Goal: Task Accomplishment & Management: Manage account settings

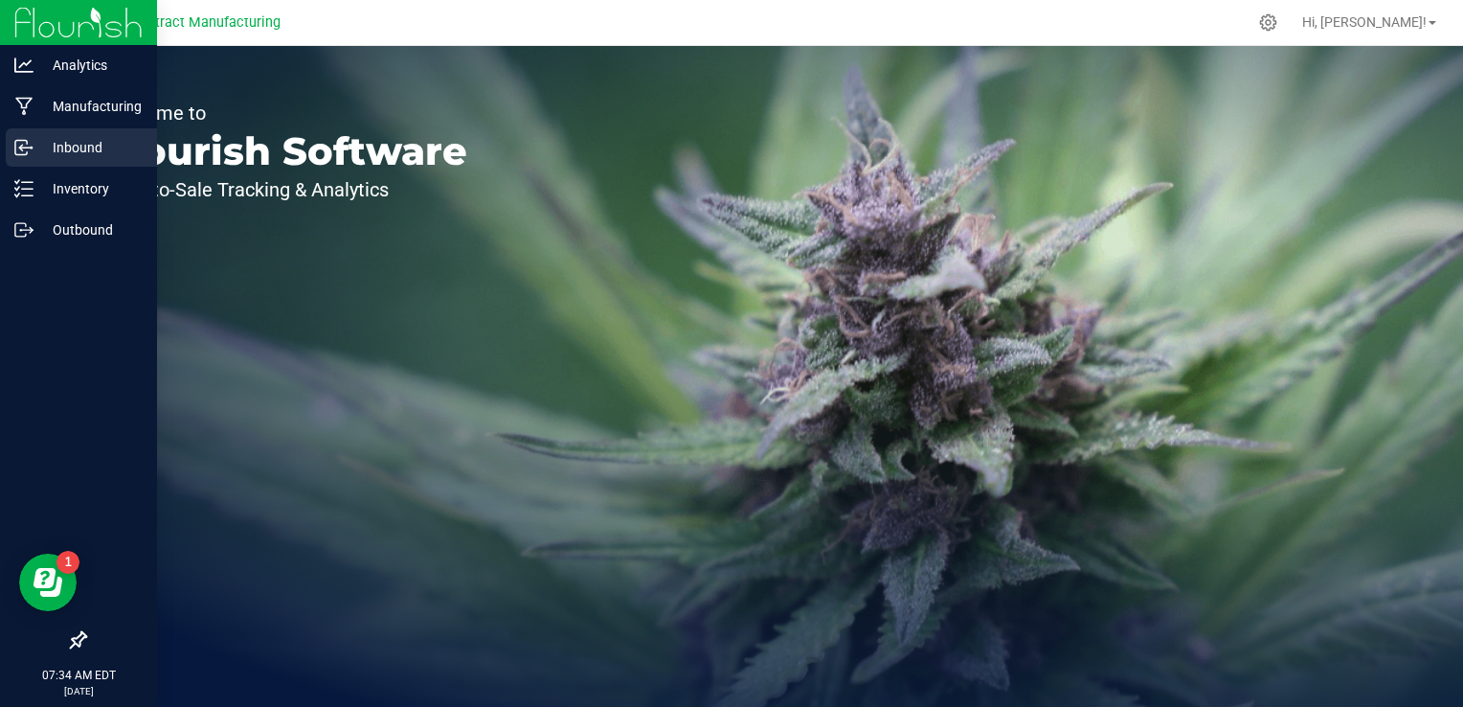
click at [110, 140] on p "Inbound" at bounding box center [91, 147] width 115 height 23
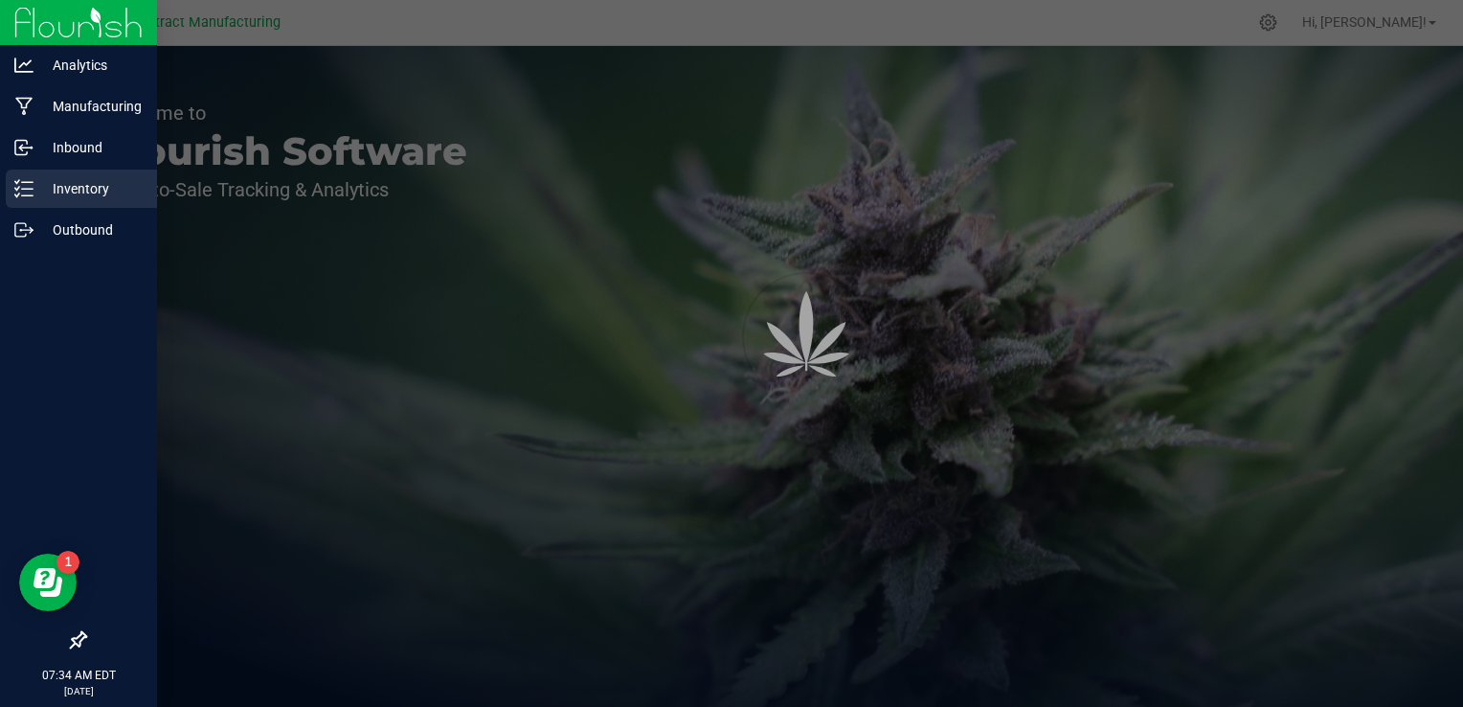
click at [109, 190] on p "Inventory" at bounding box center [91, 188] width 115 height 23
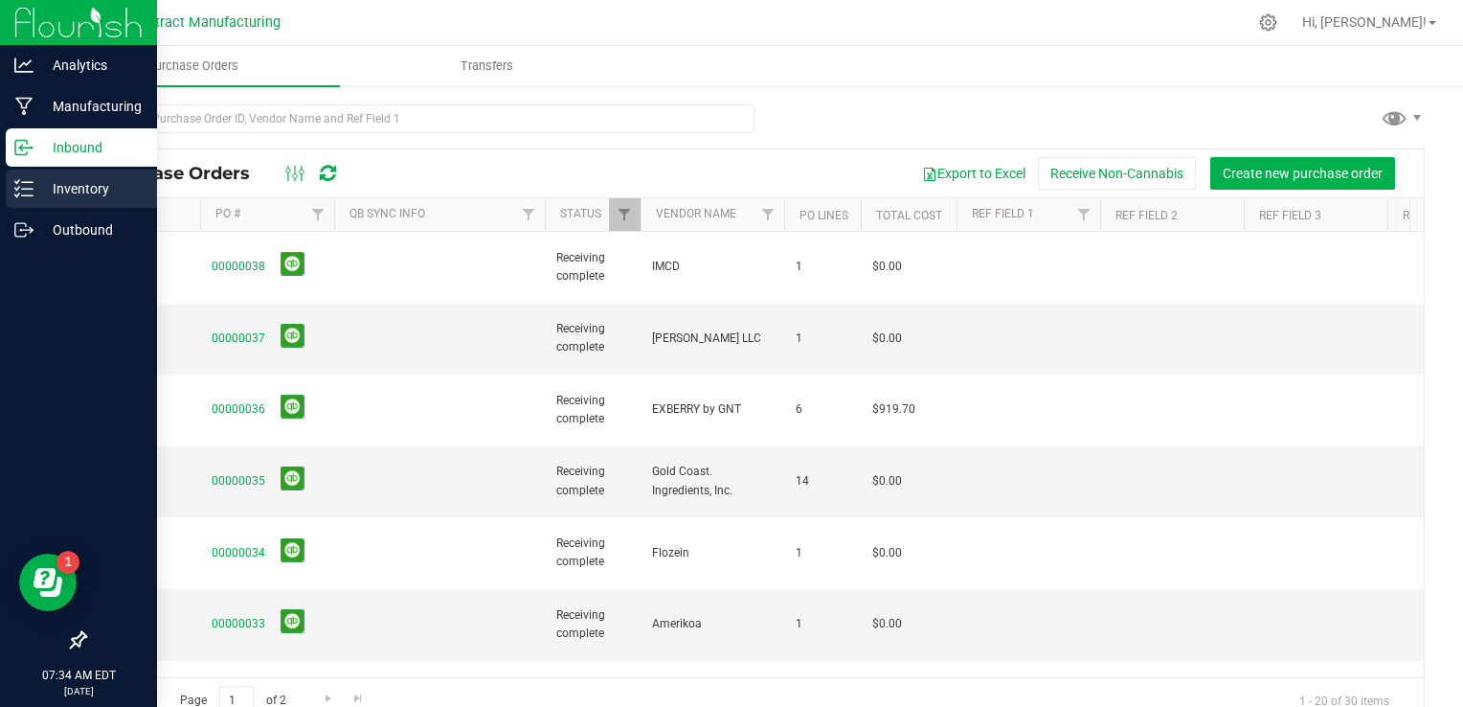
click at [112, 187] on p "Inventory" at bounding box center [91, 188] width 115 height 23
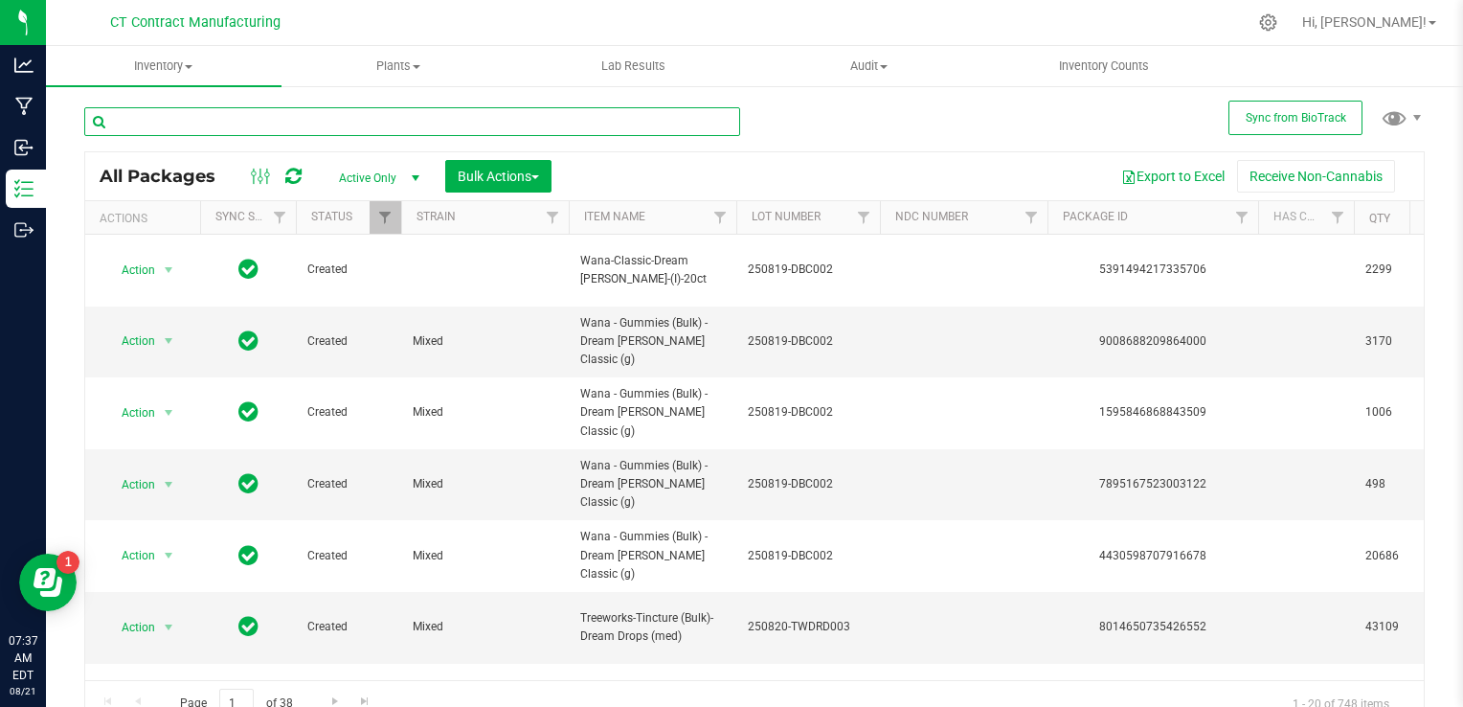
click at [483, 131] on input "text" at bounding box center [412, 121] width 656 height 29
type input "lighthouse"
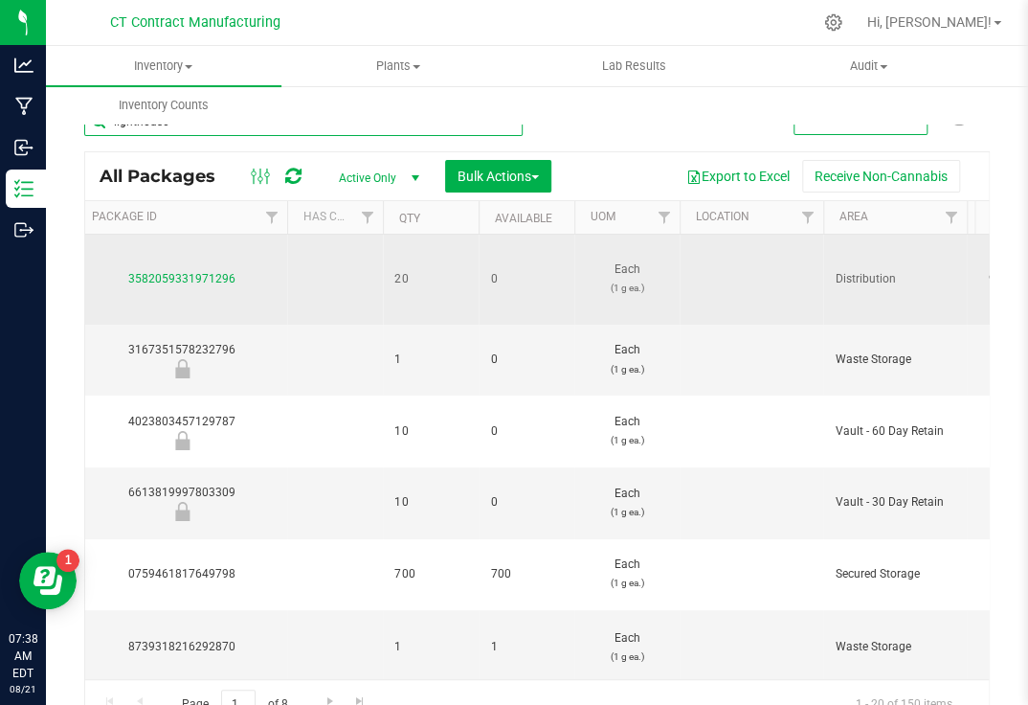
scroll to position [0, 990]
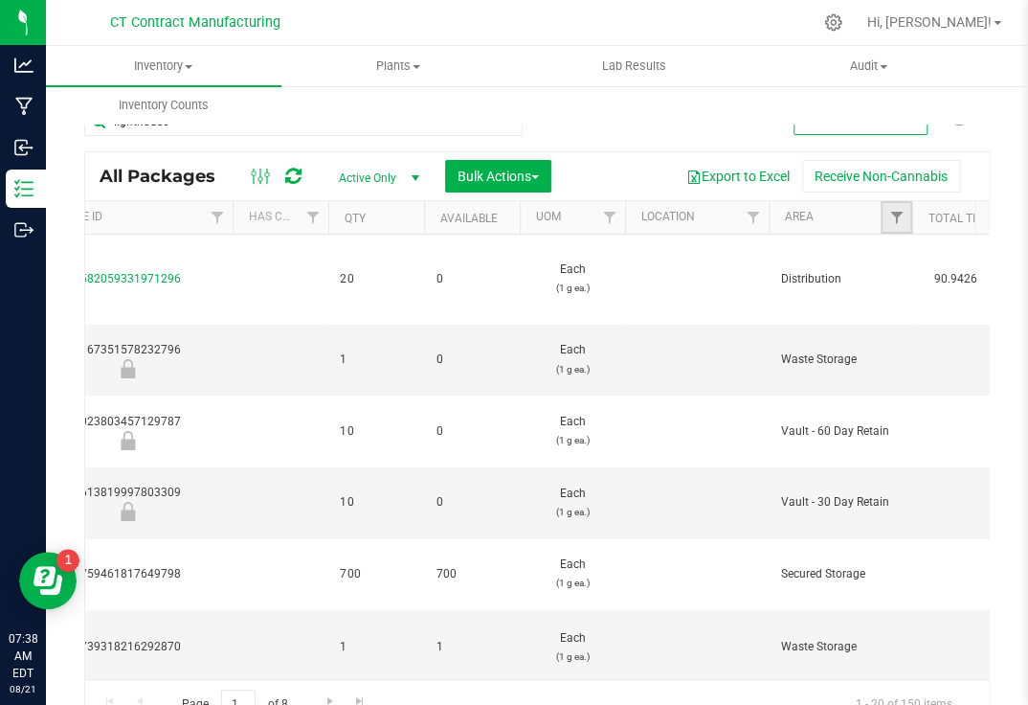
click at [889, 207] on link "Filter" at bounding box center [897, 217] width 32 height 33
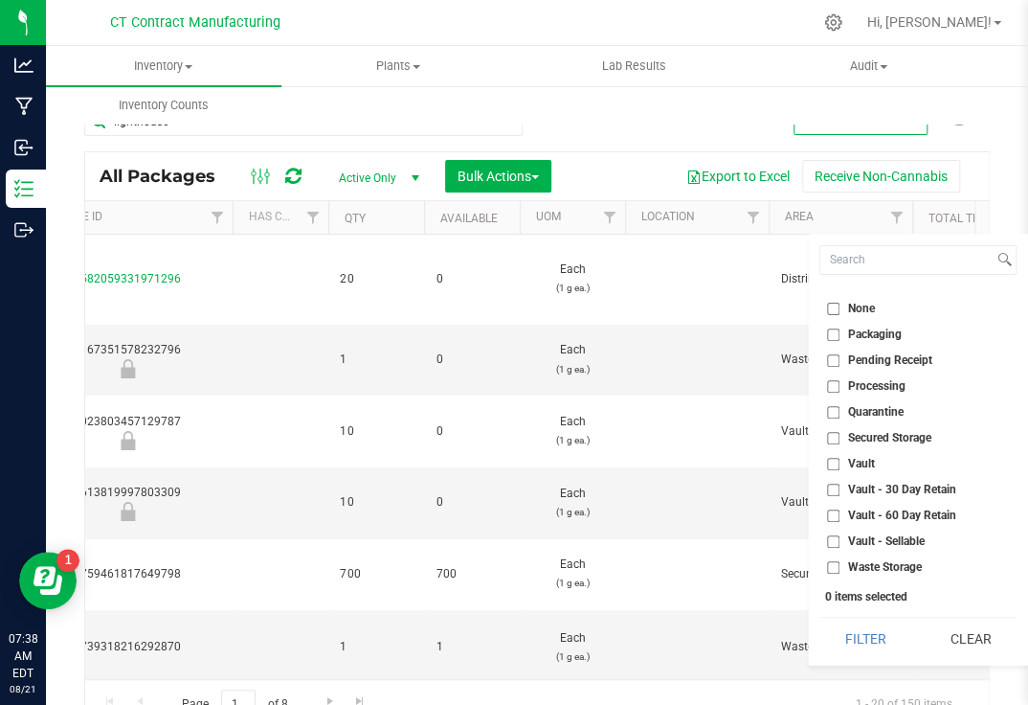
click at [834, 539] on input "Vault - Sellable" at bounding box center [833, 541] width 12 height 12
checkbox input "true"
click at [886, 652] on button "Filter" at bounding box center [865, 638] width 92 height 42
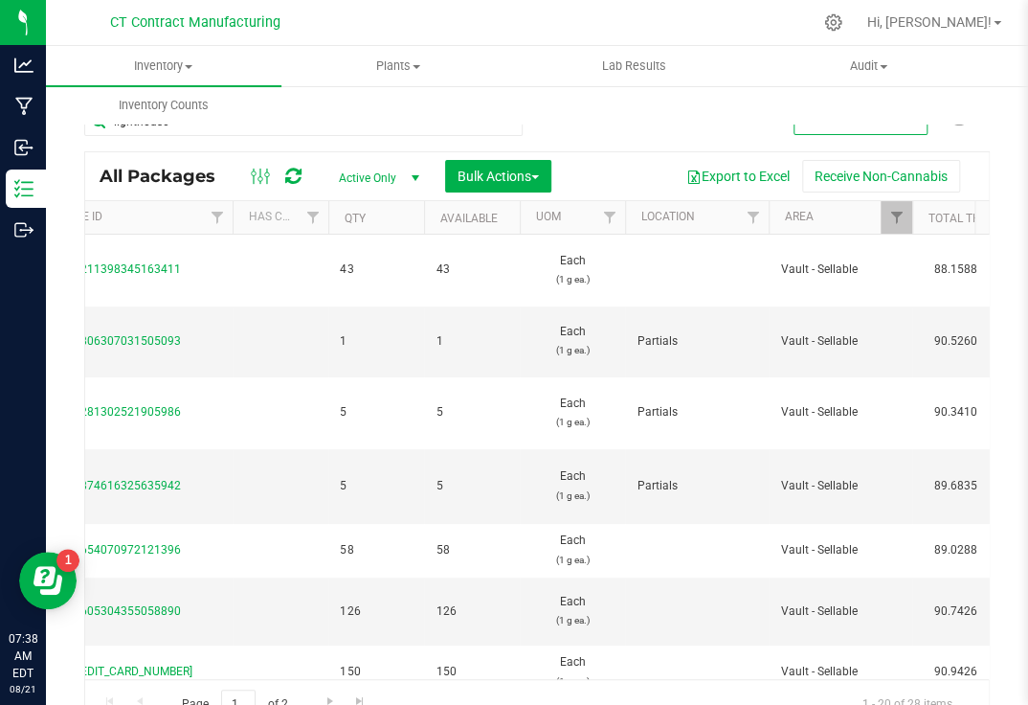
click at [302, 31] on div "CT Contract Manufacturing" at bounding box center [196, 23] width 280 height 30
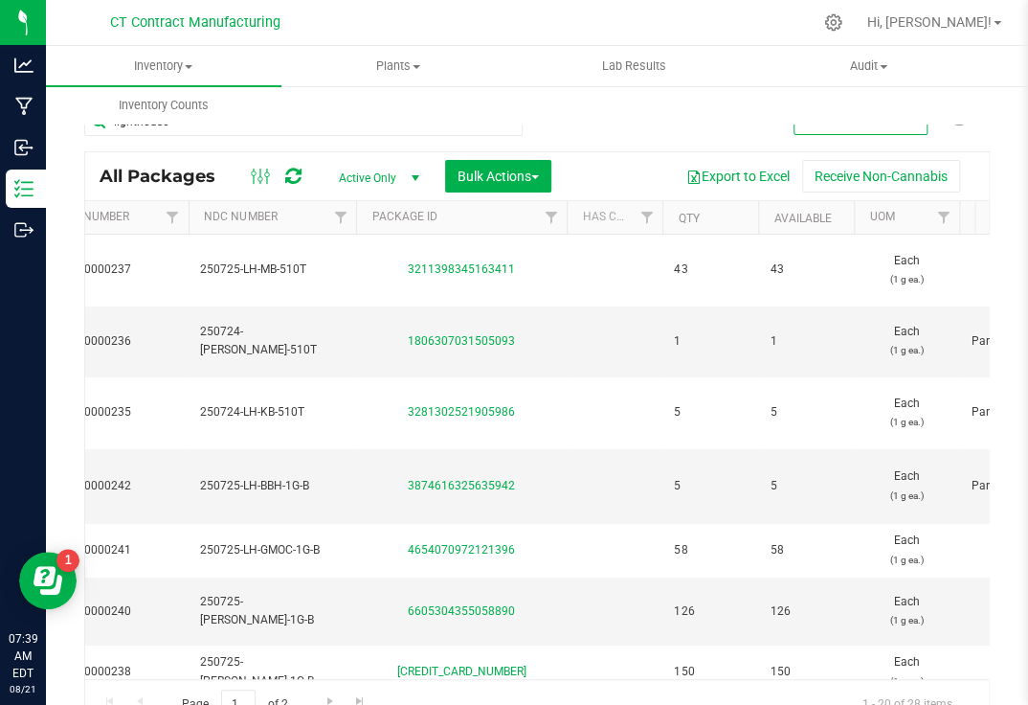
click at [317, 38] on div "CT Contract Manufacturing" at bounding box center [199, 22] width 287 height 37
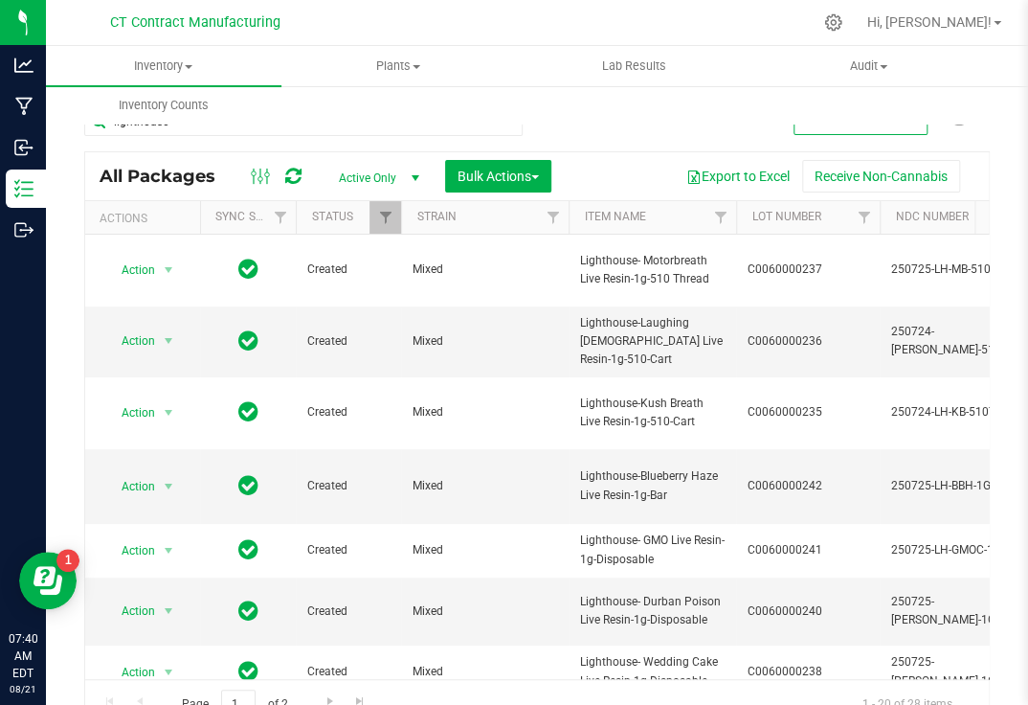
click at [322, 119] on div "Inventory All packages All inventory Waste log Create inventory Plants All plan…" at bounding box center [560, 85] width 1028 height 79
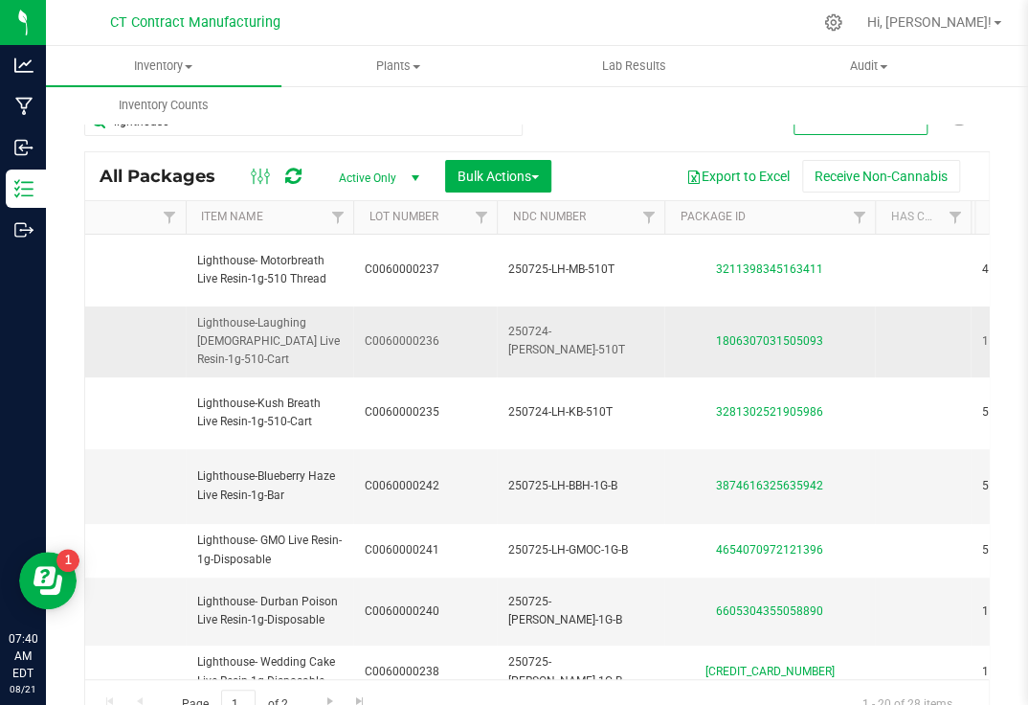
scroll to position [0, 386]
click at [322, 123] on div "Inventory All packages All inventory Waste log Create inventory Plants All plan…" at bounding box center [560, 85] width 1028 height 79
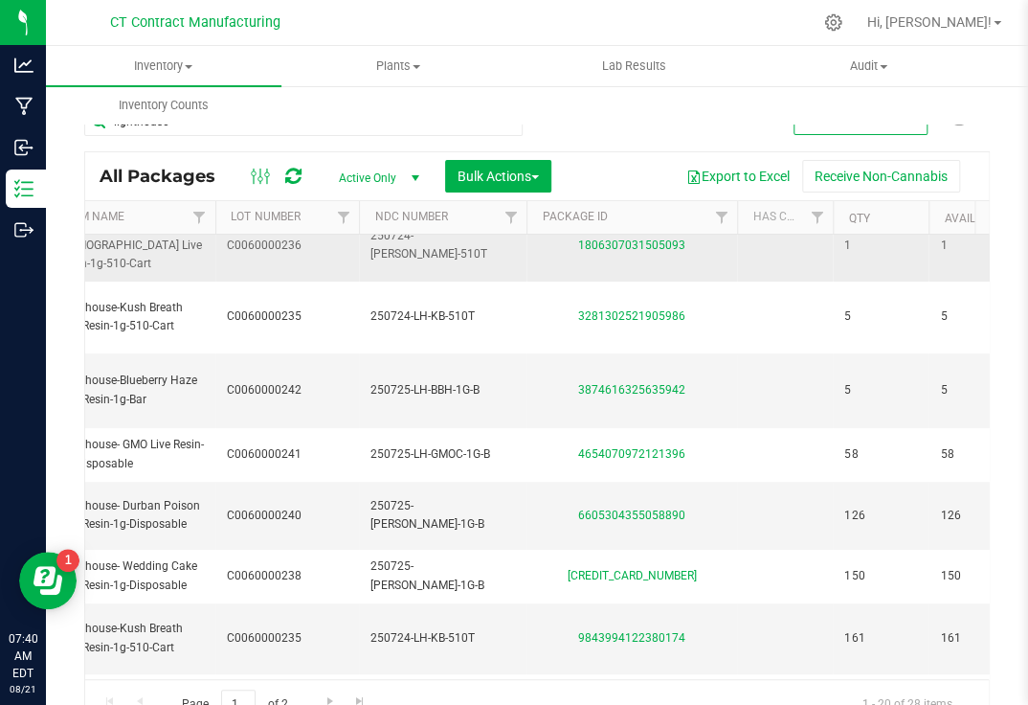
scroll to position [0, 424]
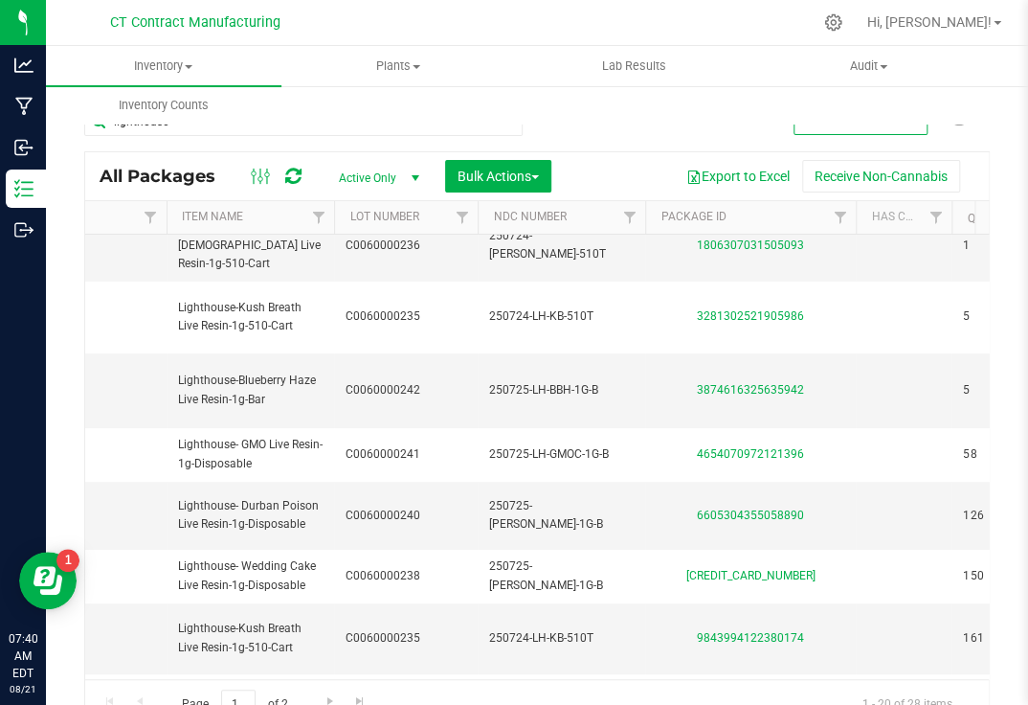
click at [360, 35] on div at bounding box center [577, 22] width 469 height 37
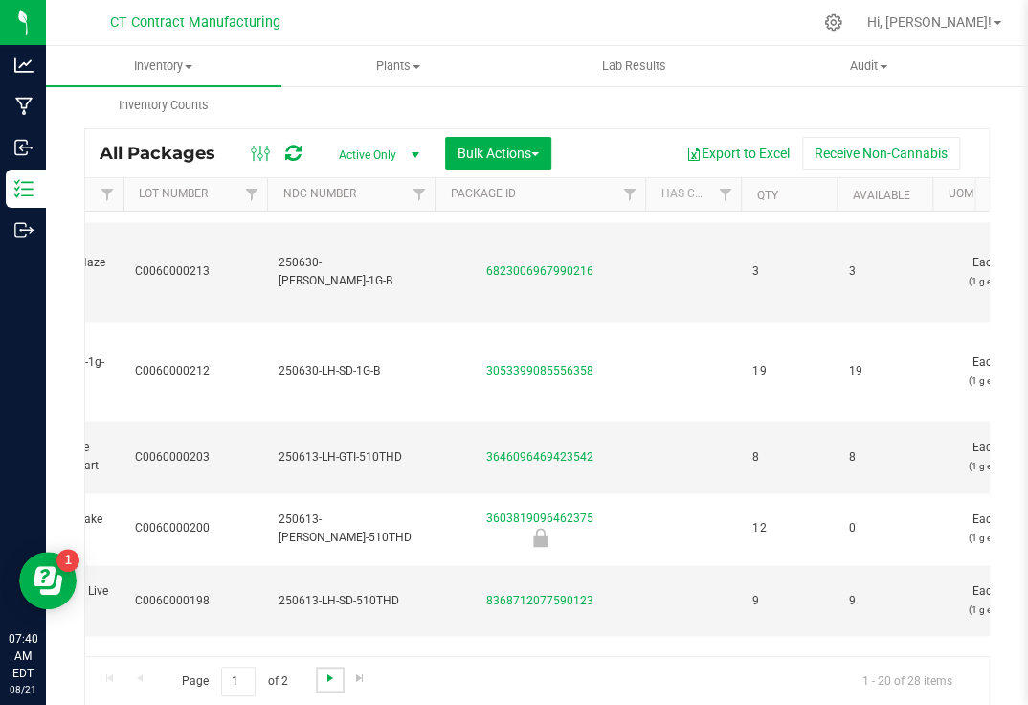
click at [334, 676] on span "Go to the next page" at bounding box center [330, 677] width 15 height 15
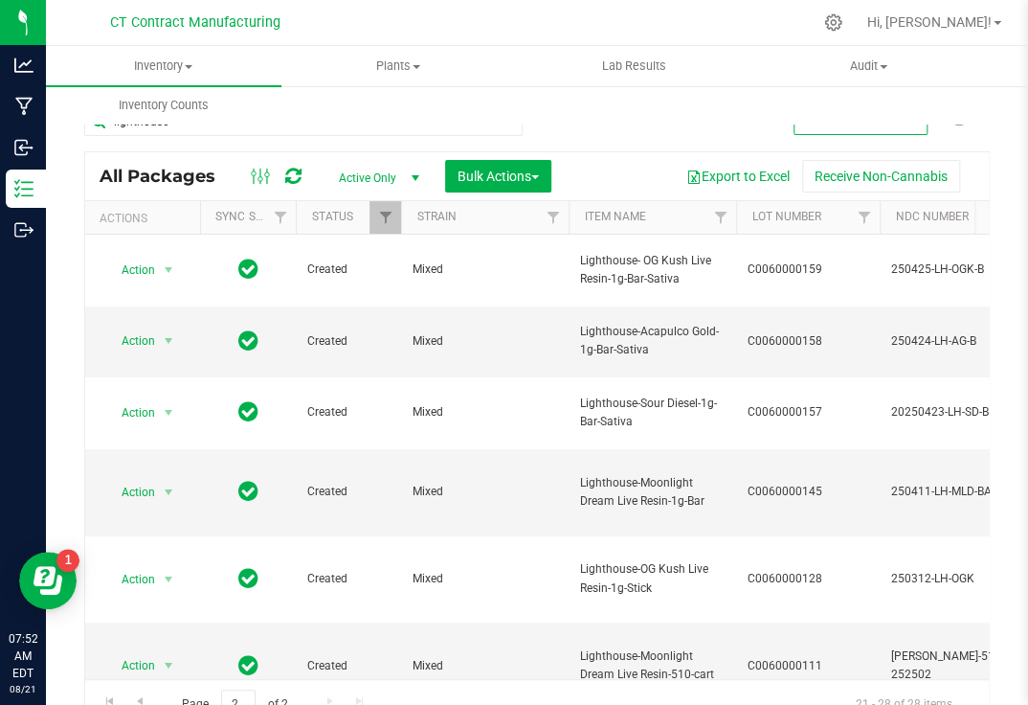
click at [208, 125] on link "Inventory Counts" at bounding box center [164, 105] width 236 height 40
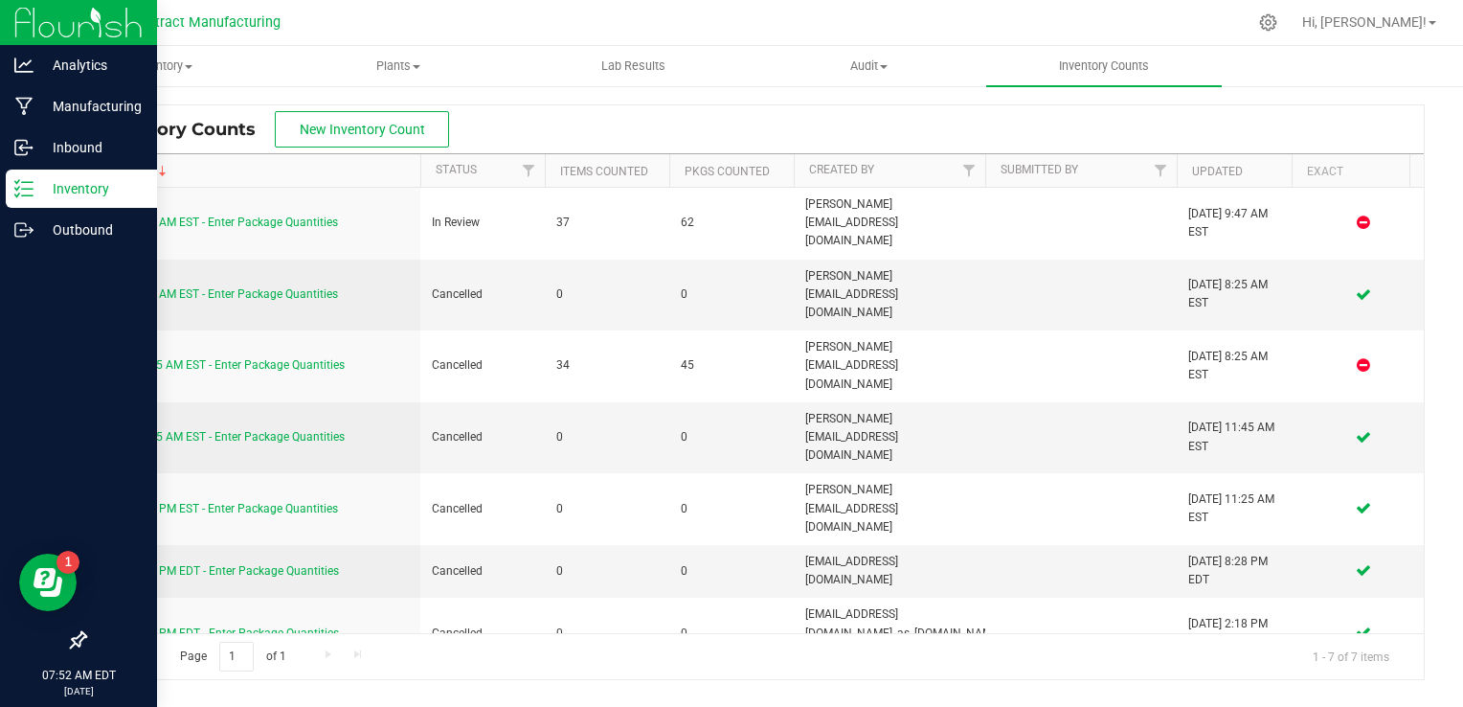
click at [67, 195] on p "Inventory" at bounding box center [91, 188] width 115 height 23
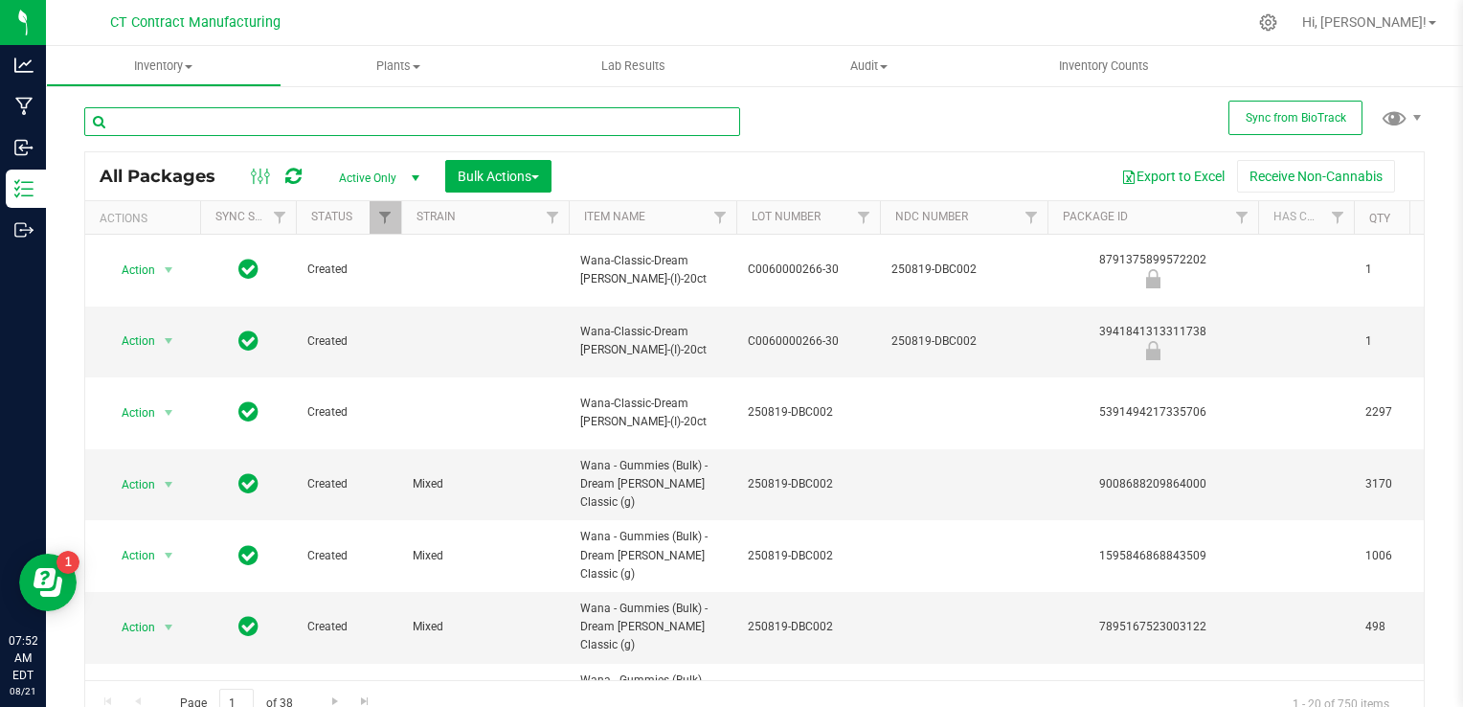
click at [260, 120] on input "text" at bounding box center [412, 121] width 656 height 29
type input "amigos"
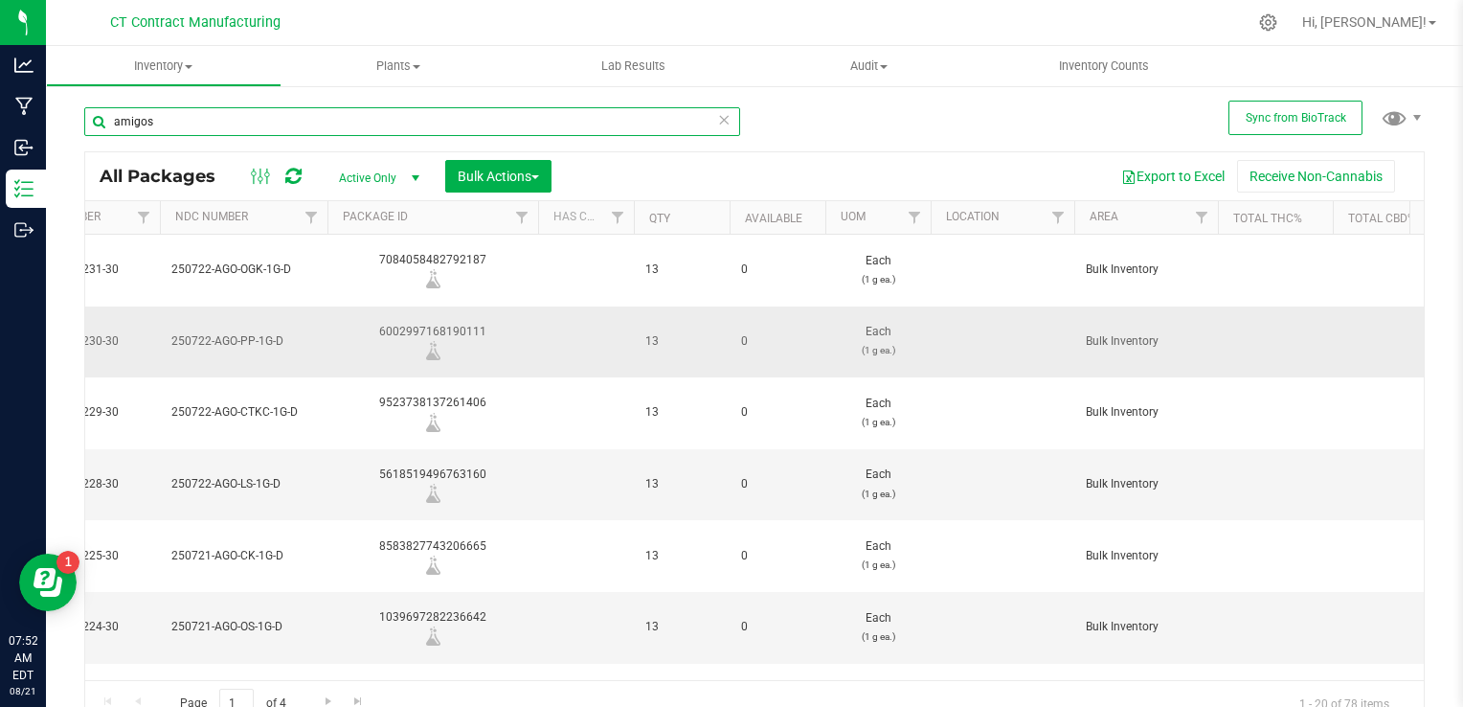
scroll to position [0, 764]
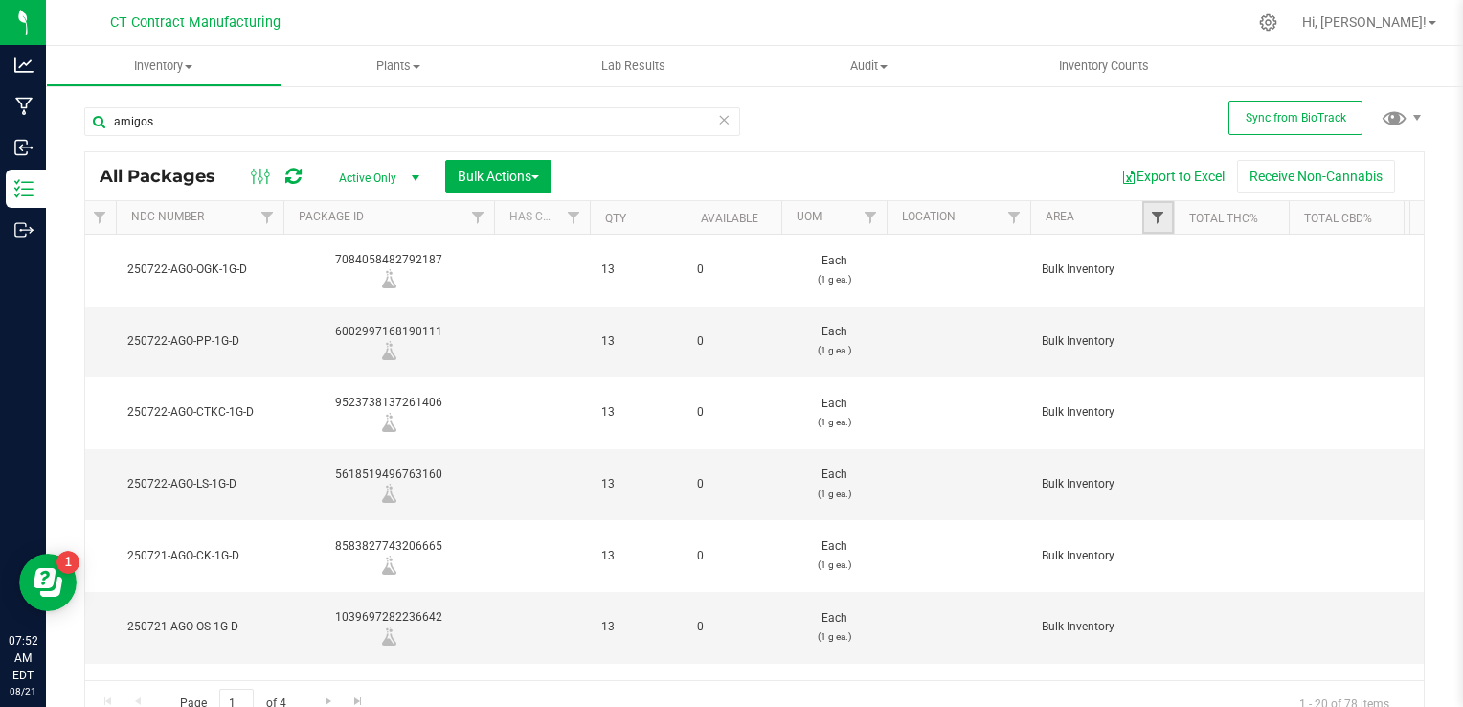
click at [1153, 221] on span "Filter" at bounding box center [1157, 217] width 15 height 15
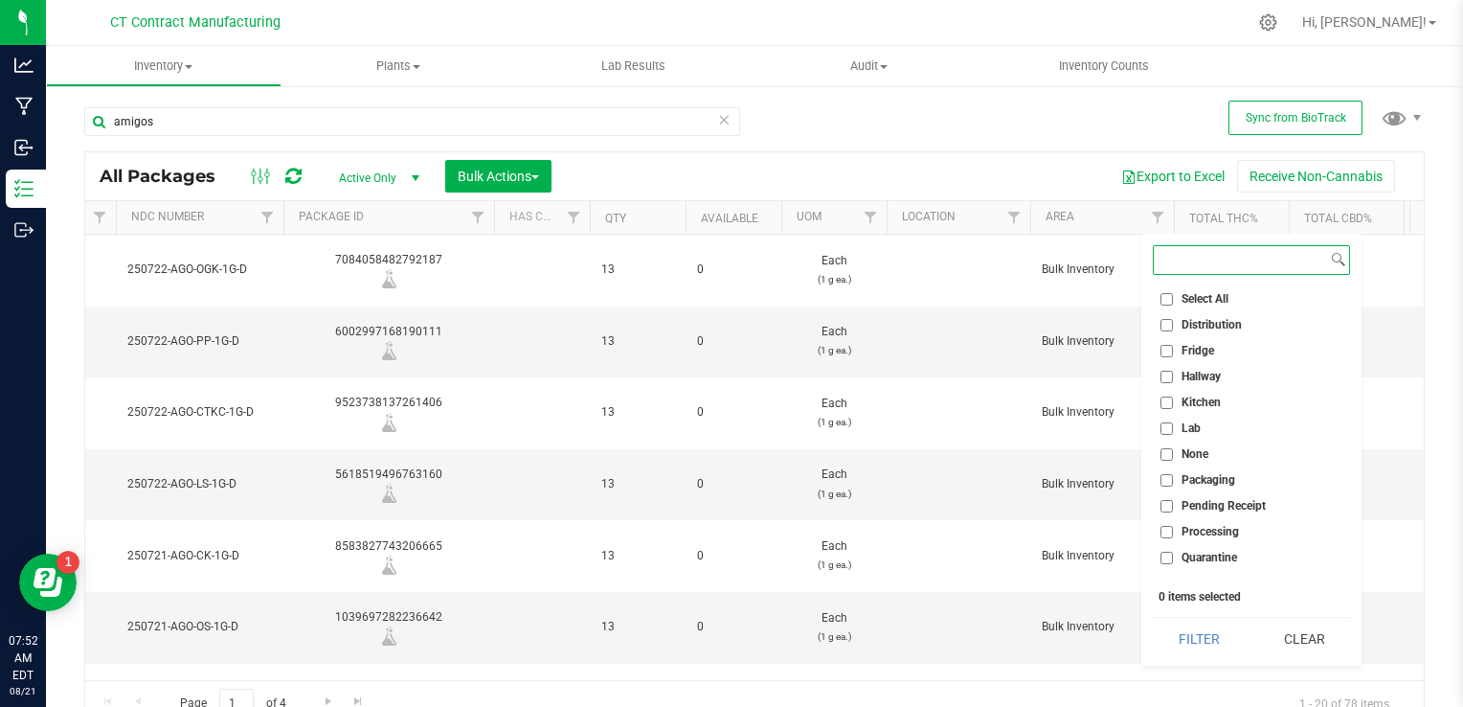
scroll to position [146, 0]
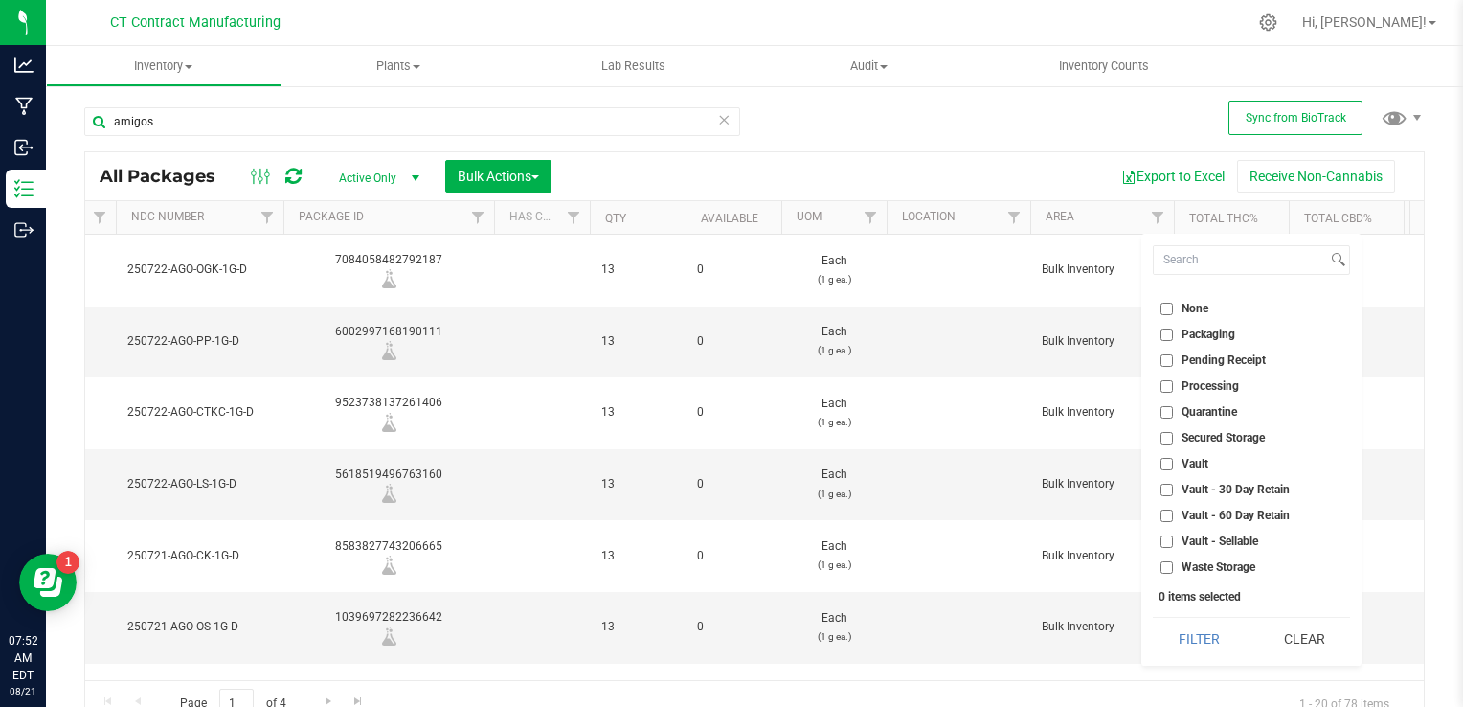
click at [1168, 544] on input "Vault - Sellable" at bounding box center [1166, 541] width 12 height 12
checkbox input "true"
click at [1195, 634] on button "Filter" at bounding box center [1199, 638] width 92 height 42
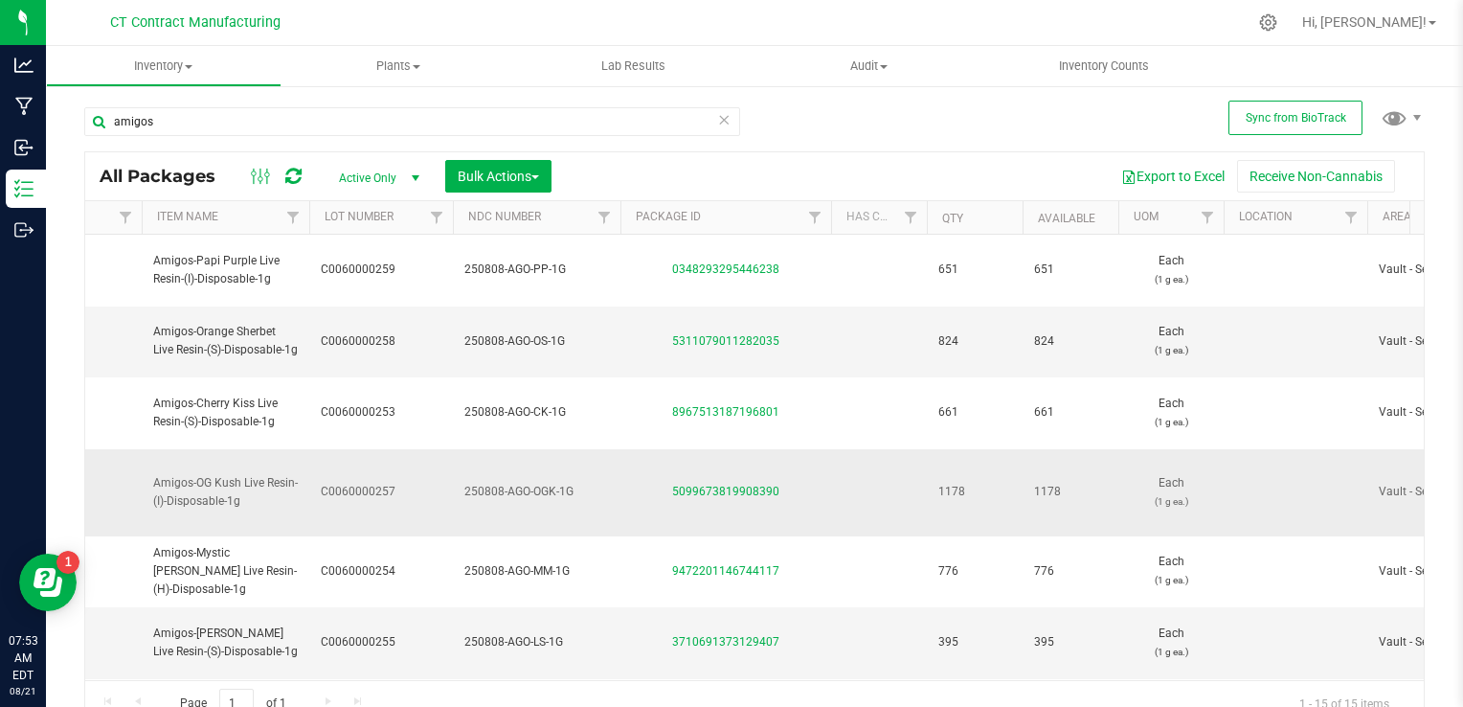
scroll to position [0, 492]
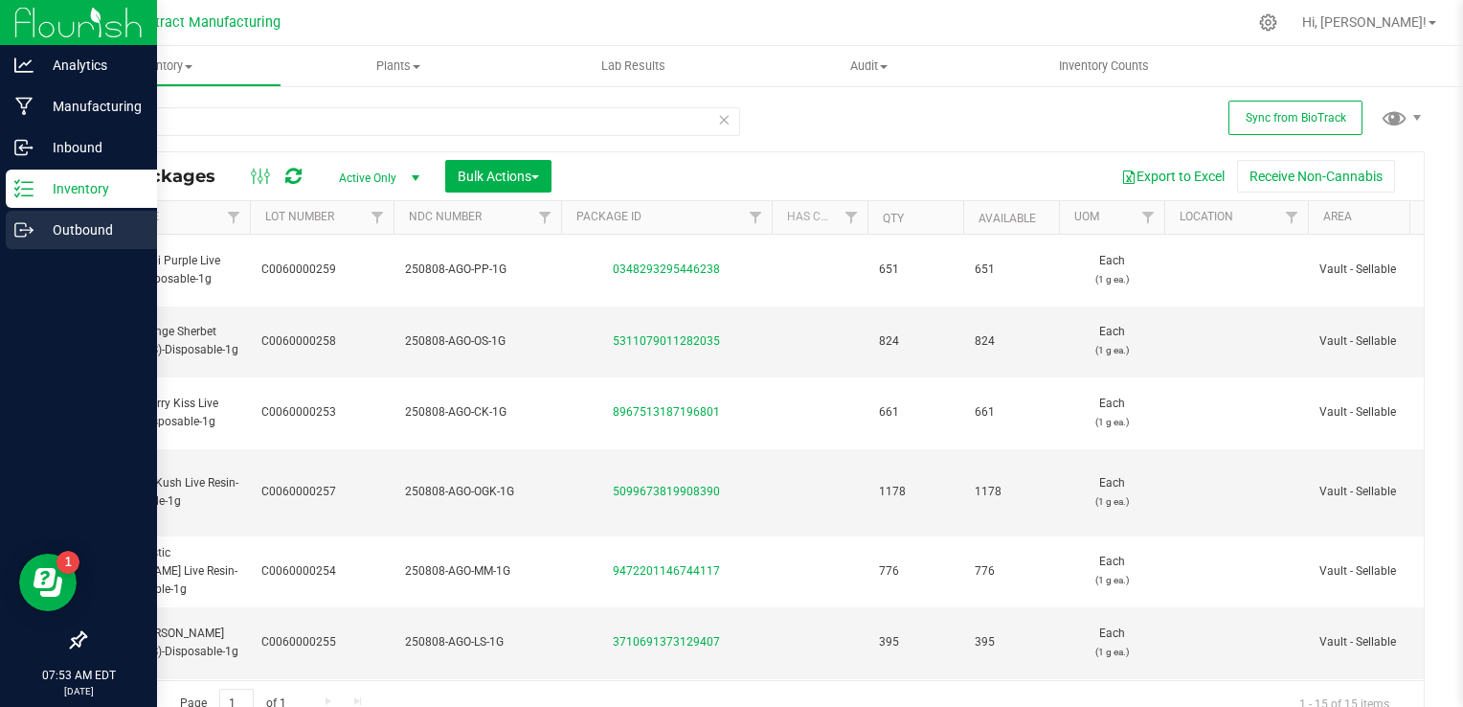
click at [73, 235] on p "Outbound" at bounding box center [91, 229] width 115 height 23
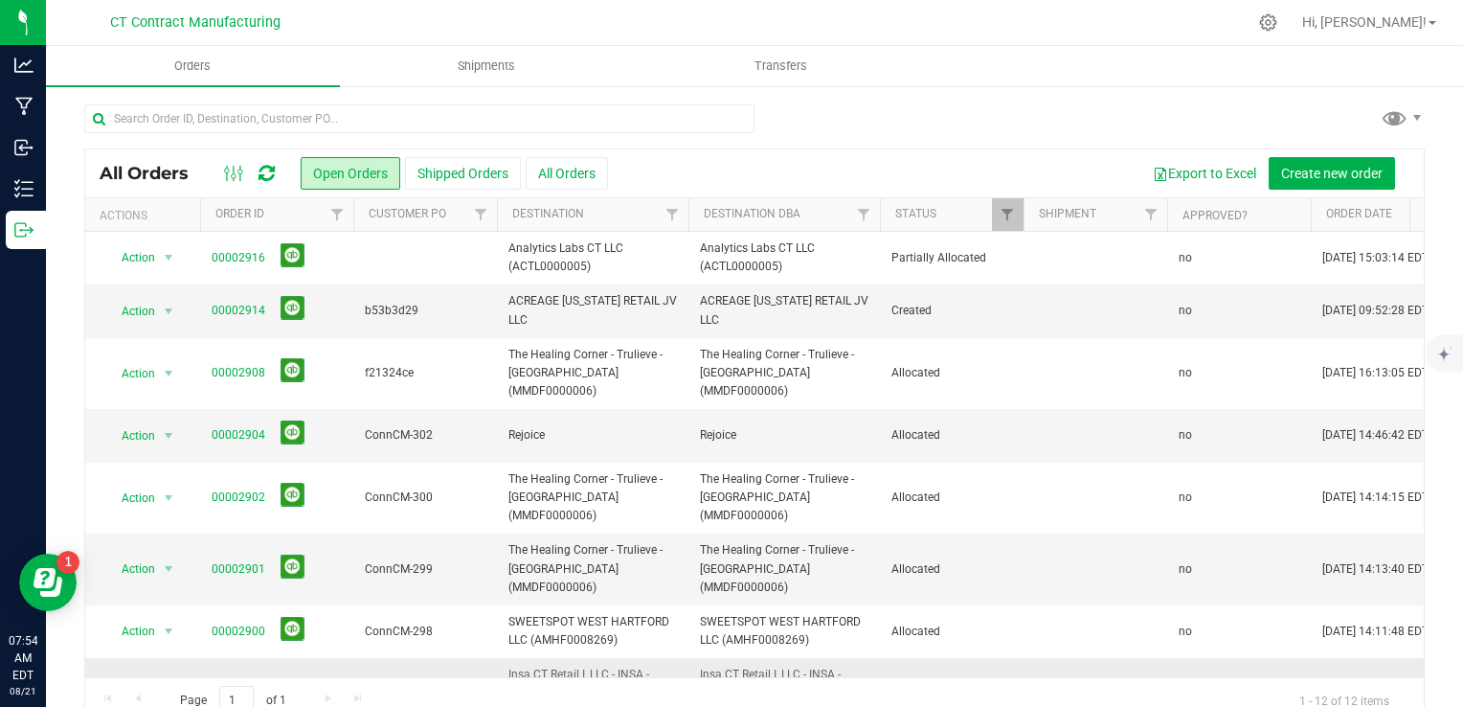
click at [237, 684] on link "00002899" at bounding box center [239, 693] width 54 height 18
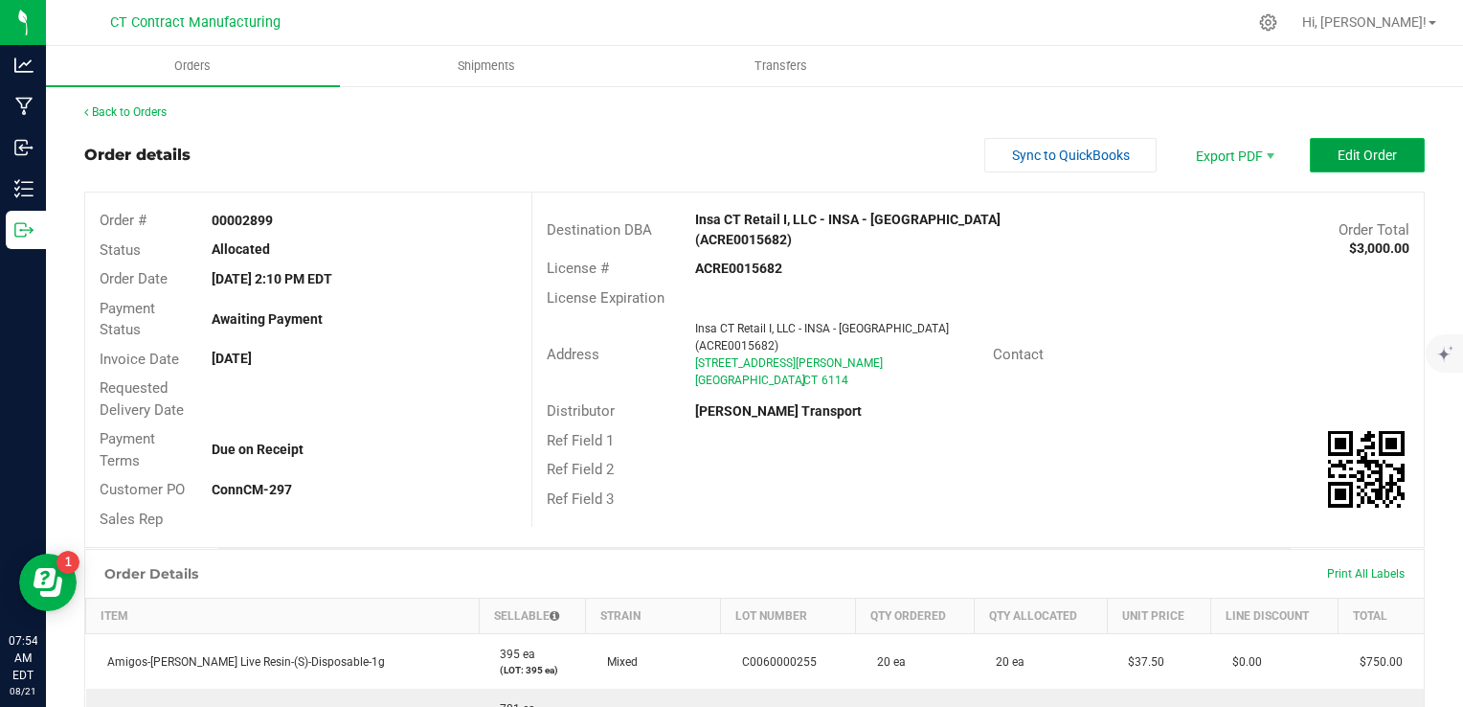
click at [1377, 163] on button "Edit Order" at bounding box center [1367, 155] width 115 height 34
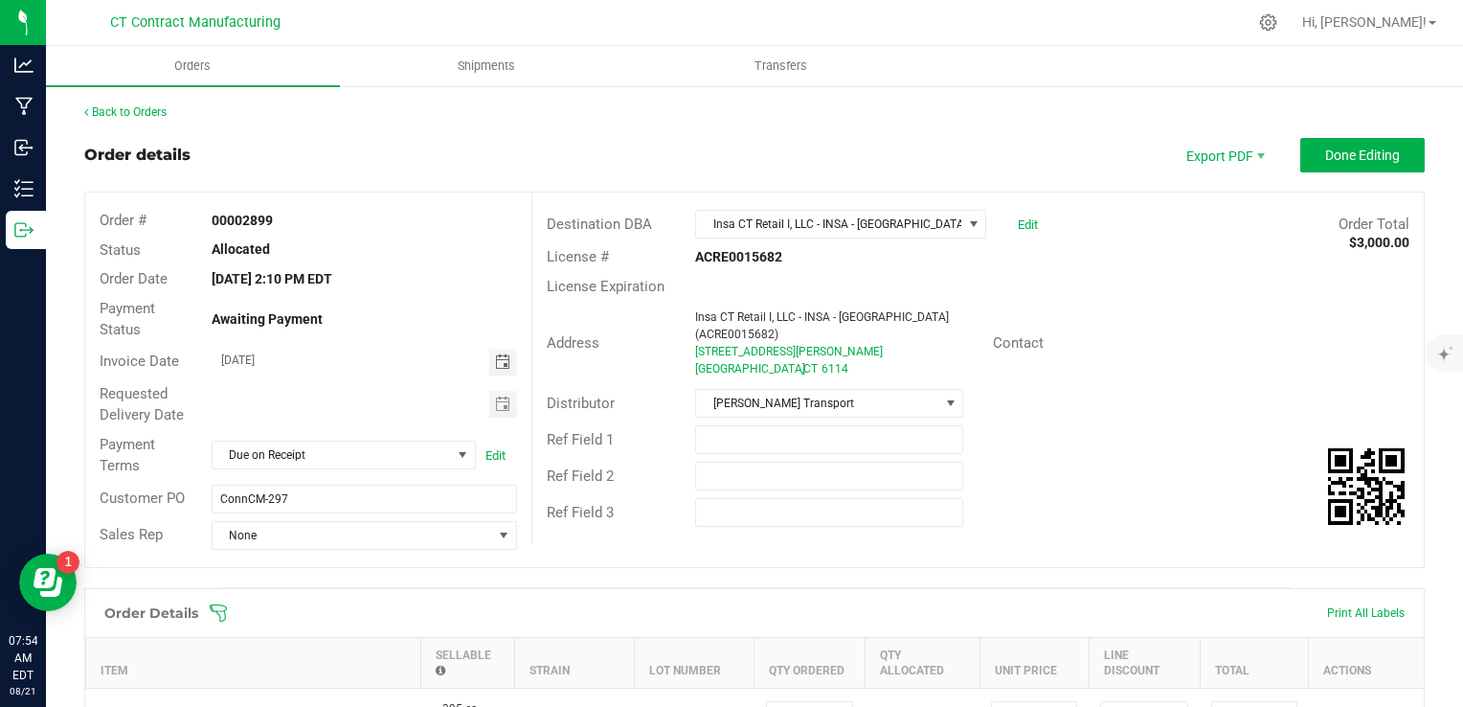
click at [495, 358] on span "Toggle calendar" at bounding box center [502, 361] width 15 height 15
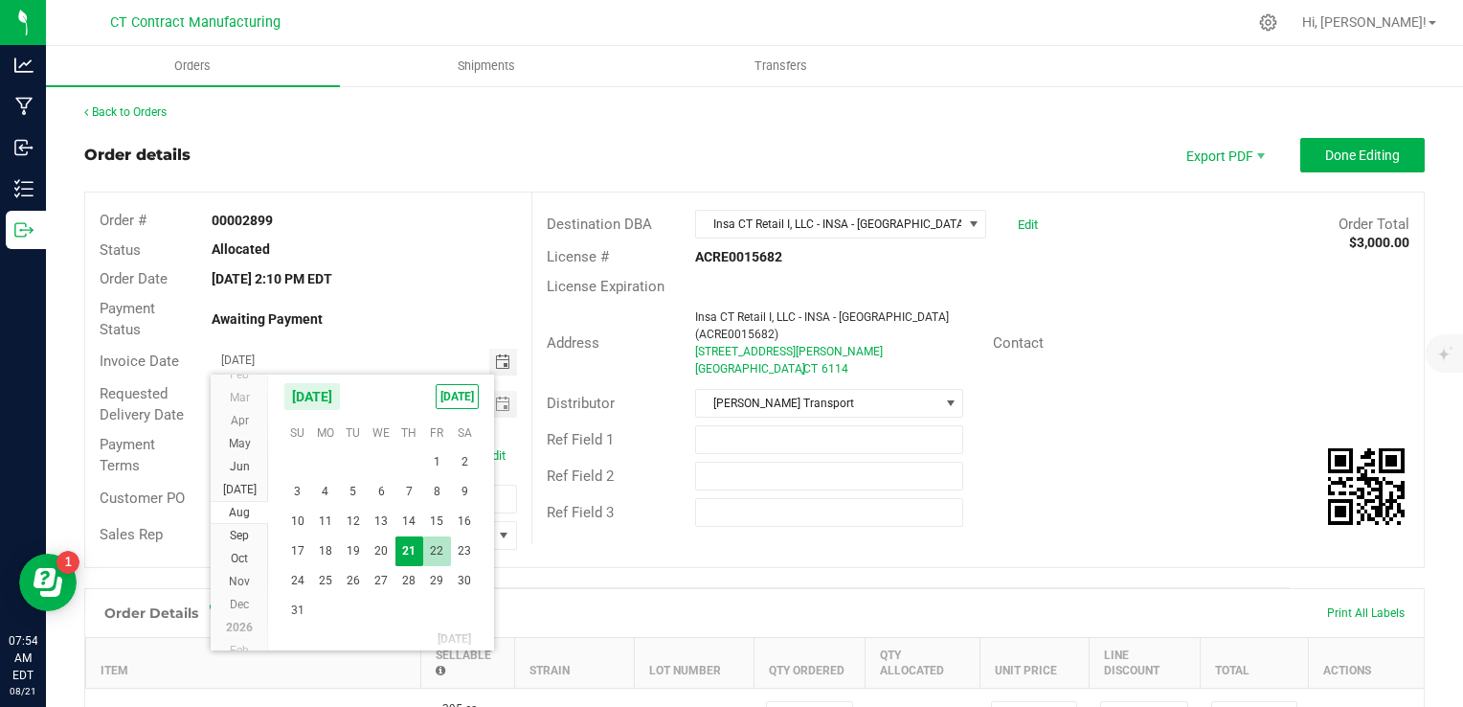
click at [437, 551] on span "22" at bounding box center [437, 551] width 28 height 30
type input "[DATE]"
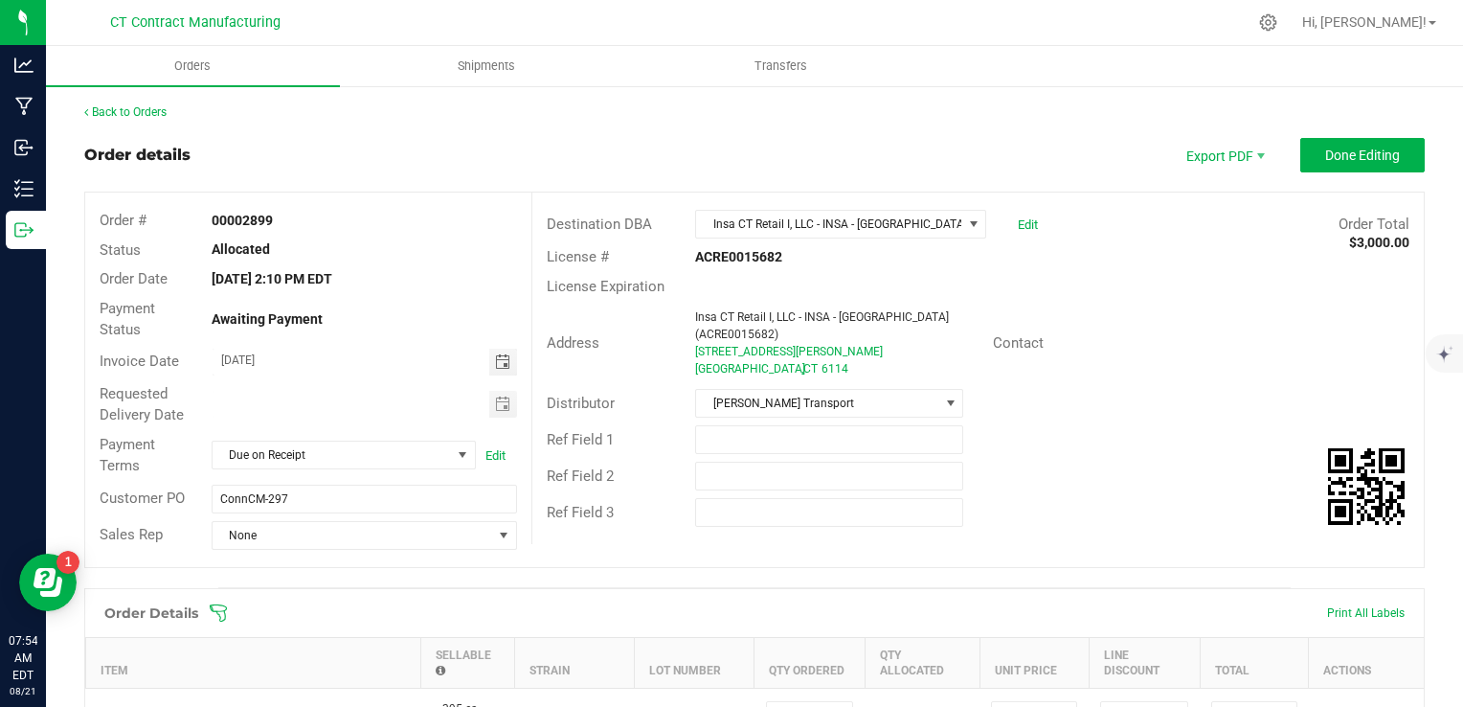
click at [609, 569] on div "Order details Export PDF Done Editing Order # 00002899 Status Allocated Order D…" at bounding box center [754, 708] width 1340 height 1141
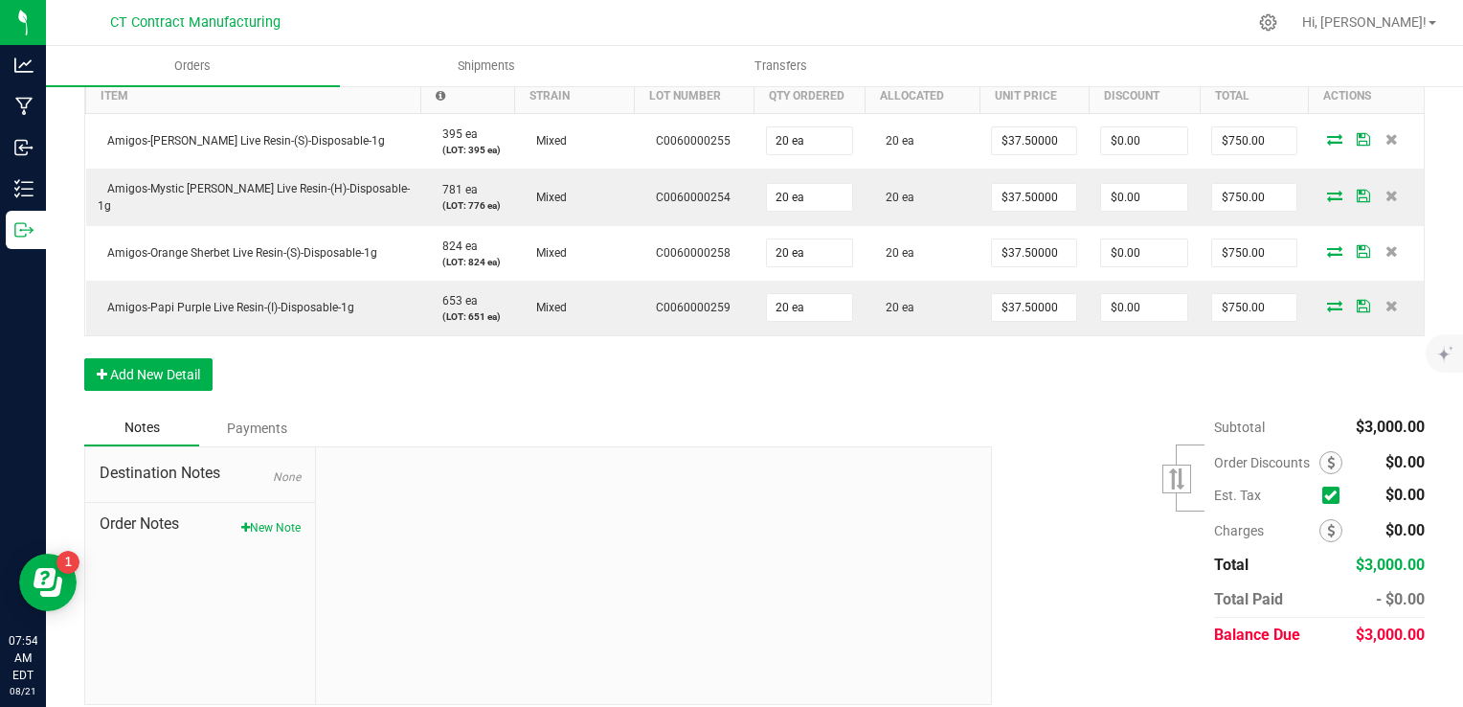
scroll to position [0, 0]
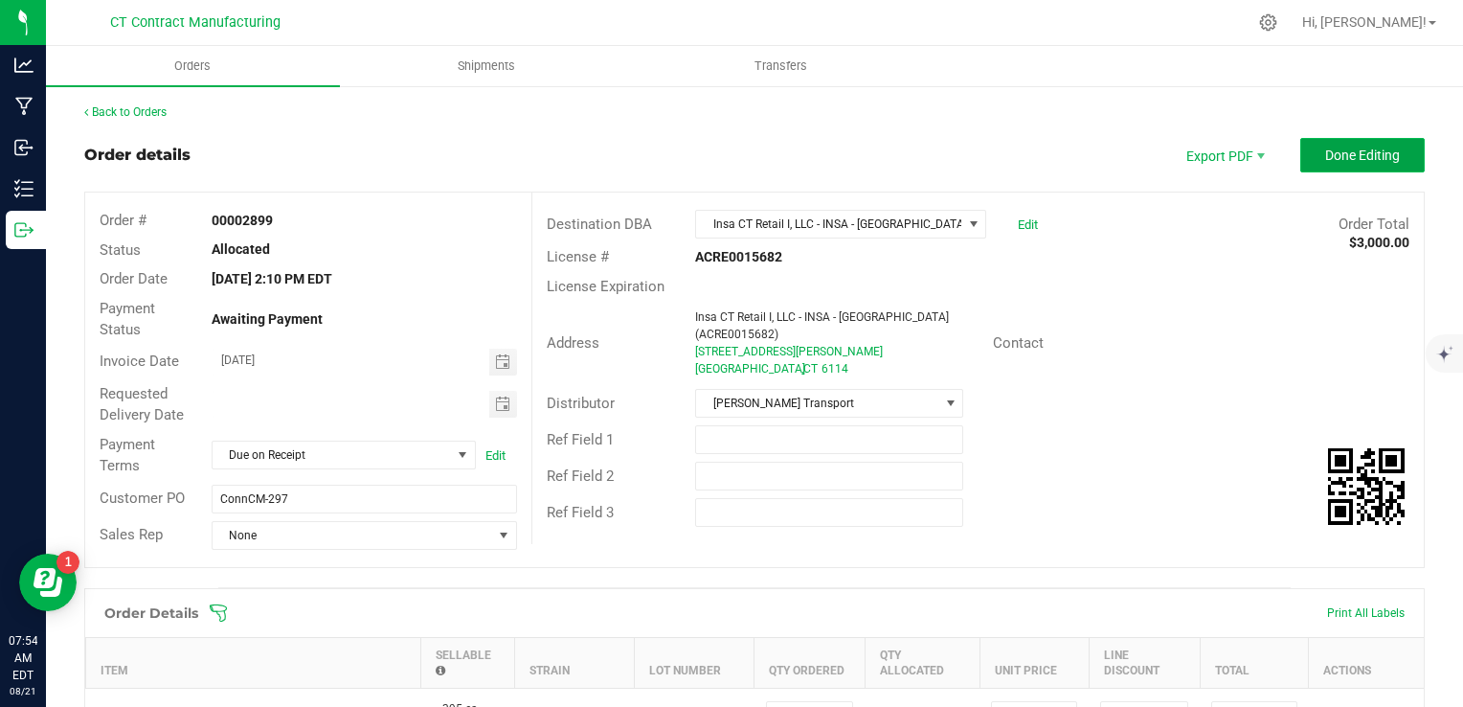
click at [1325, 147] on span "Done Editing" at bounding box center [1362, 154] width 75 height 15
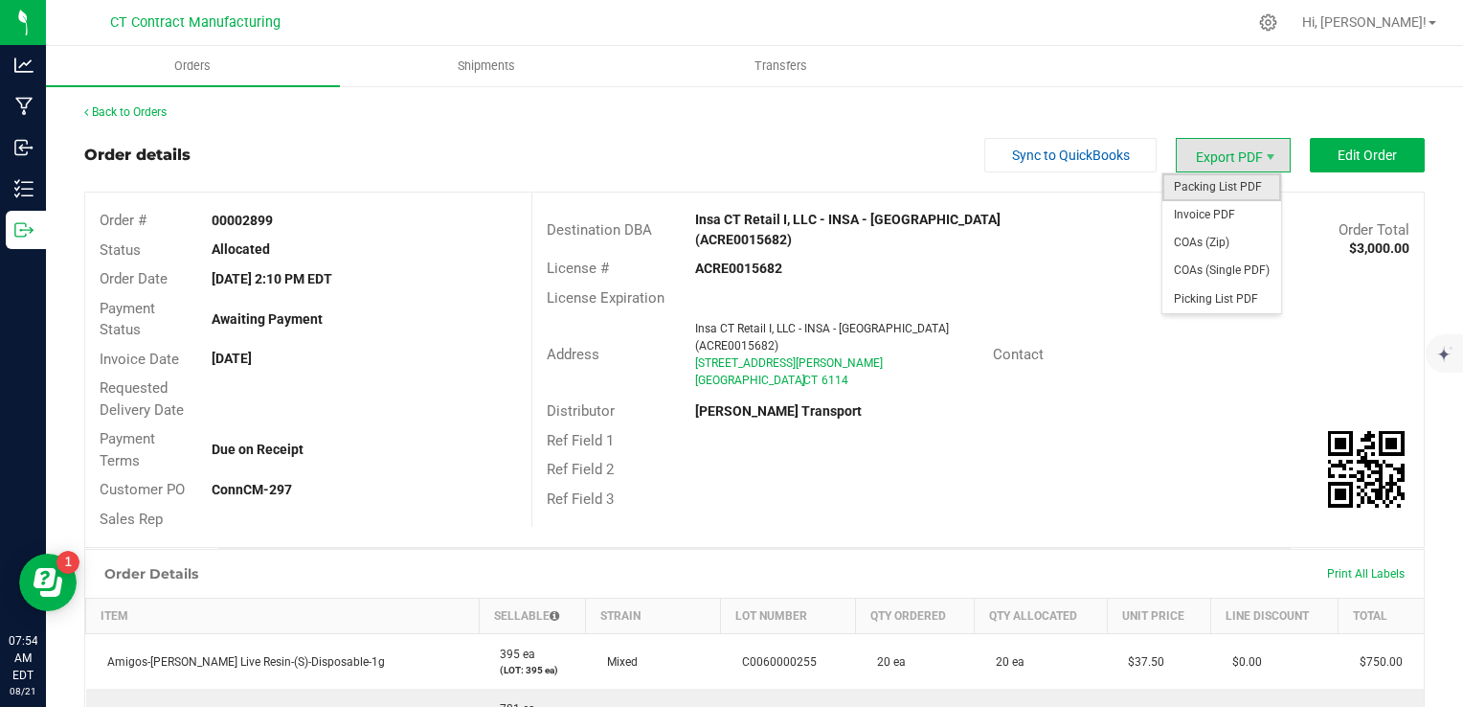
click at [1202, 190] on span "Packing List PDF" at bounding box center [1221, 187] width 119 height 28
click at [1236, 215] on span "Invoice PDF" at bounding box center [1221, 215] width 119 height 28
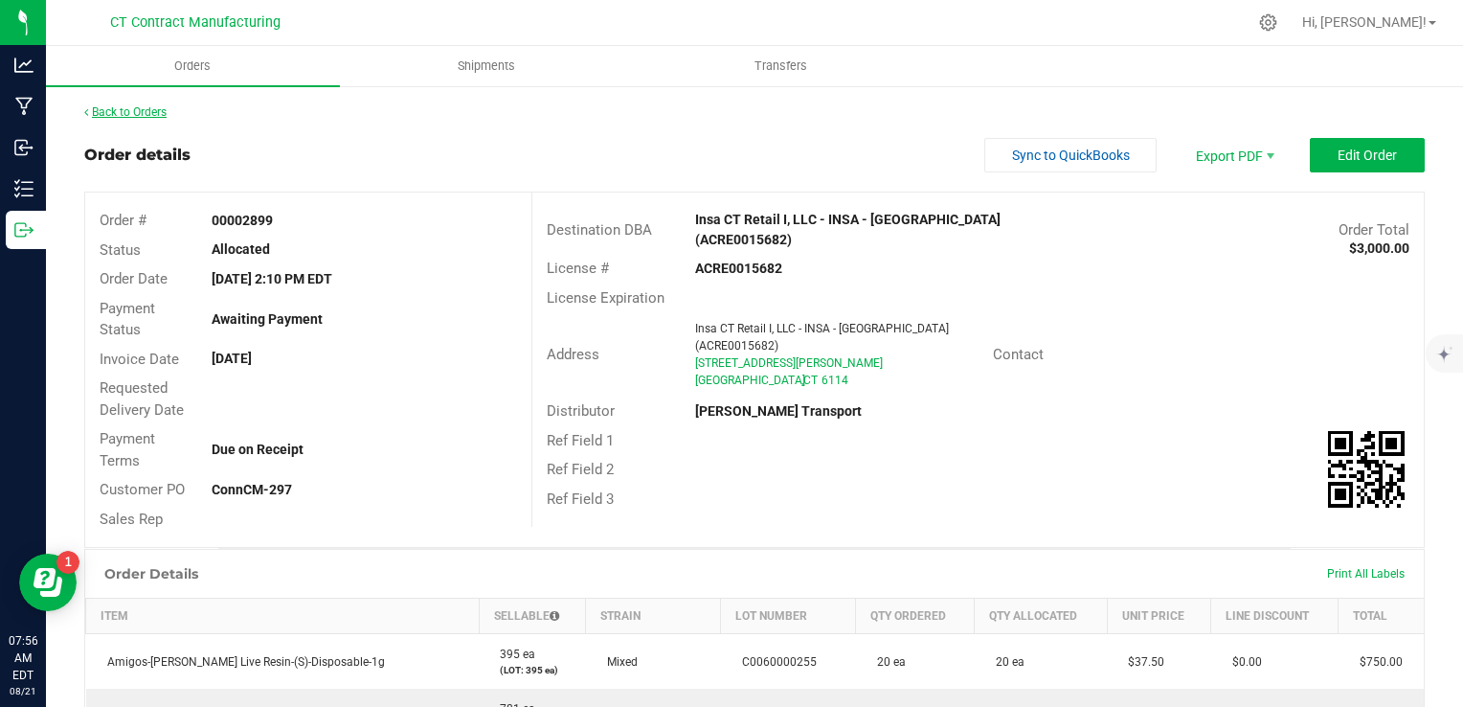
click at [149, 109] on link "Back to Orders" at bounding box center [125, 111] width 82 height 13
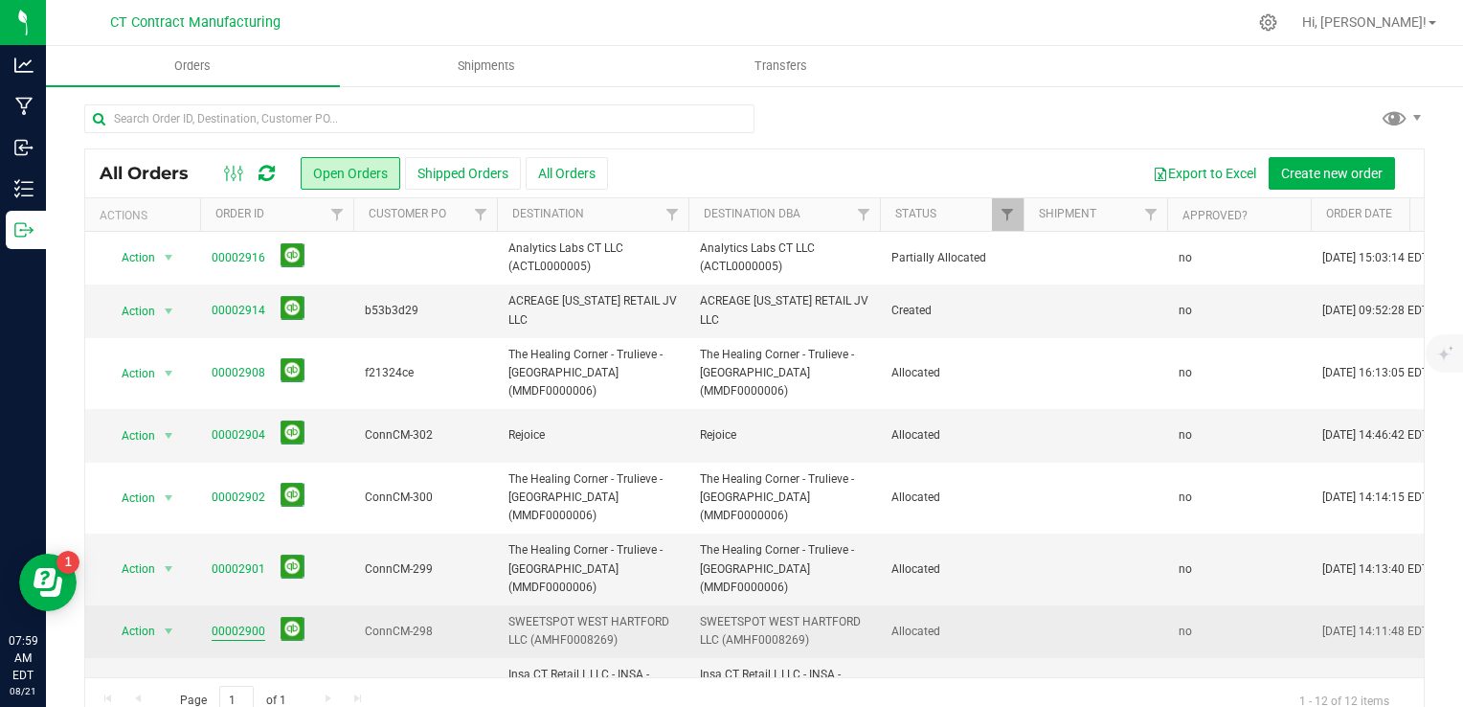
click at [247, 622] on link "00002900" at bounding box center [239, 631] width 54 height 18
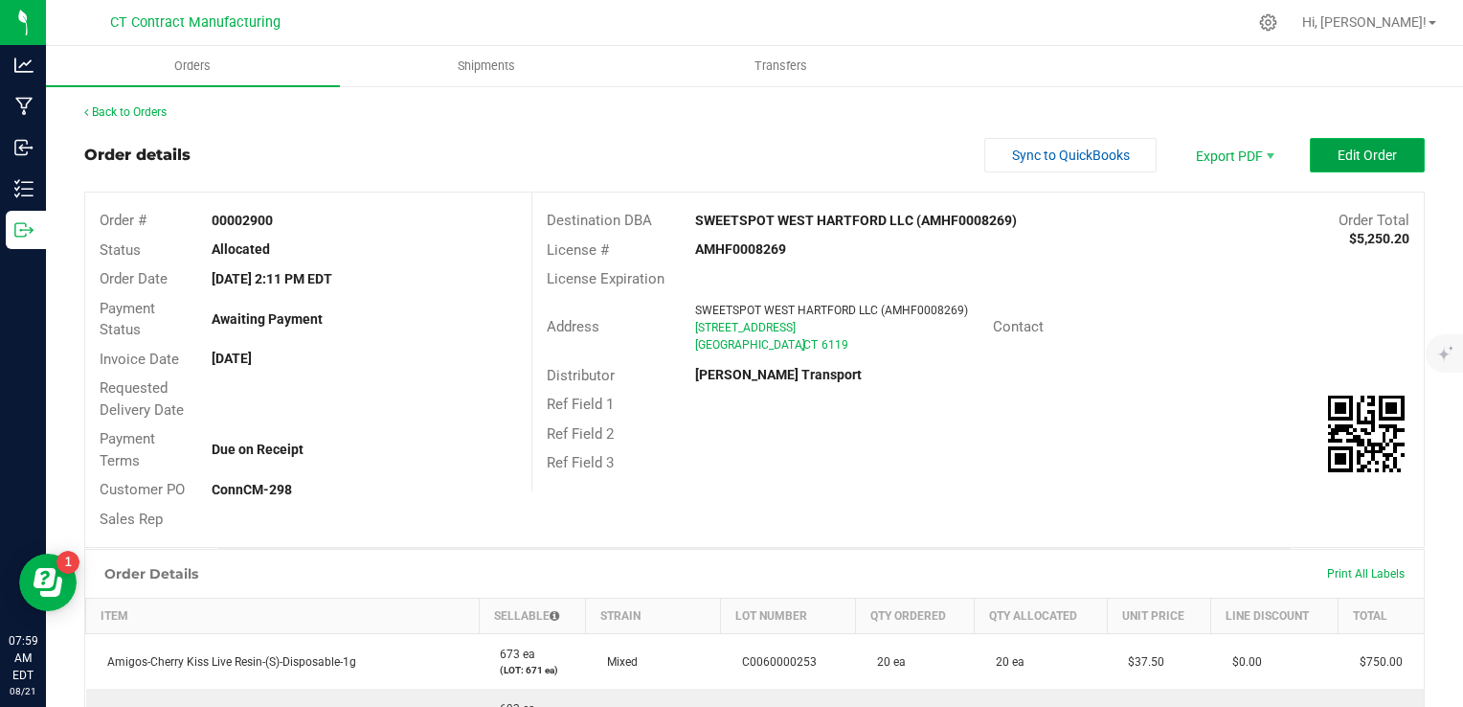
click at [1386, 163] on button "Edit Order" at bounding box center [1367, 155] width 115 height 34
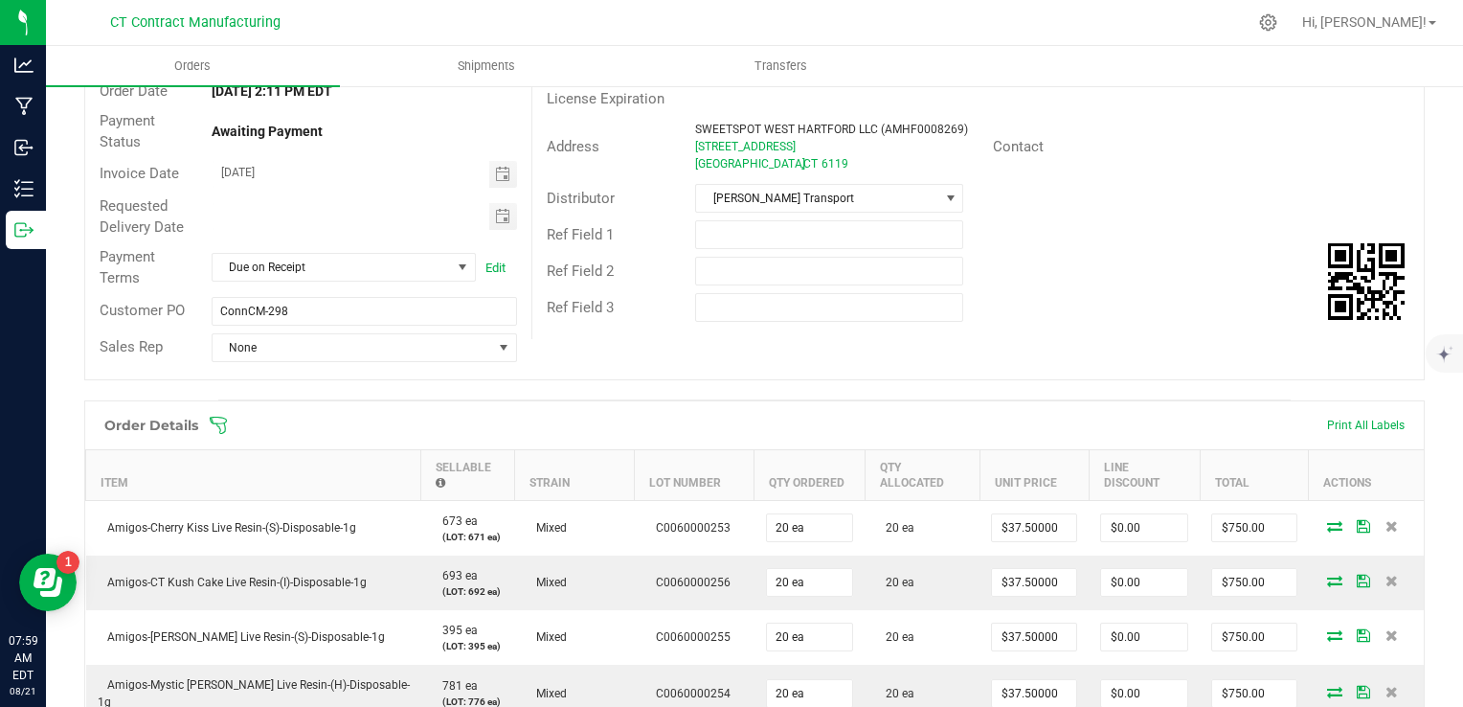
scroll to position [191, 0]
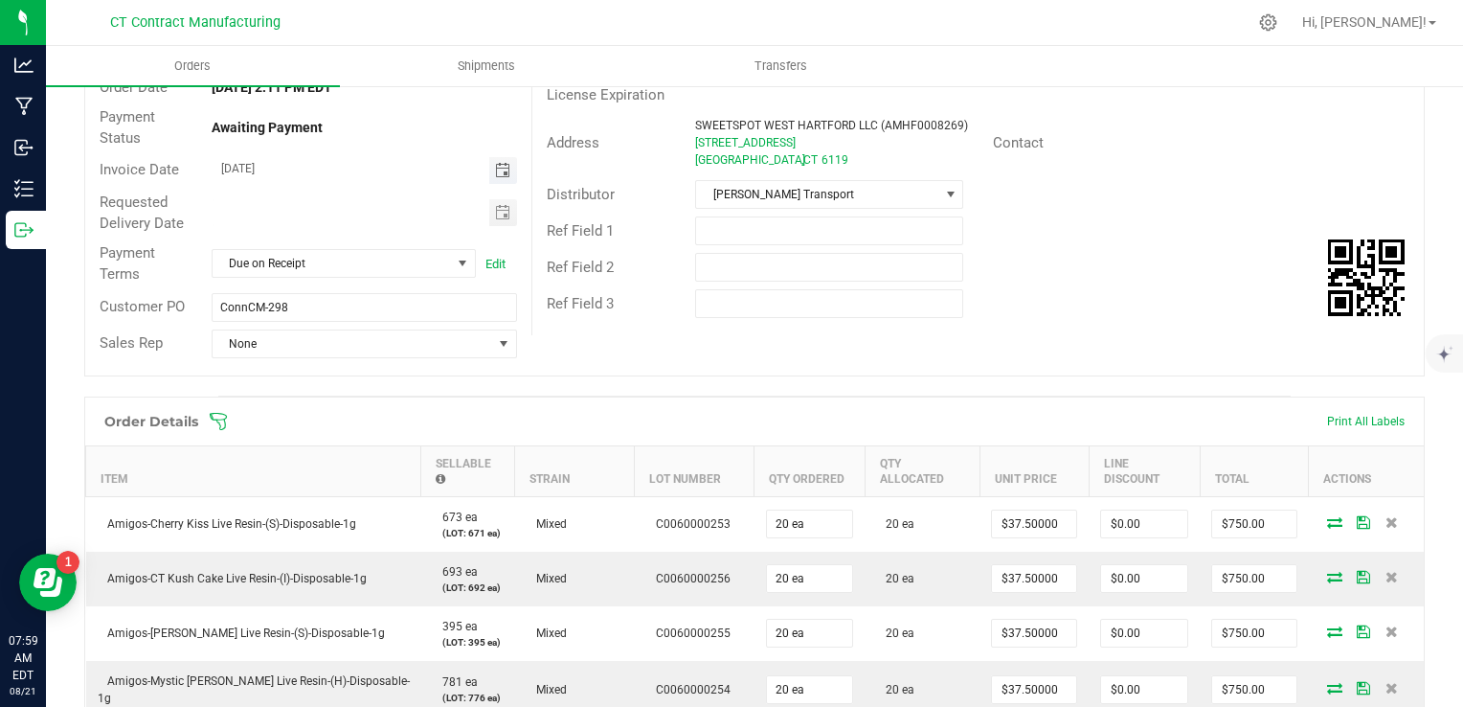
click at [498, 171] on span "Toggle calendar" at bounding box center [502, 170] width 15 height 15
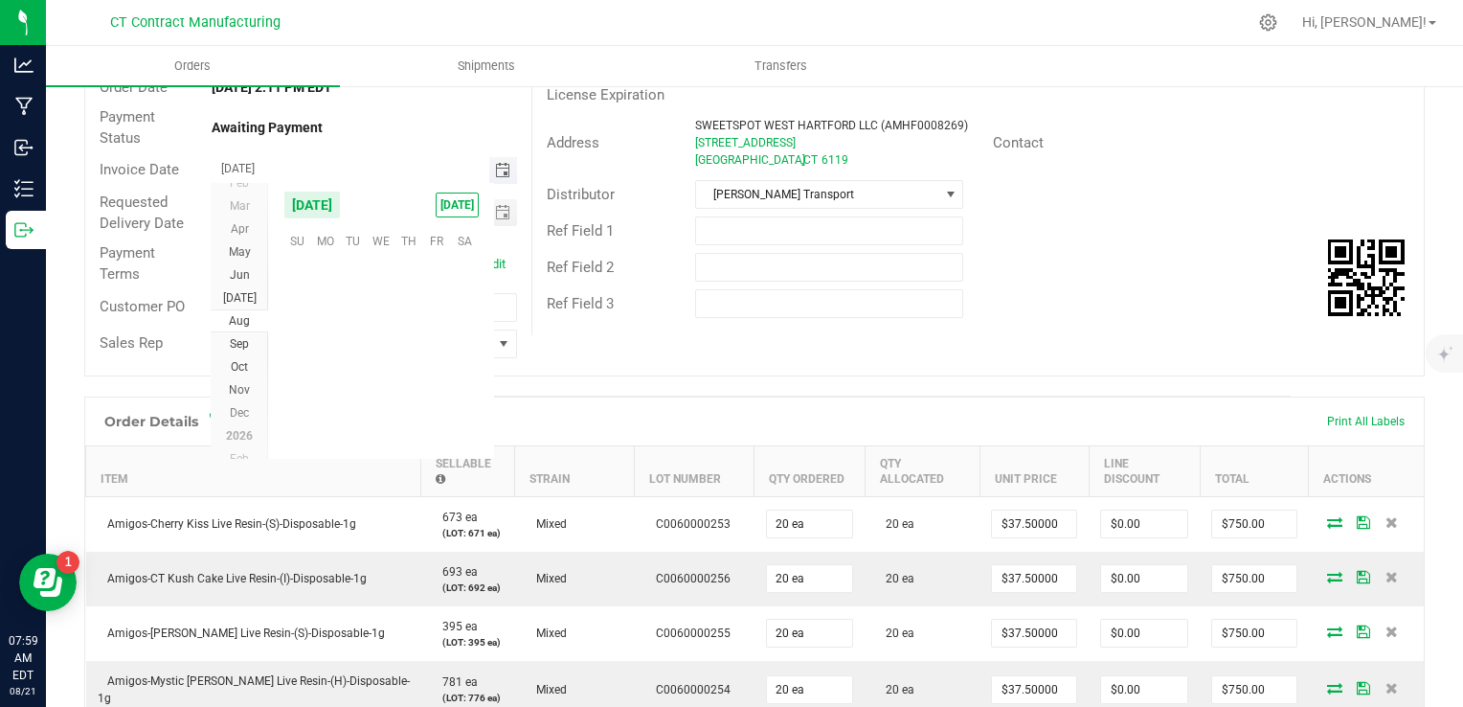
scroll to position [310326, 0]
click at [433, 357] on span "22" at bounding box center [437, 360] width 28 height 30
type input "[DATE]"
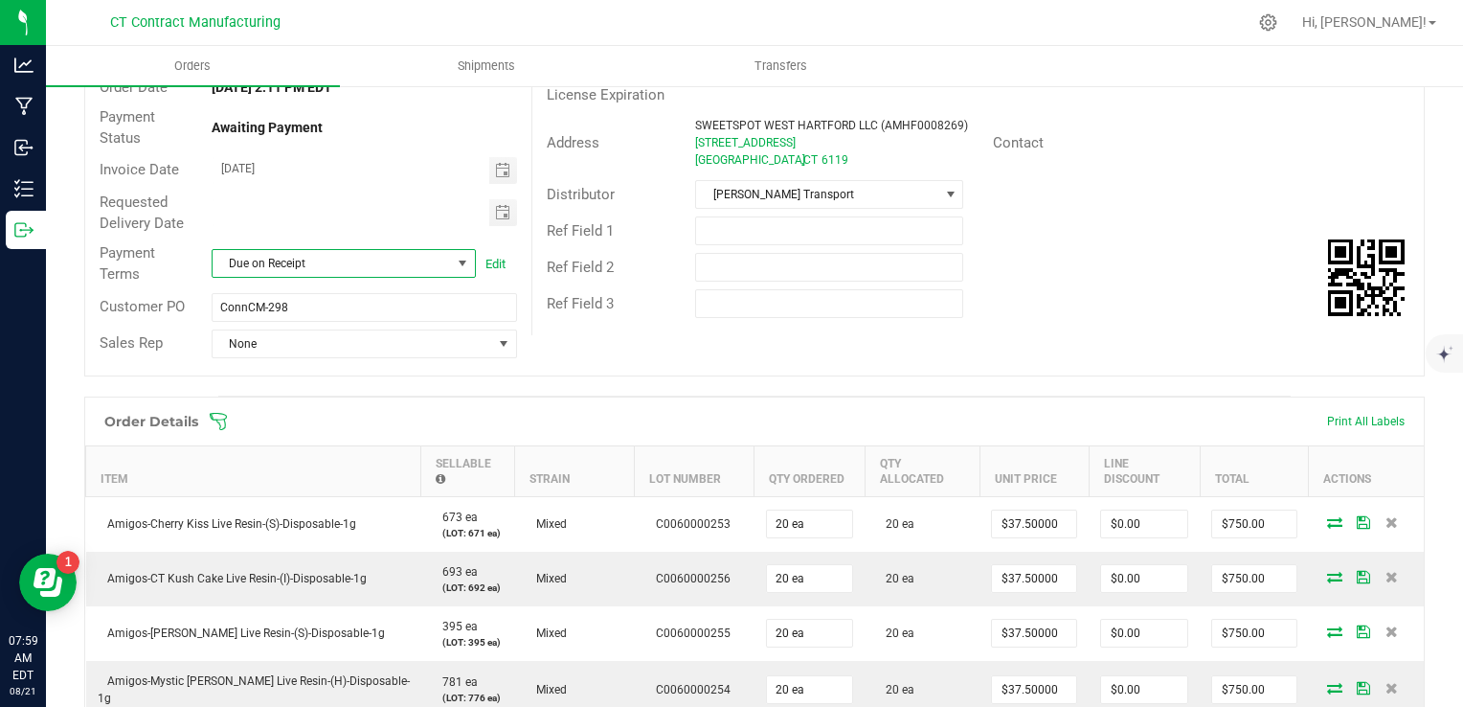
click at [393, 264] on span "Due on Receipt" at bounding box center [332, 263] width 238 height 27
click at [380, 481] on li "Due on Receipt" at bounding box center [340, 475] width 259 height 33
click at [739, 432] on div "Order Details Print All Labels" at bounding box center [754, 421] width 1338 height 48
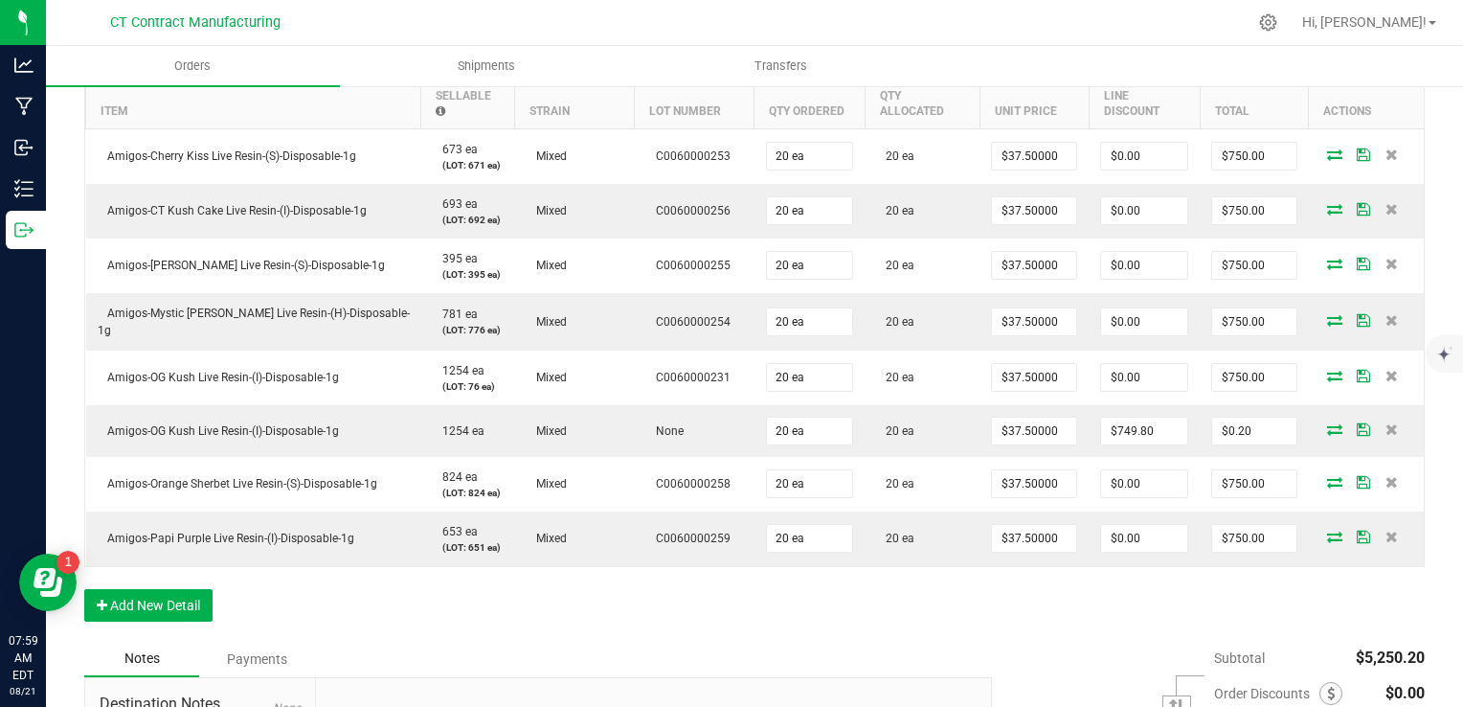
scroll to position [766, 0]
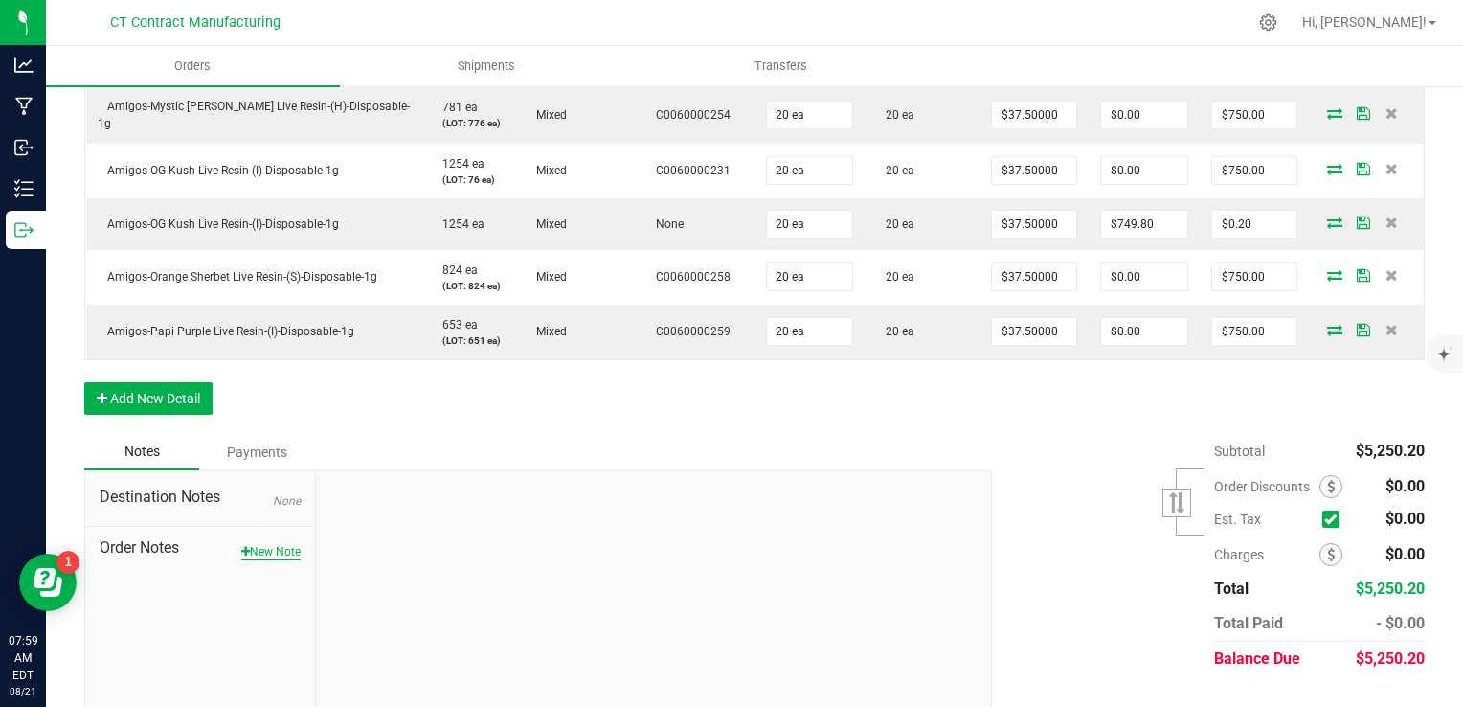
click at [268, 550] on button "New Note" at bounding box center [270, 551] width 59 height 17
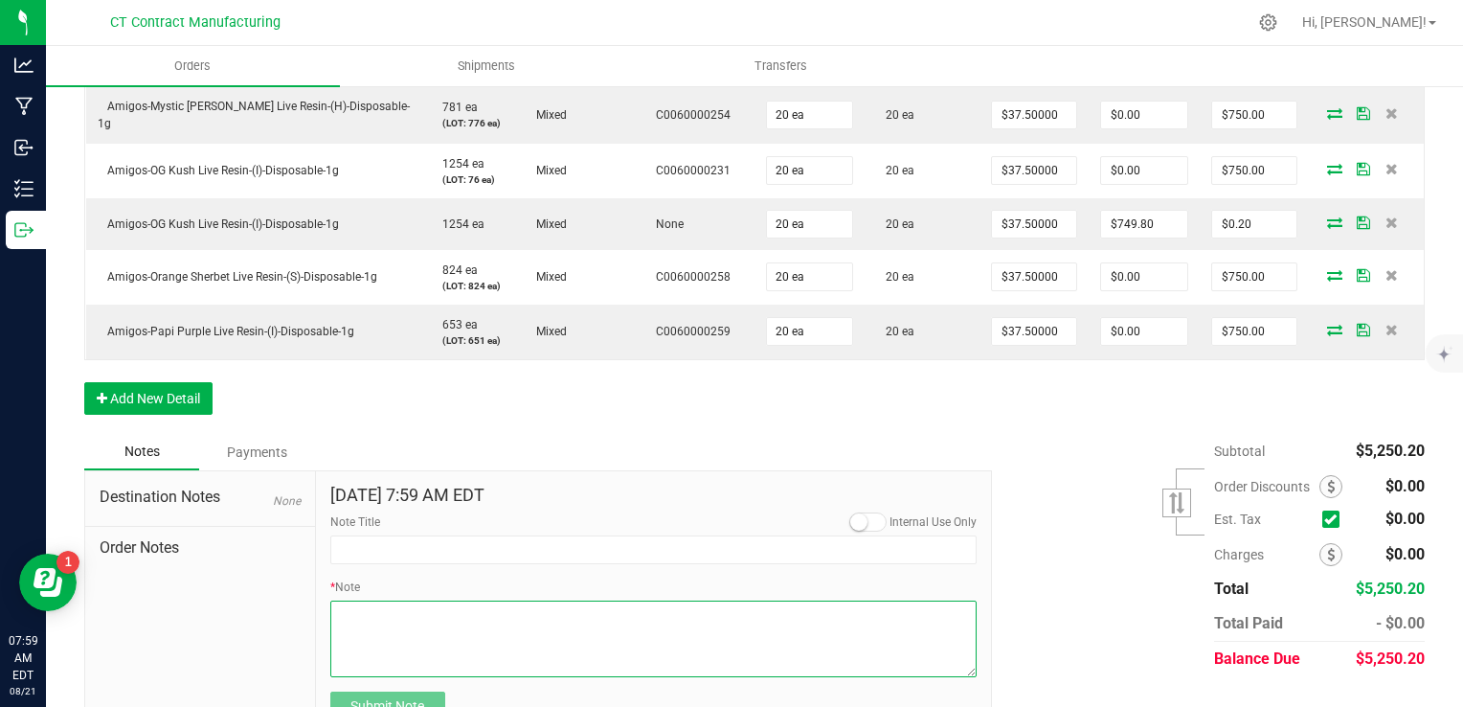
click at [525, 618] on textarea "* Note" at bounding box center [653, 638] width 647 height 77
type textarea "Amigos OG Kush sample case included. Enjoy!"
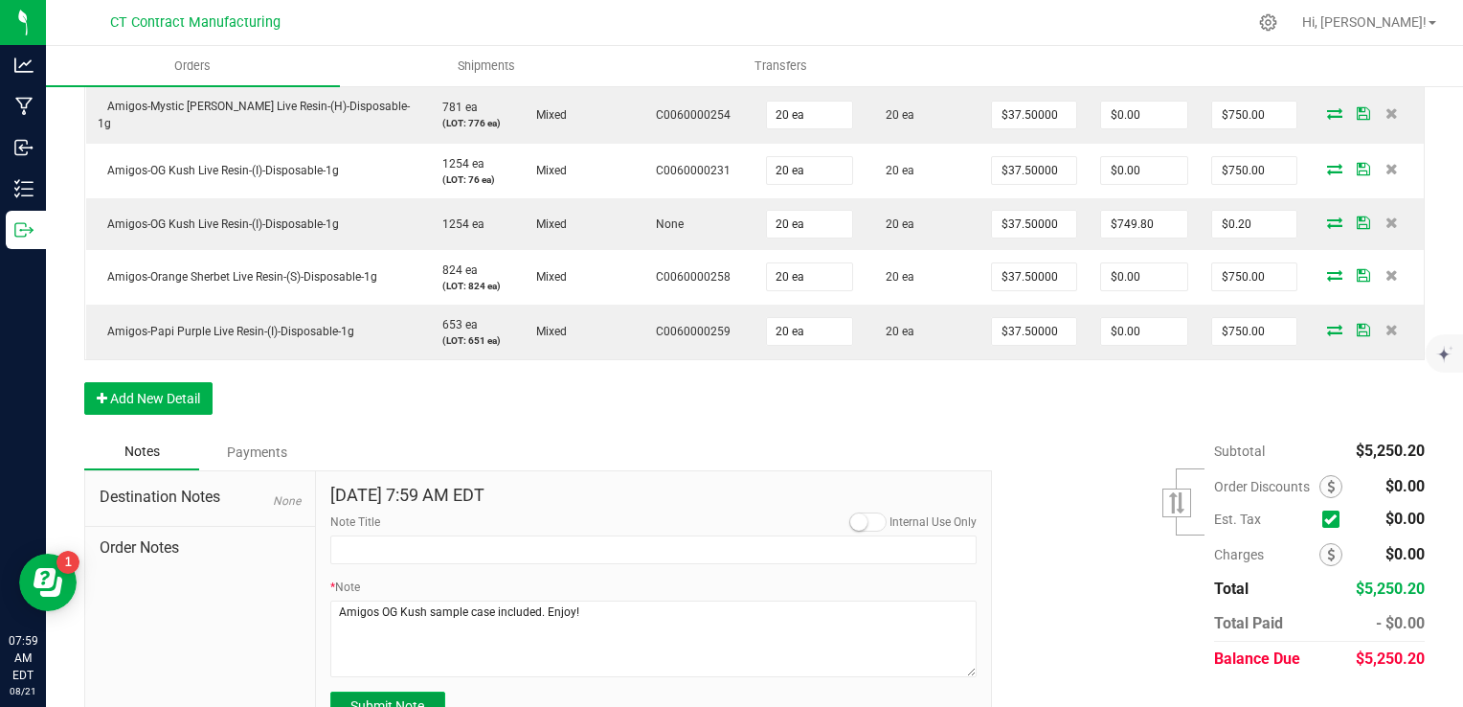
click at [415, 703] on span "Submit Note" at bounding box center [387, 705] width 74 height 15
type input "[DATE] 7:59 AM EDT"
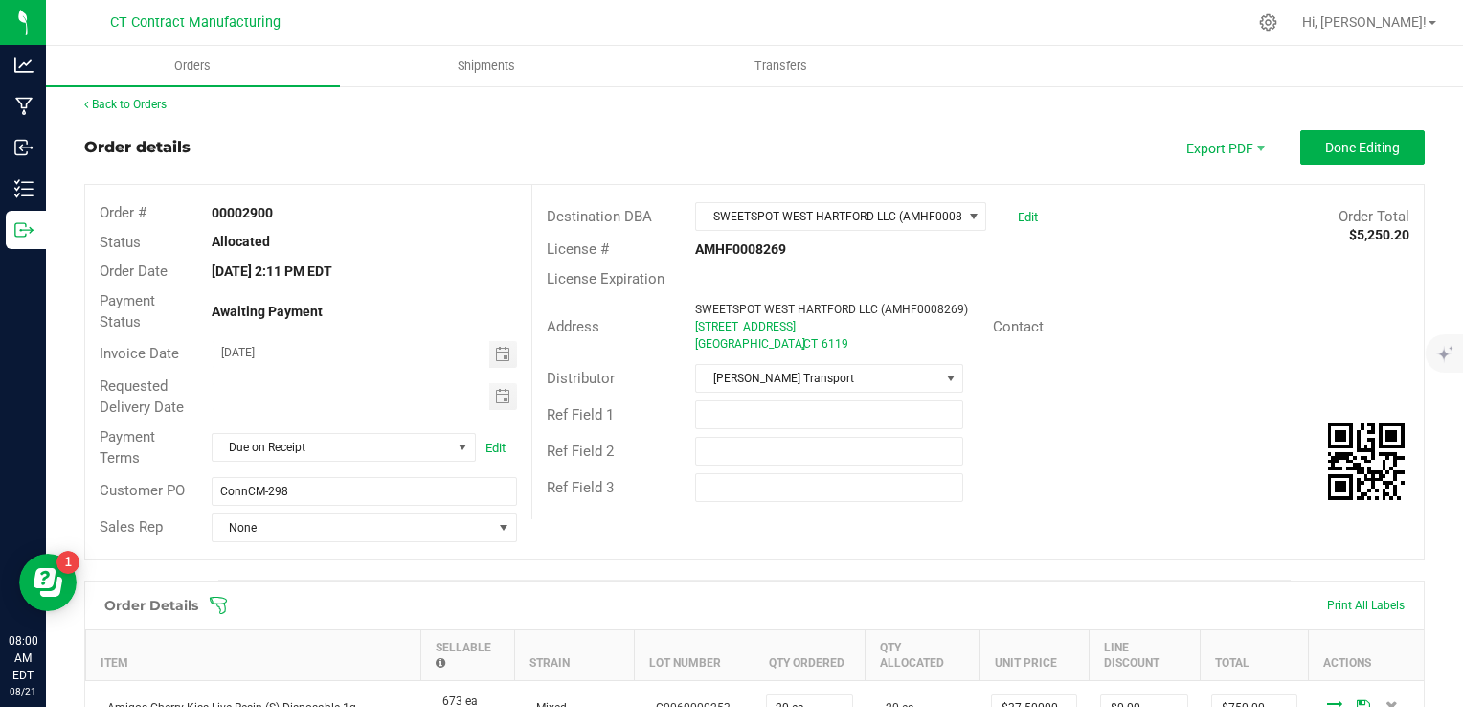
scroll to position [0, 0]
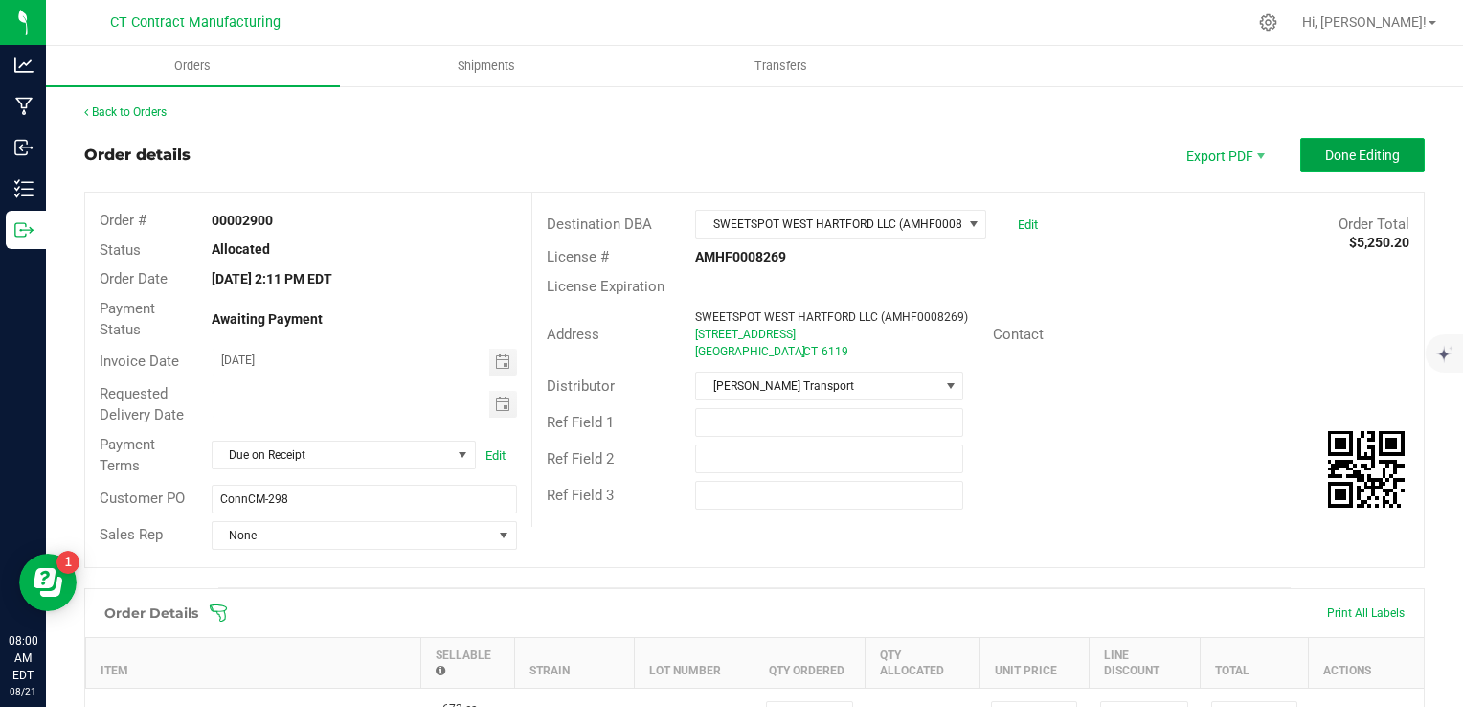
click at [1300, 170] on button "Done Editing" at bounding box center [1362, 155] width 124 height 34
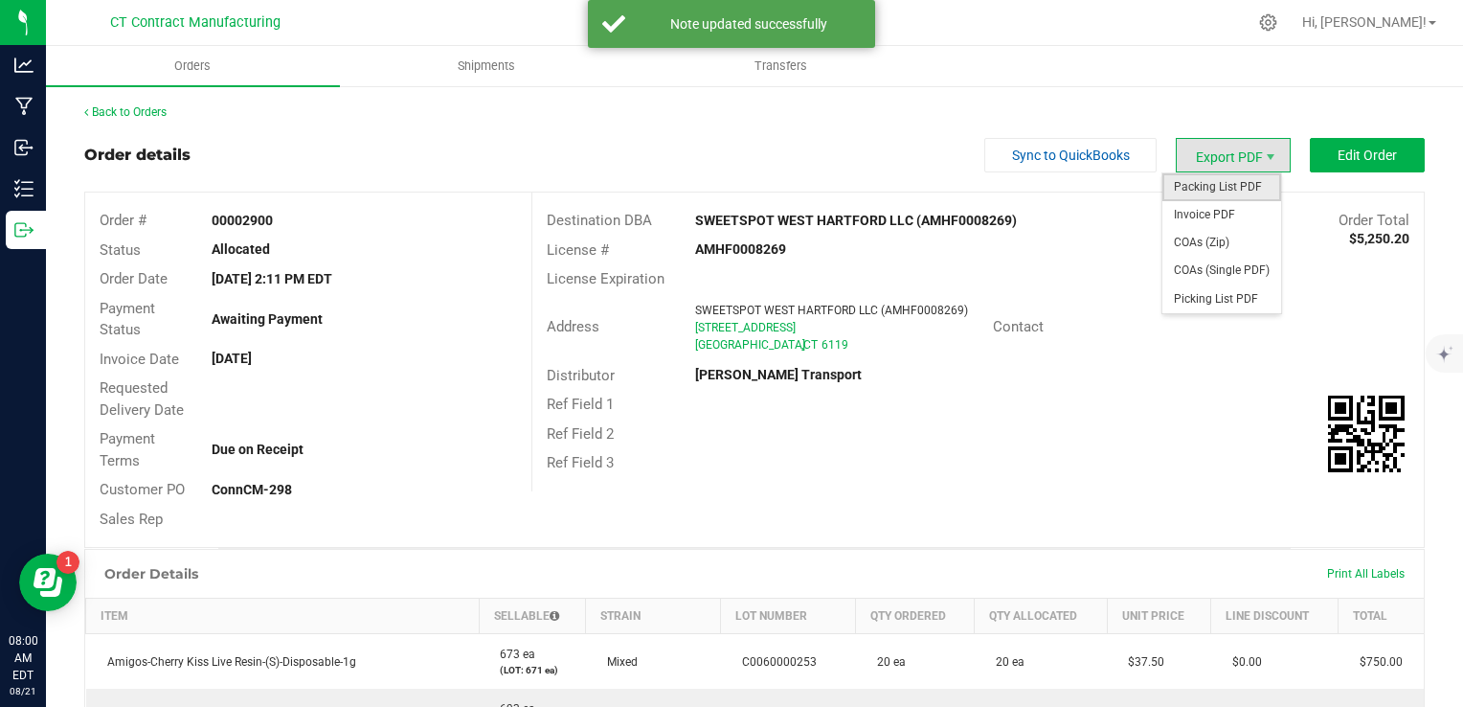
click at [1196, 179] on span "Packing List PDF" at bounding box center [1221, 187] width 119 height 28
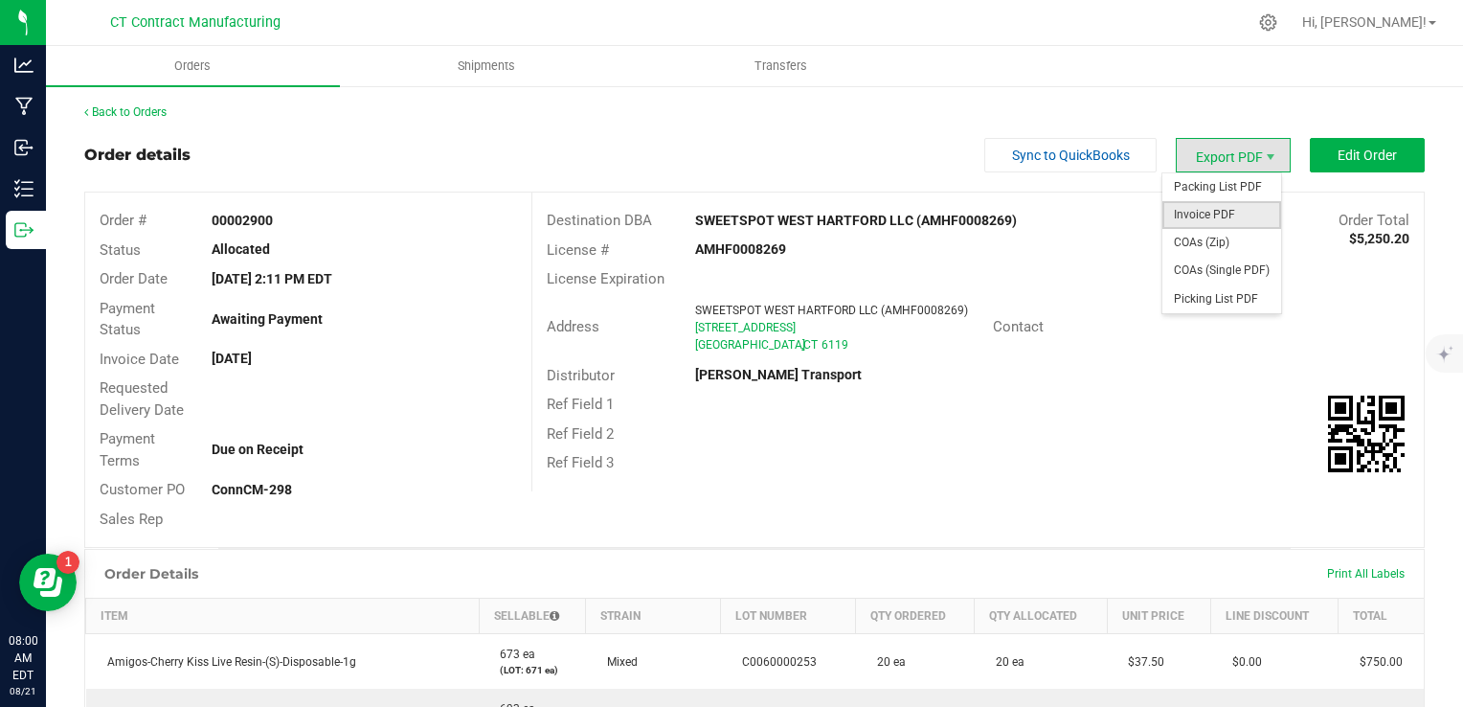
click at [1208, 216] on span "Invoice PDF" at bounding box center [1221, 215] width 119 height 28
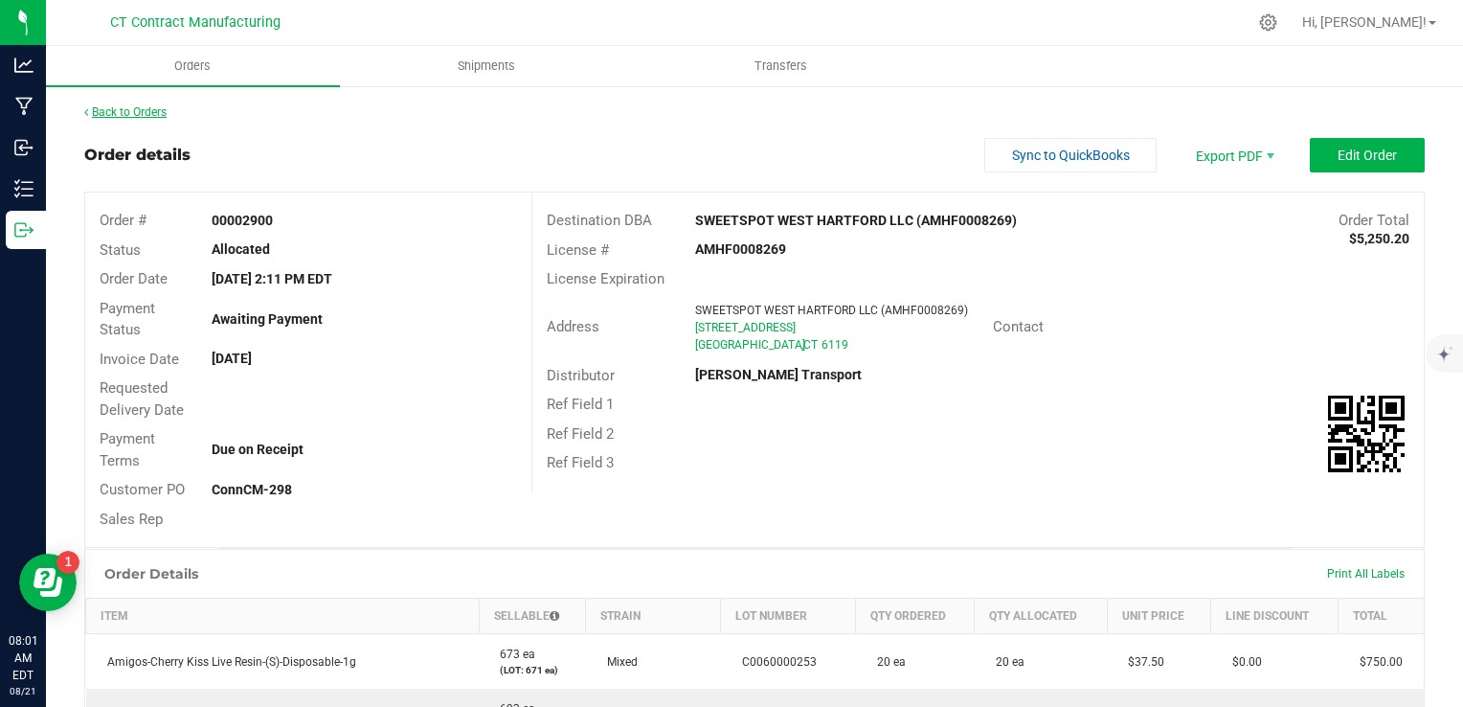
click at [131, 109] on link "Back to Orders" at bounding box center [125, 111] width 82 height 13
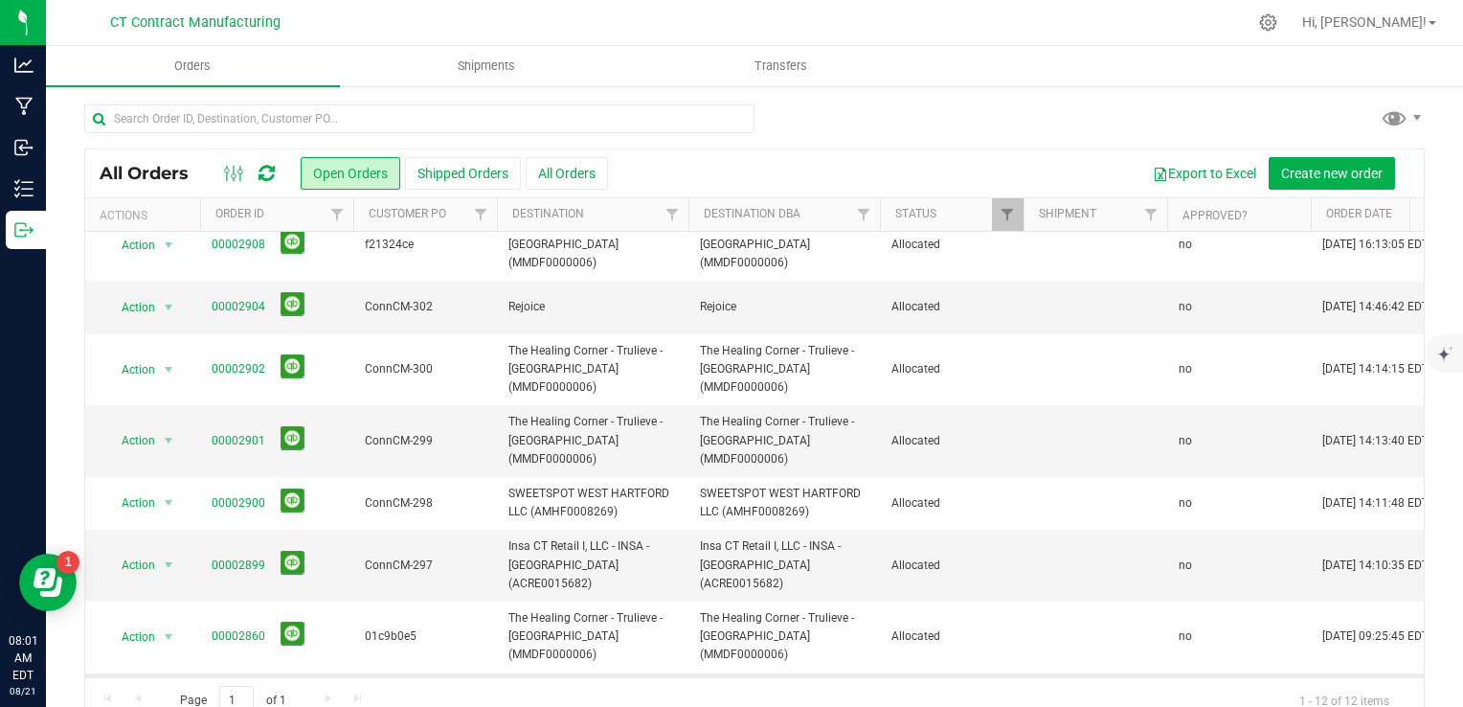
scroll to position [203, 0]
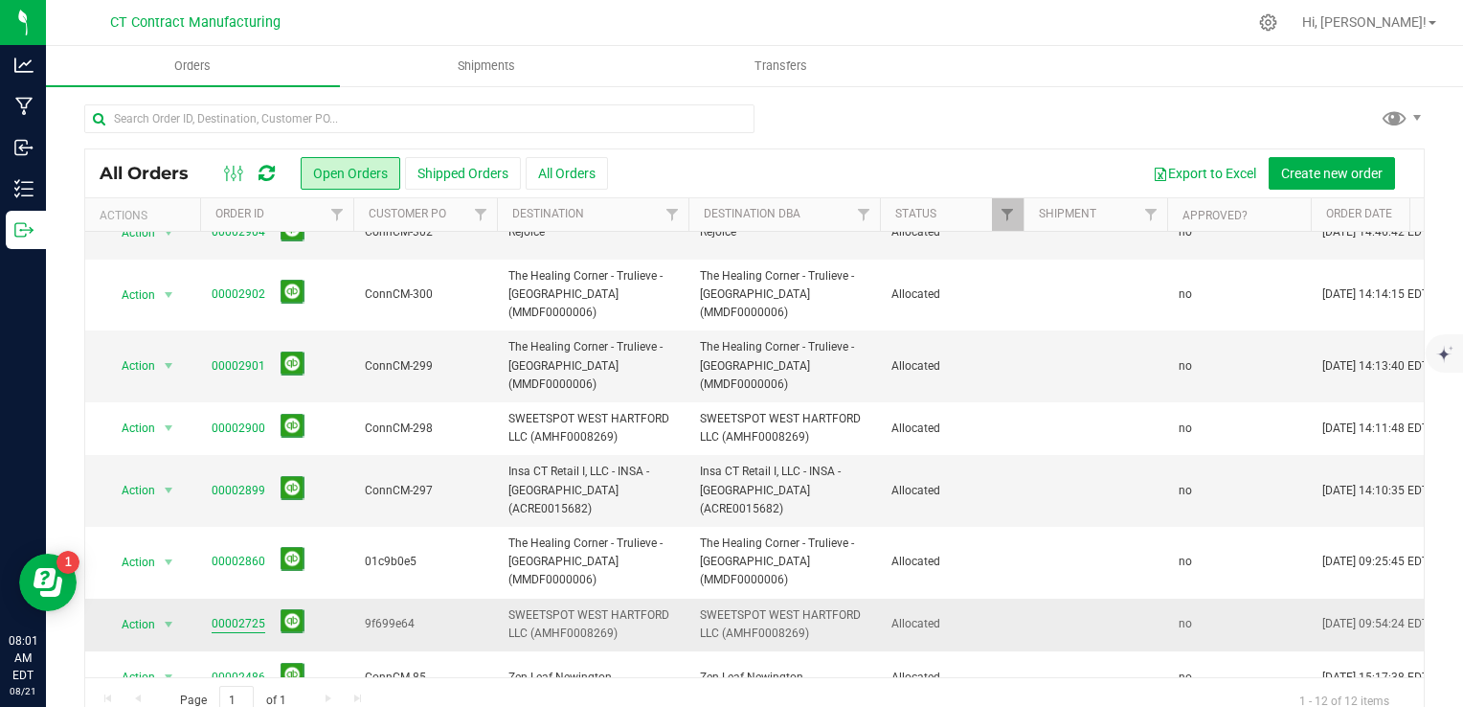
click at [236, 615] on link "00002725" at bounding box center [239, 624] width 54 height 18
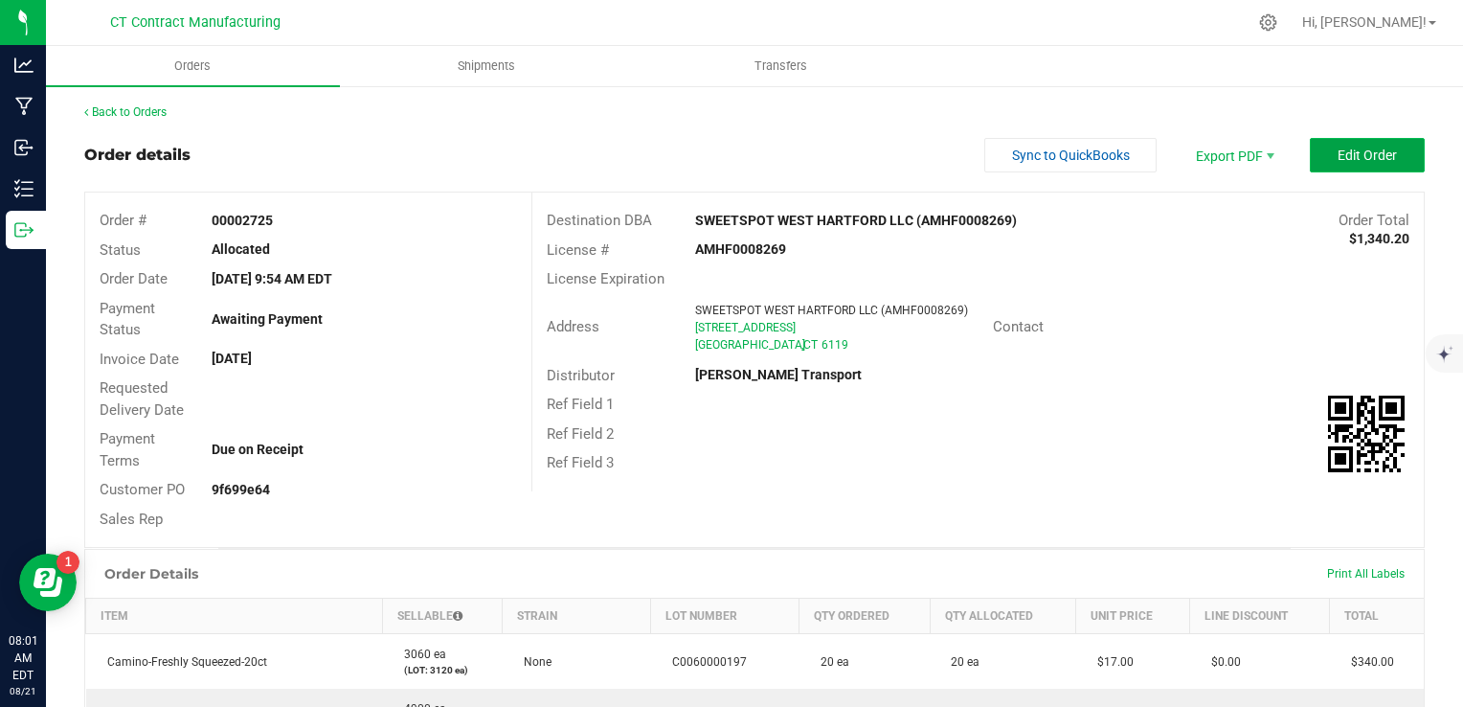
click at [1340, 148] on span "Edit Order" at bounding box center [1366, 154] width 59 height 15
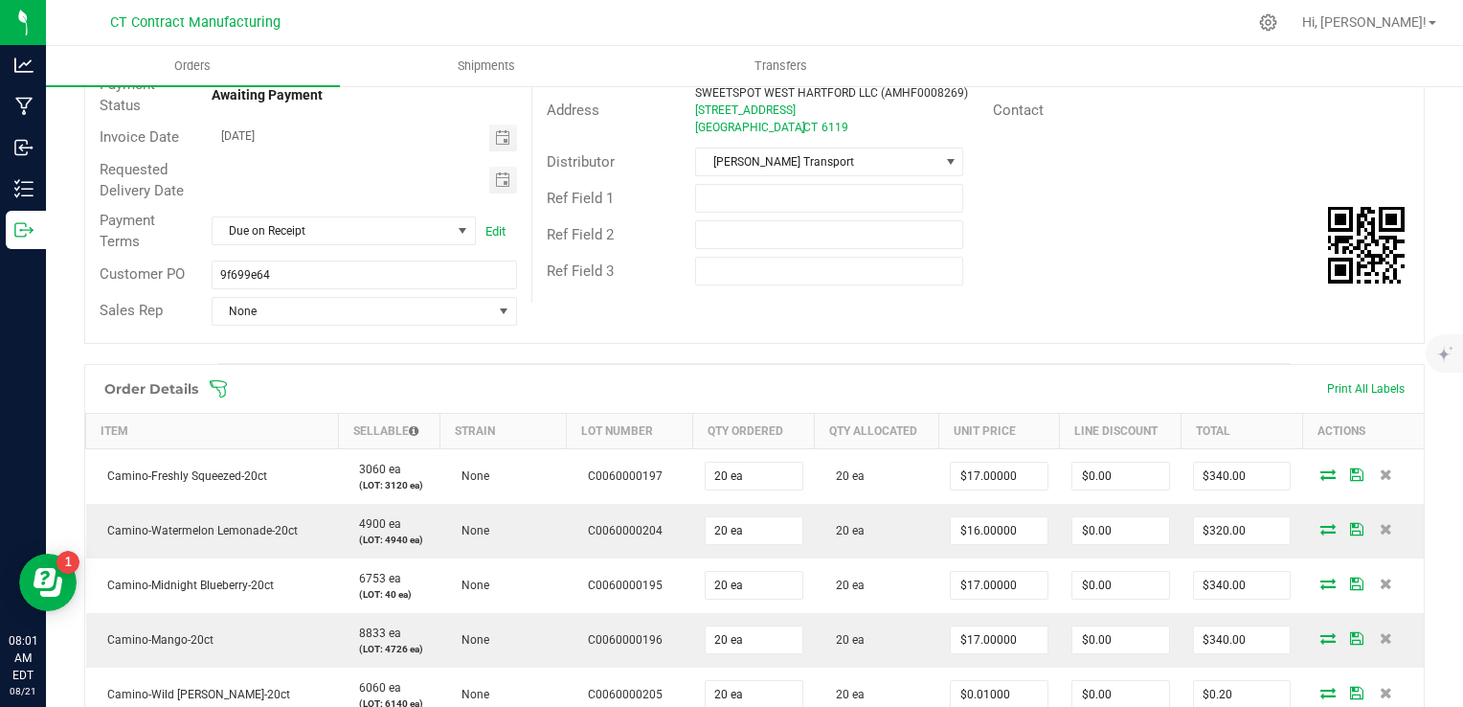
scroll to position [191, 0]
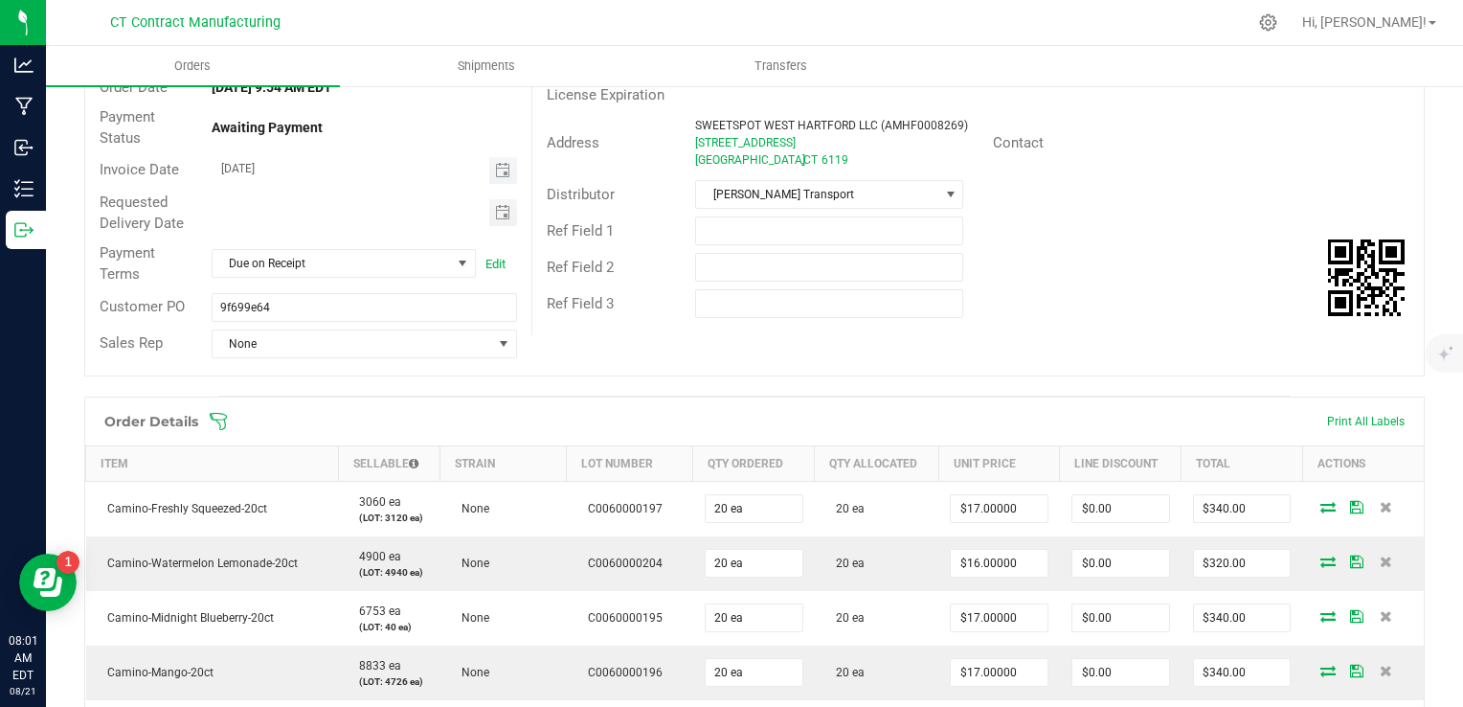
click at [481, 174] on input "[DATE]" at bounding box center [352, 169] width 278 height 24
click at [498, 168] on span "Toggle calendar" at bounding box center [502, 170] width 15 height 15
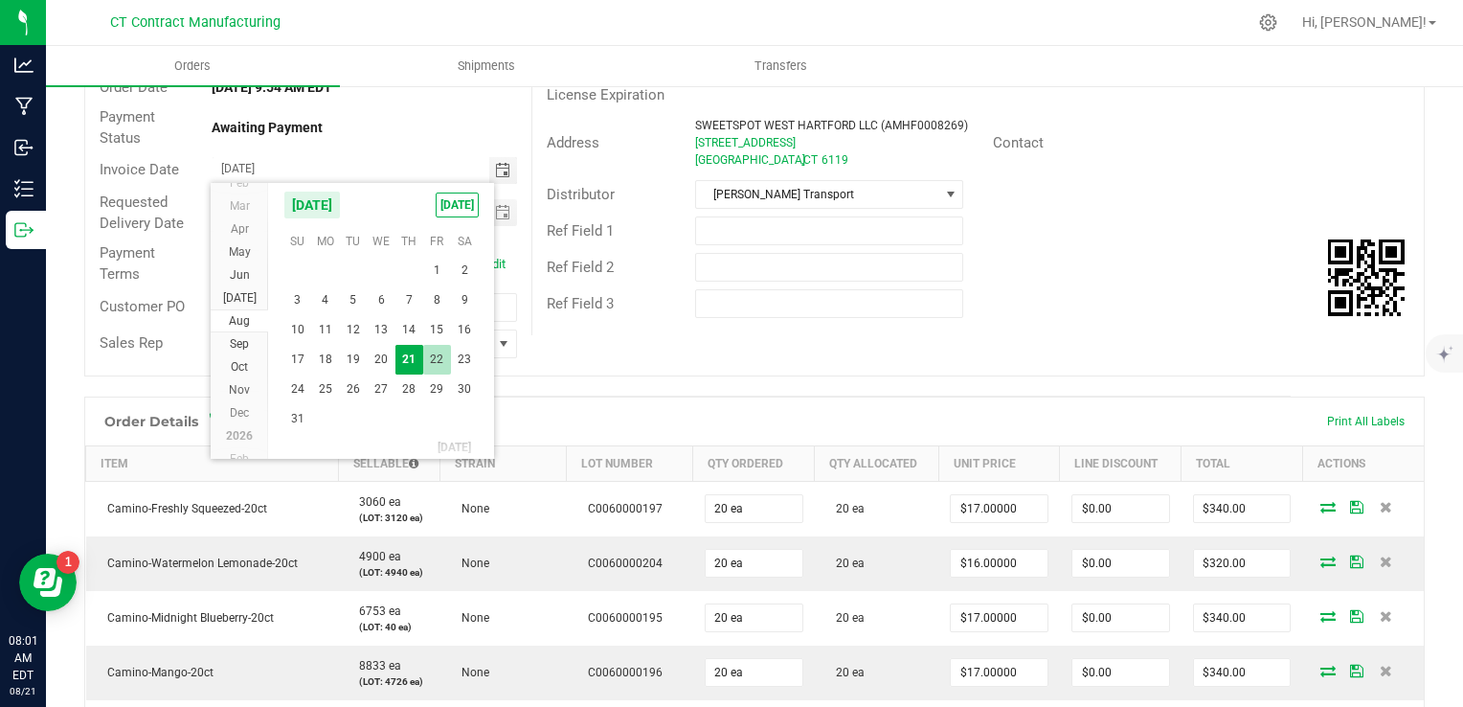
click at [429, 349] on span "22" at bounding box center [437, 360] width 28 height 30
type input "[DATE]"
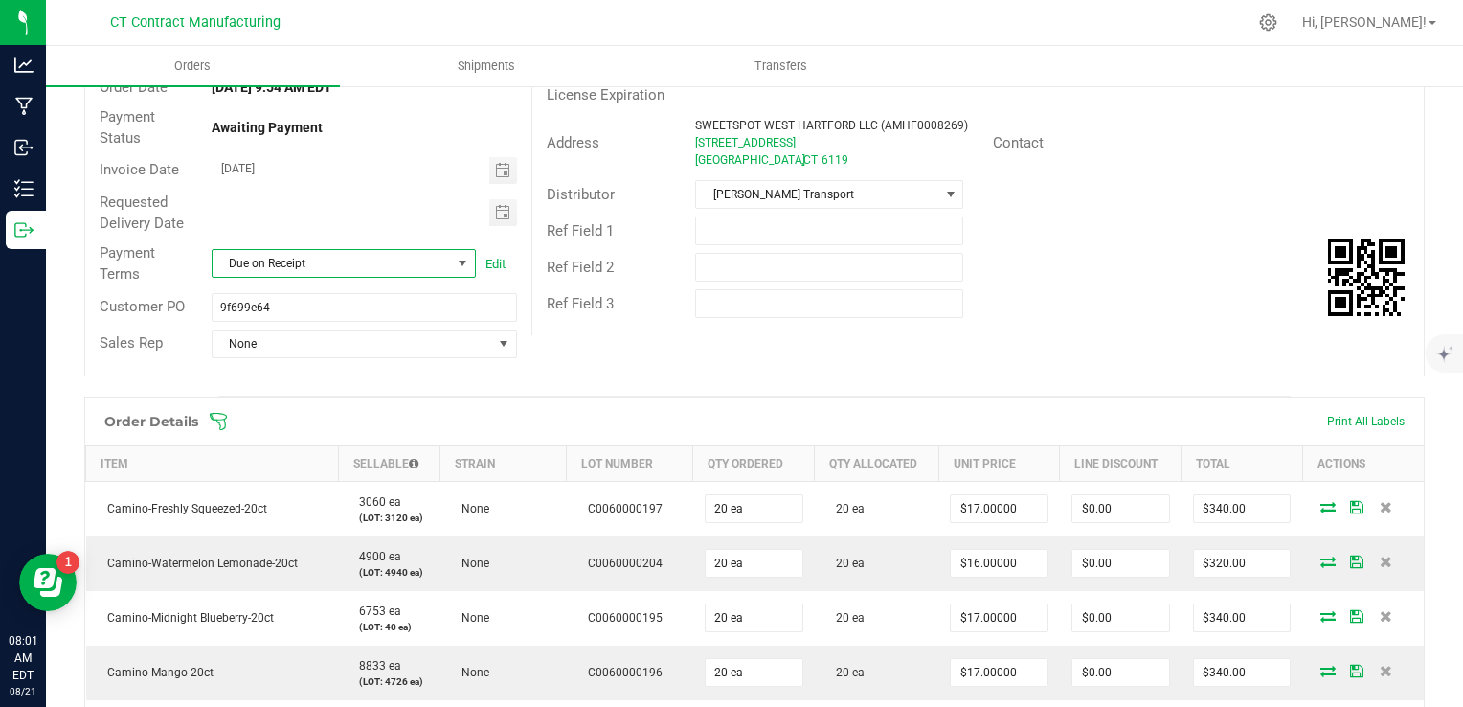
click at [394, 269] on span "Due on Receipt" at bounding box center [332, 263] width 238 height 27
click at [425, 471] on li "Due on Receipt" at bounding box center [340, 475] width 259 height 33
click at [698, 414] on span at bounding box center [879, 421] width 1340 height 19
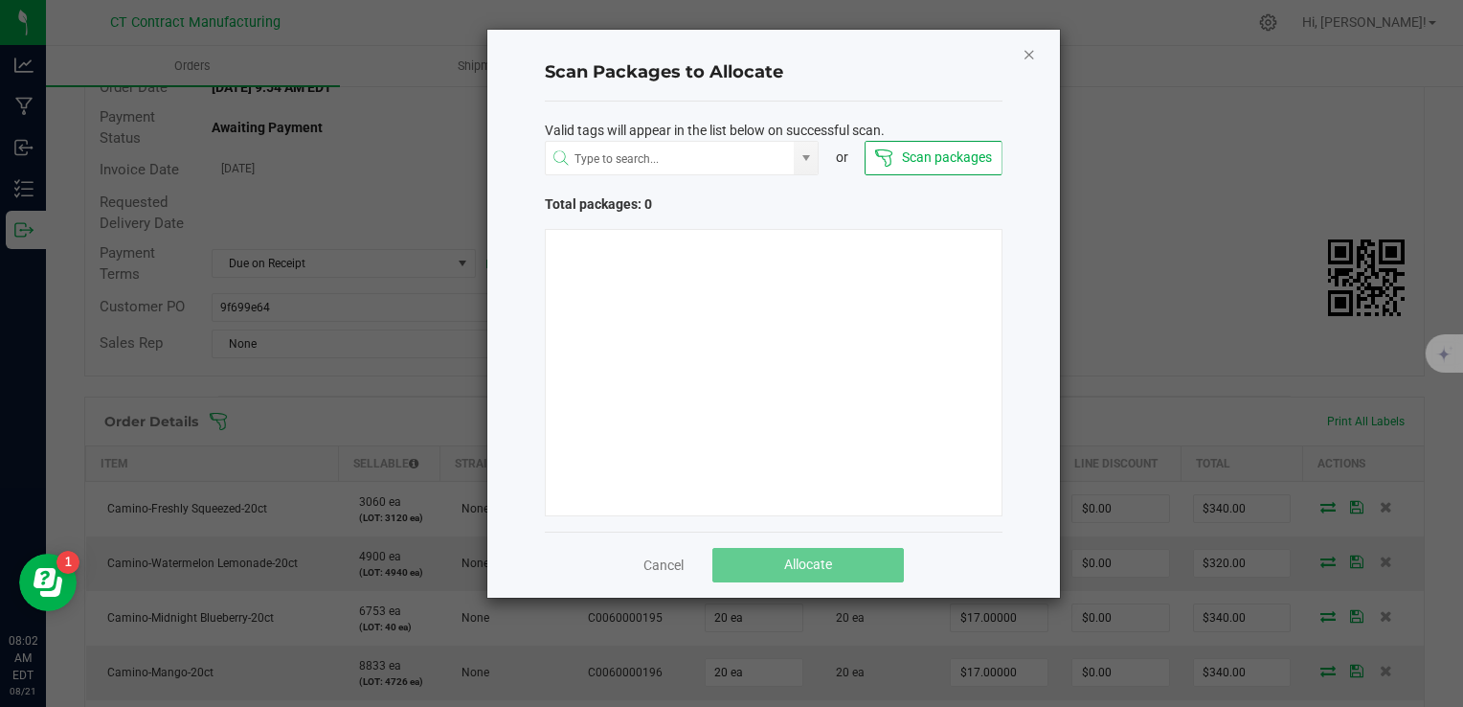
click at [1026, 59] on icon "Close" at bounding box center [1028, 53] width 13 height 23
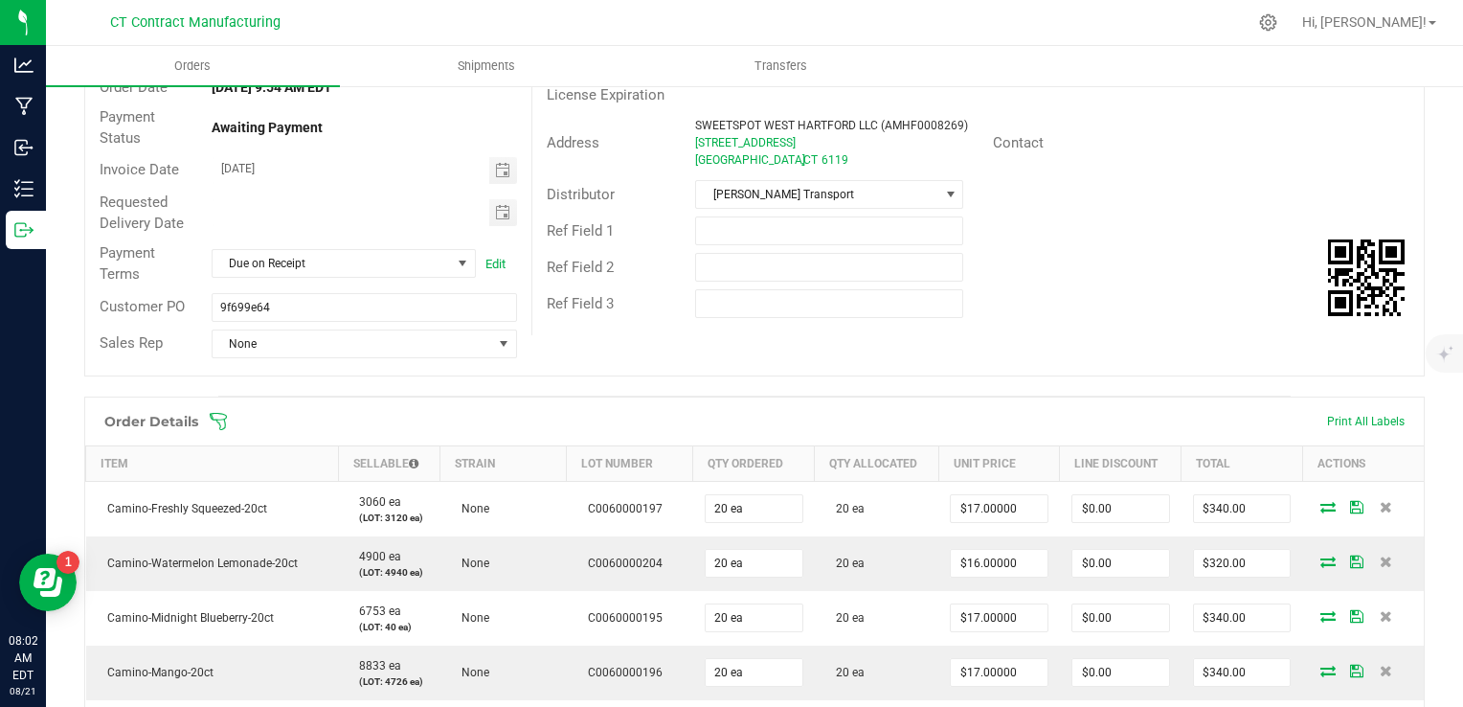
click at [911, 393] on div "Order details Export PDF Done Editing Order # 00002725 Status Allocated Order D…" at bounding box center [754, 535] width 1340 height 1178
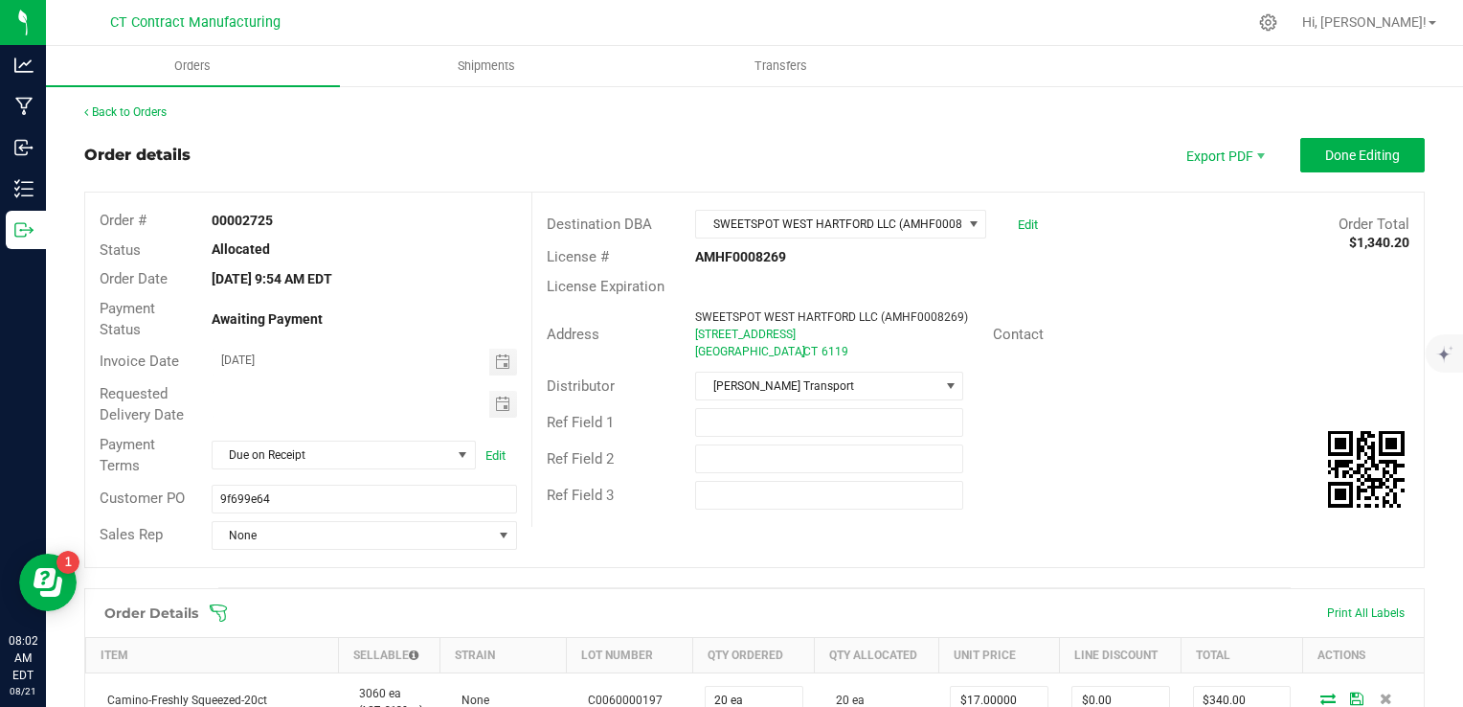
scroll to position [0, 0]
click at [1325, 156] on span "Done Editing" at bounding box center [1362, 154] width 75 height 15
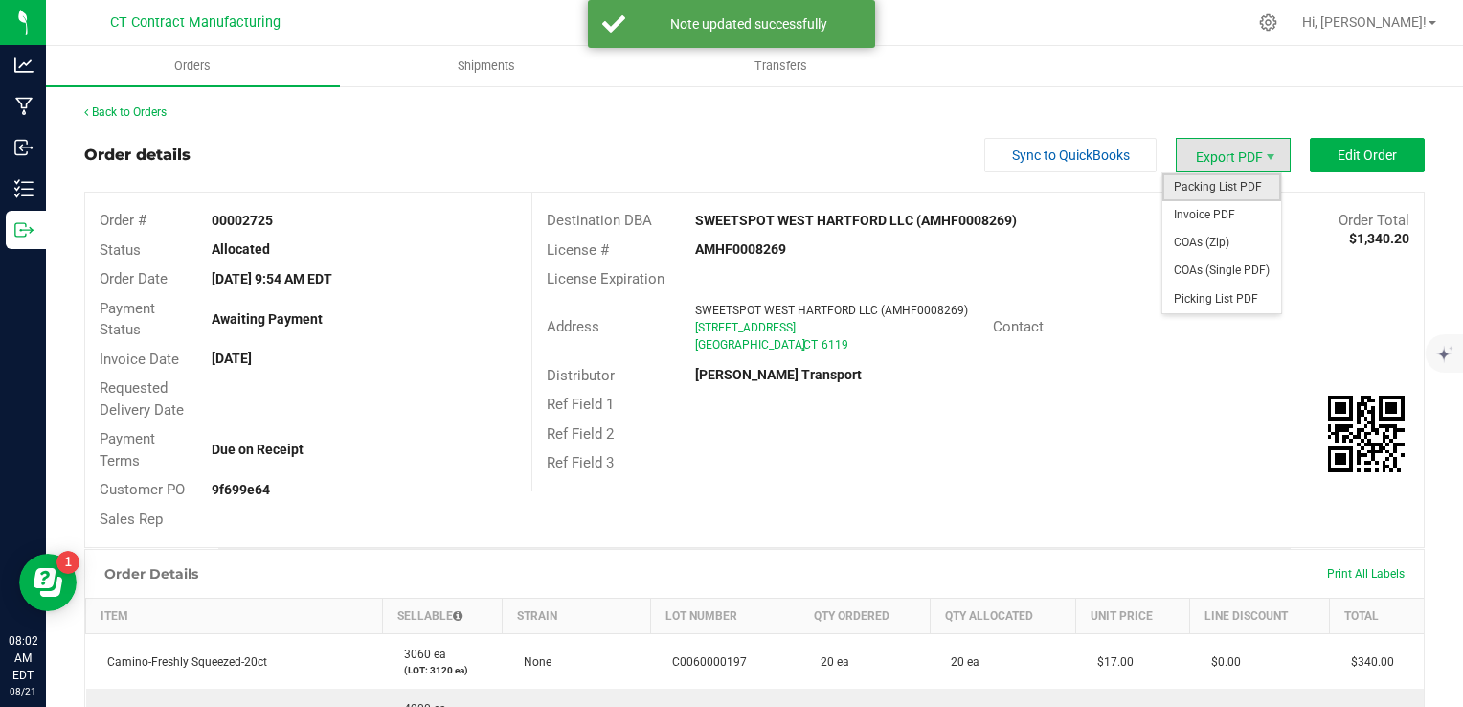
click at [1218, 185] on span "Packing List PDF" at bounding box center [1221, 187] width 119 height 28
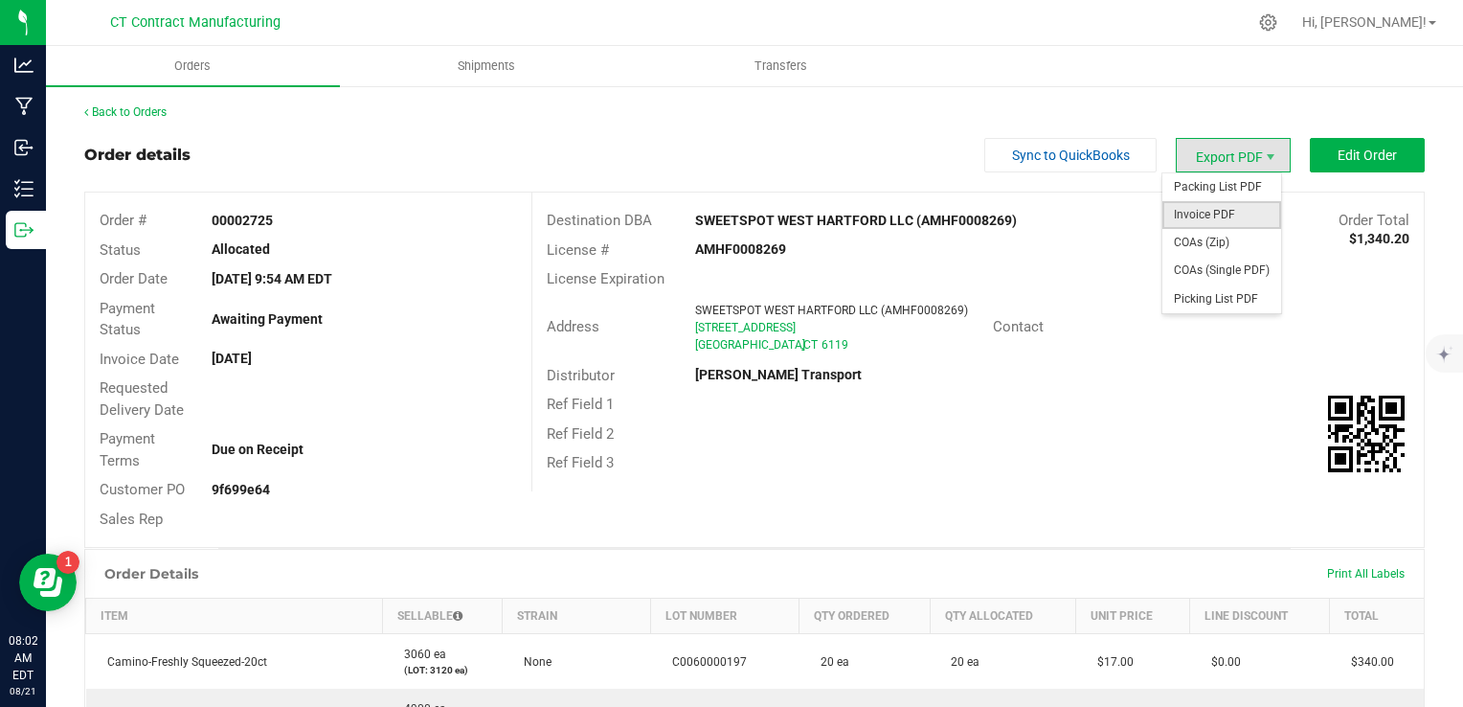
click at [1224, 209] on span "Invoice PDF" at bounding box center [1221, 215] width 119 height 28
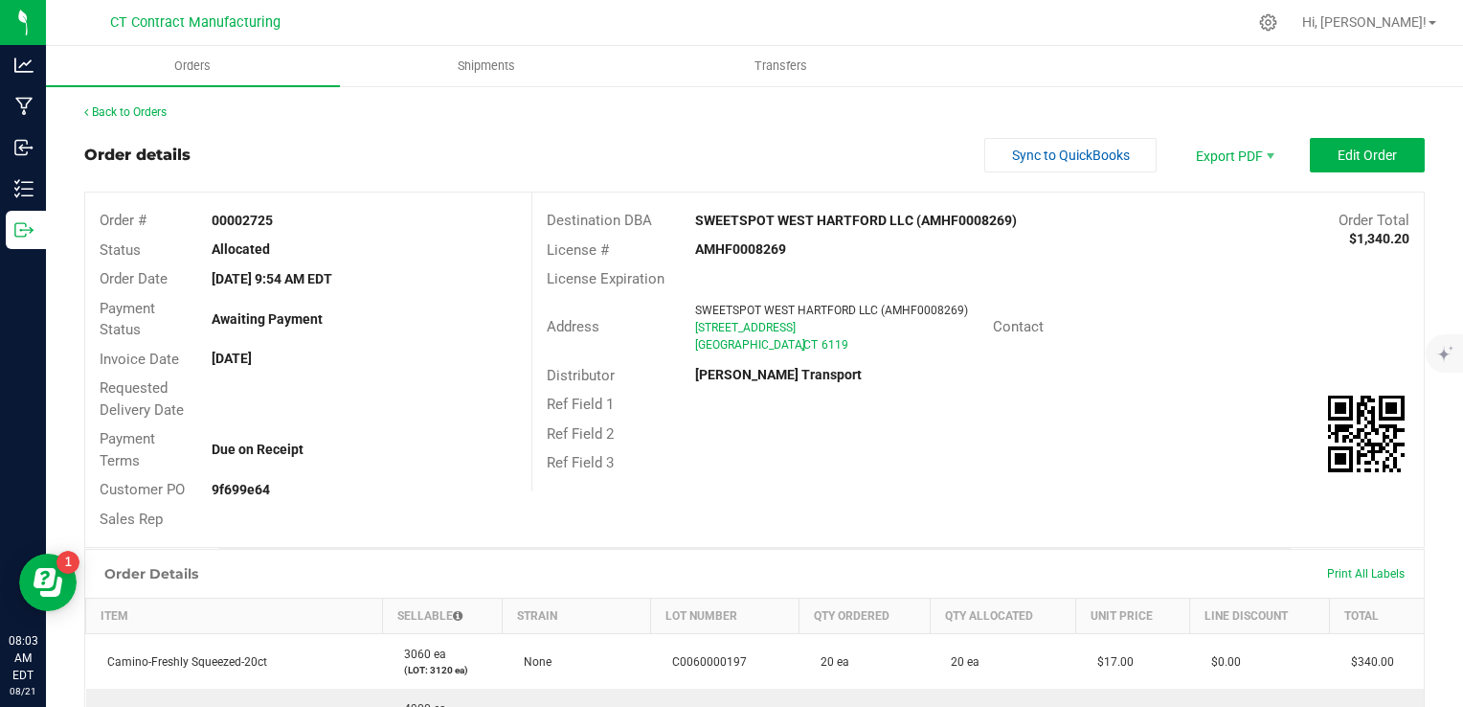
click at [138, 103] on div "Back to Orders" at bounding box center [754, 111] width 1340 height 17
click at [137, 110] on link "Back to Orders" at bounding box center [125, 111] width 82 height 13
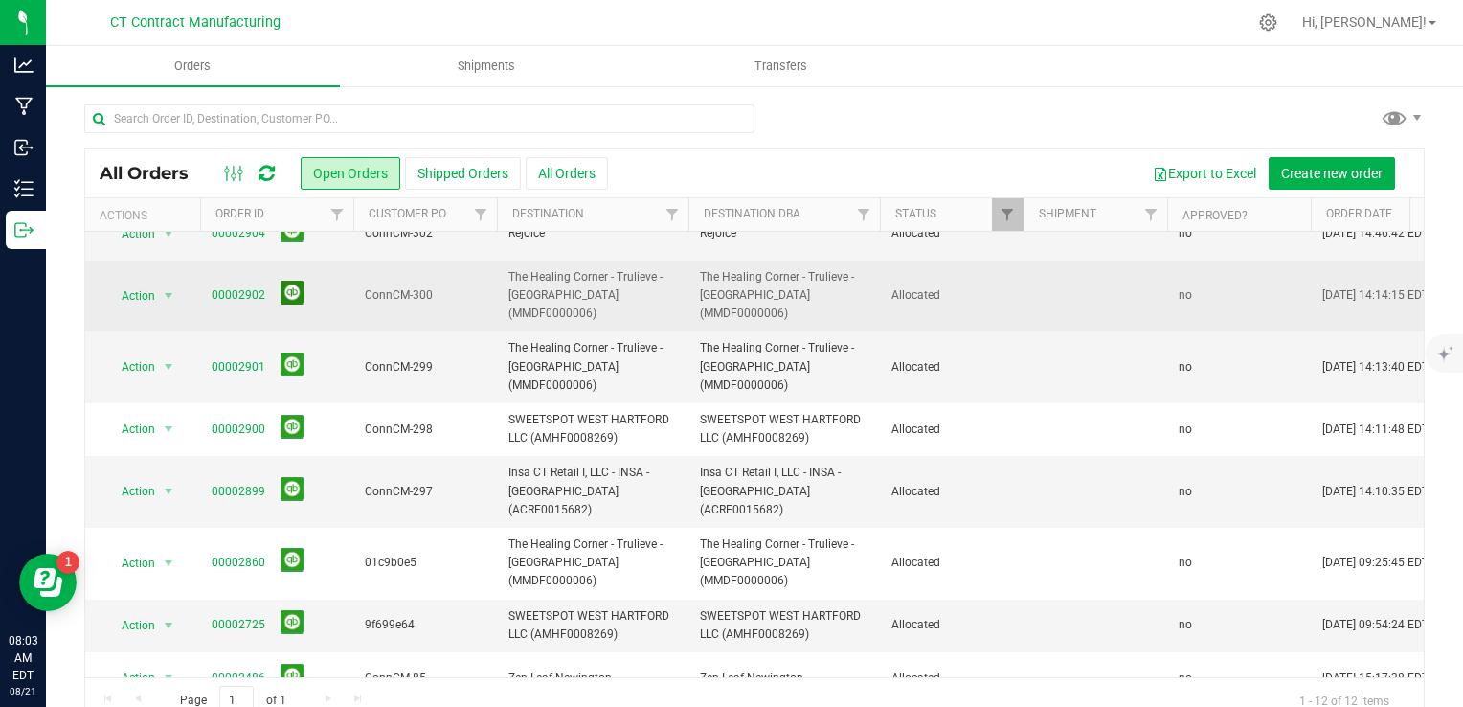
scroll to position [203, 0]
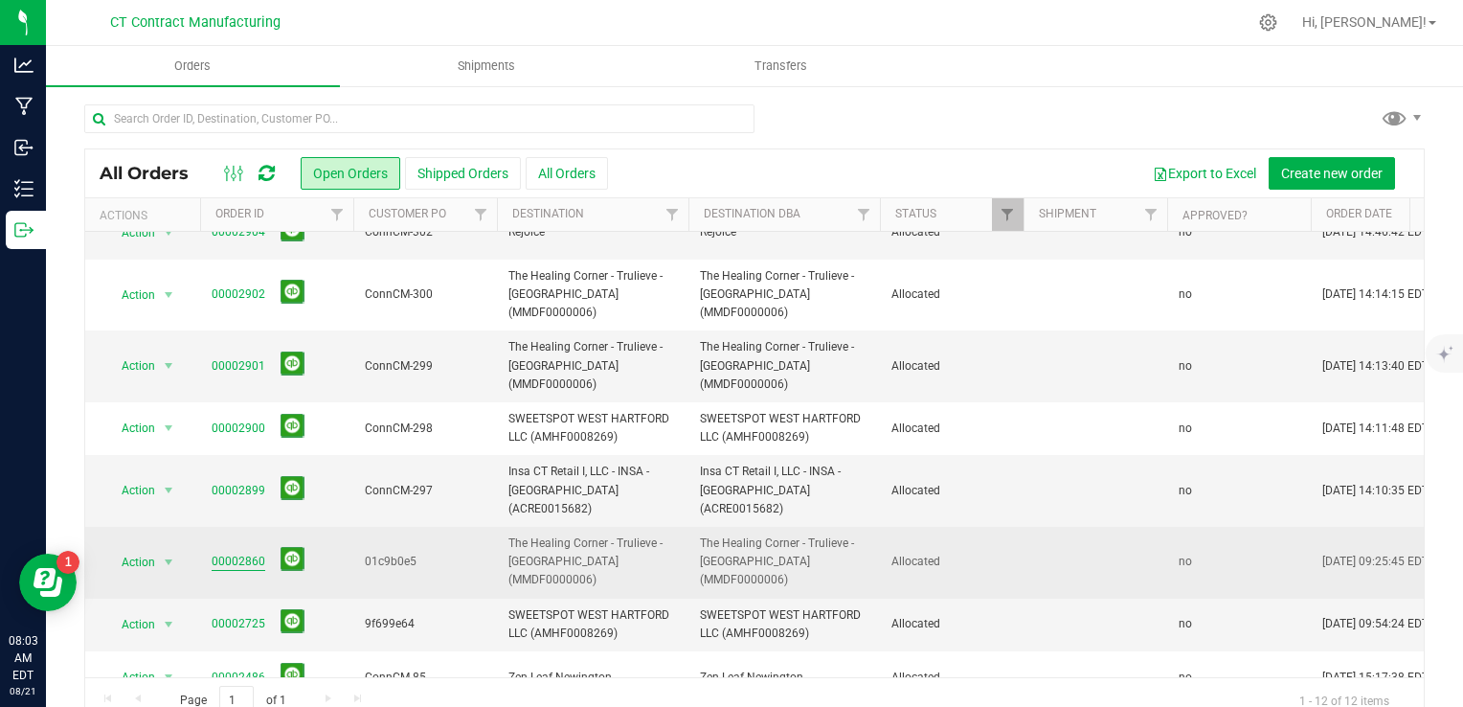
click at [247, 552] on link "00002860" at bounding box center [239, 561] width 54 height 18
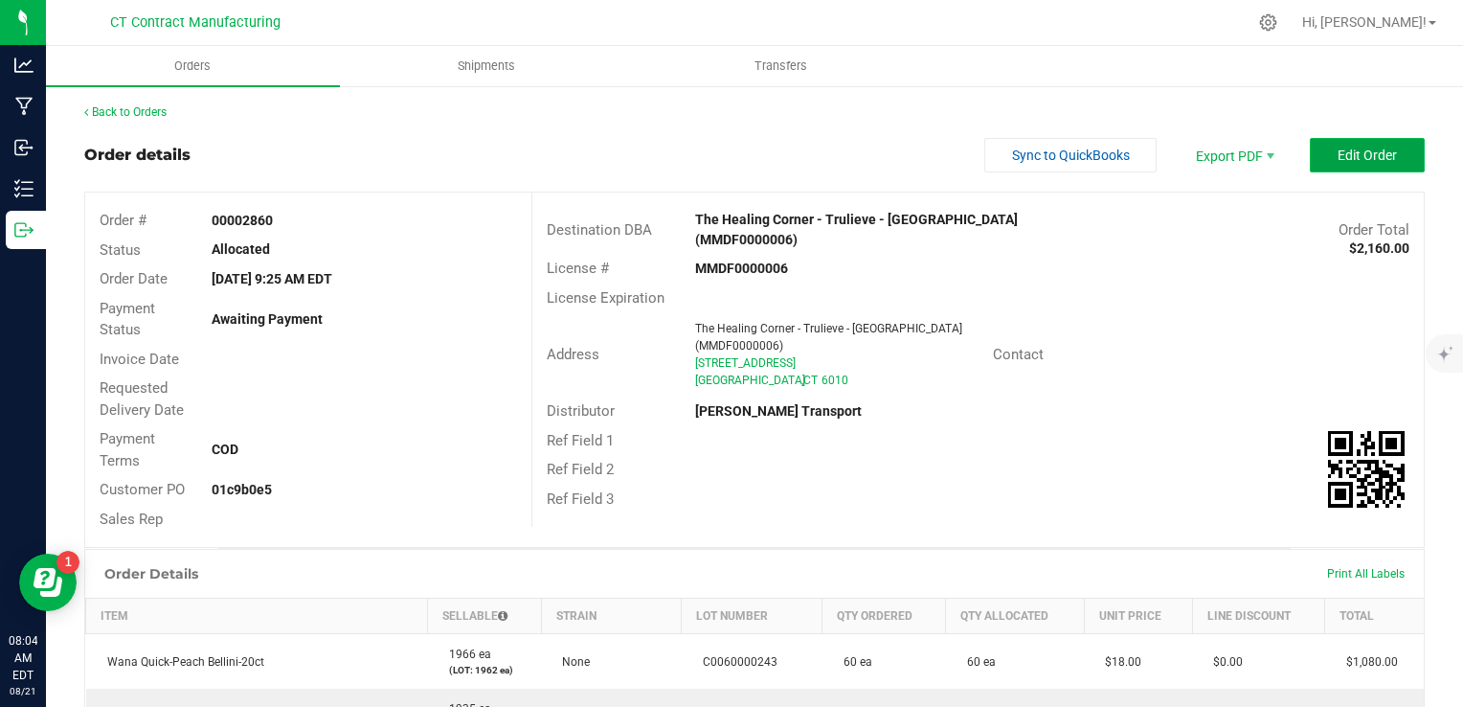
click at [1380, 164] on button "Edit Order" at bounding box center [1367, 155] width 115 height 34
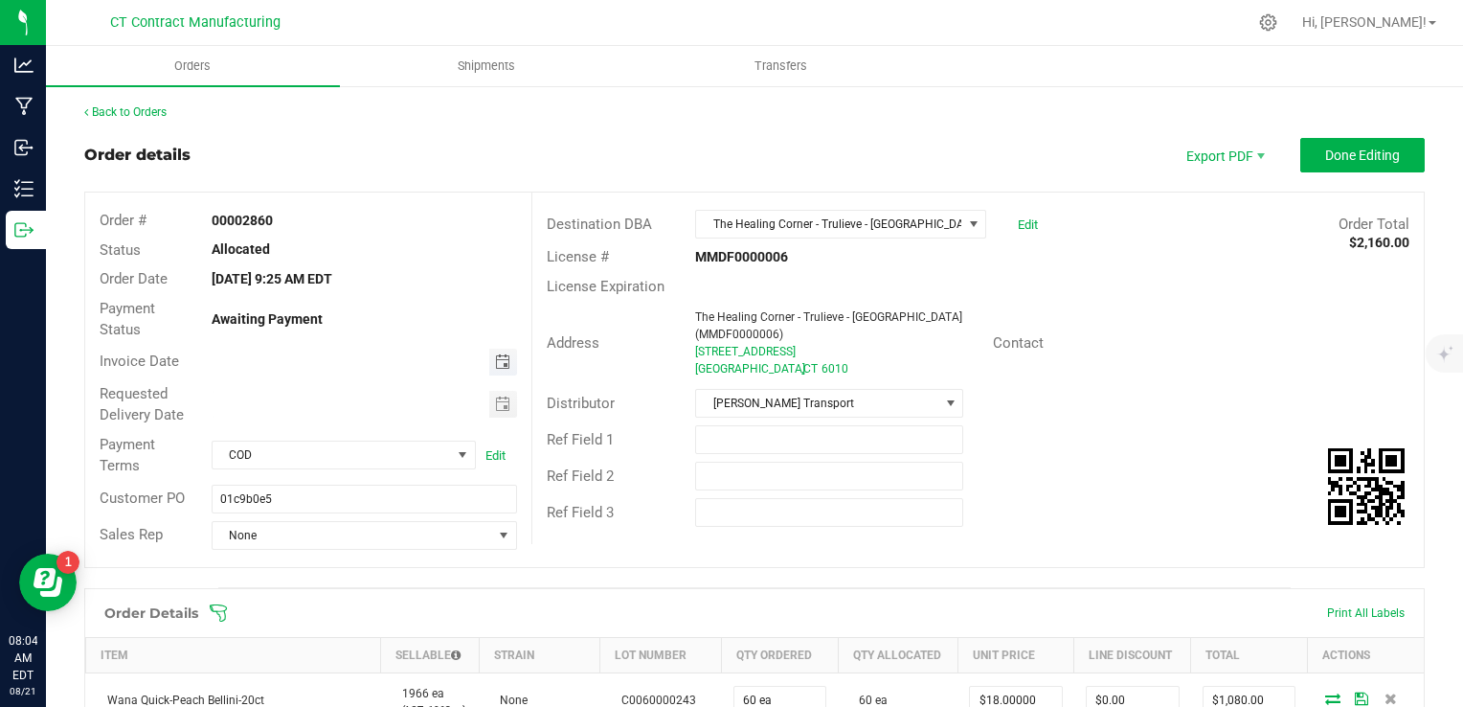
click at [495, 362] on span "Toggle calendar" at bounding box center [502, 361] width 15 height 15
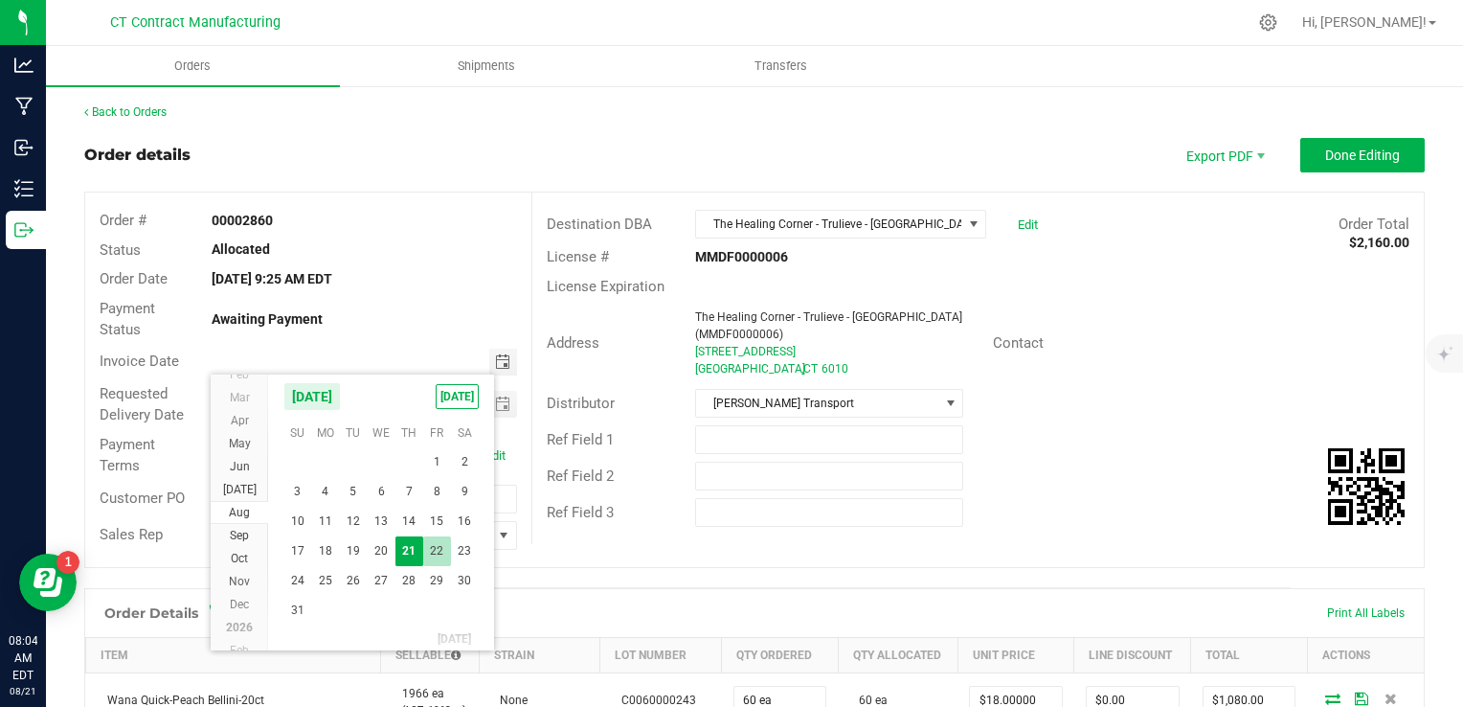
click at [429, 543] on span "22" at bounding box center [437, 551] width 28 height 30
type input "[DATE]"
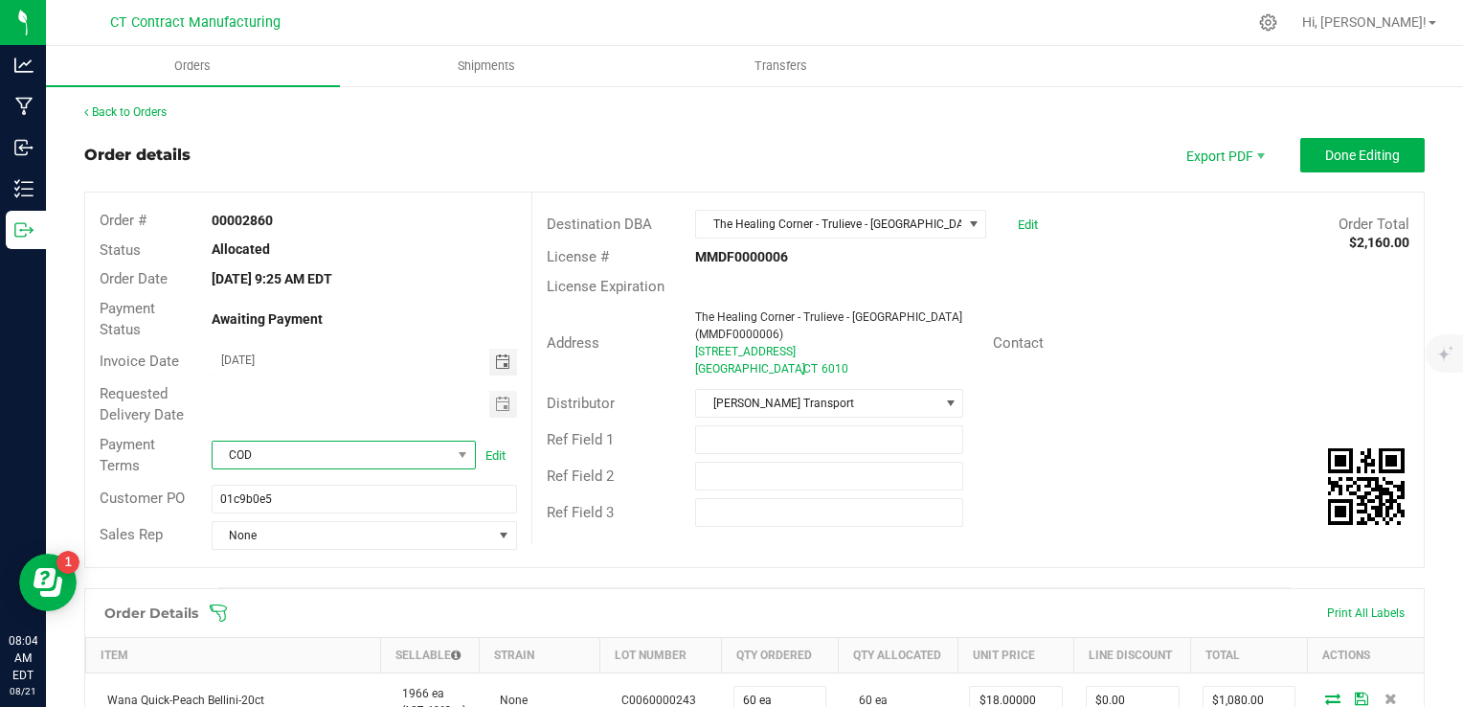
click at [359, 458] on span "COD" at bounding box center [332, 454] width 238 height 27
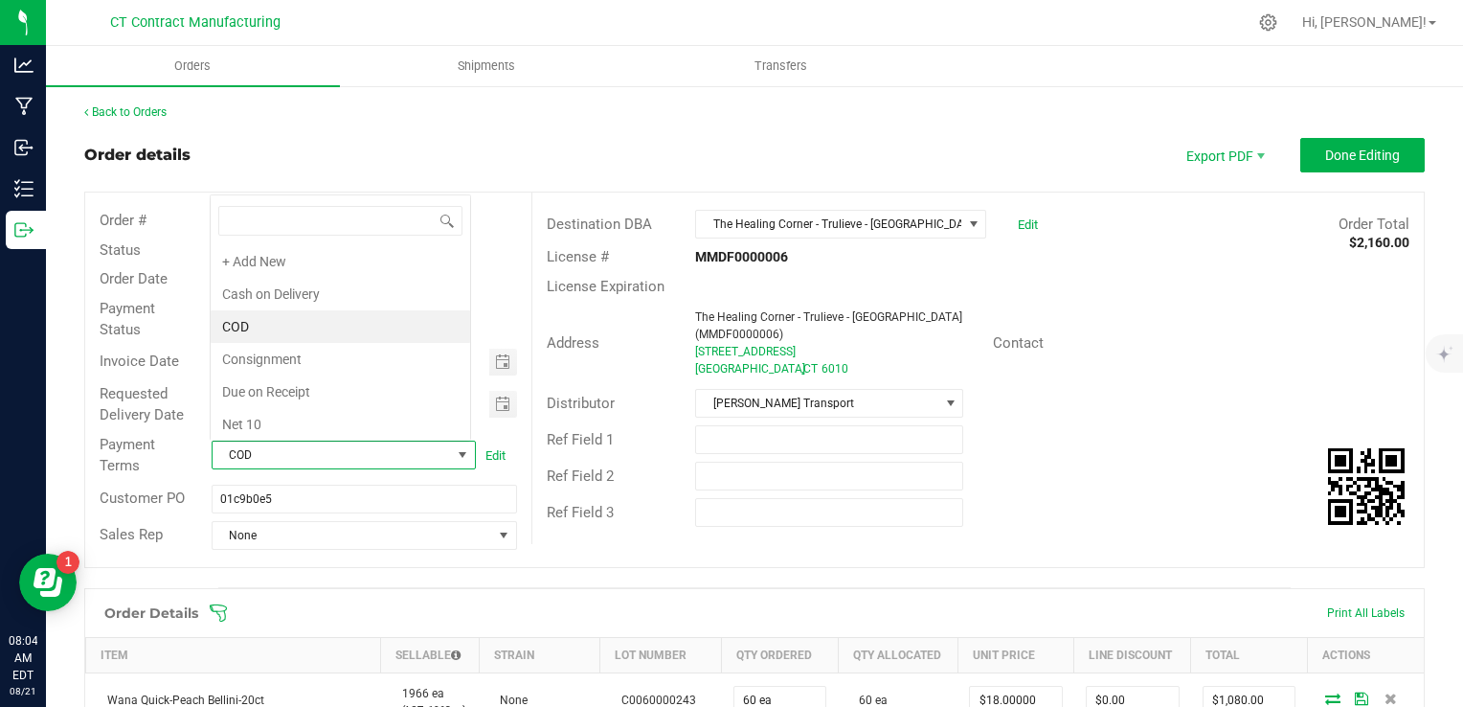
scroll to position [28, 258]
click at [346, 393] on li "Due on Receipt" at bounding box center [340, 391] width 259 height 33
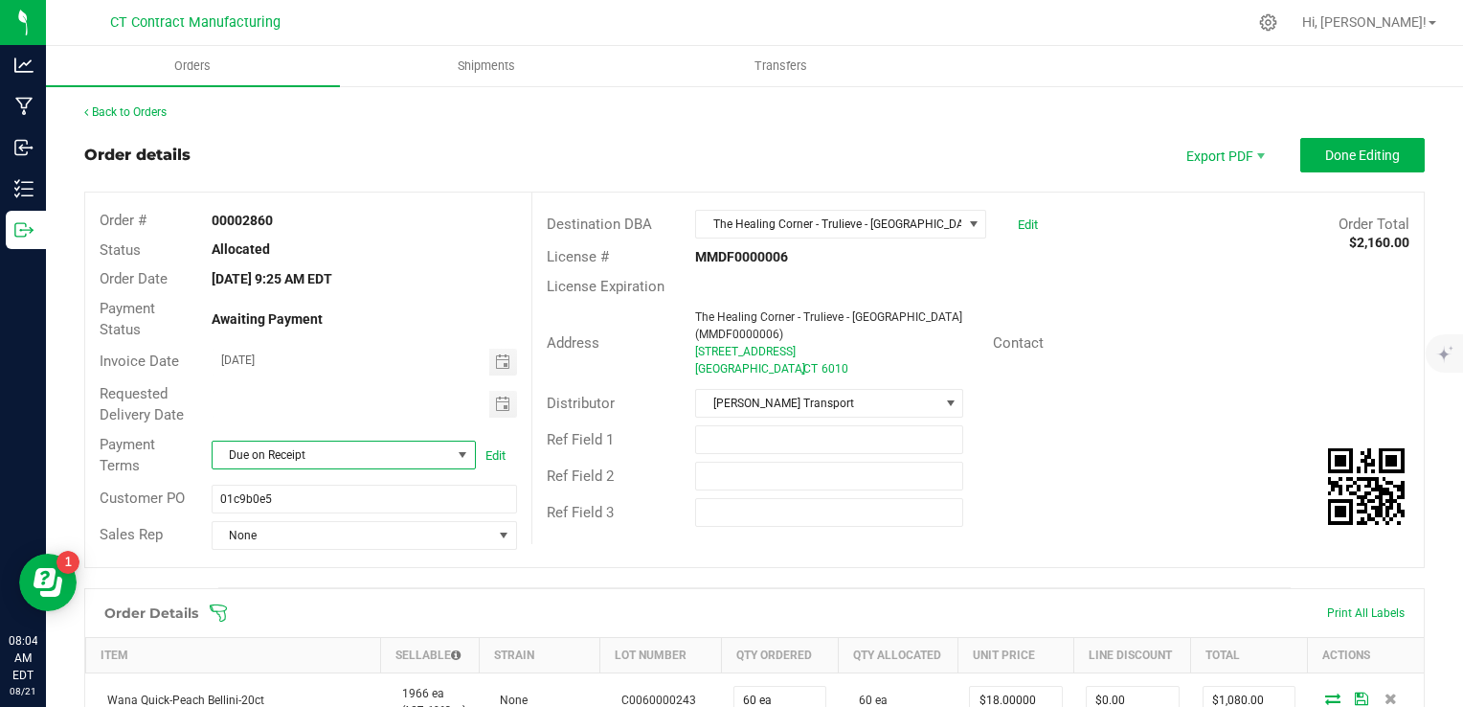
click at [659, 212] on div "Destination DBA The Healing Corner - Trulieve - [GEOGRAPHIC_DATA] (MMDF0000006)…" at bounding box center [977, 224] width 891 height 36
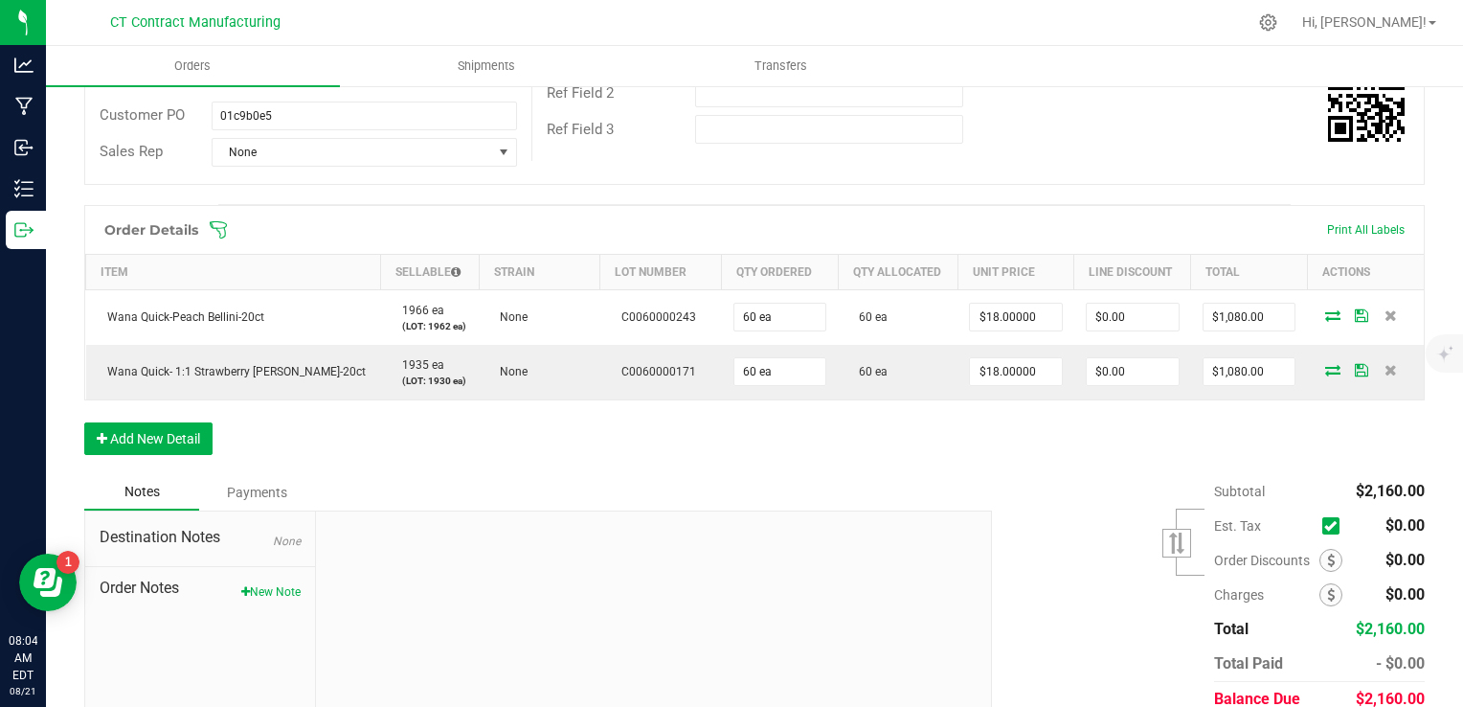
scroll to position [0, 0]
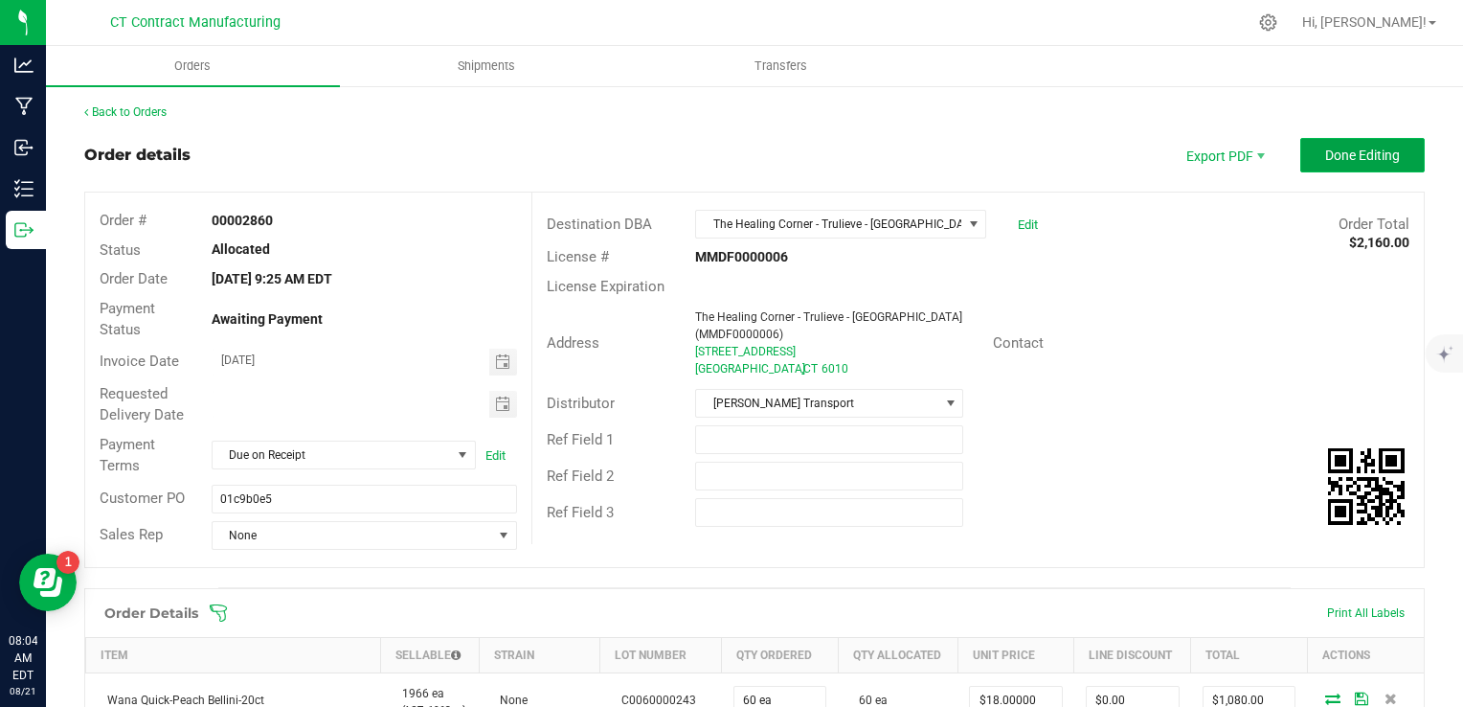
click at [1323, 164] on button "Done Editing" at bounding box center [1362, 155] width 124 height 34
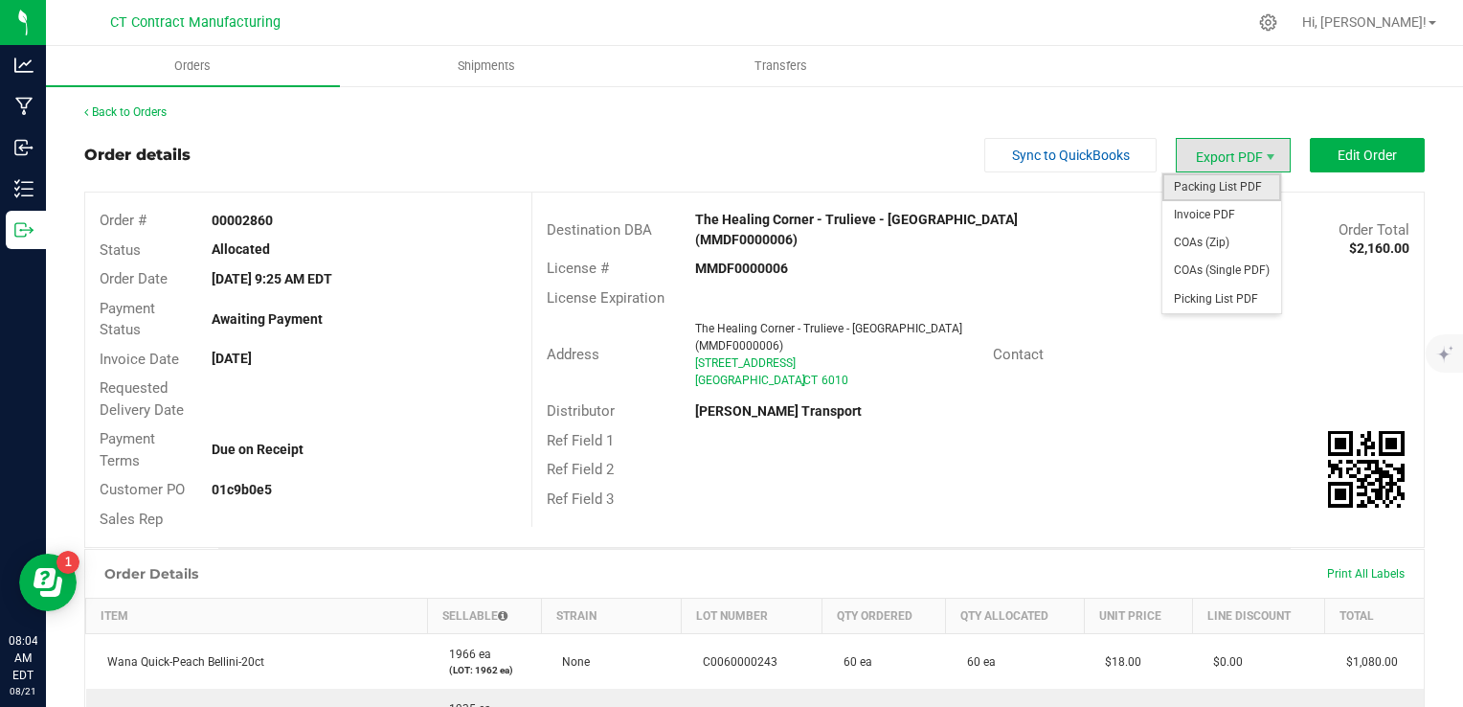
click at [1216, 178] on span "Packing List PDF" at bounding box center [1221, 187] width 119 height 28
click at [1210, 217] on span "Invoice PDF" at bounding box center [1221, 215] width 119 height 28
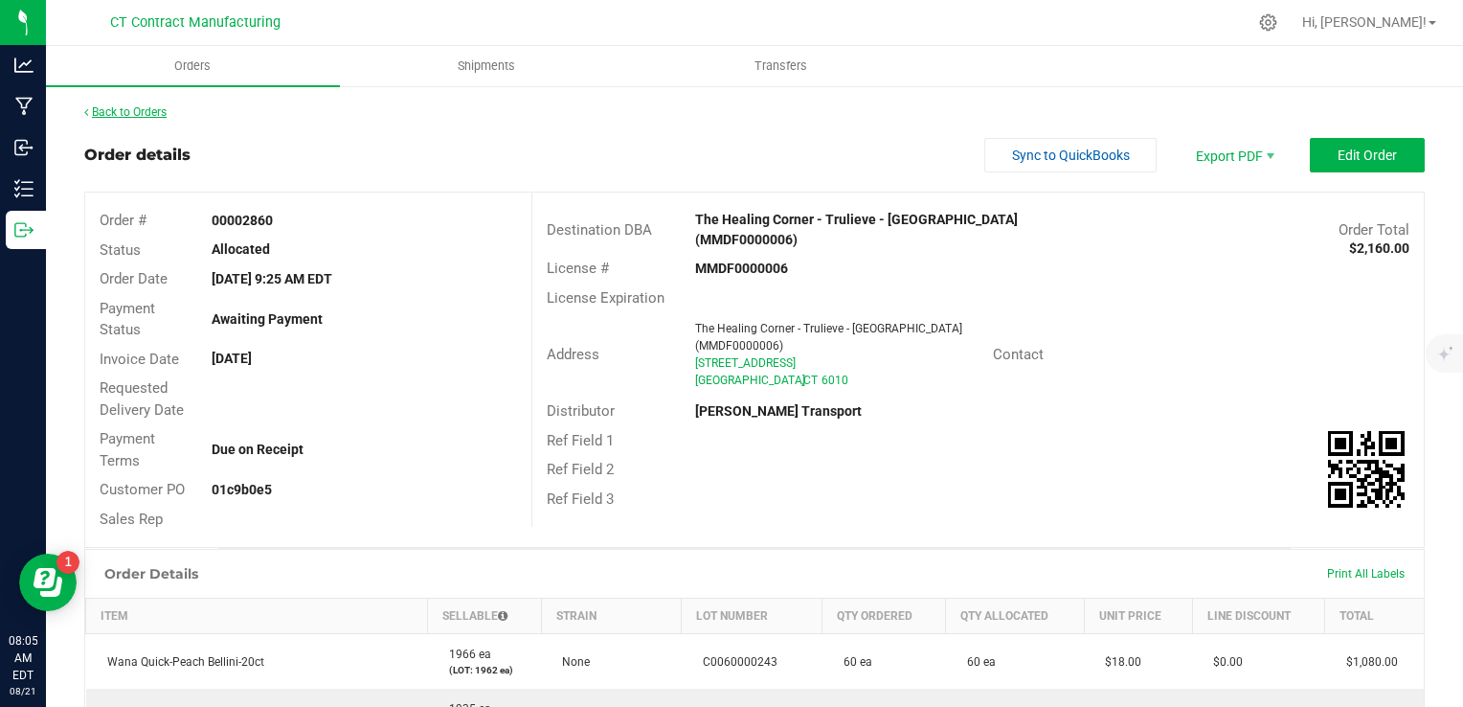
click at [146, 115] on link "Back to Orders" at bounding box center [125, 111] width 82 height 13
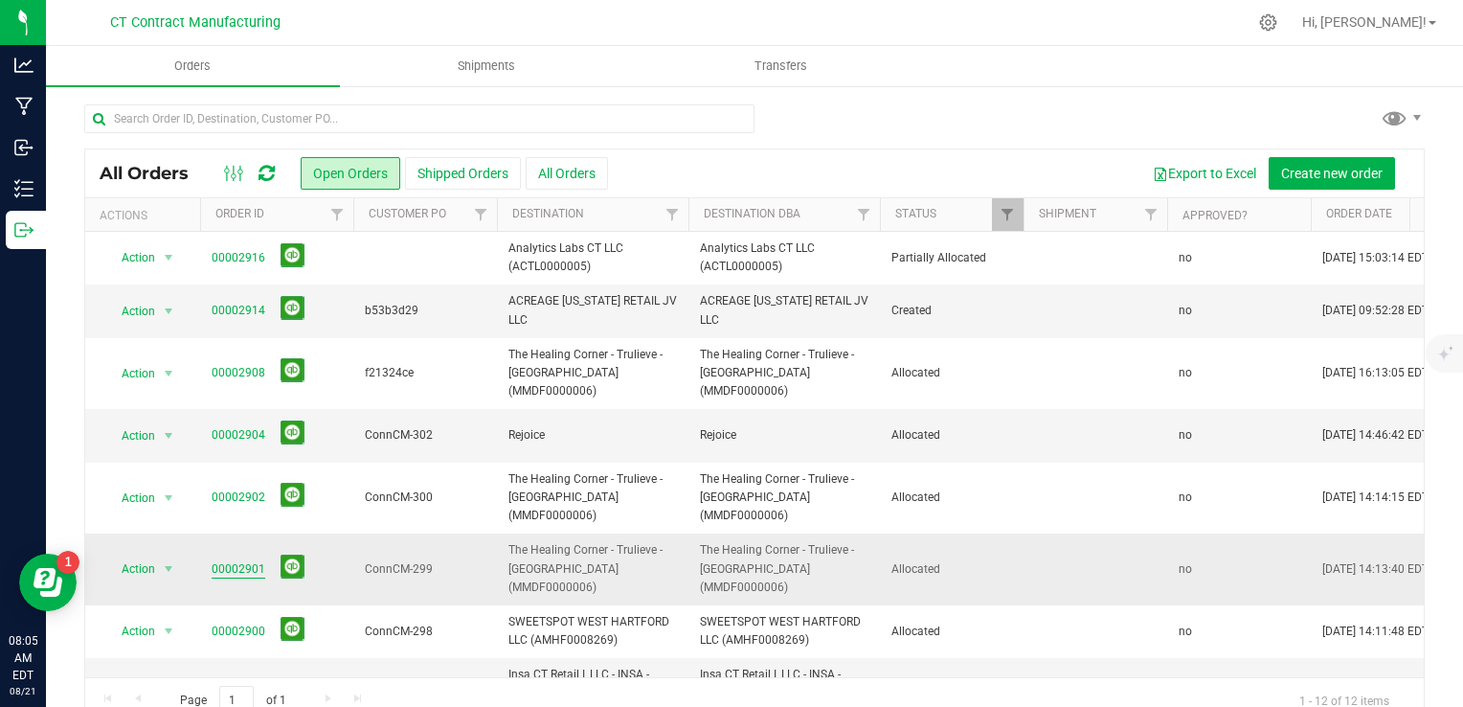
click at [245, 560] on link "00002901" at bounding box center [239, 569] width 54 height 18
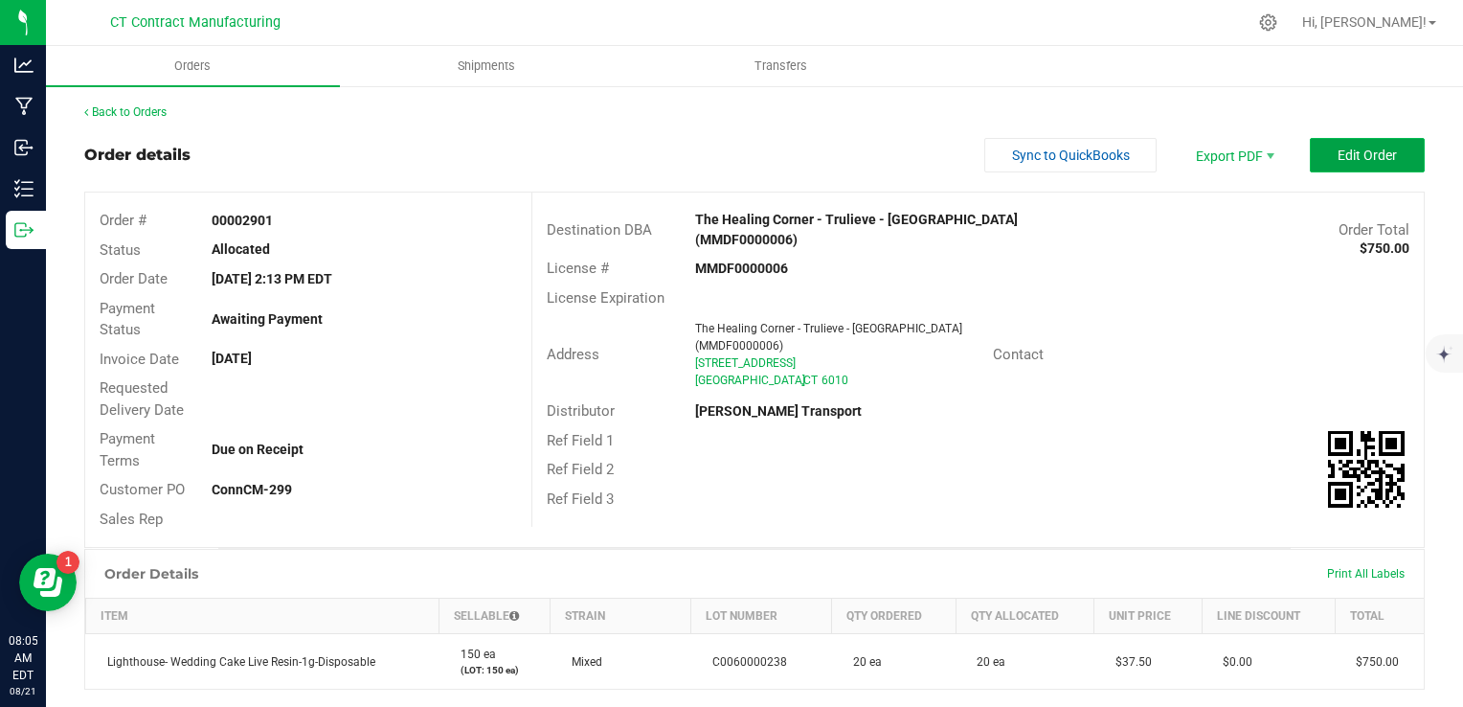
click at [1356, 166] on button "Edit Order" at bounding box center [1367, 155] width 115 height 34
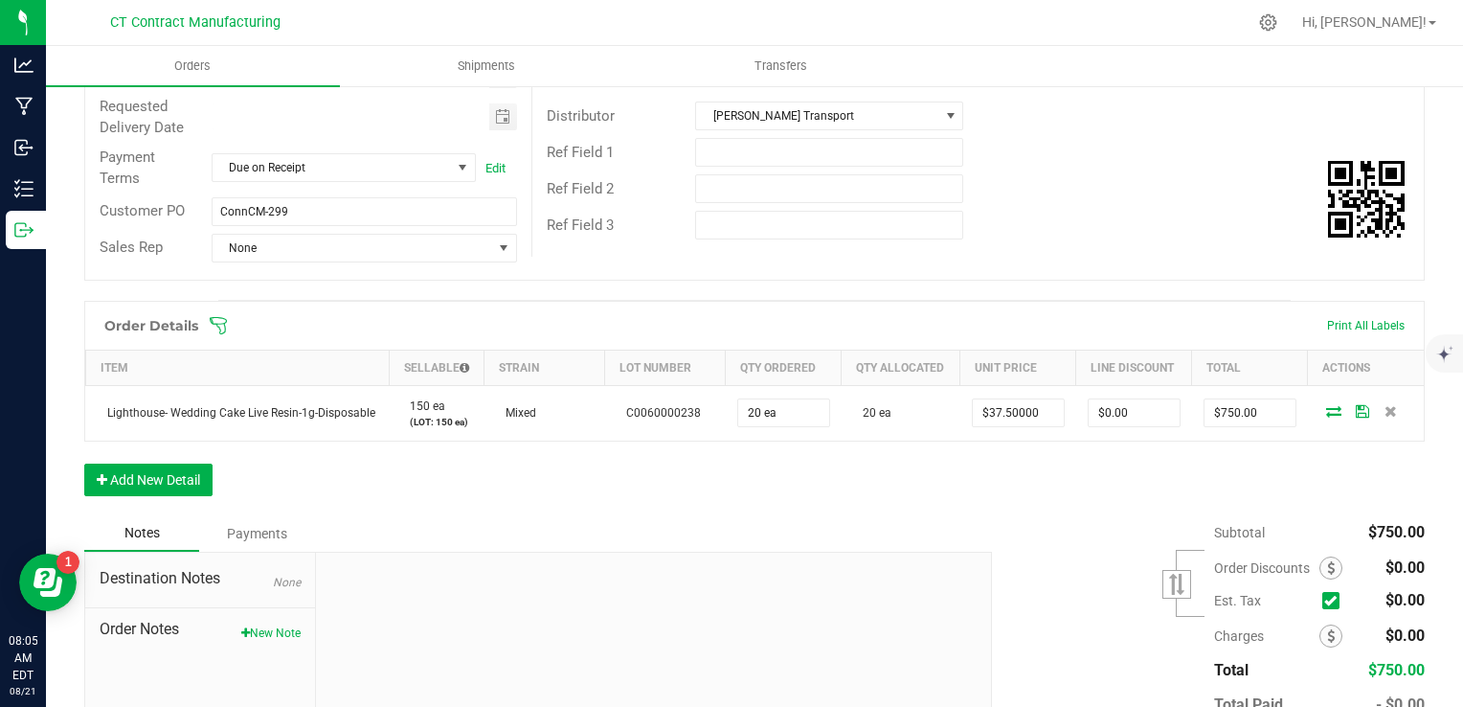
scroll to position [96, 0]
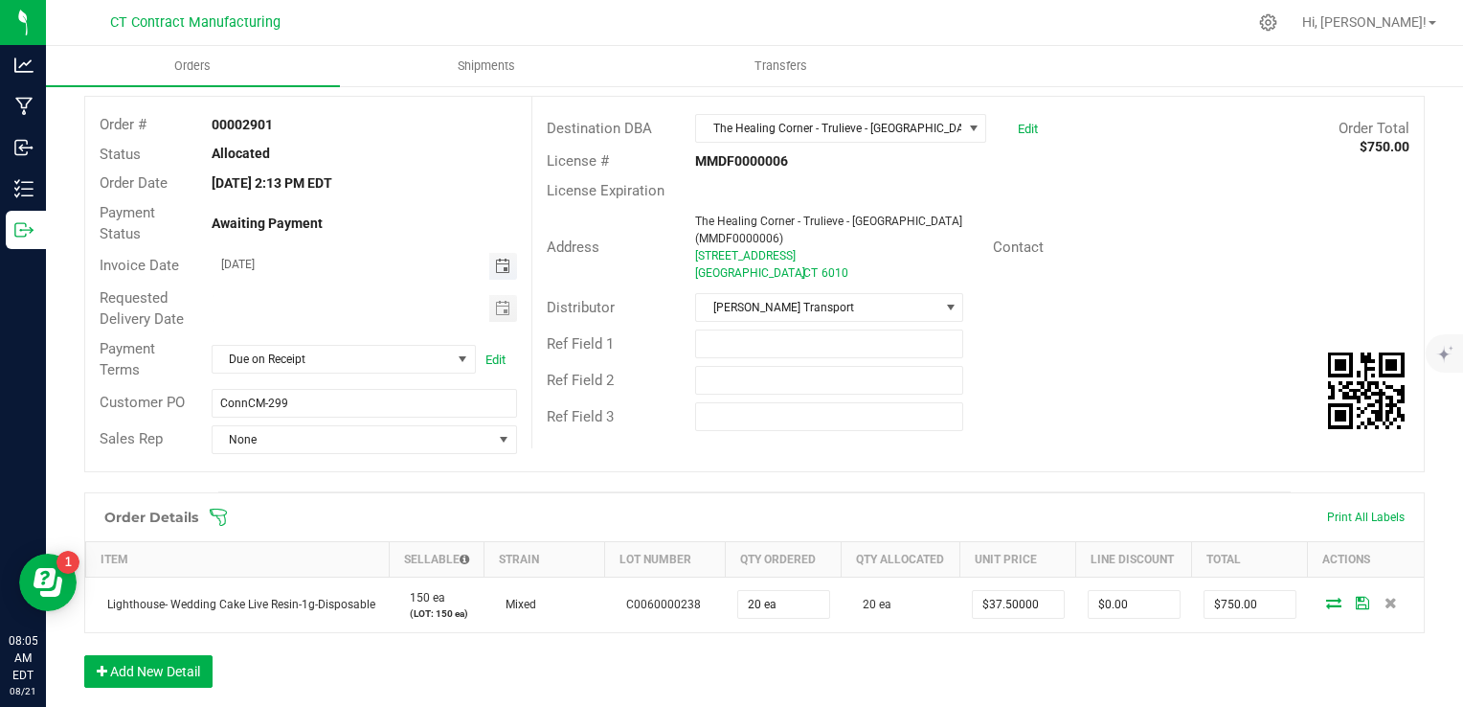
click at [498, 262] on span "Toggle calendar" at bounding box center [502, 265] width 15 height 15
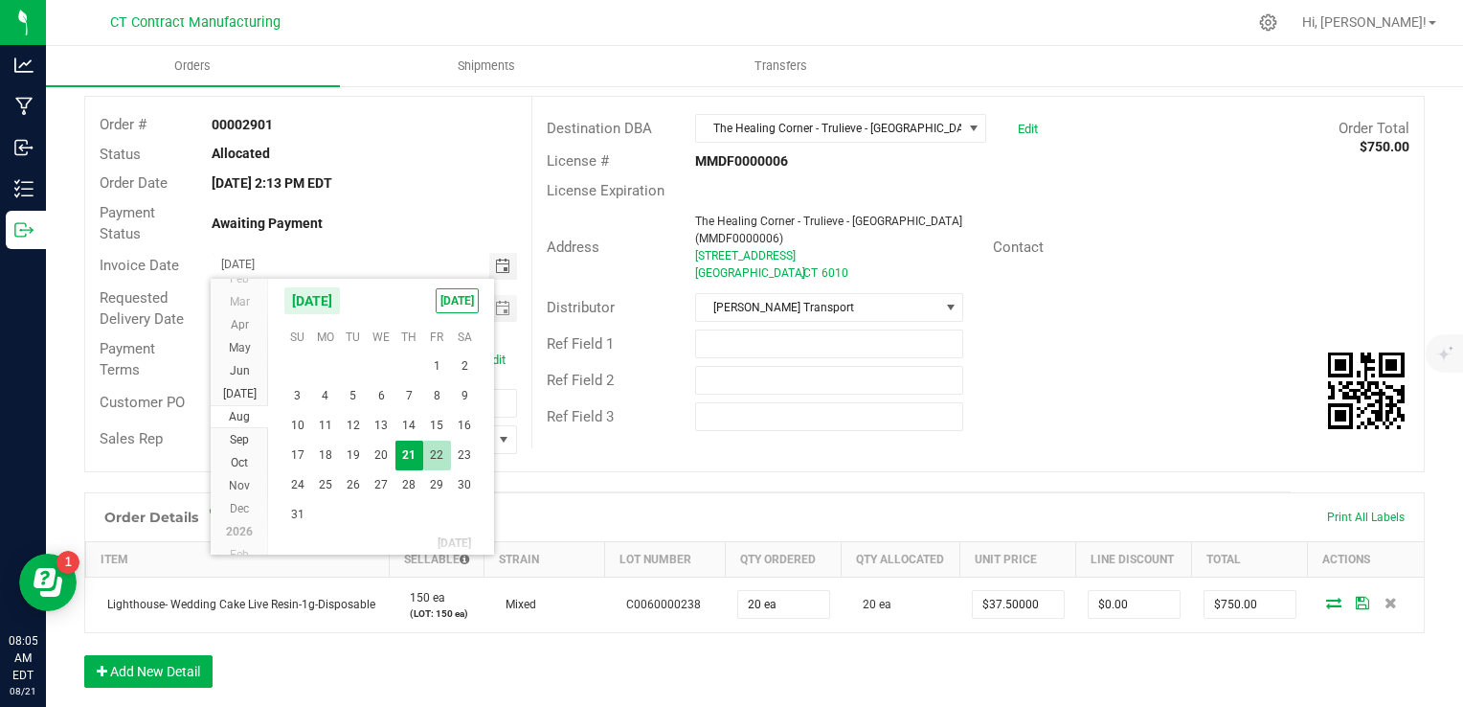
click at [428, 451] on span "22" at bounding box center [437, 455] width 28 height 30
type input "[DATE]"
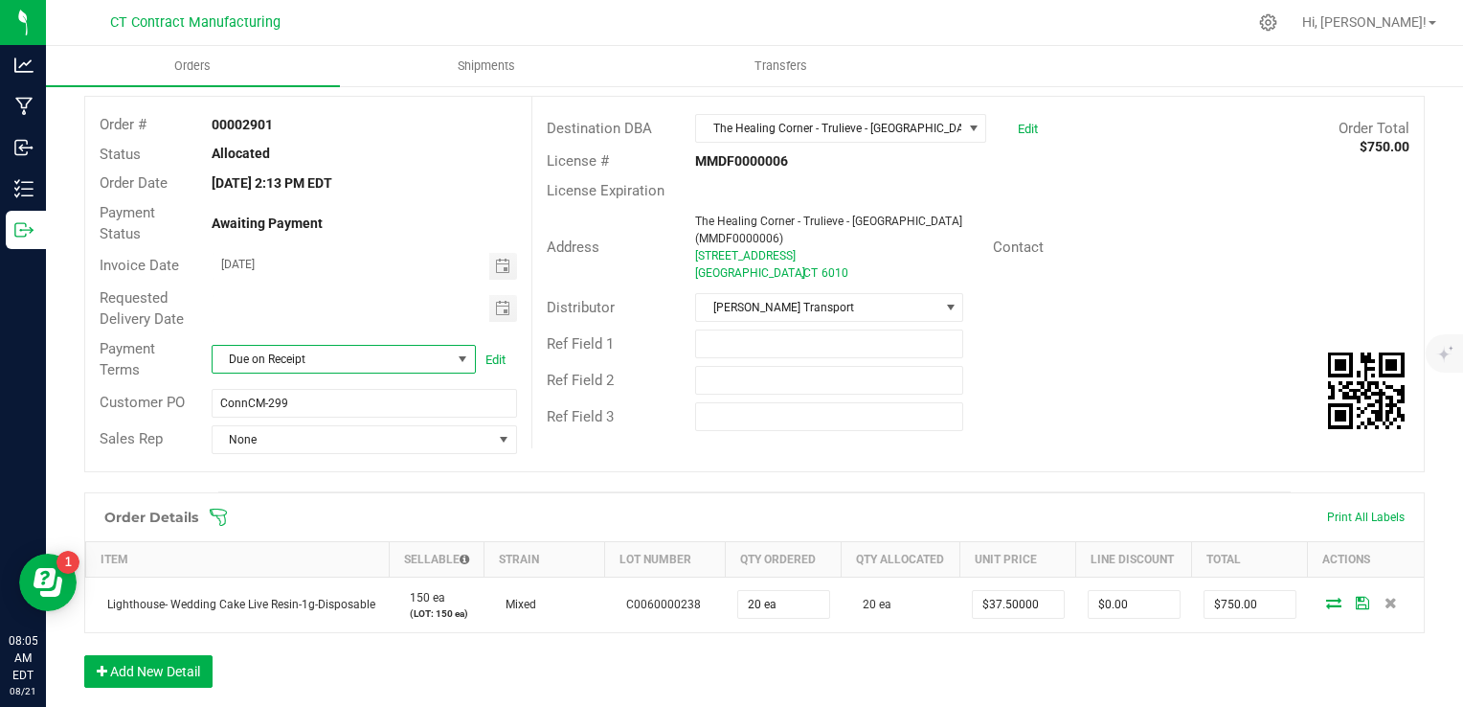
click at [357, 369] on span "Due on Receipt" at bounding box center [332, 359] width 238 height 27
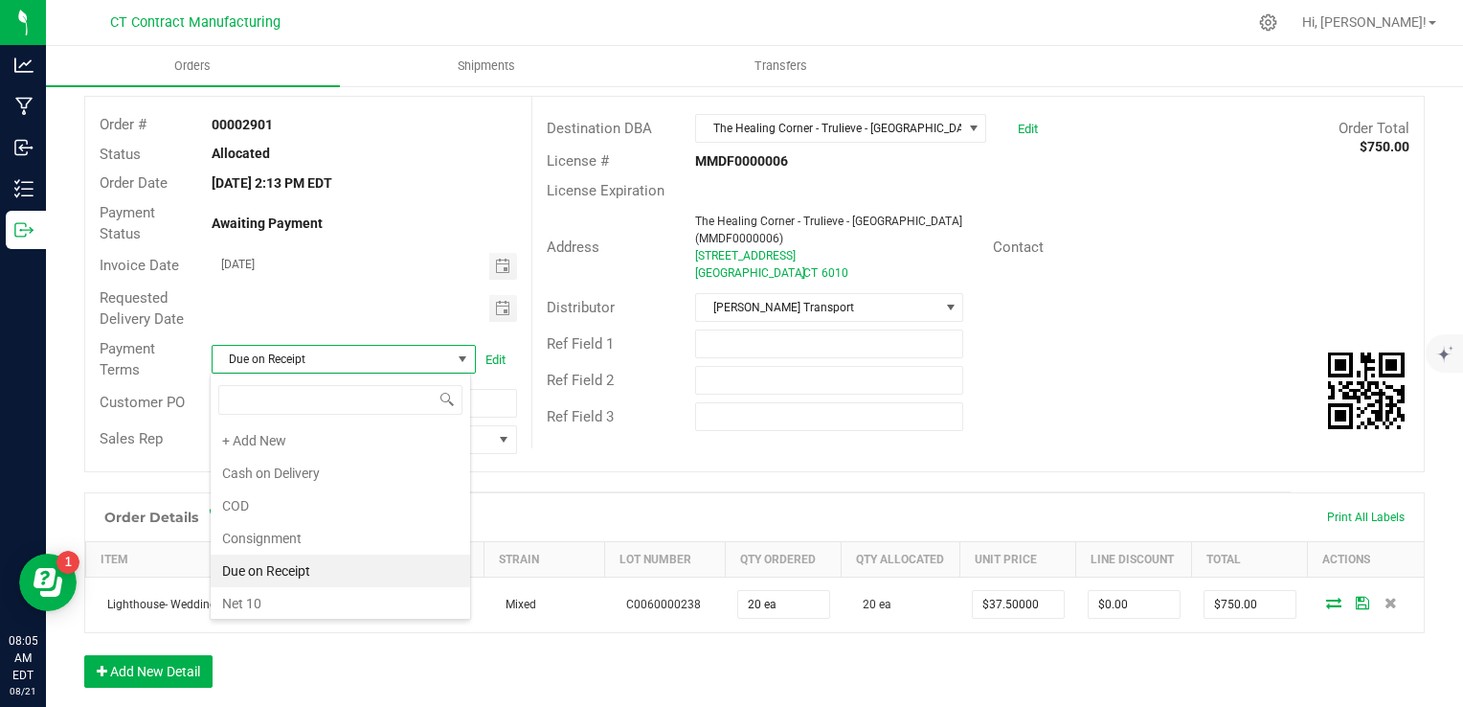
scroll to position [28, 261]
click at [348, 573] on li "Due on Receipt" at bounding box center [340, 570] width 259 height 33
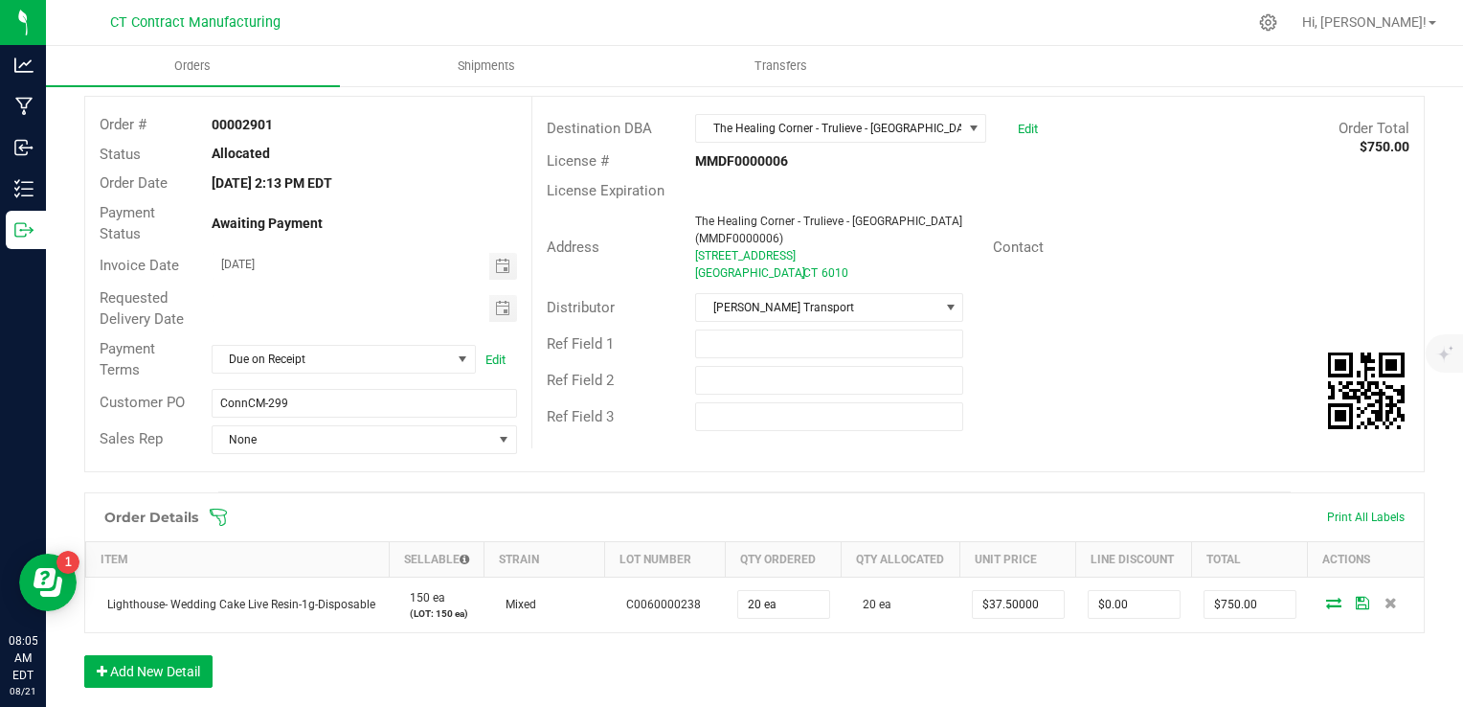
click at [566, 500] on div "Order Details Print All Labels" at bounding box center [754, 517] width 1338 height 48
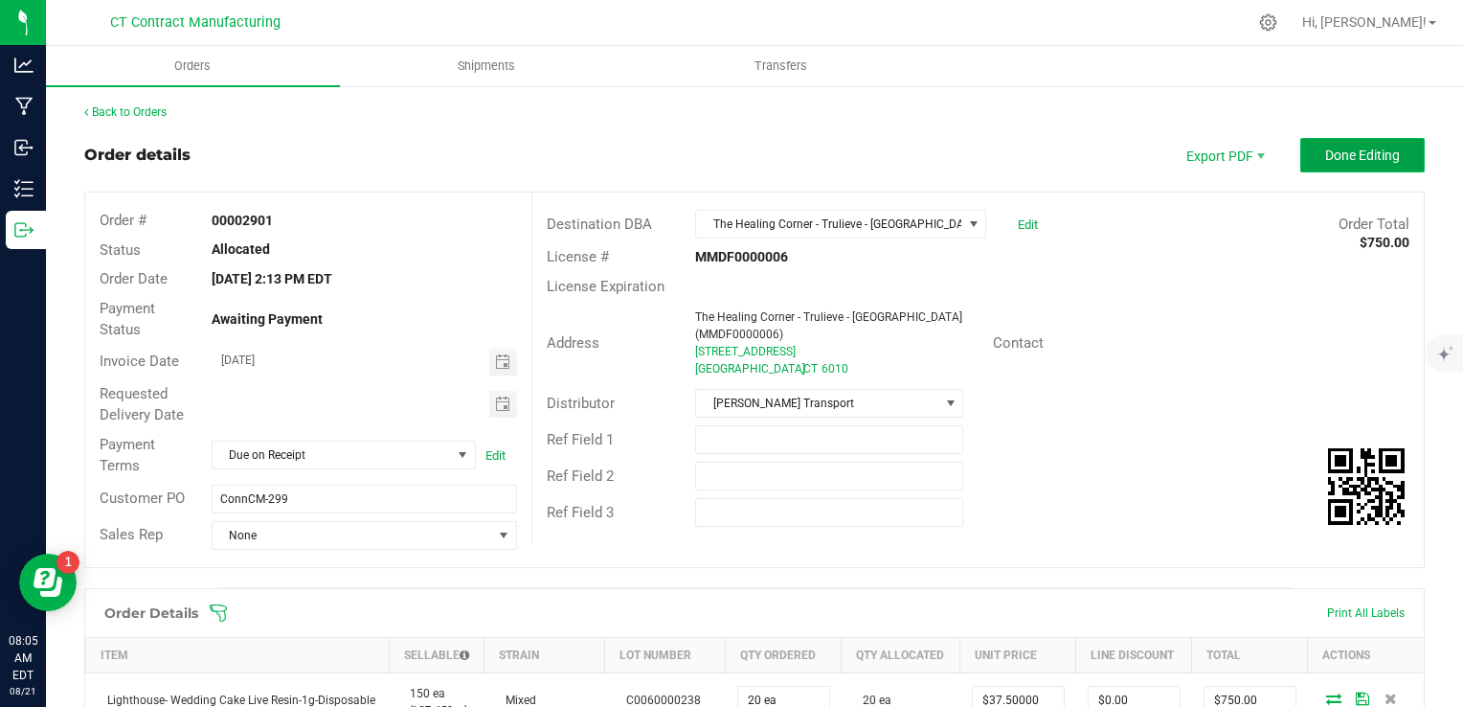
click at [1336, 151] on span "Done Editing" at bounding box center [1362, 154] width 75 height 15
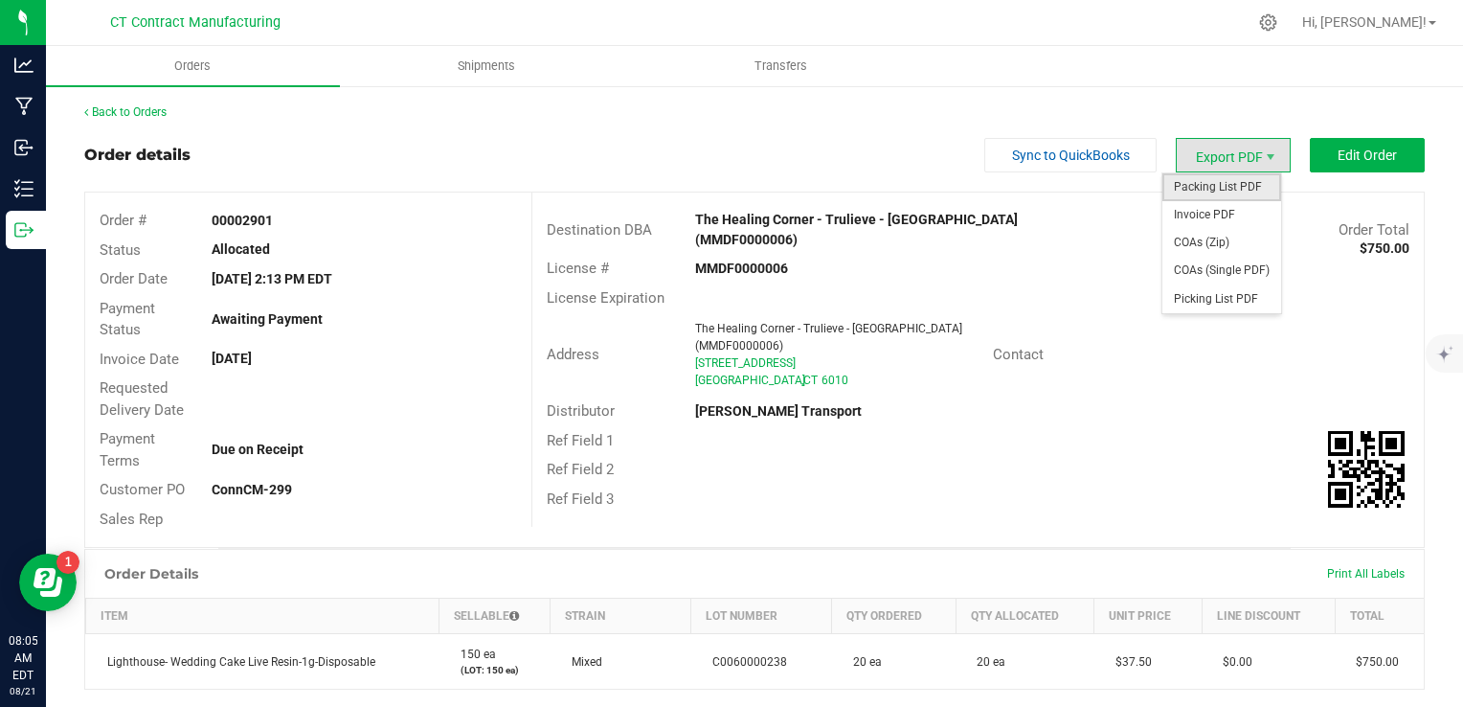
click at [1191, 190] on span "Packing List PDF" at bounding box center [1221, 187] width 119 height 28
click at [1220, 212] on span "Invoice PDF" at bounding box center [1221, 215] width 119 height 28
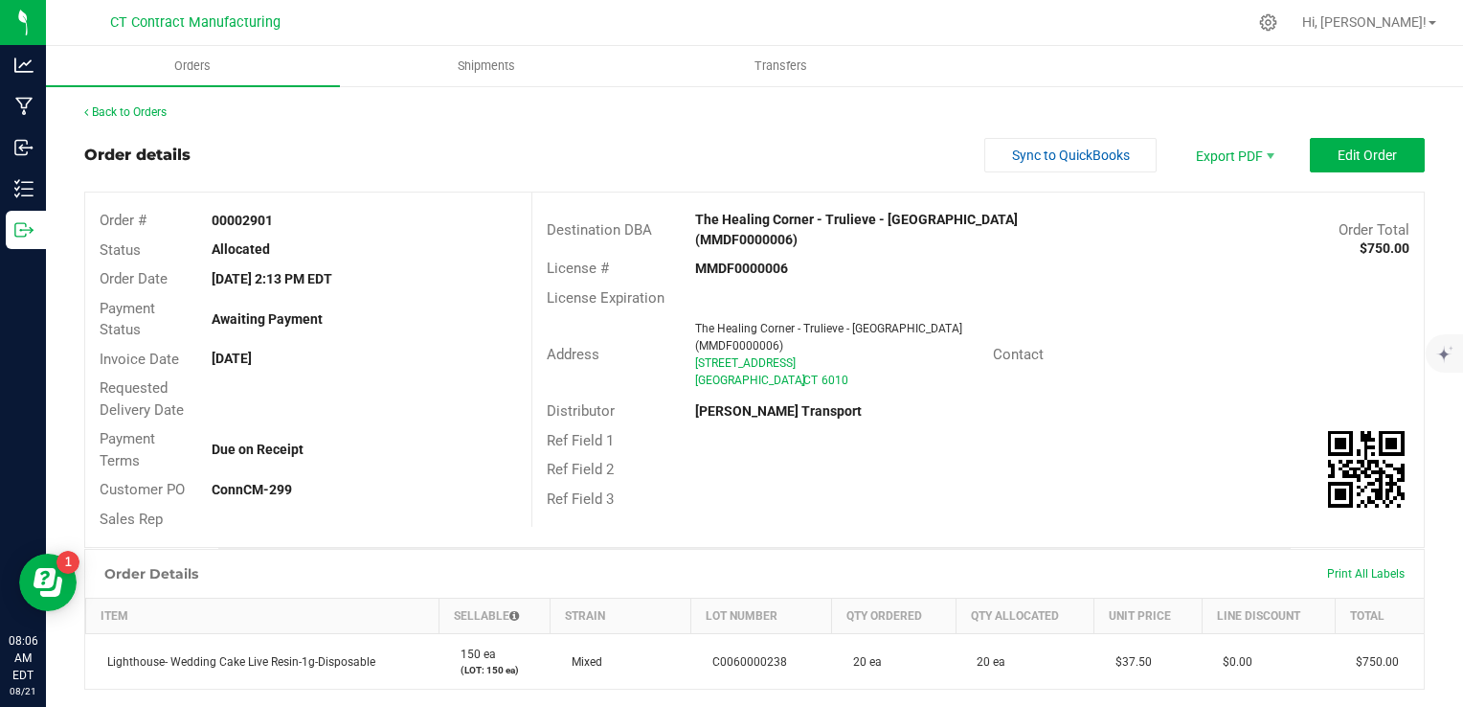
click at [127, 103] on div "Back to Orders" at bounding box center [754, 111] width 1340 height 17
click at [130, 113] on link "Back to Orders" at bounding box center [125, 111] width 82 height 13
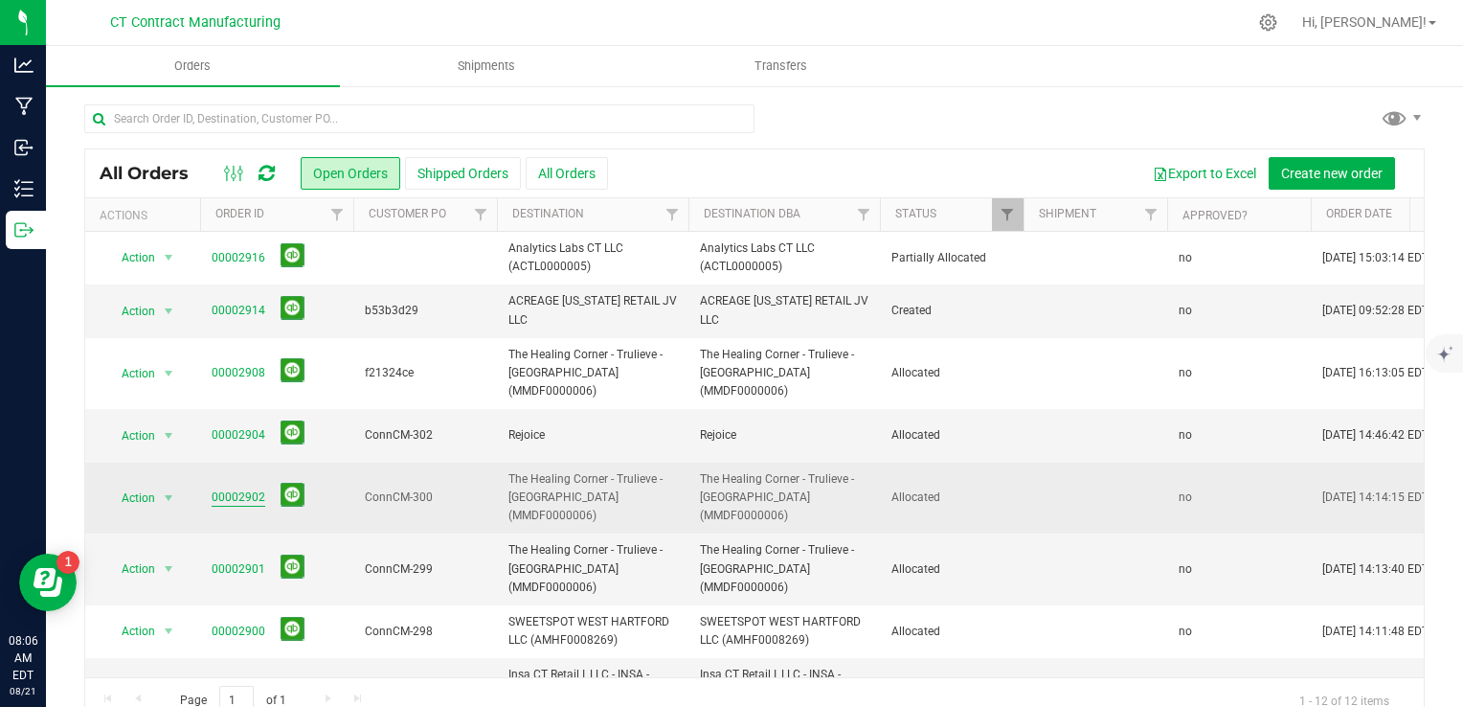
click at [248, 488] on link "00002902" at bounding box center [239, 497] width 54 height 18
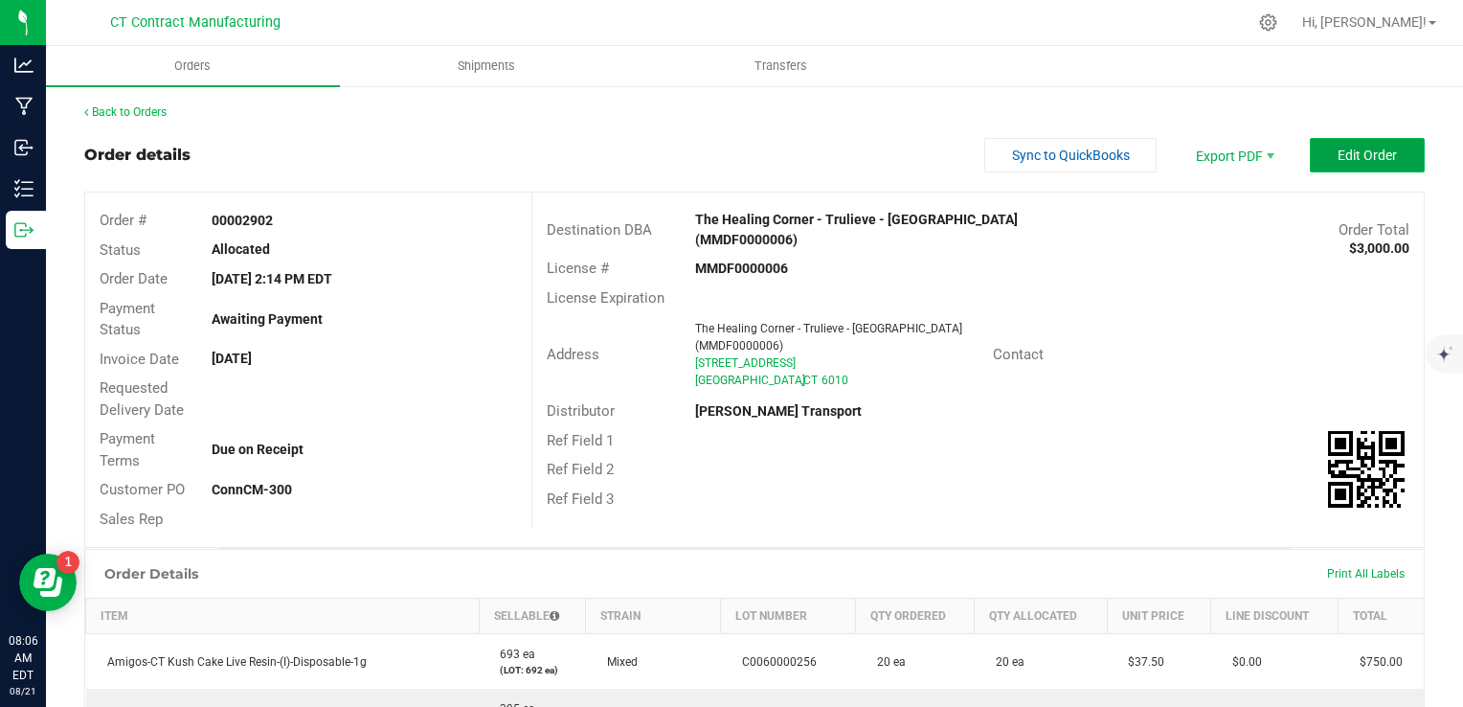
click at [1321, 155] on button "Edit Order" at bounding box center [1367, 155] width 115 height 34
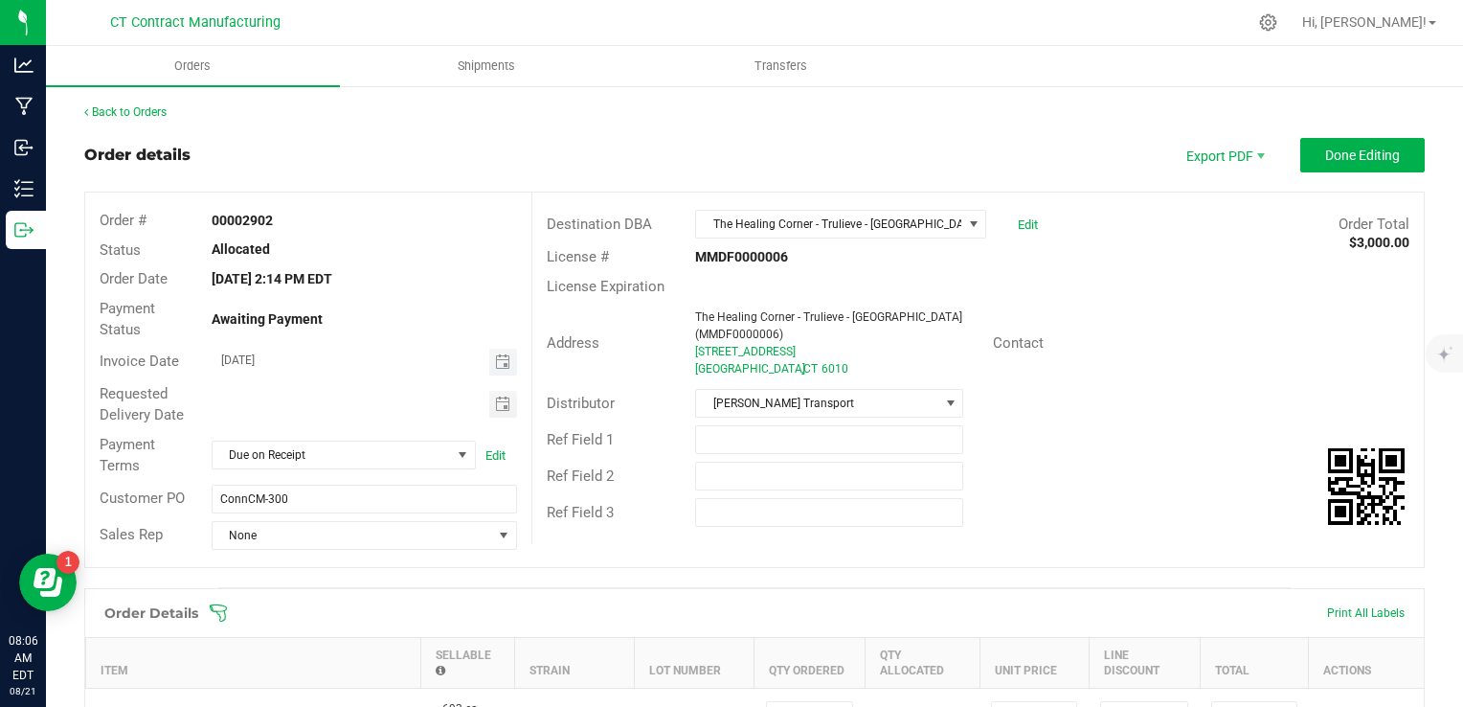
click at [506, 362] on span "Toggle calendar" at bounding box center [503, 361] width 28 height 27
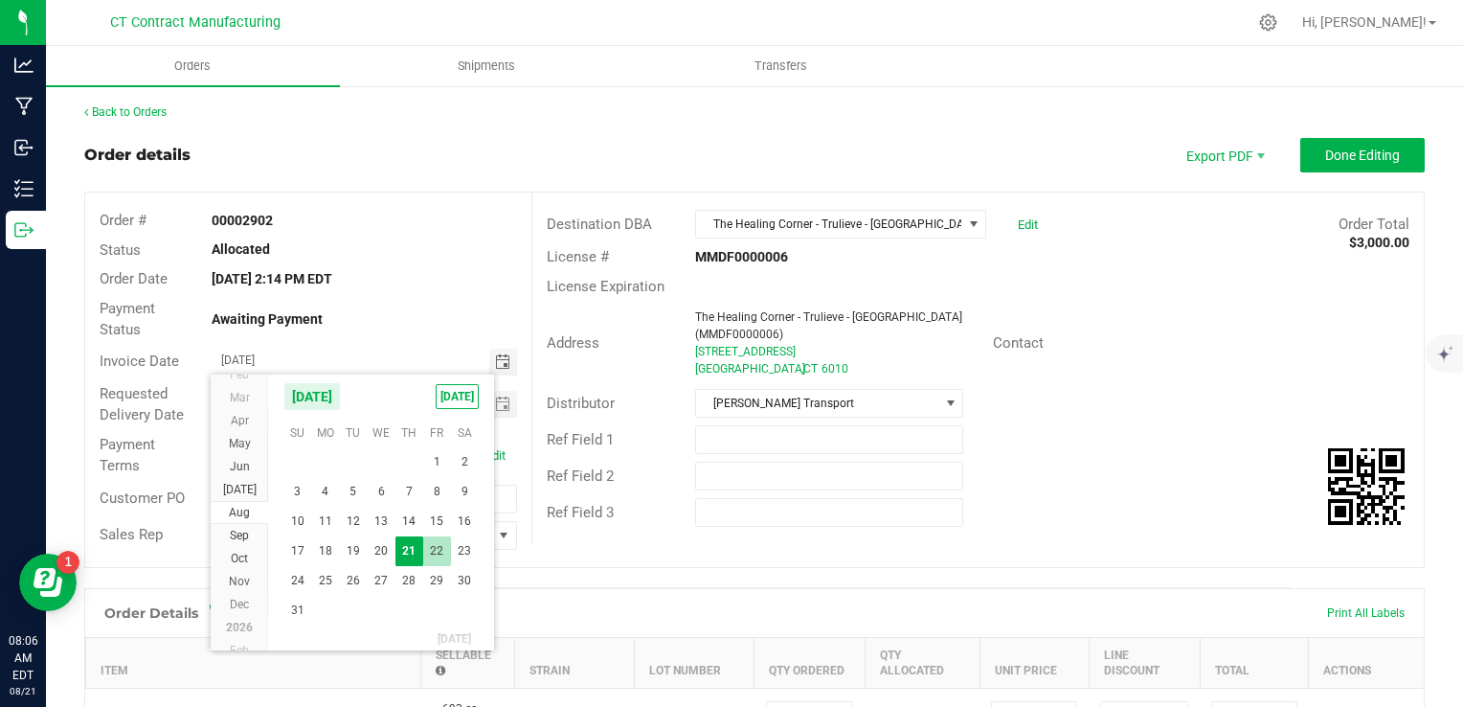
click at [428, 545] on span "22" at bounding box center [437, 551] width 28 height 30
type input "[DATE]"
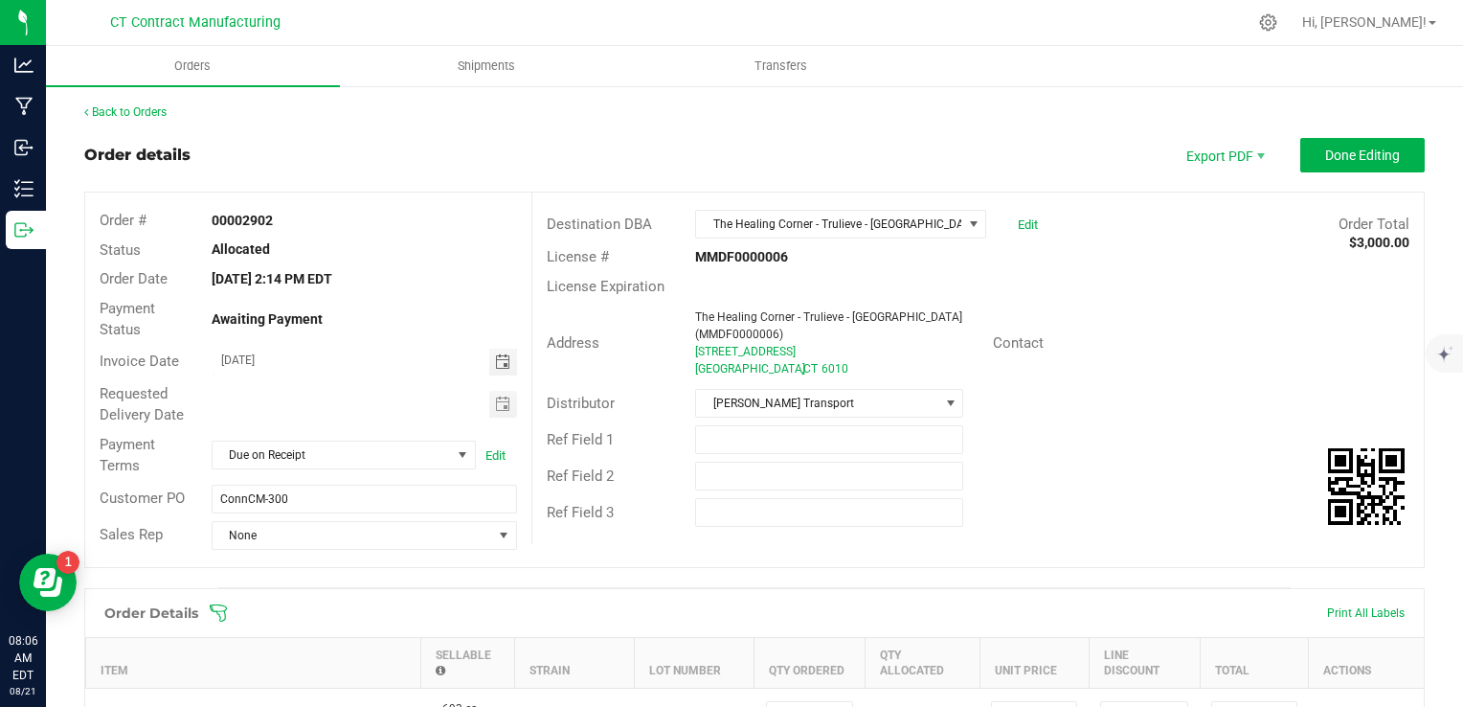
click at [610, 553] on div "Order # 00002902 Status Allocated Order Date [DATE] 2:14 PM EDT Payment Status …" at bounding box center [754, 379] width 1338 height 374
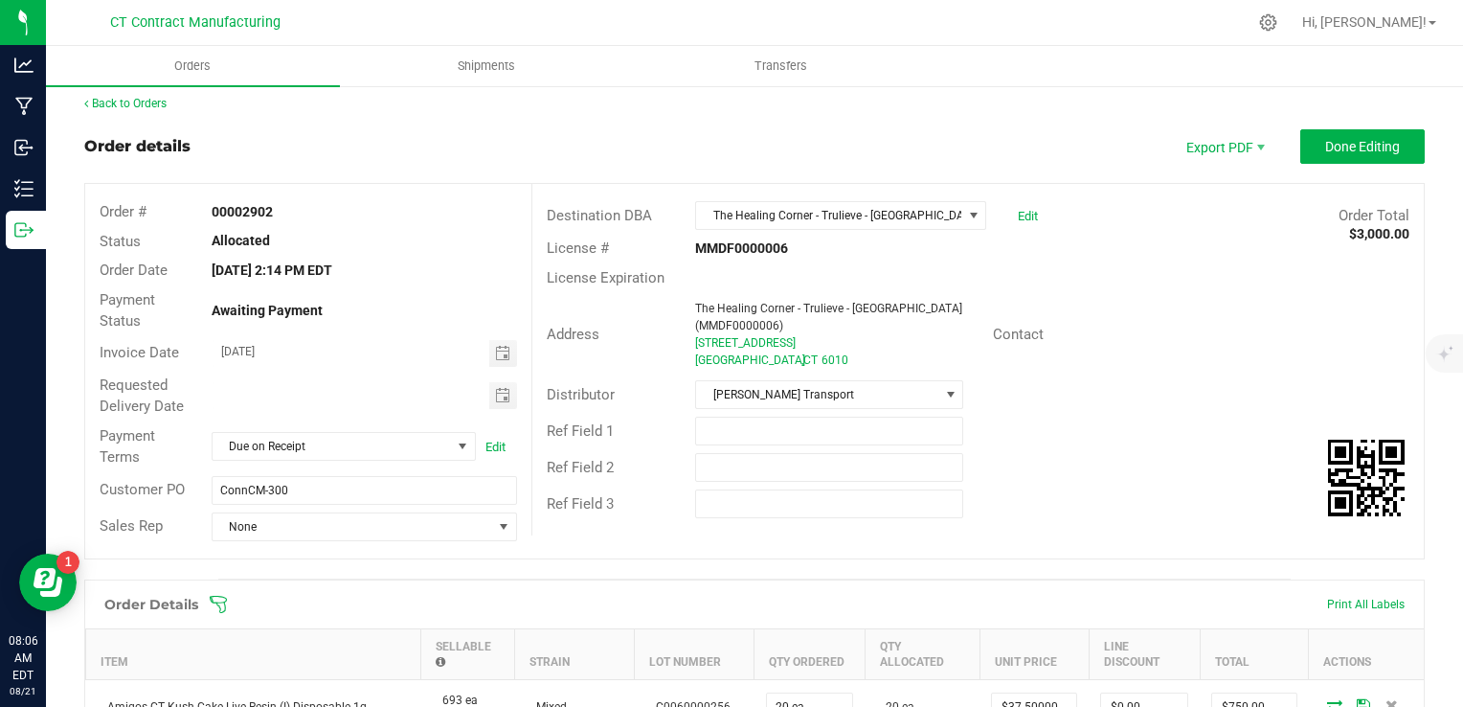
scroll to position [0, 0]
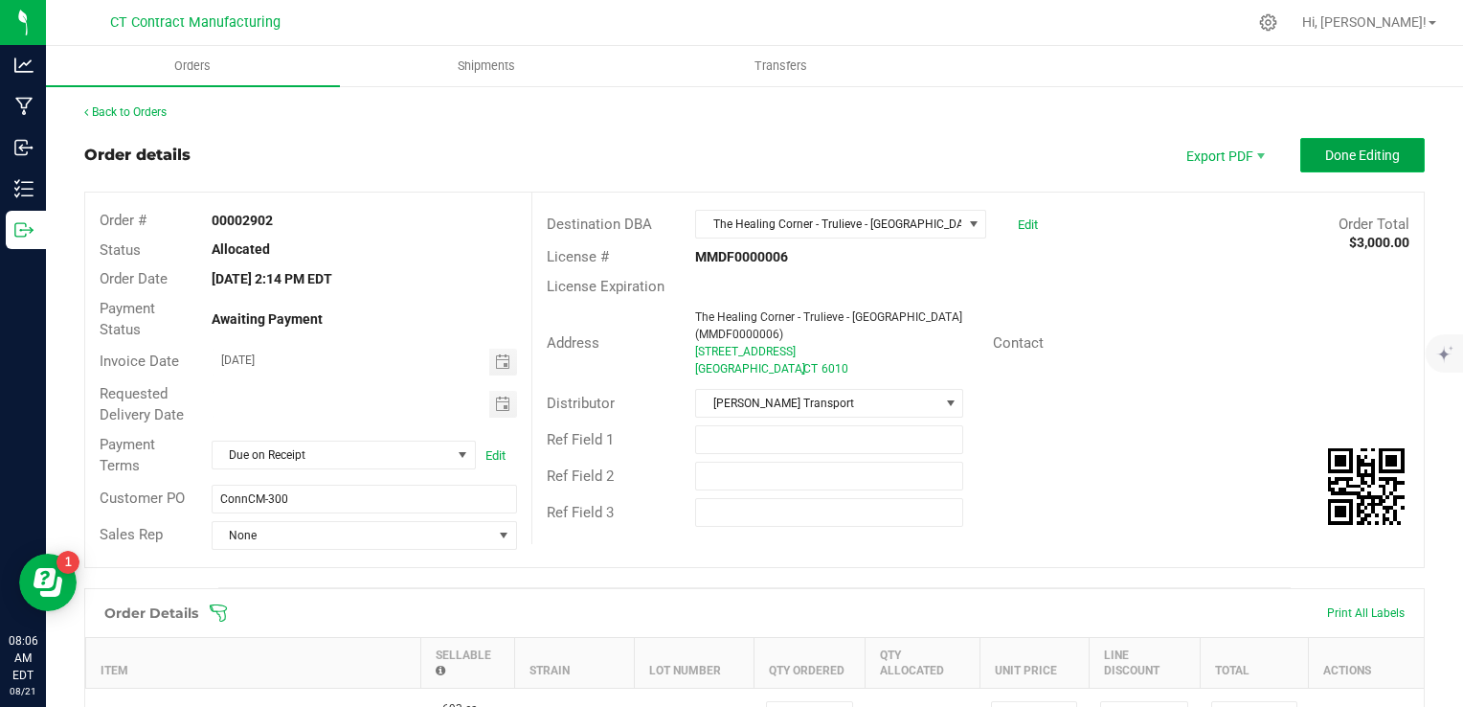
click at [1367, 147] on span "Done Editing" at bounding box center [1362, 154] width 75 height 15
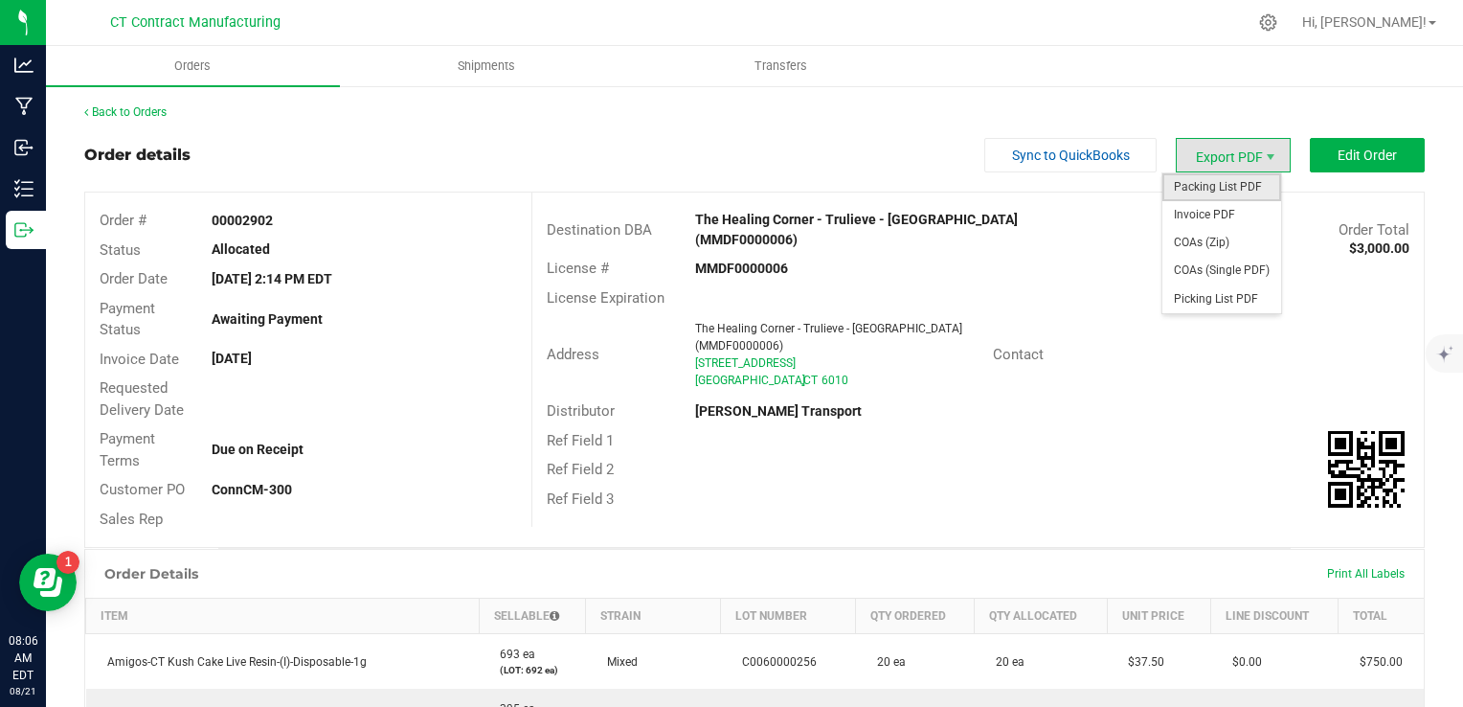
click at [1199, 184] on span "Packing List PDF" at bounding box center [1221, 187] width 119 height 28
click at [1202, 219] on span "Invoice PDF" at bounding box center [1221, 215] width 119 height 28
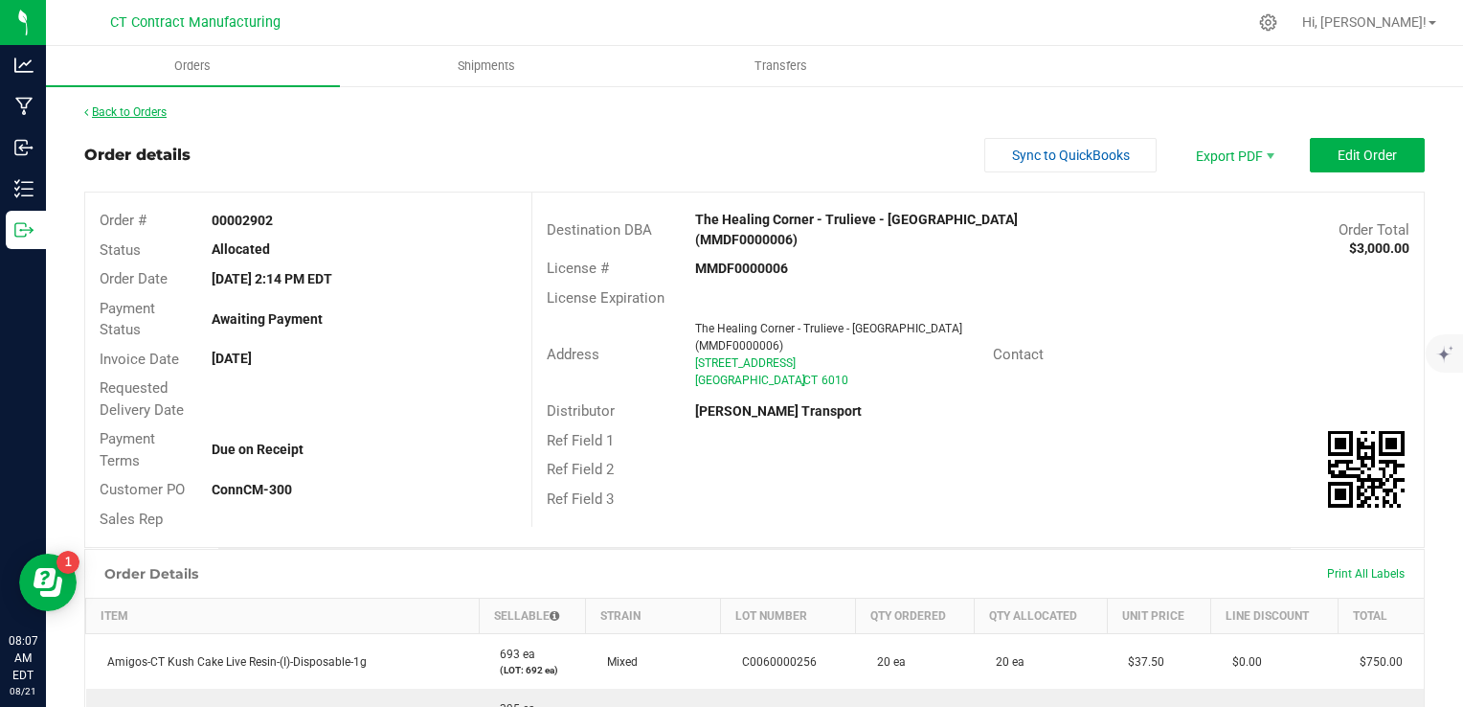
click at [133, 105] on link "Back to Orders" at bounding box center [125, 111] width 82 height 13
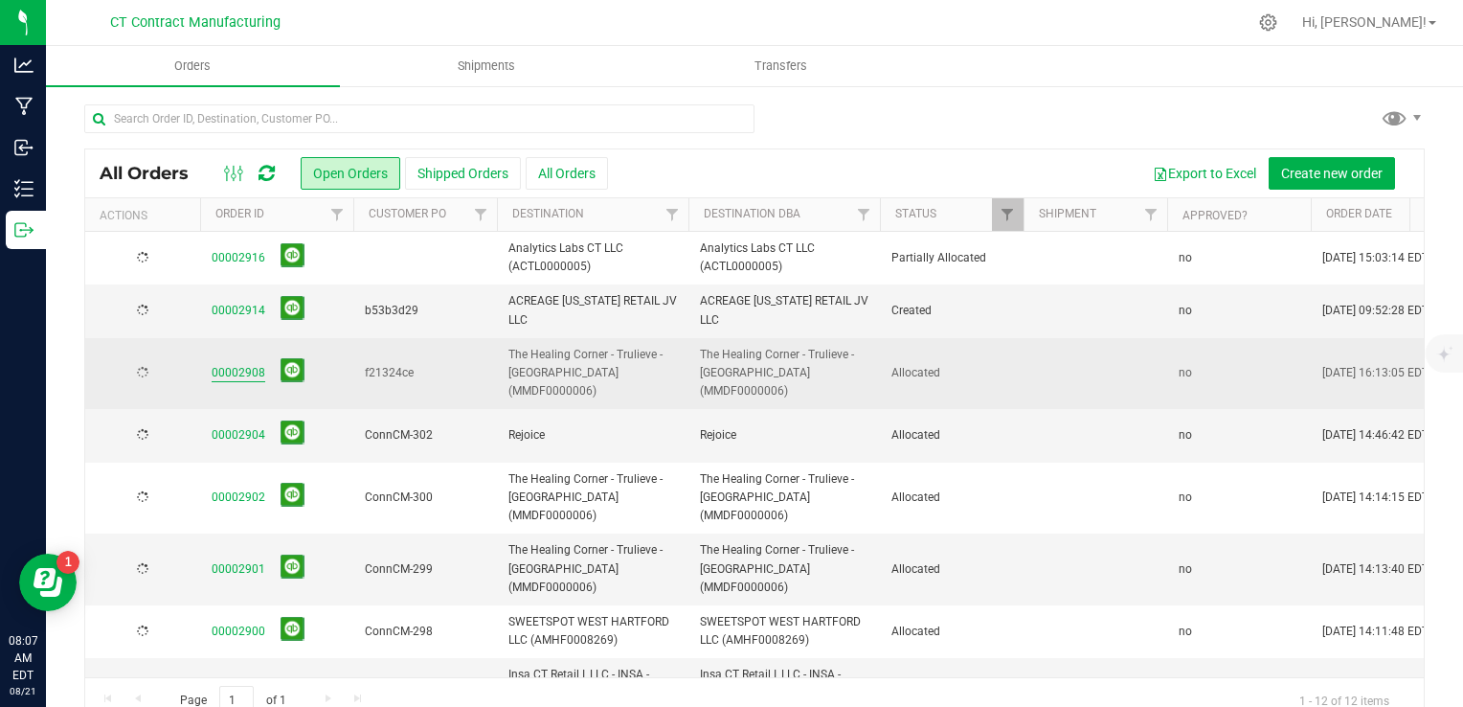
click at [231, 364] on link "00002908" at bounding box center [239, 373] width 54 height 18
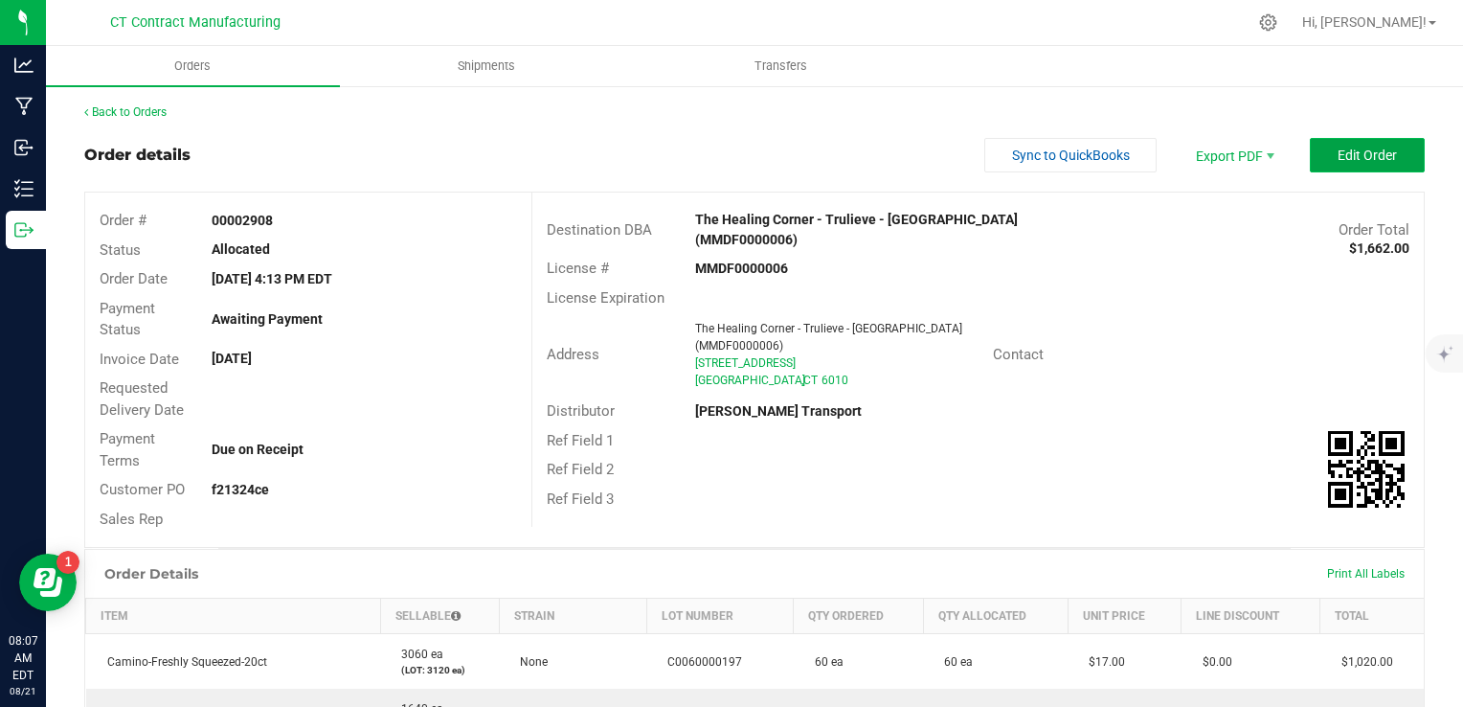
click at [1337, 147] on span "Edit Order" at bounding box center [1366, 154] width 59 height 15
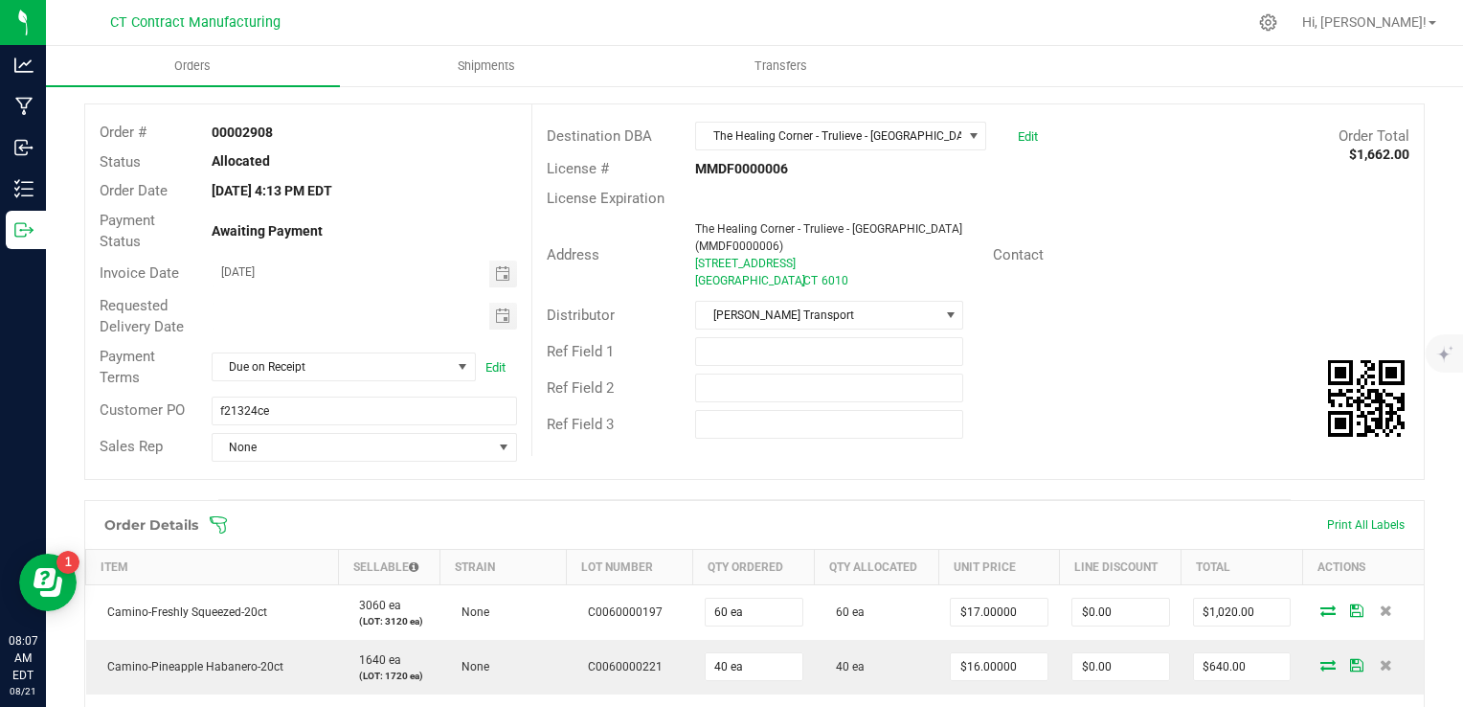
scroll to position [191, 0]
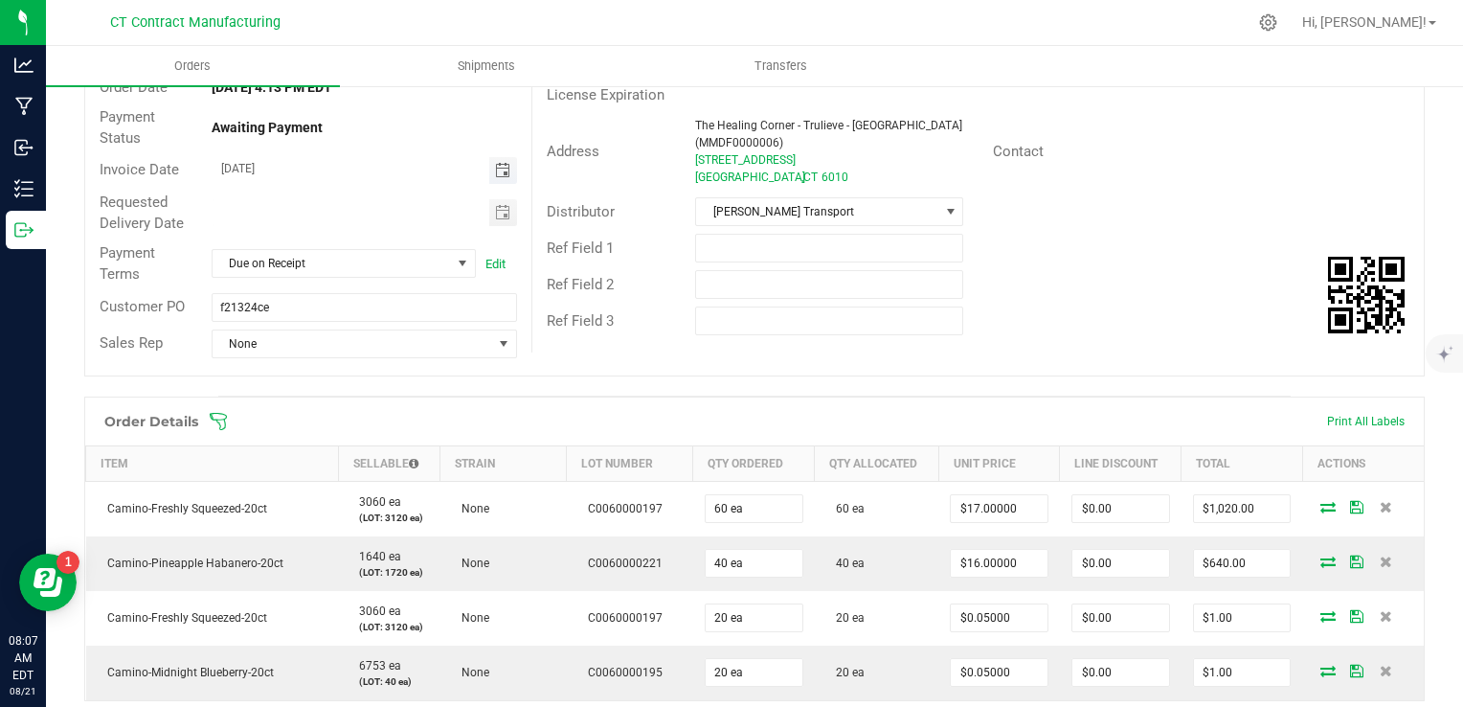
click at [501, 167] on span "Toggle calendar" at bounding box center [502, 170] width 15 height 15
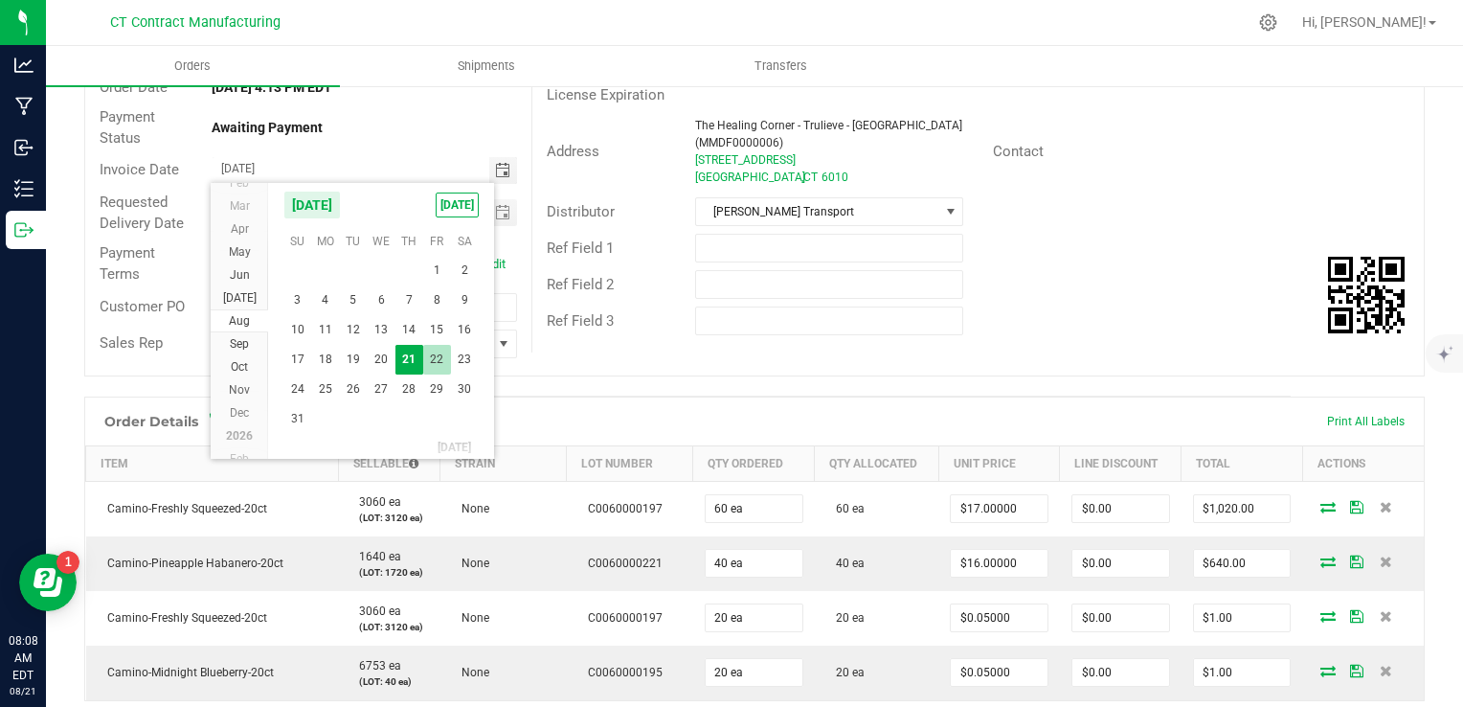
click at [434, 358] on span "22" at bounding box center [437, 360] width 28 height 30
type input "[DATE]"
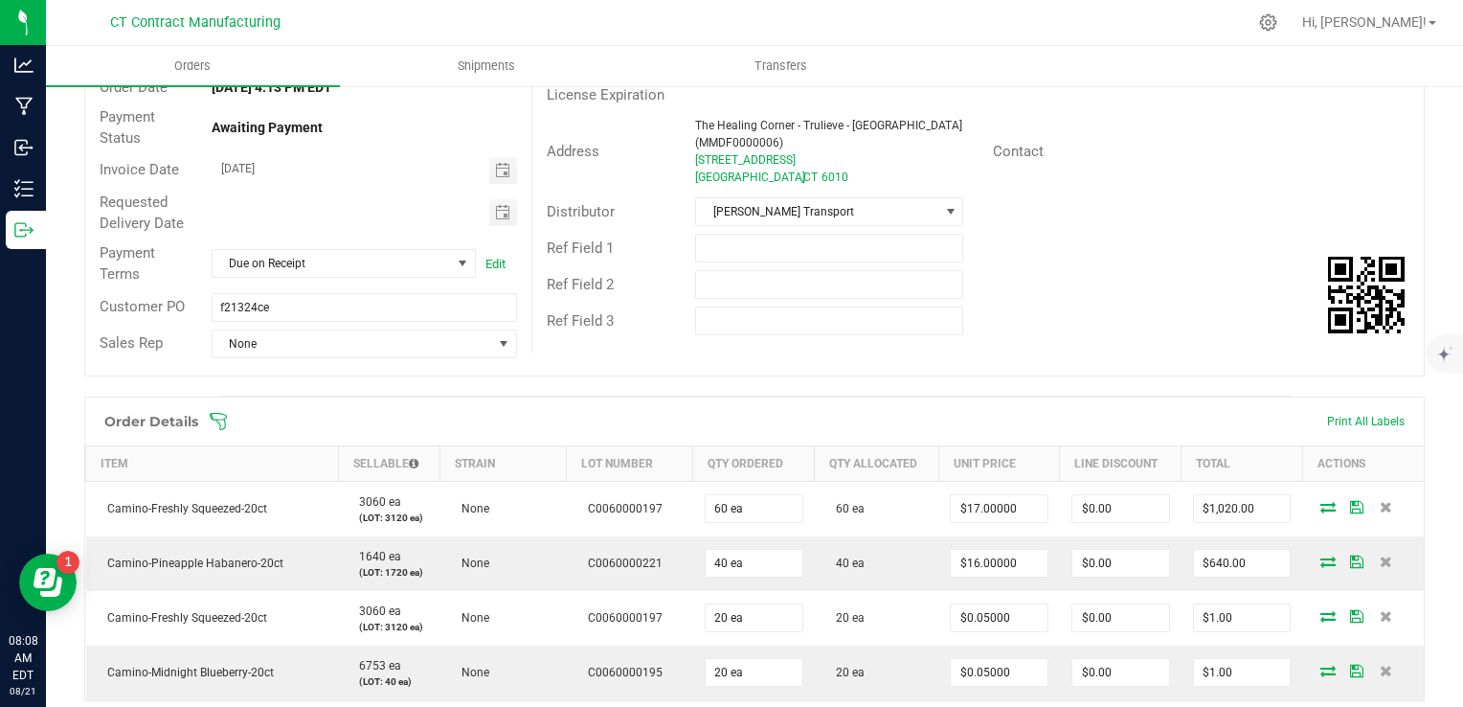
click at [591, 369] on div "Order # 00002908 Status Allocated Order Date [DATE] 4:13 PM EDT Payment Status …" at bounding box center [754, 188] width 1338 height 374
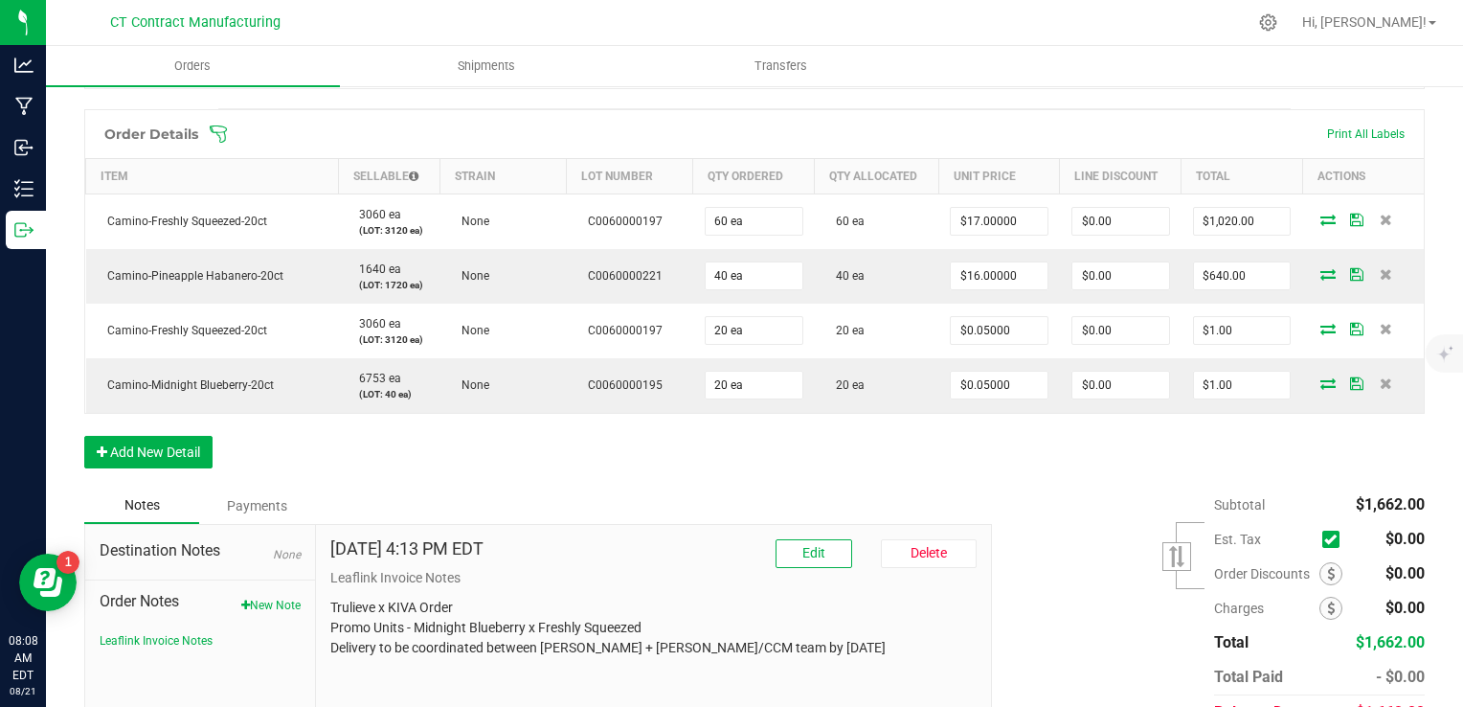
scroll to position [0, 0]
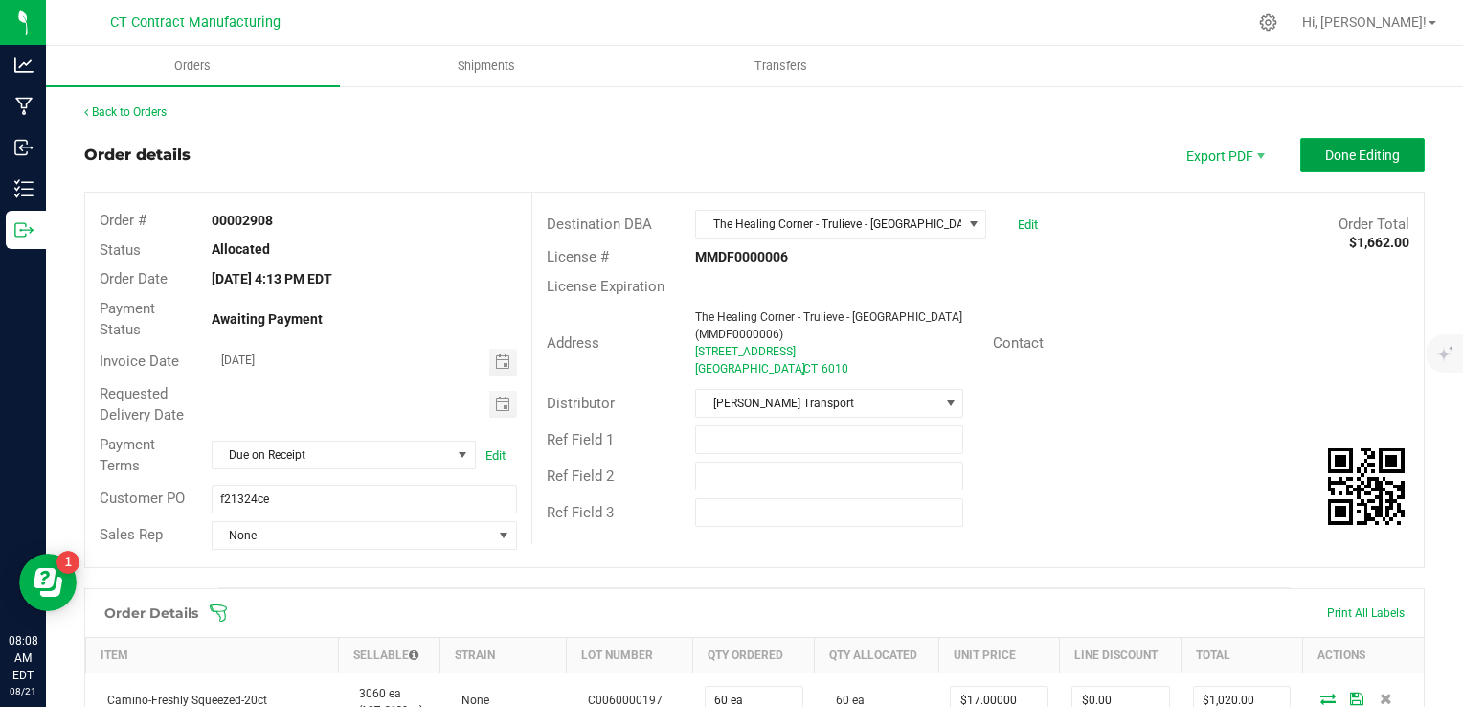
click at [1335, 162] on span "Done Editing" at bounding box center [1362, 154] width 75 height 15
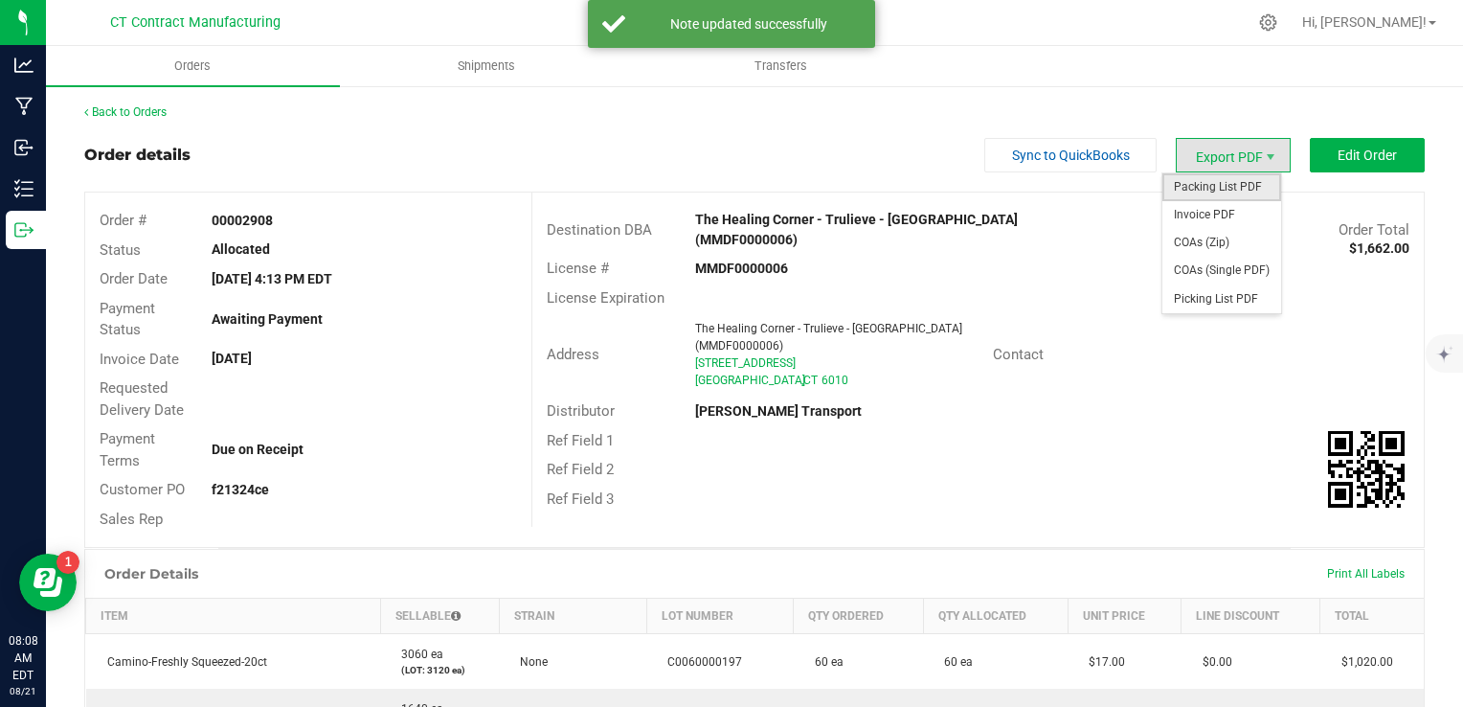
click at [1203, 188] on span "Packing List PDF" at bounding box center [1221, 187] width 119 height 28
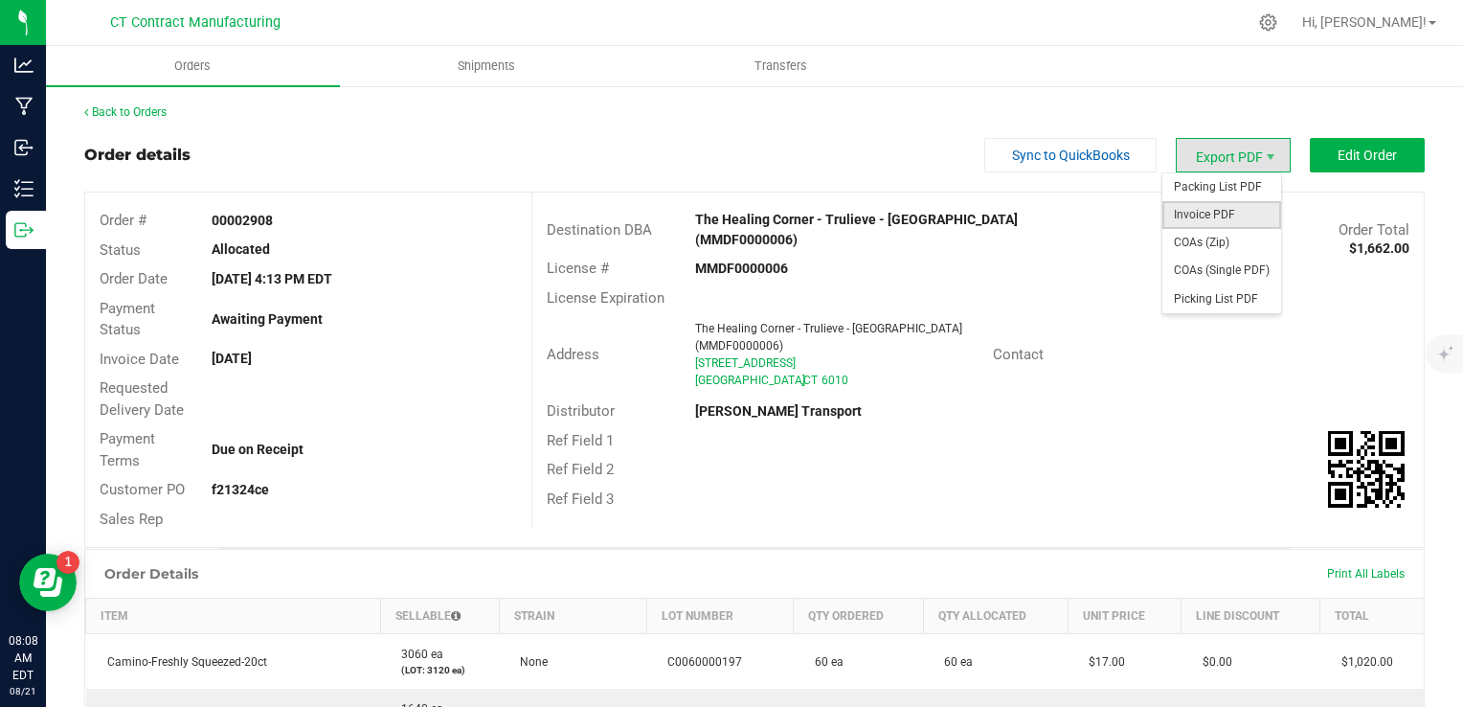
click at [1221, 216] on span "Invoice PDF" at bounding box center [1221, 215] width 119 height 28
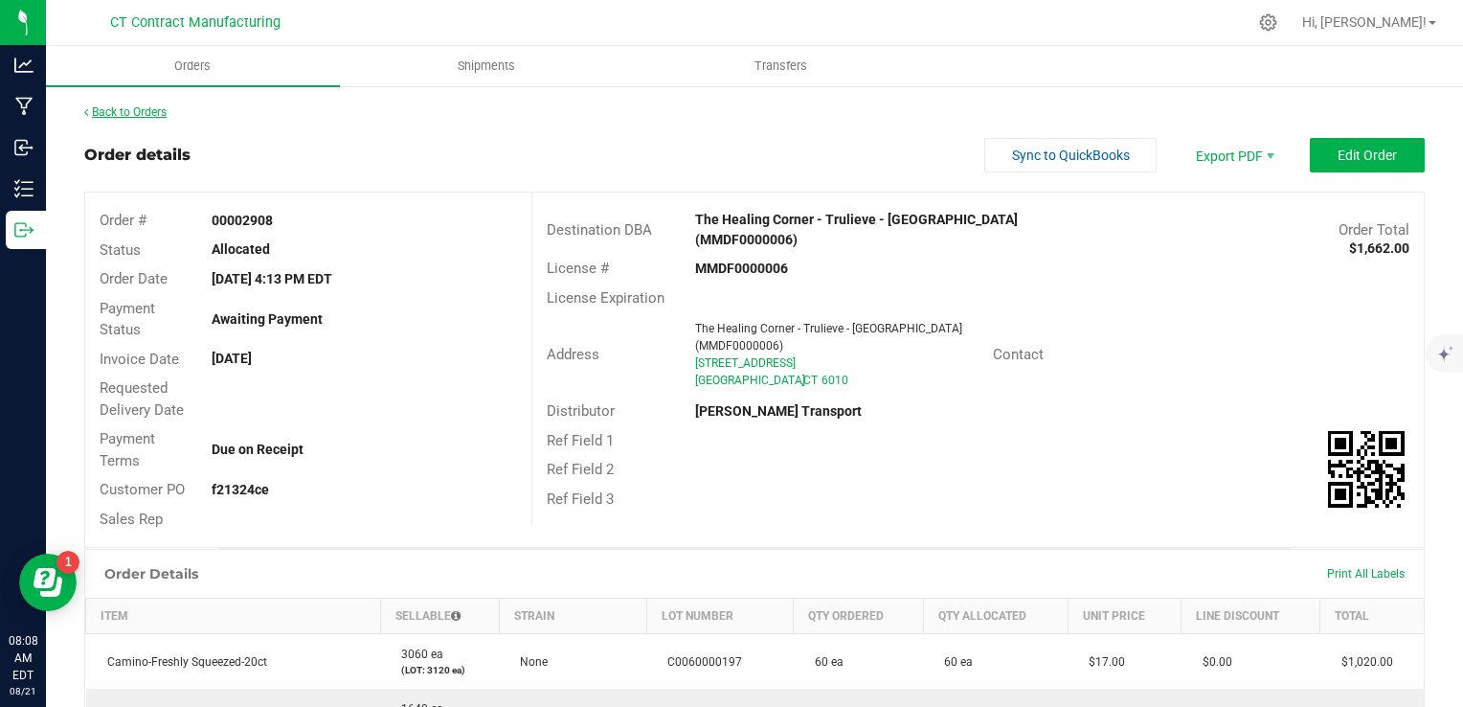
click at [133, 111] on link "Back to Orders" at bounding box center [125, 111] width 82 height 13
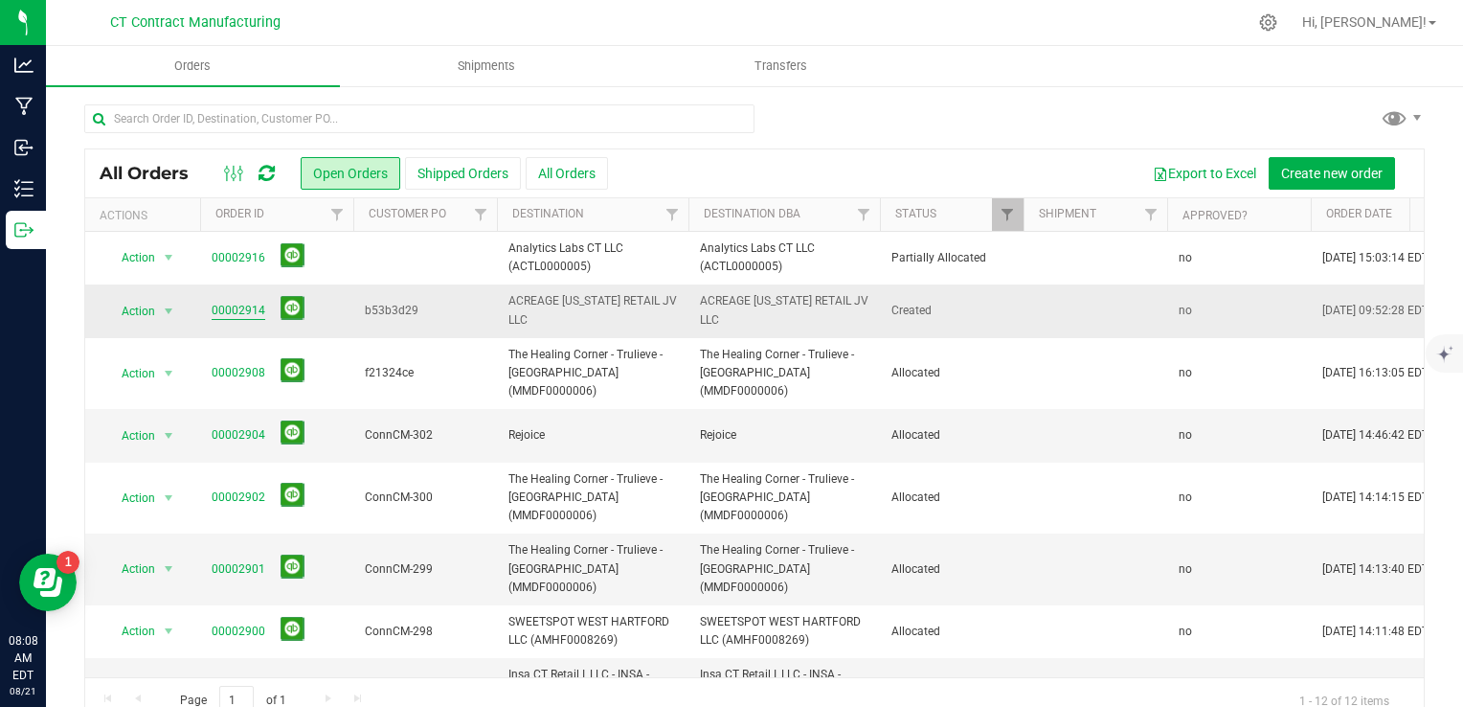
click at [251, 308] on link "00002914" at bounding box center [239, 311] width 54 height 18
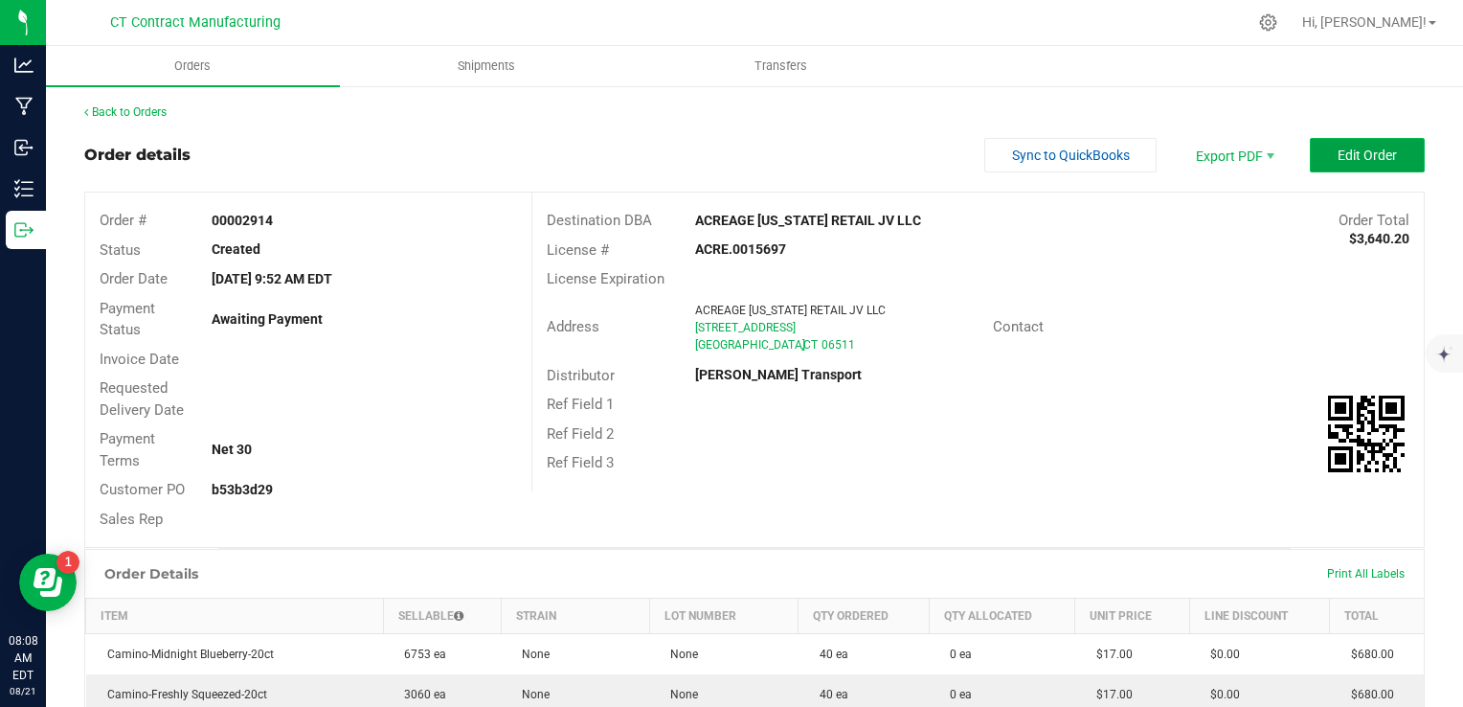
click at [1337, 161] on span "Edit Order" at bounding box center [1366, 154] width 59 height 15
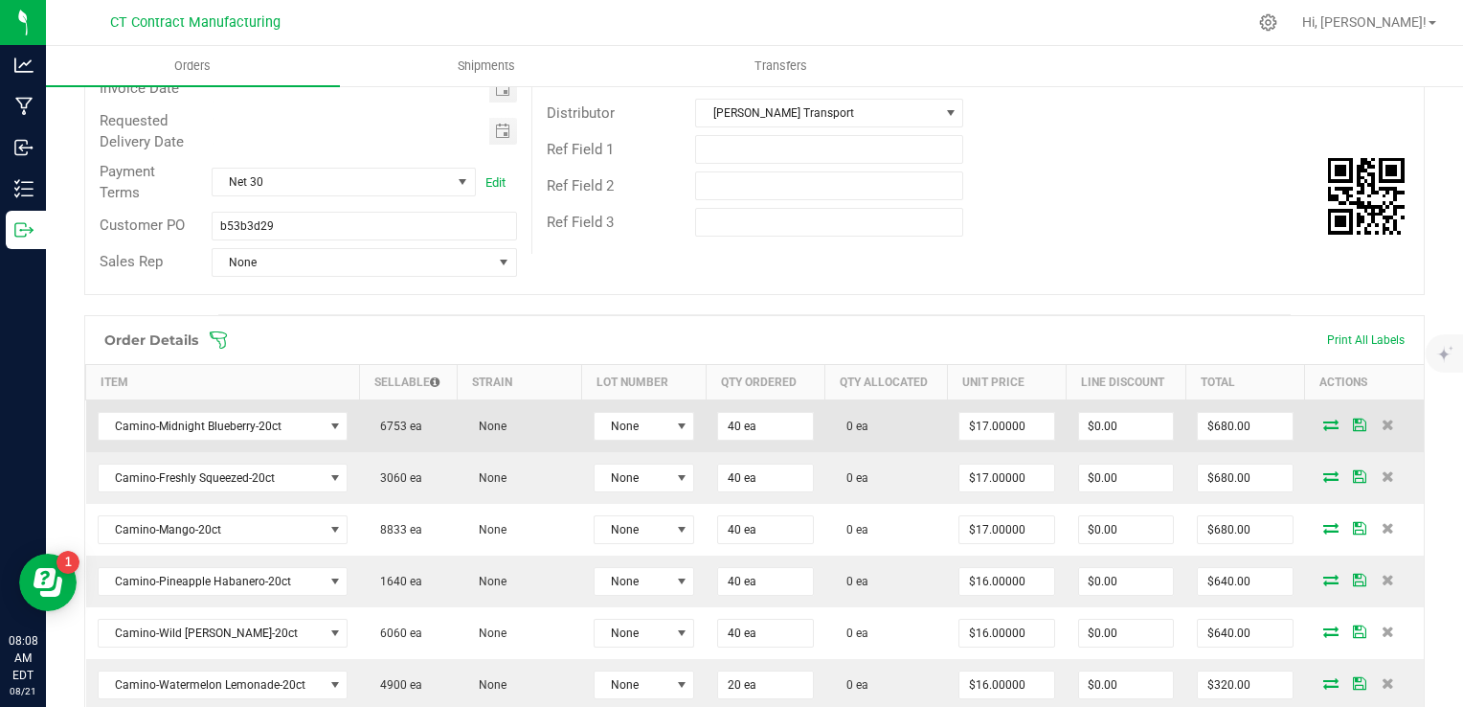
scroll to position [287, 0]
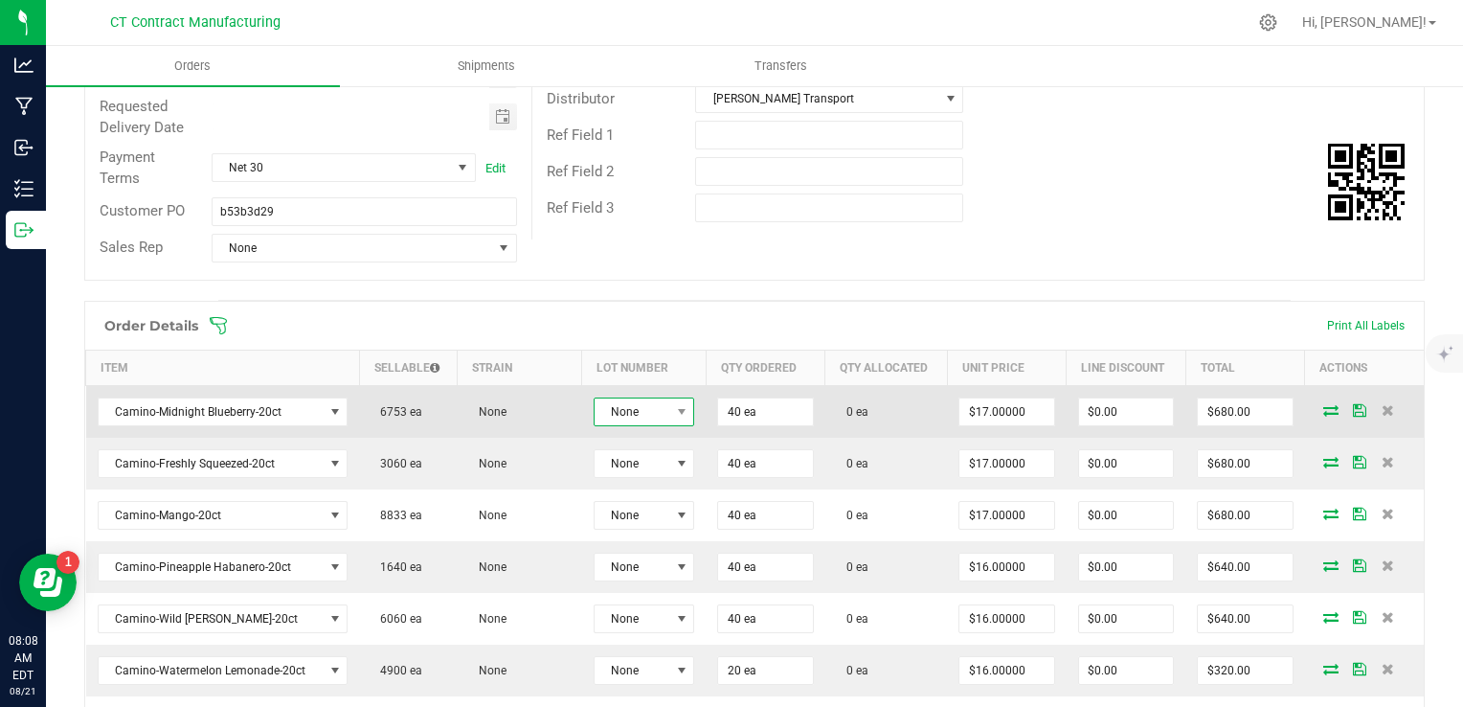
click at [656, 415] on span "None" at bounding box center [633, 411] width 76 height 27
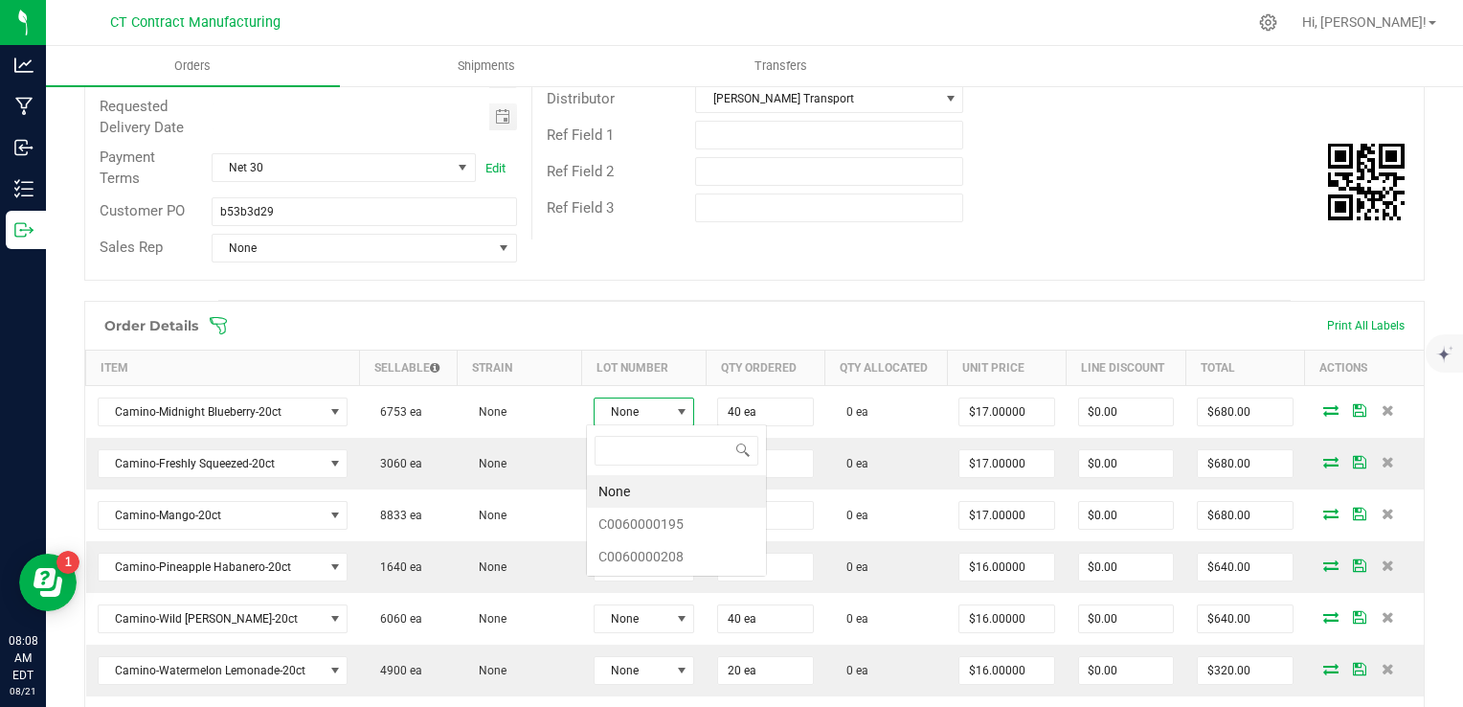
scroll to position [28, 100]
click at [671, 521] on li "C0060000195" at bounding box center [676, 523] width 179 height 33
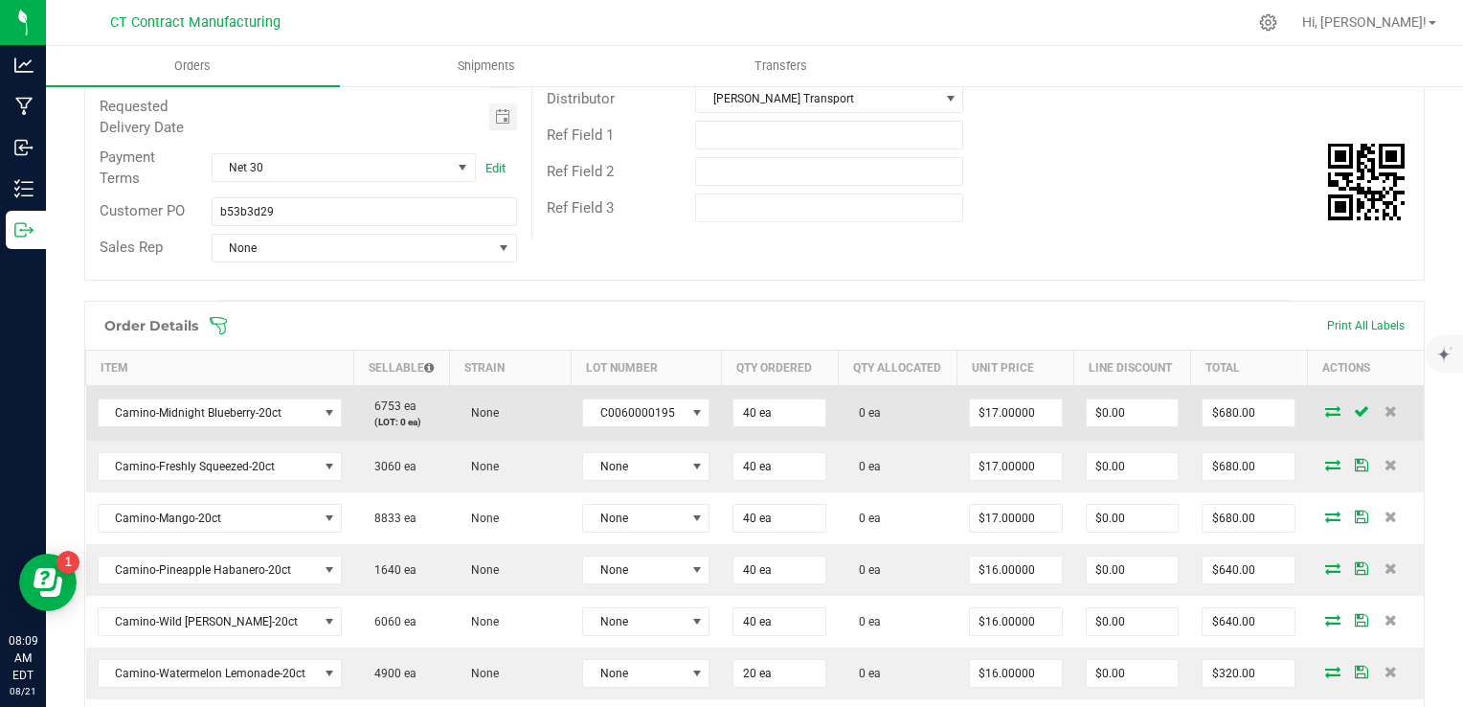
click at [1315, 416] on td at bounding box center [1365, 413] width 117 height 56
click at [1325, 412] on icon at bounding box center [1332, 410] width 15 height 11
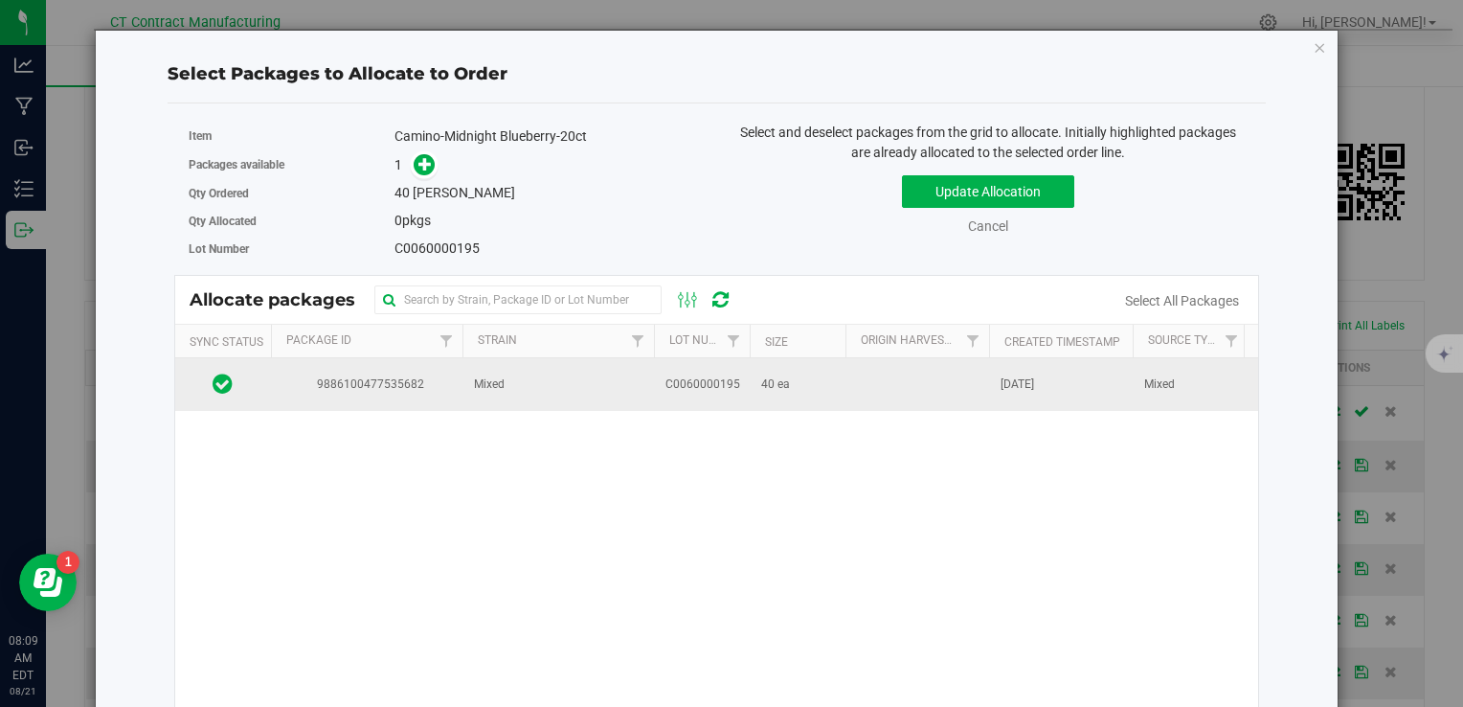
click at [691, 370] on td "C0060000195" at bounding box center [702, 384] width 96 height 52
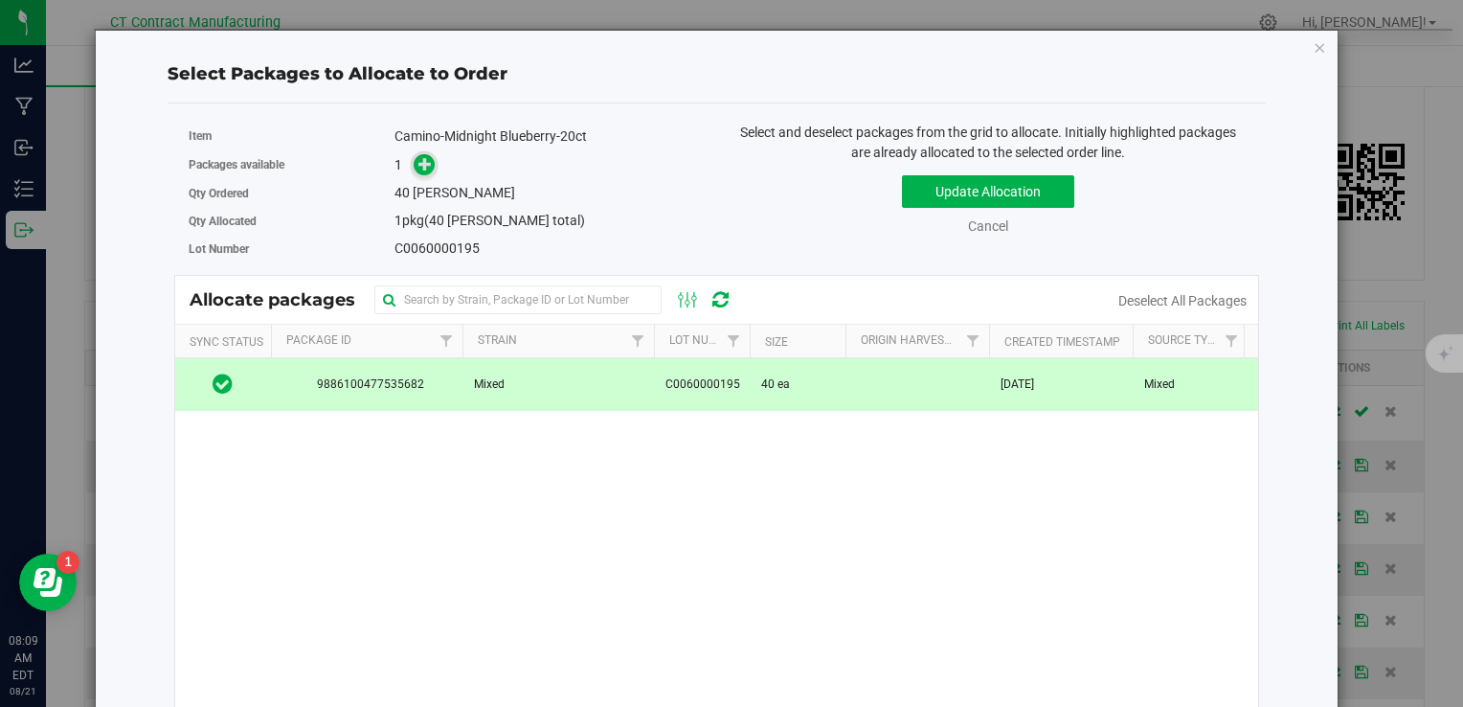
click at [427, 164] on icon at bounding box center [425, 163] width 14 height 14
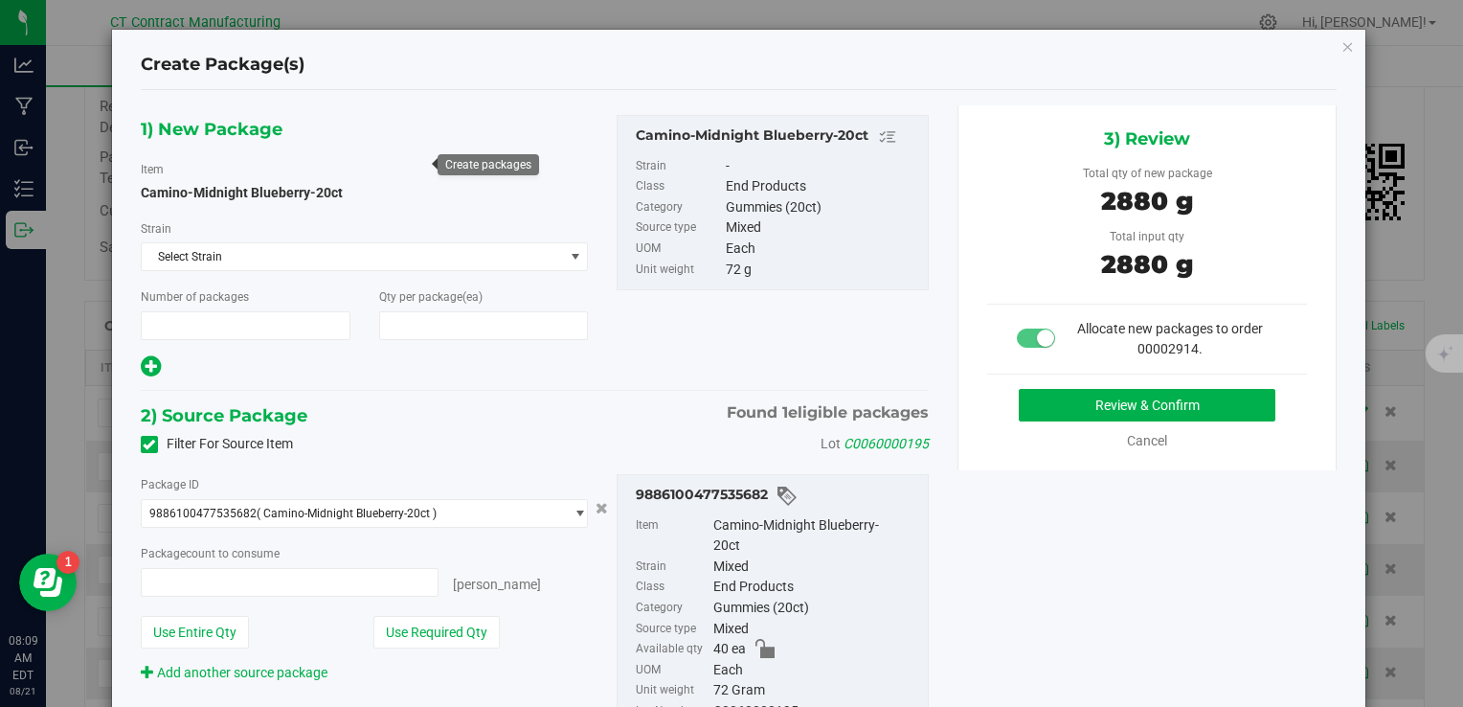
type input "1"
type input "40"
type input "40 ea"
click at [1111, 415] on button "Review & Confirm" at bounding box center [1147, 405] width 257 height 33
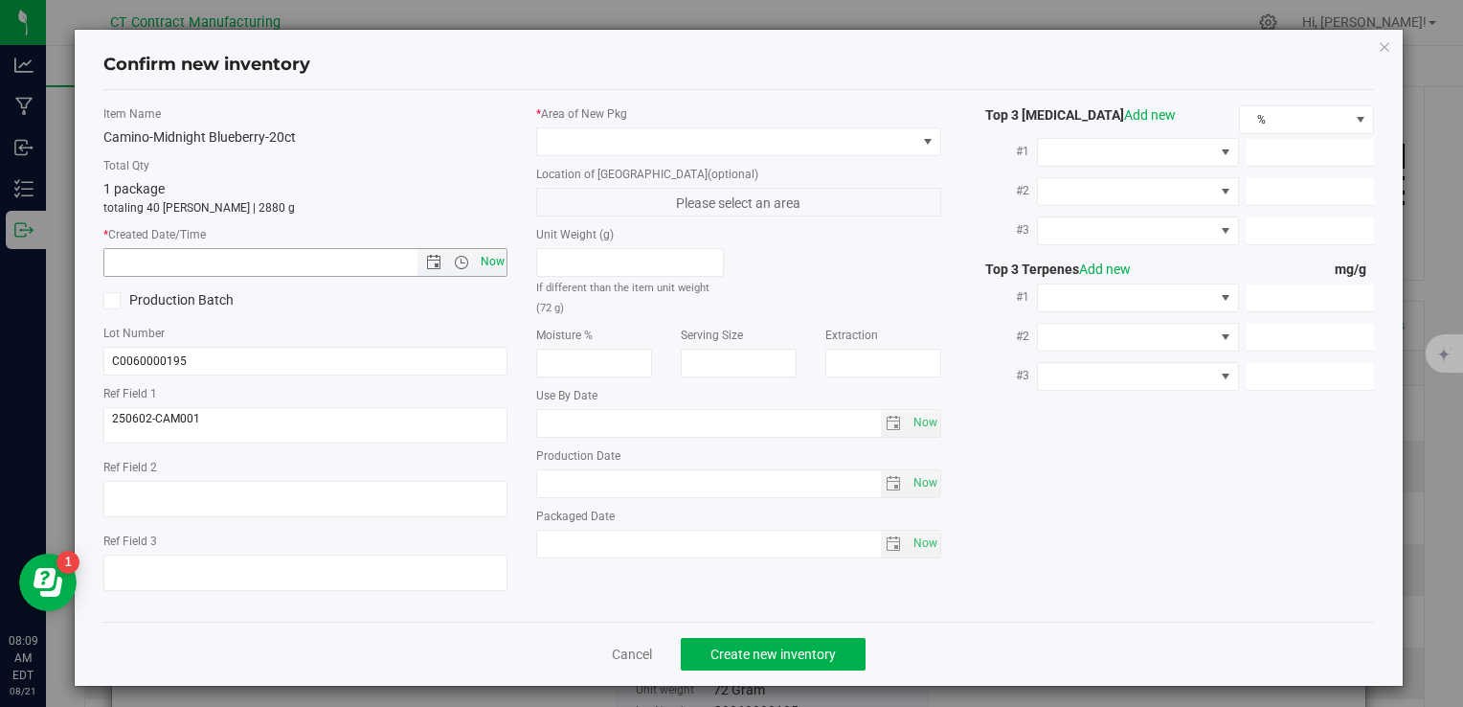
click at [488, 257] on span "Now" at bounding box center [492, 262] width 33 height 28
type input "[DATE] 8:09 AM"
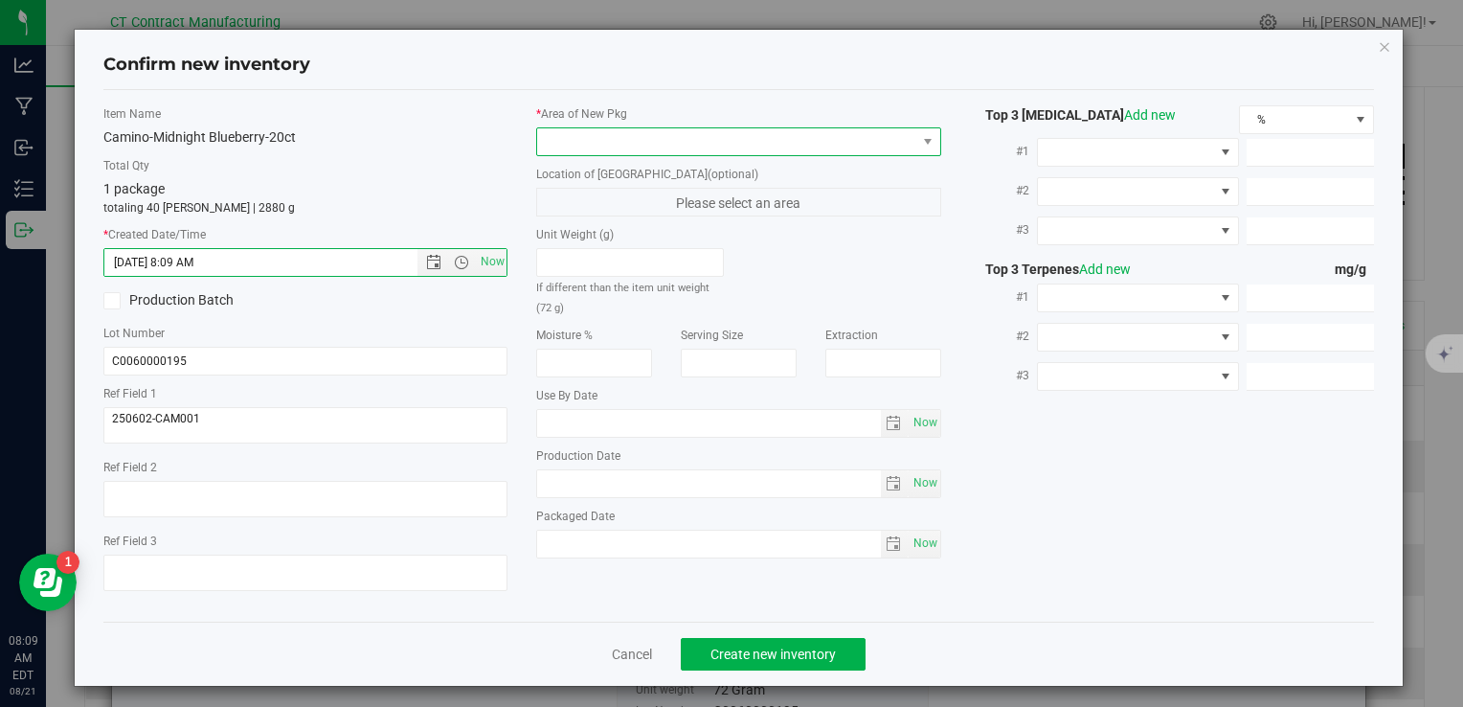
click at [565, 132] on span at bounding box center [726, 141] width 378 height 27
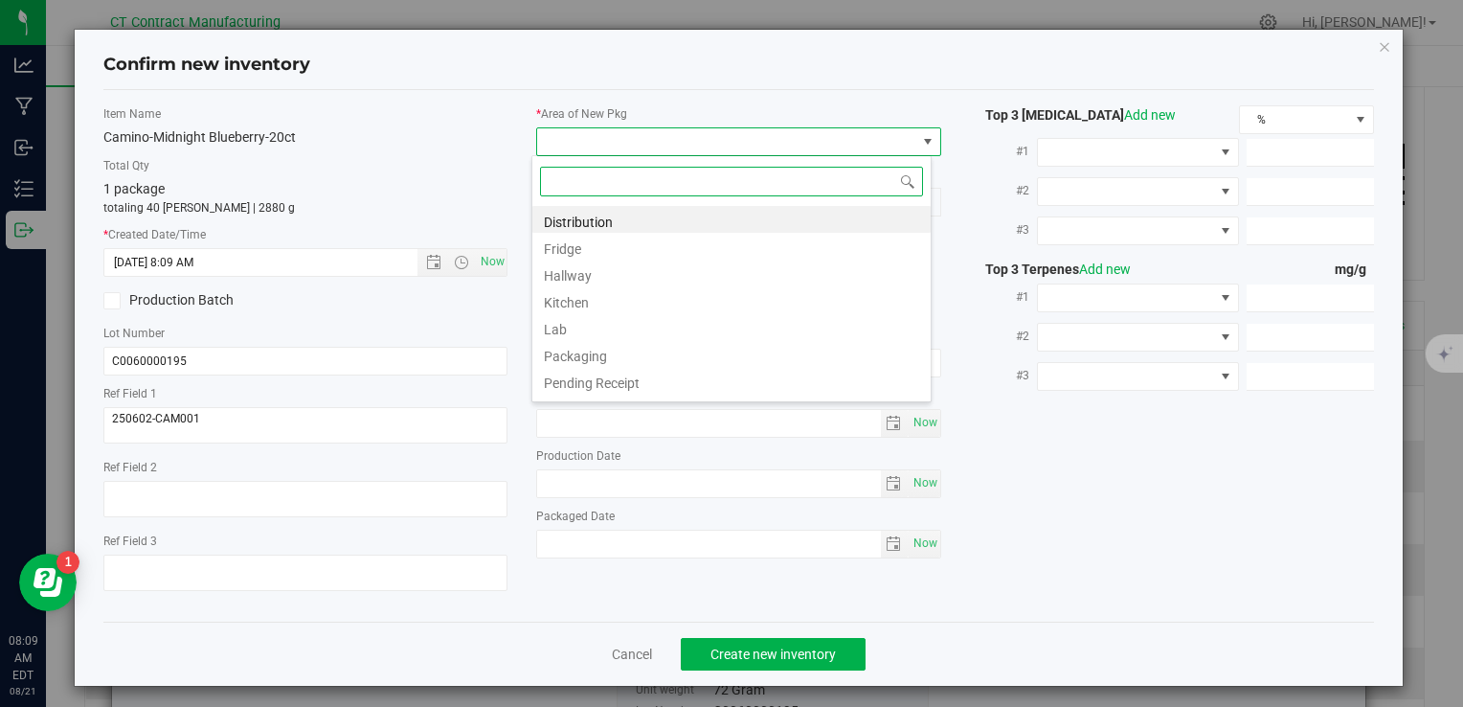
scroll to position [28, 400]
click at [598, 220] on li "Distribution" at bounding box center [731, 219] width 398 height 27
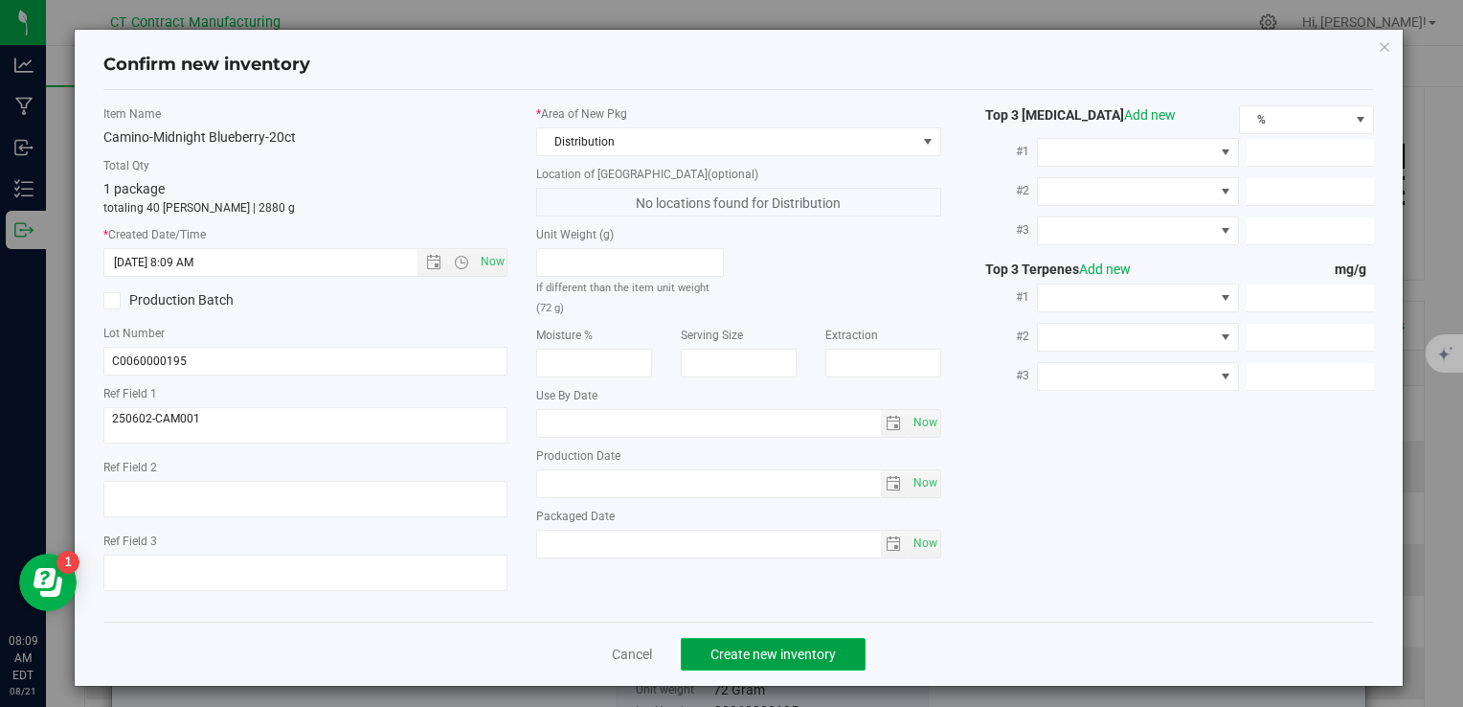
click at [736, 656] on span "Create new inventory" at bounding box center [772, 653] width 125 height 15
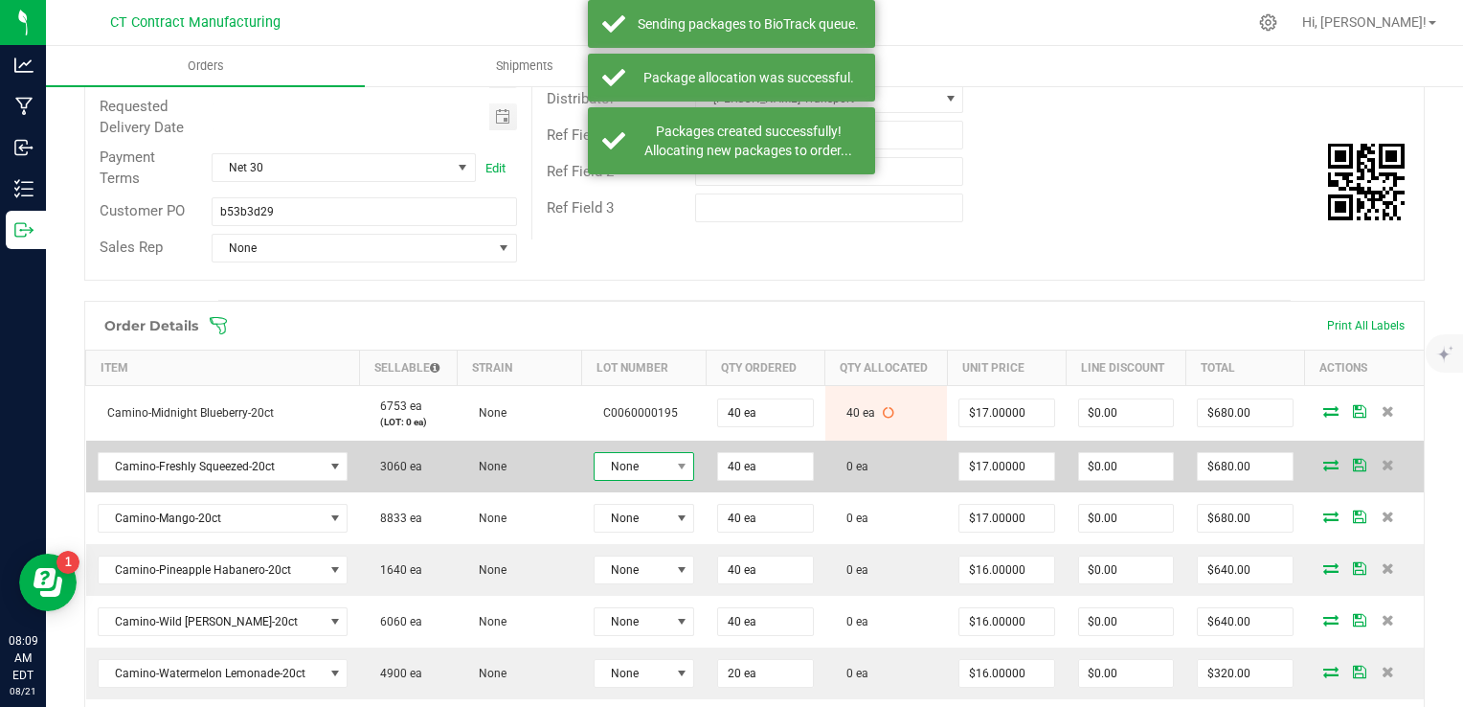
click at [647, 467] on span "None" at bounding box center [633, 466] width 76 height 27
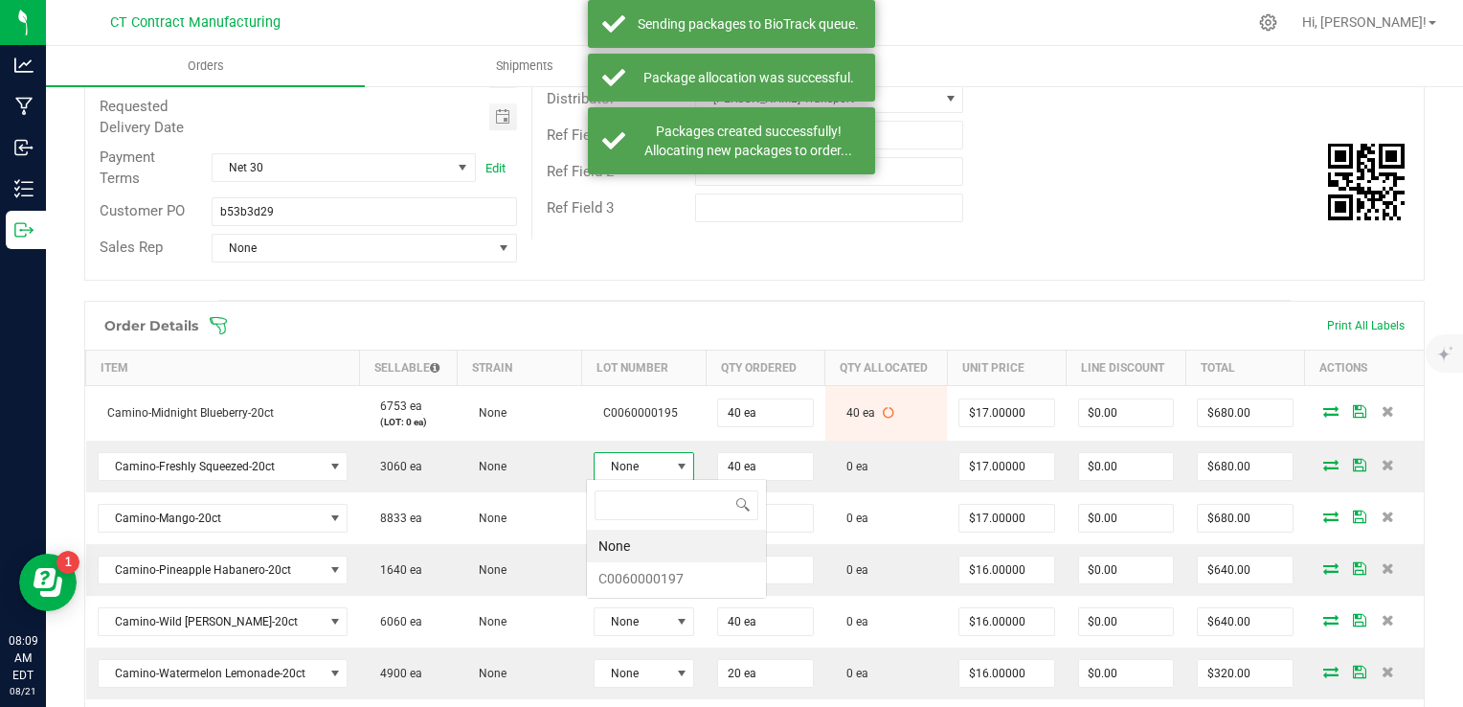
scroll to position [28, 100]
click at [684, 585] on li "C0060000197" at bounding box center [676, 578] width 179 height 33
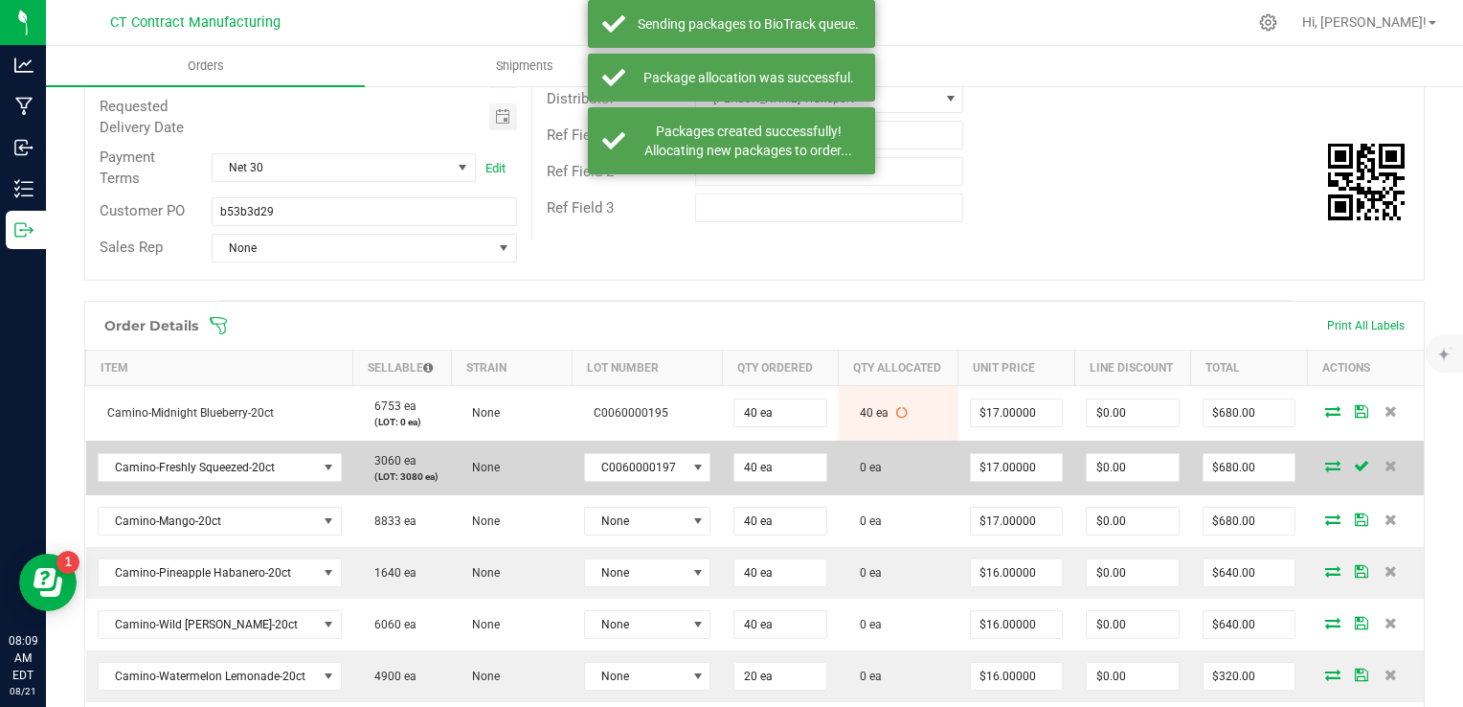
click at [1325, 469] on icon at bounding box center [1332, 465] width 15 height 11
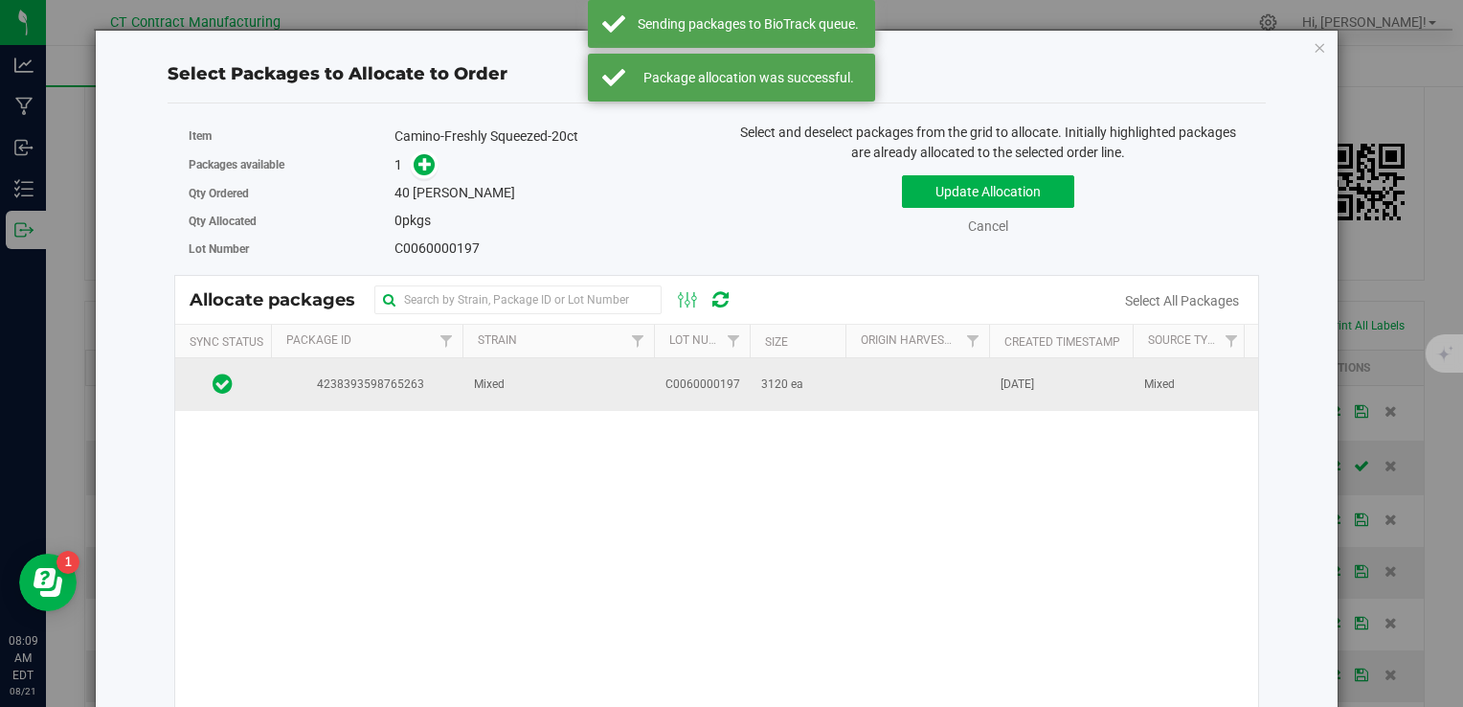
click at [488, 388] on span "Mixed" at bounding box center [489, 384] width 31 height 18
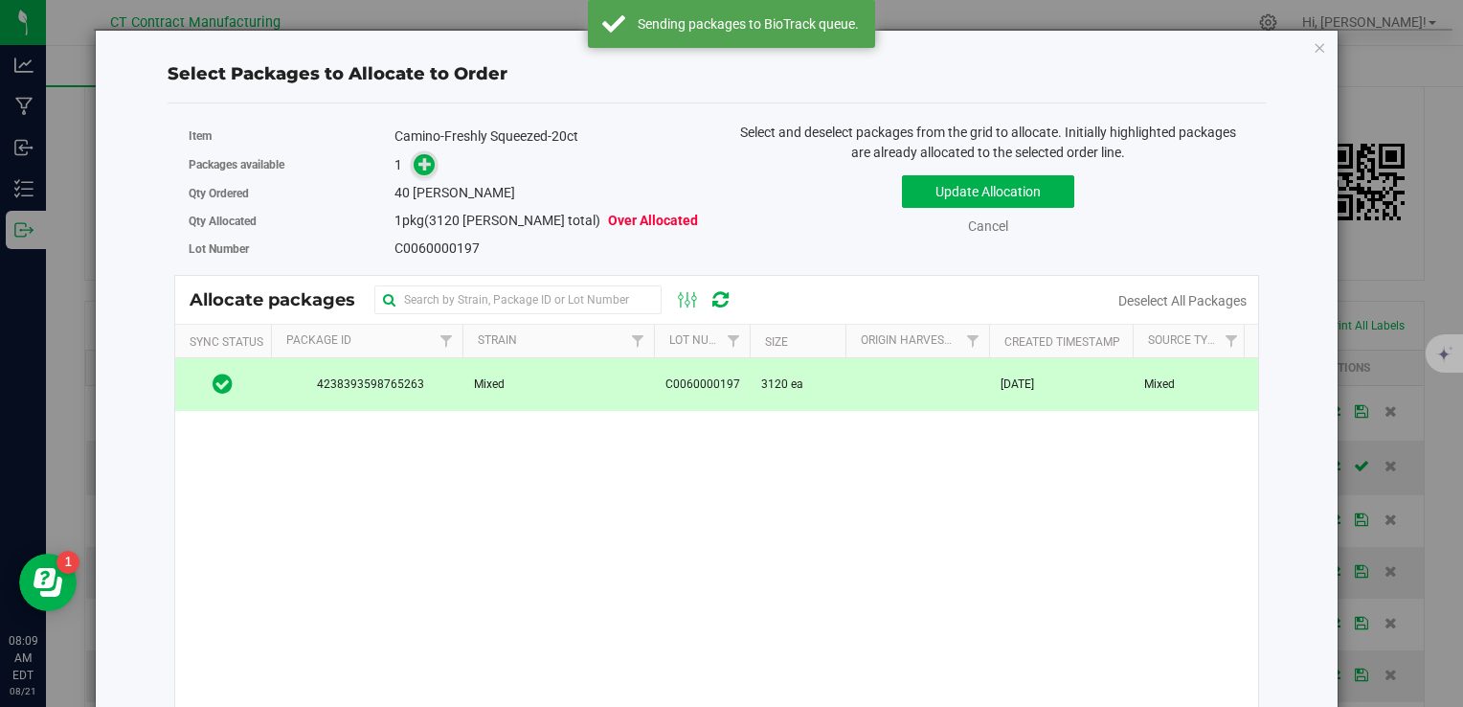
click at [420, 168] on icon at bounding box center [425, 163] width 14 height 14
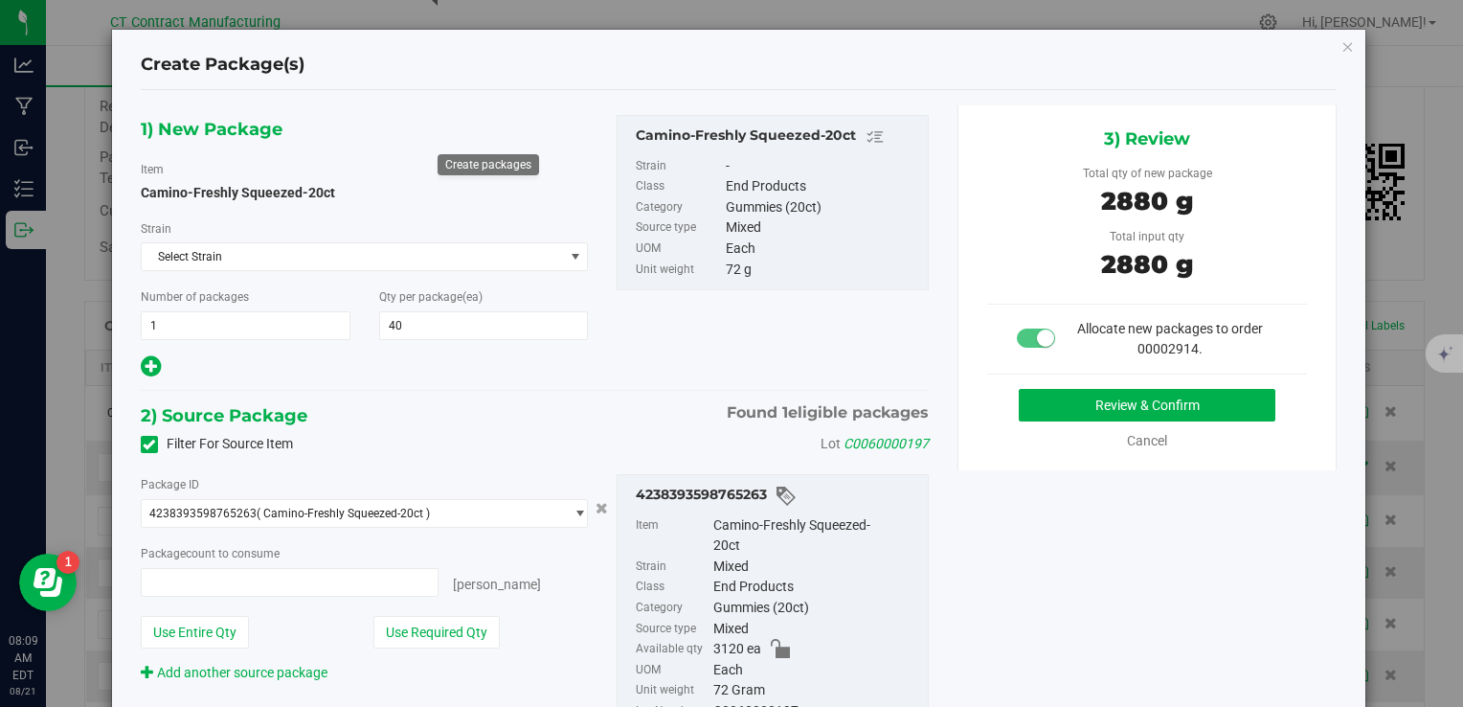
type input "40"
type input "40 ea"
click at [1133, 405] on button "Review & Confirm" at bounding box center [1147, 405] width 257 height 33
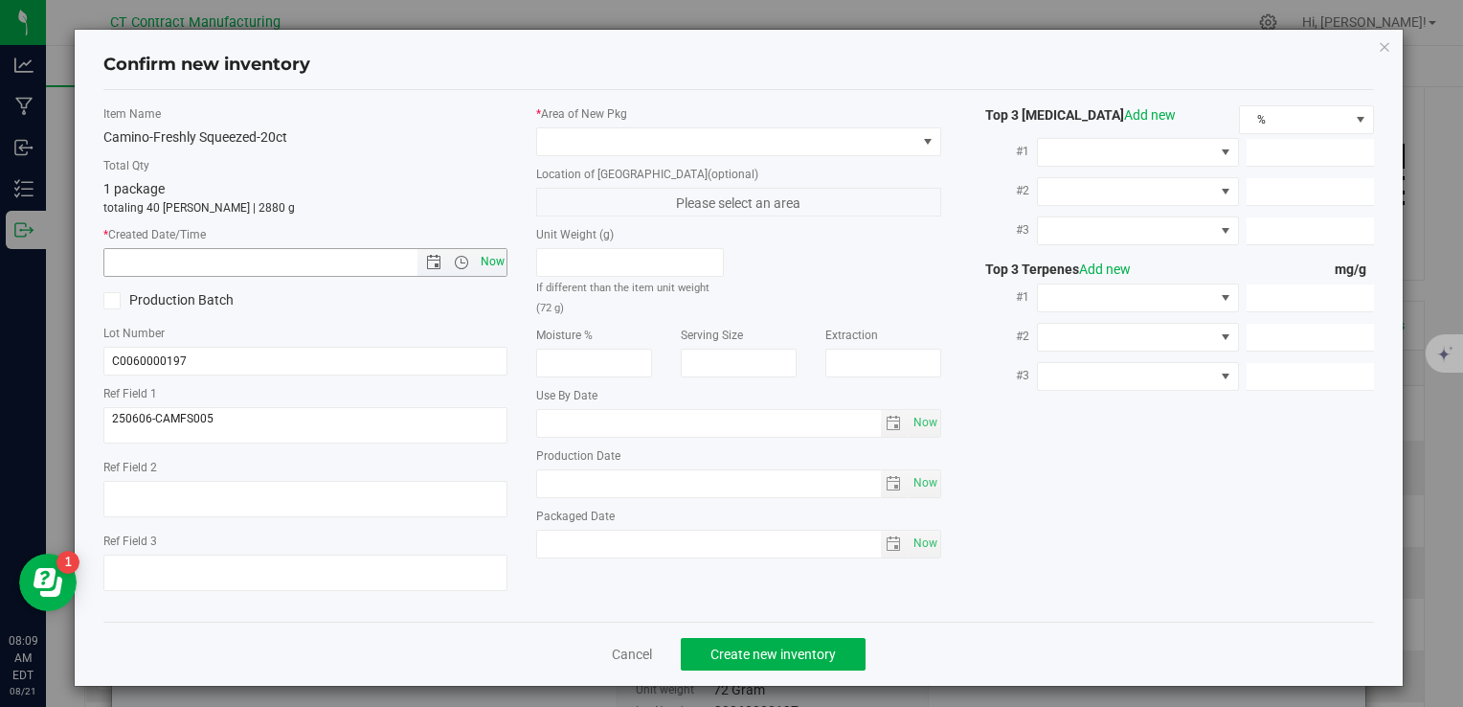
click at [486, 251] on span "Now" at bounding box center [492, 262] width 33 height 28
type input "[DATE] 8:09 AM"
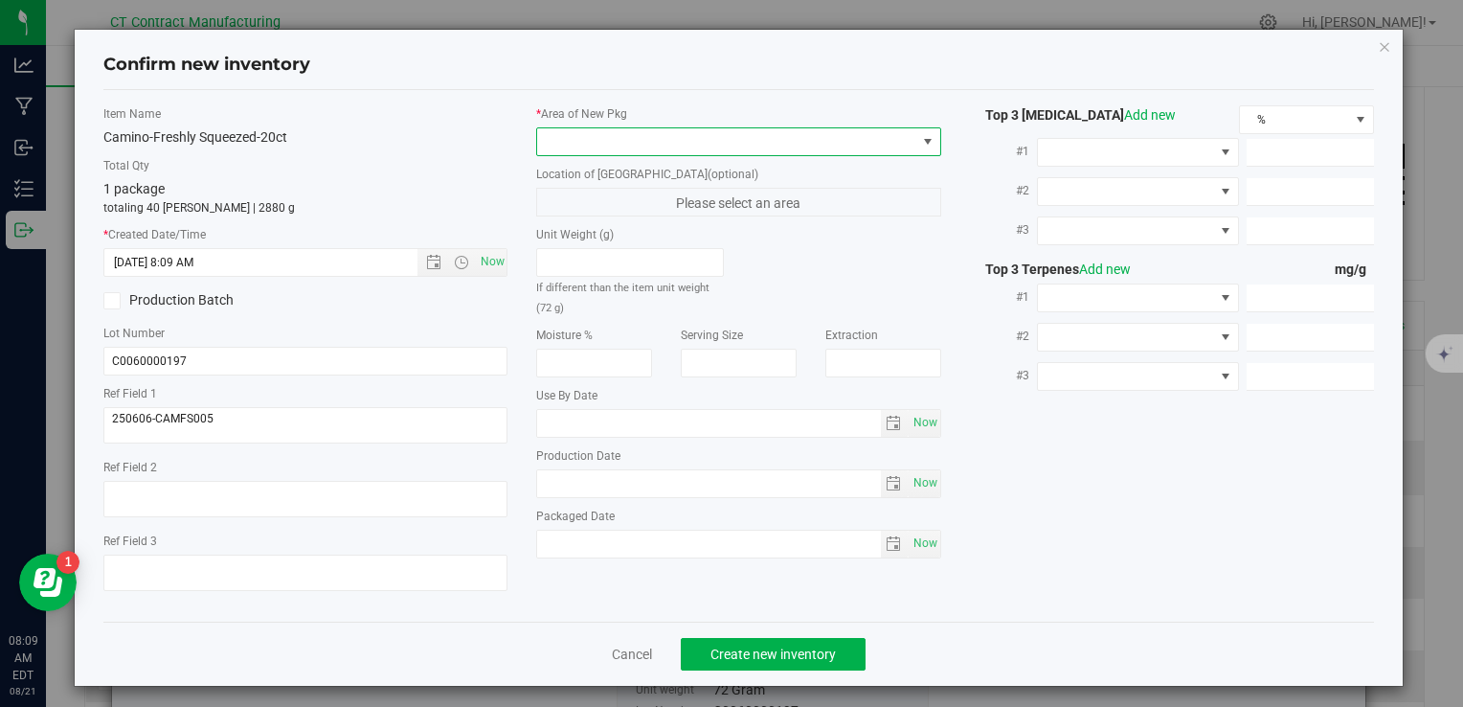
click at [634, 127] on span at bounding box center [738, 141] width 404 height 29
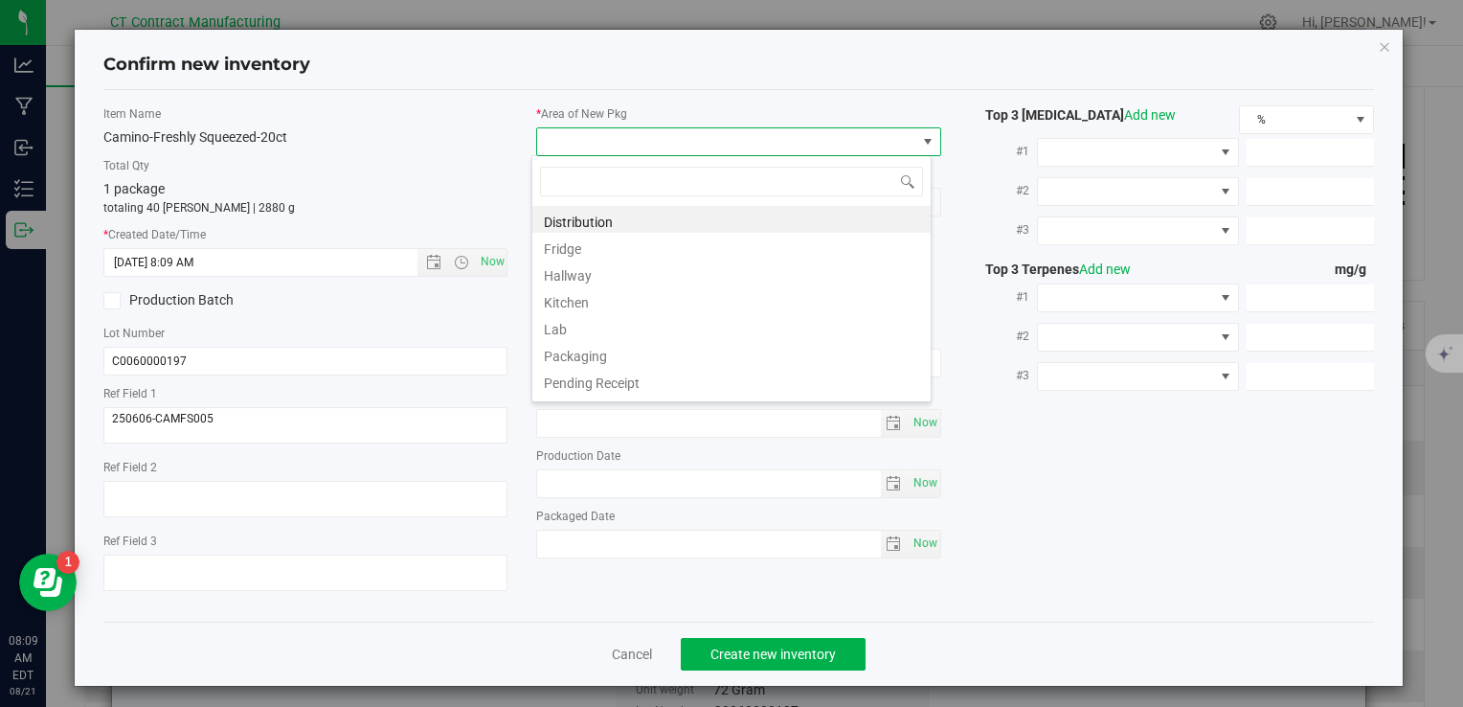
scroll to position [28, 400]
click at [632, 221] on li "Distribution" at bounding box center [731, 219] width 398 height 27
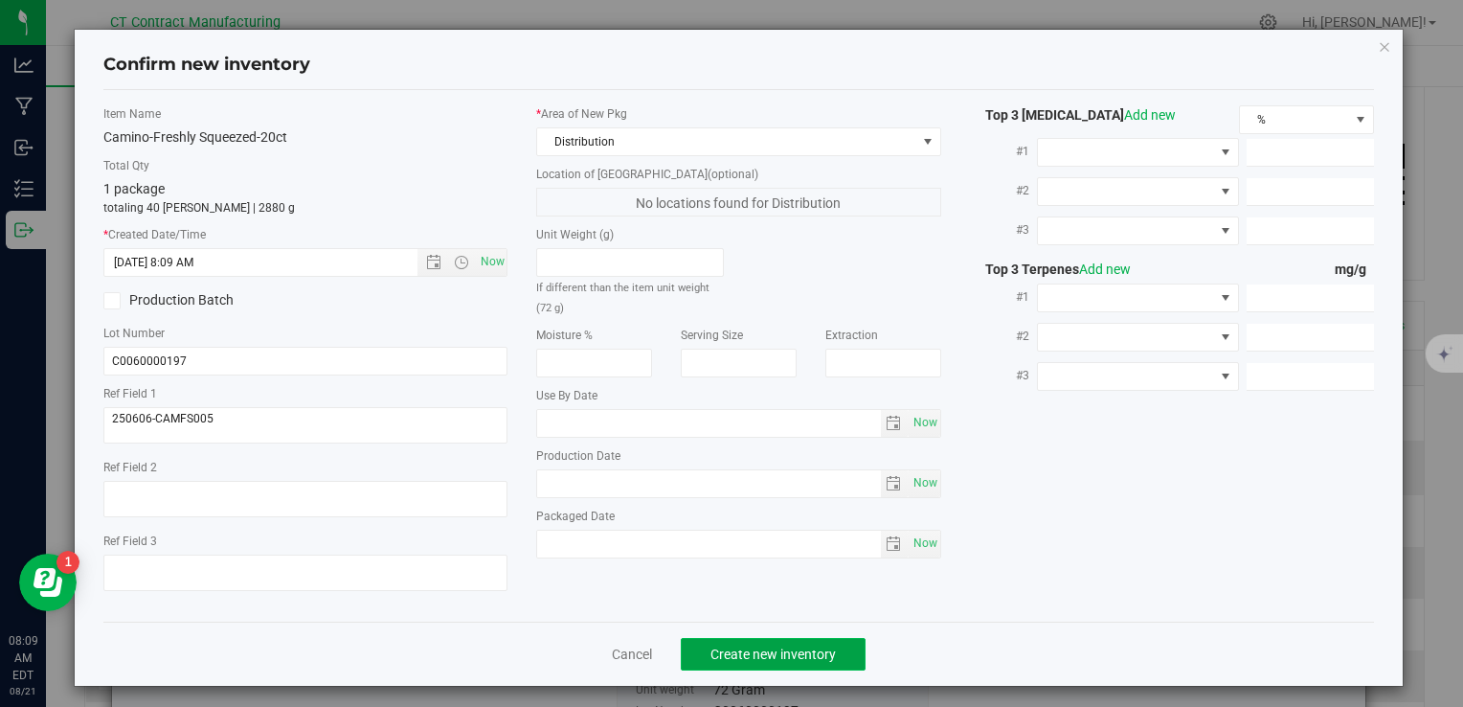
click at [711, 662] on button "Create new inventory" at bounding box center [773, 654] width 185 height 33
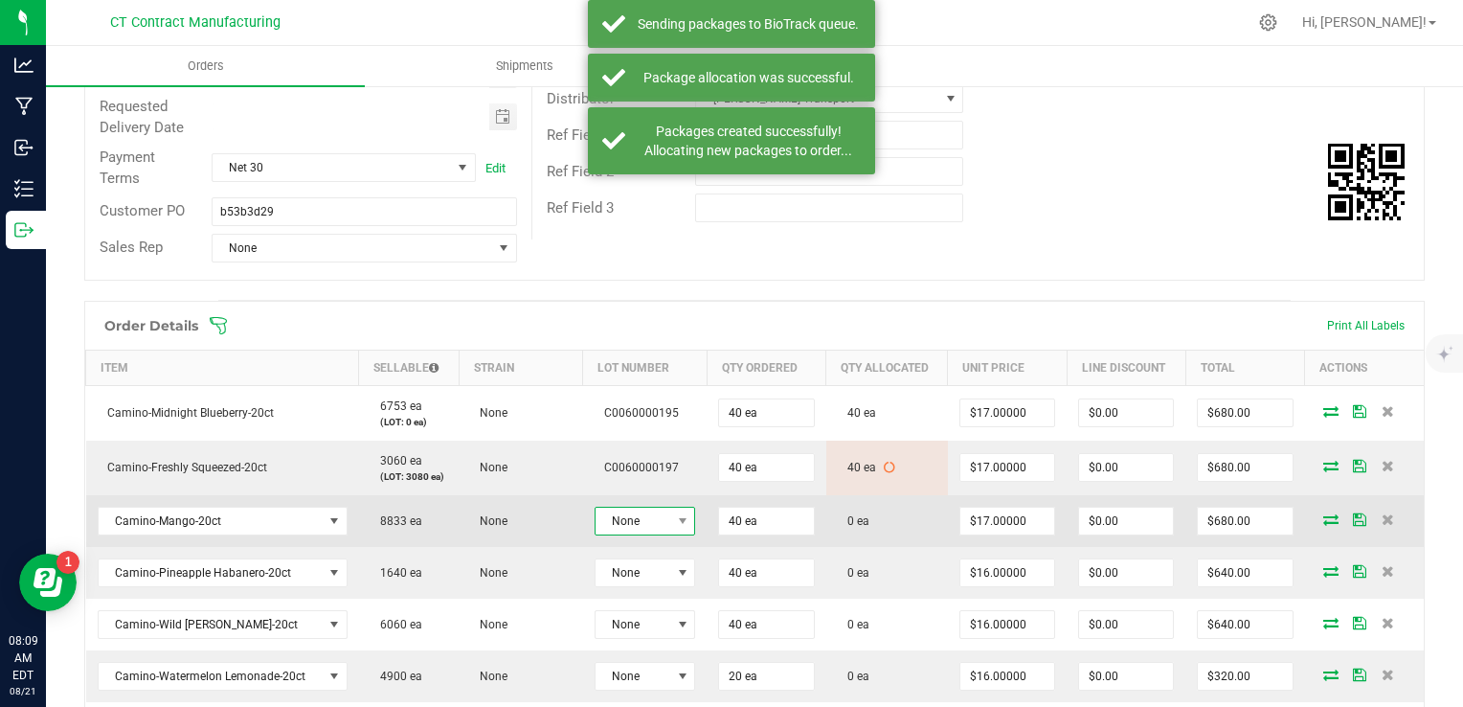
click at [633, 515] on span "None" at bounding box center [632, 520] width 75 height 27
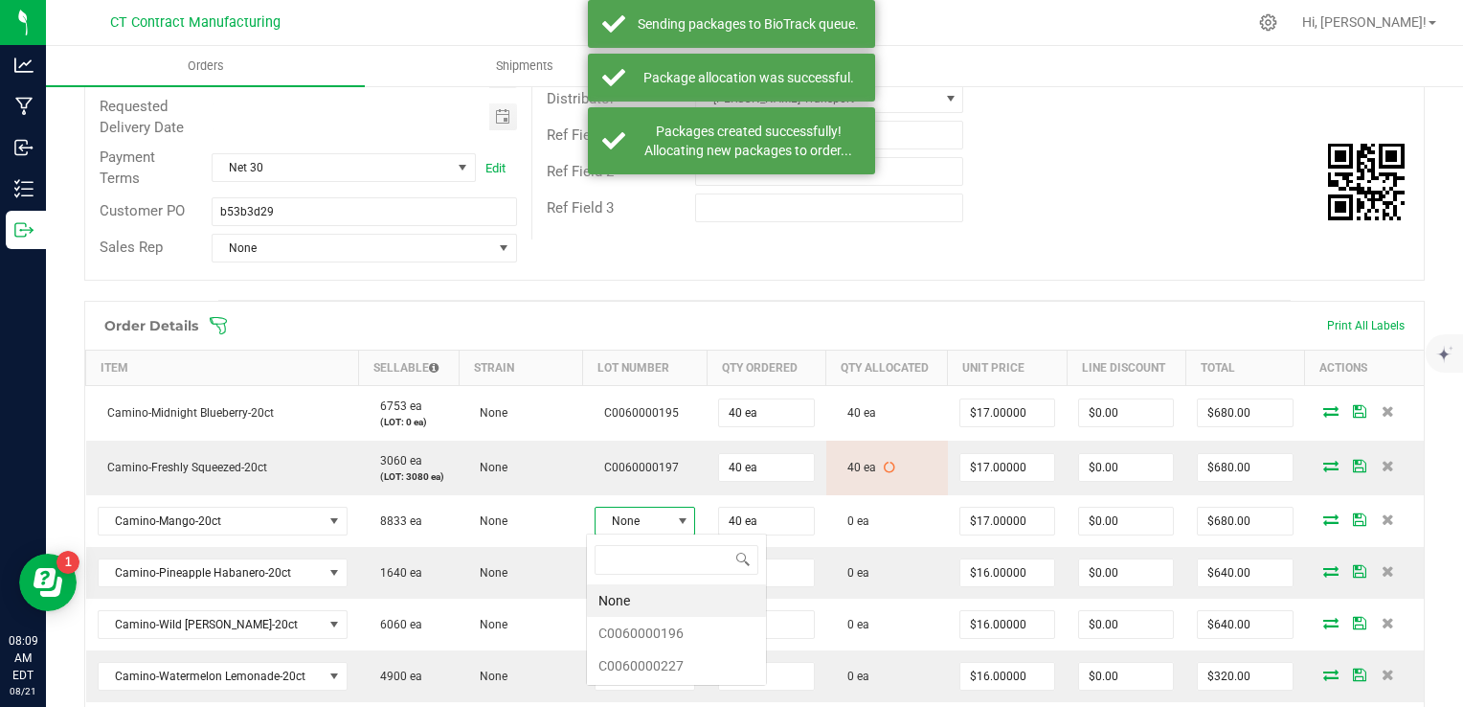
scroll to position [28, 100]
click at [672, 626] on li "C0060000196" at bounding box center [676, 633] width 179 height 33
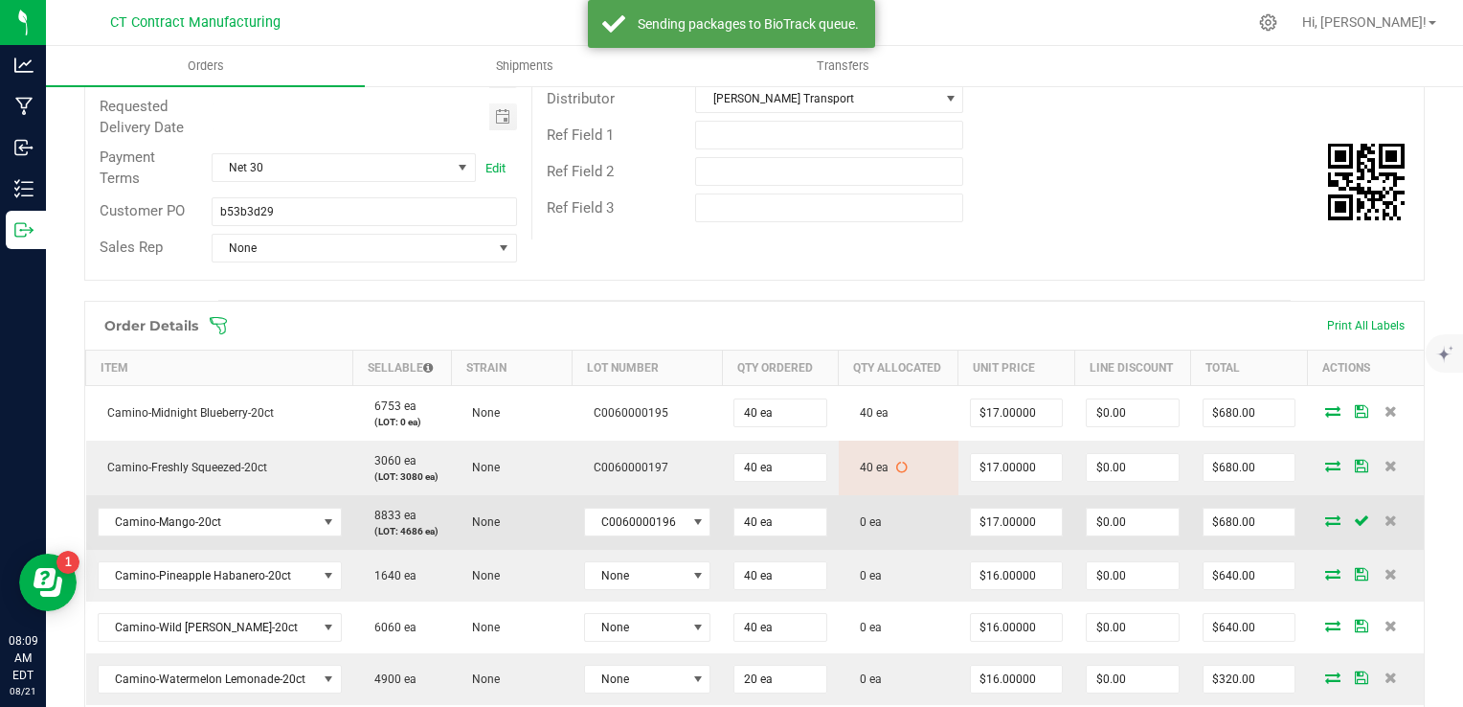
click at [1325, 515] on icon at bounding box center [1332, 519] width 15 height 11
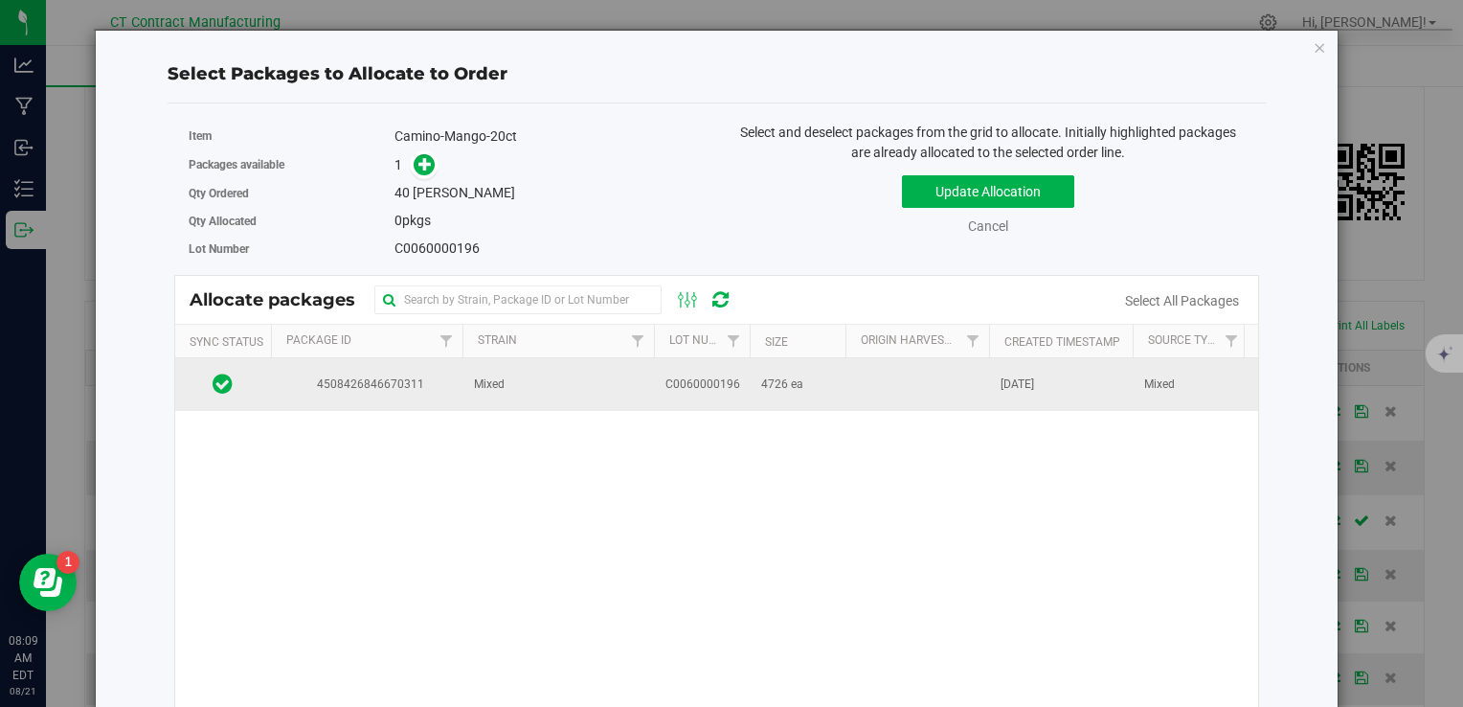
click at [715, 383] on span "C0060000196" at bounding box center [702, 384] width 75 height 18
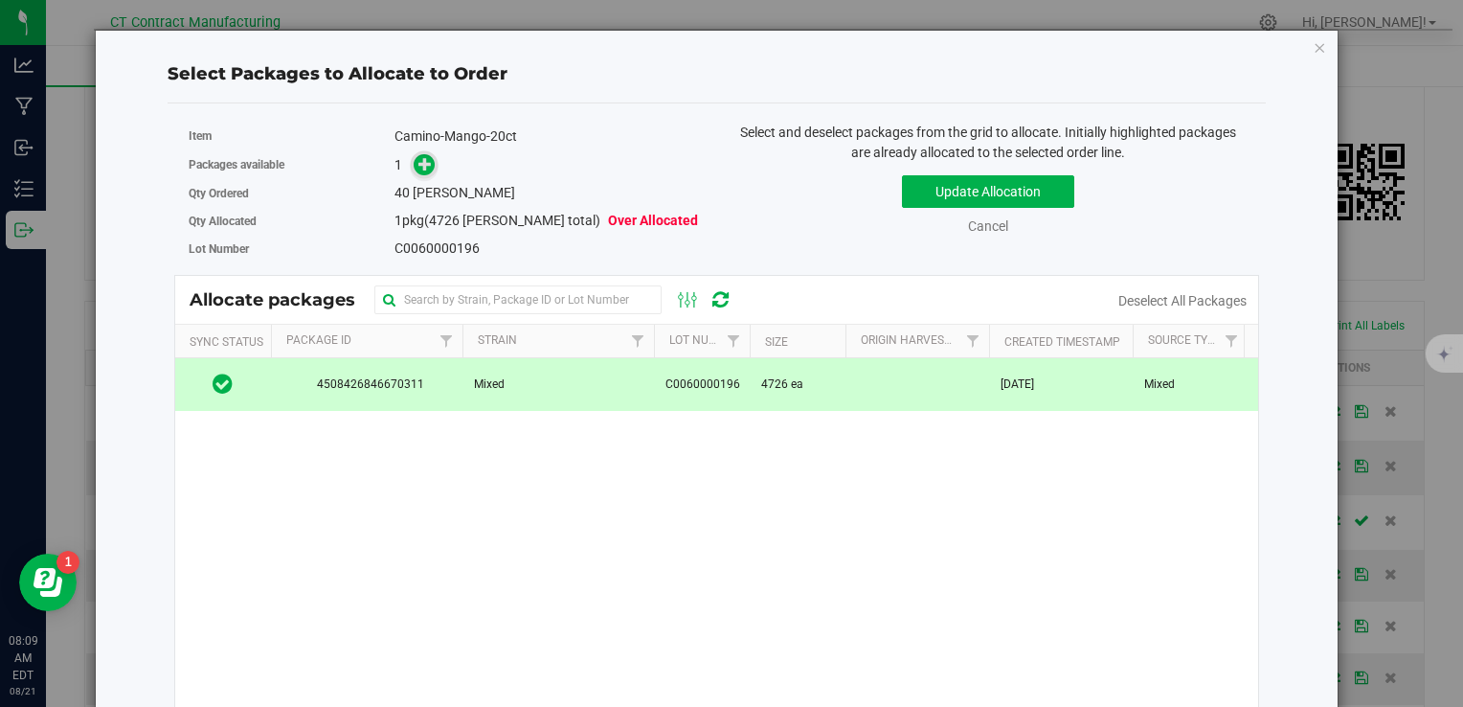
click at [418, 167] on icon at bounding box center [425, 163] width 14 height 14
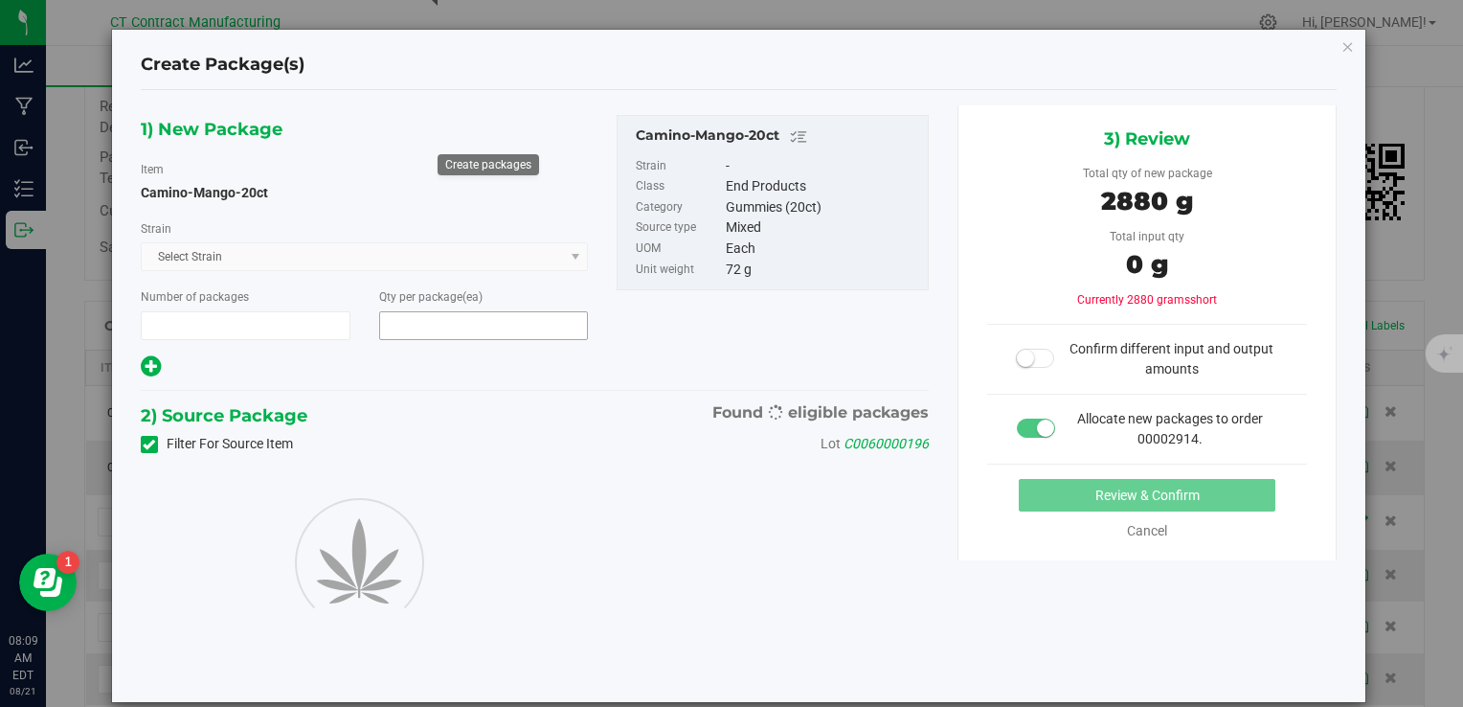
type input "1"
type input "40"
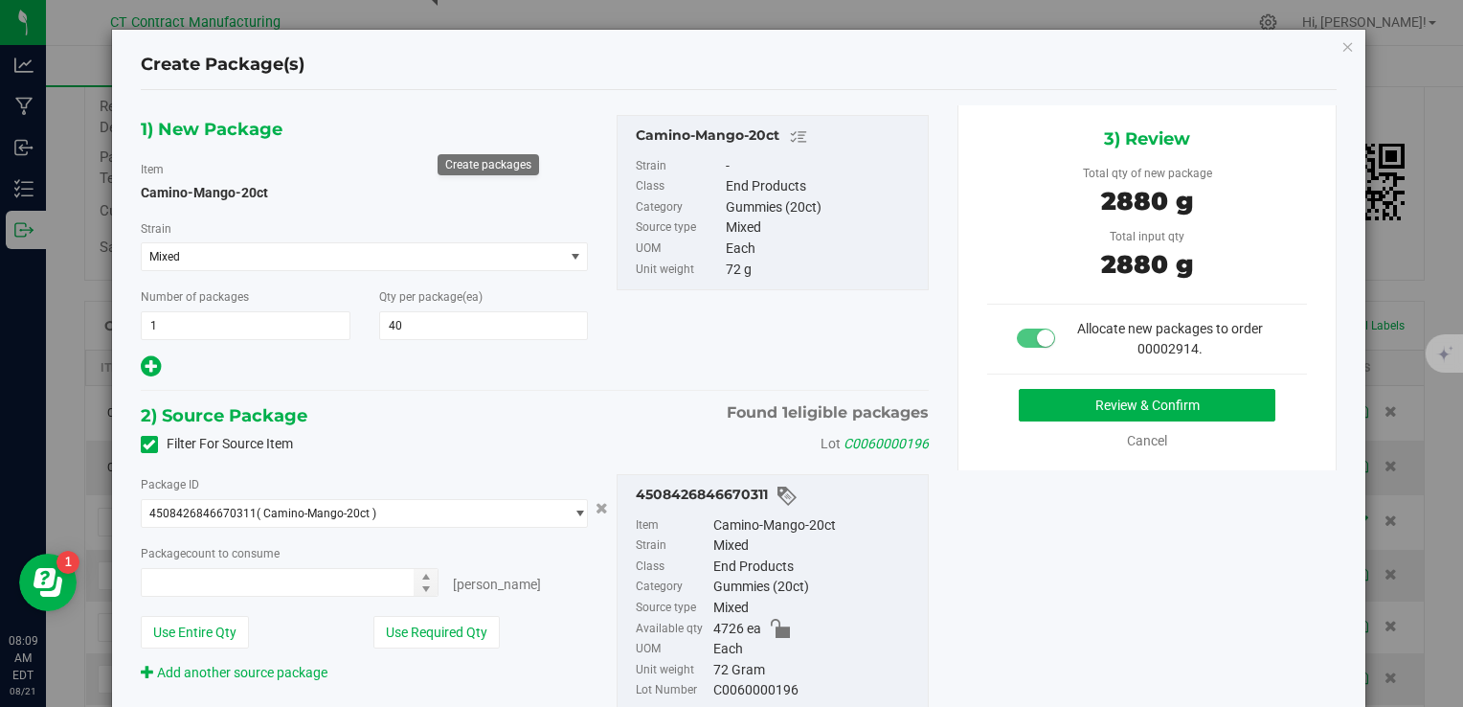
type input "40 ea"
click at [1070, 398] on button "Review & Confirm" at bounding box center [1147, 405] width 257 height 33
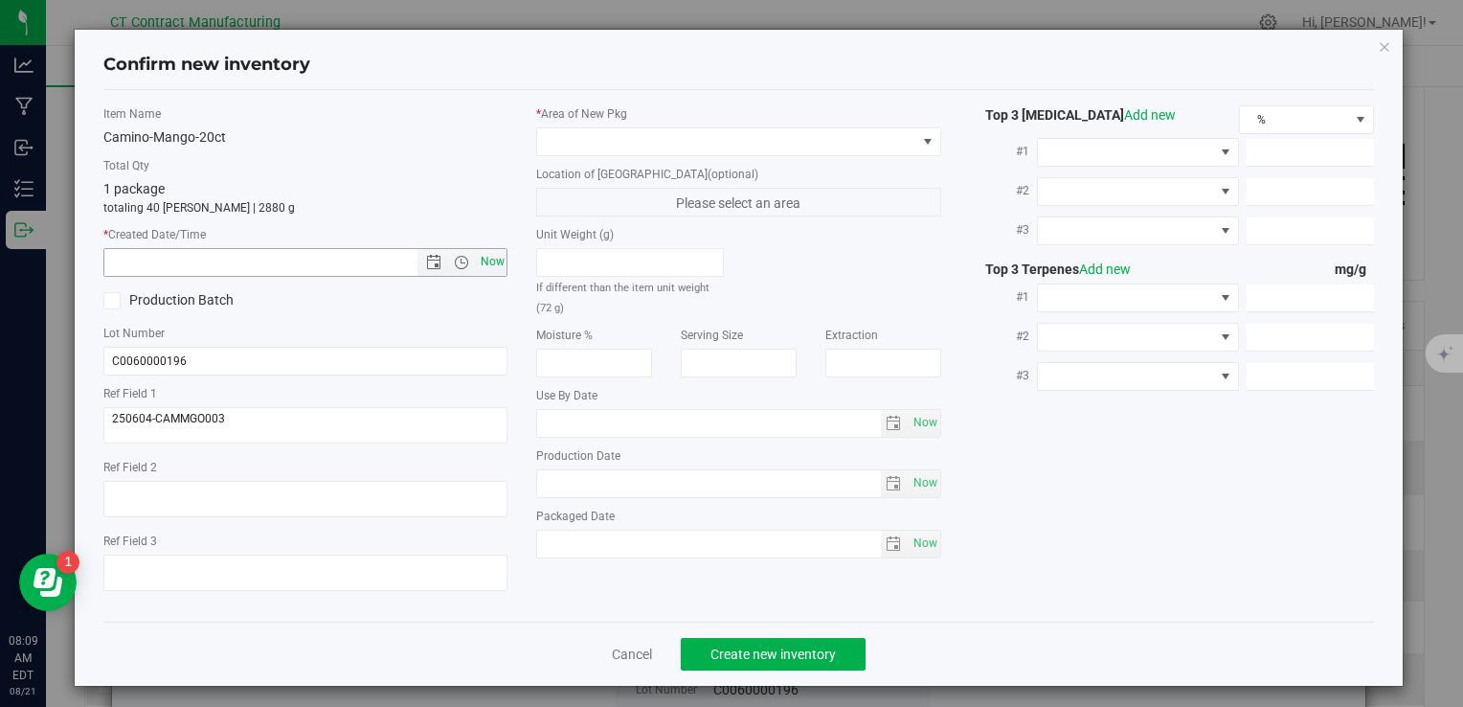
click at [494, 258] on span "Now" at bounding box center [492, 262] width 33 height 28
type input "[DATE] 8:09 AM"
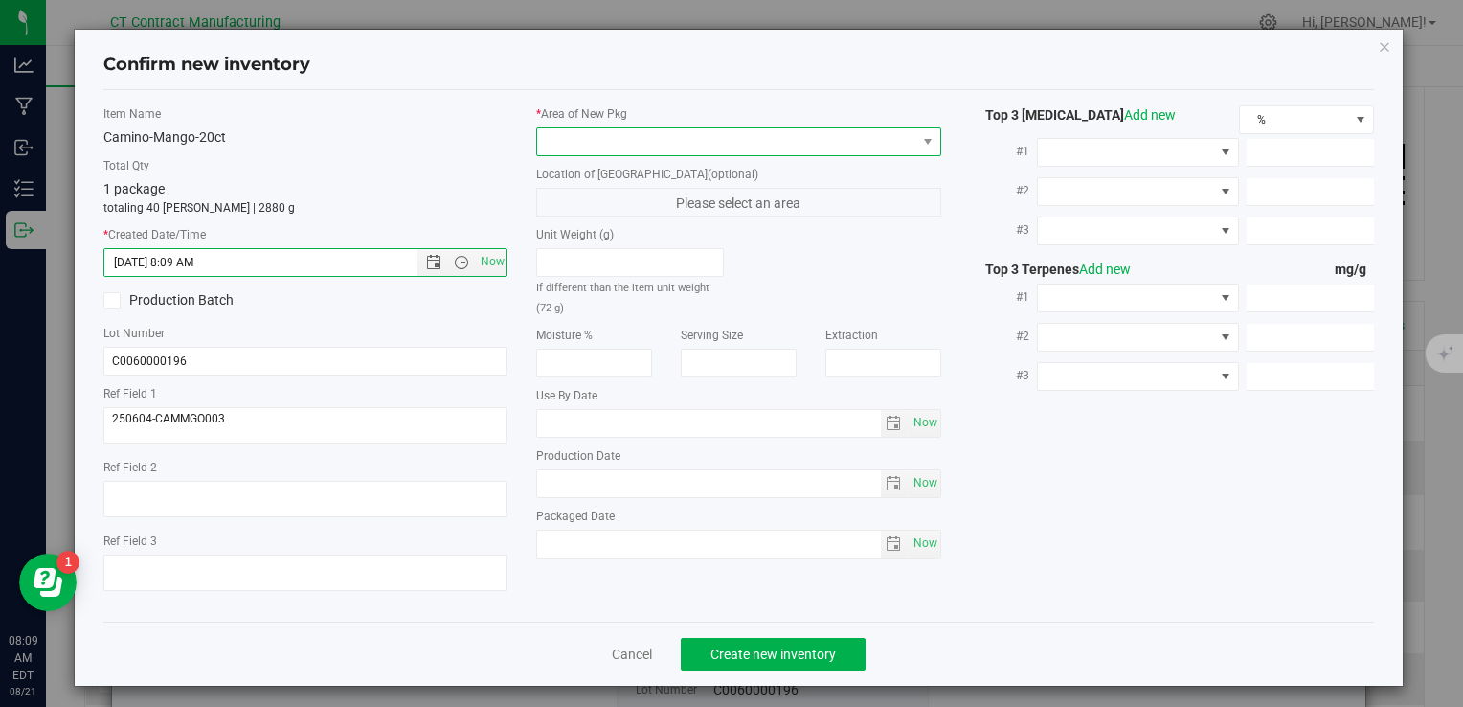
click at [574, 138] on span at bounding box center [726, 141] width 378 height 27
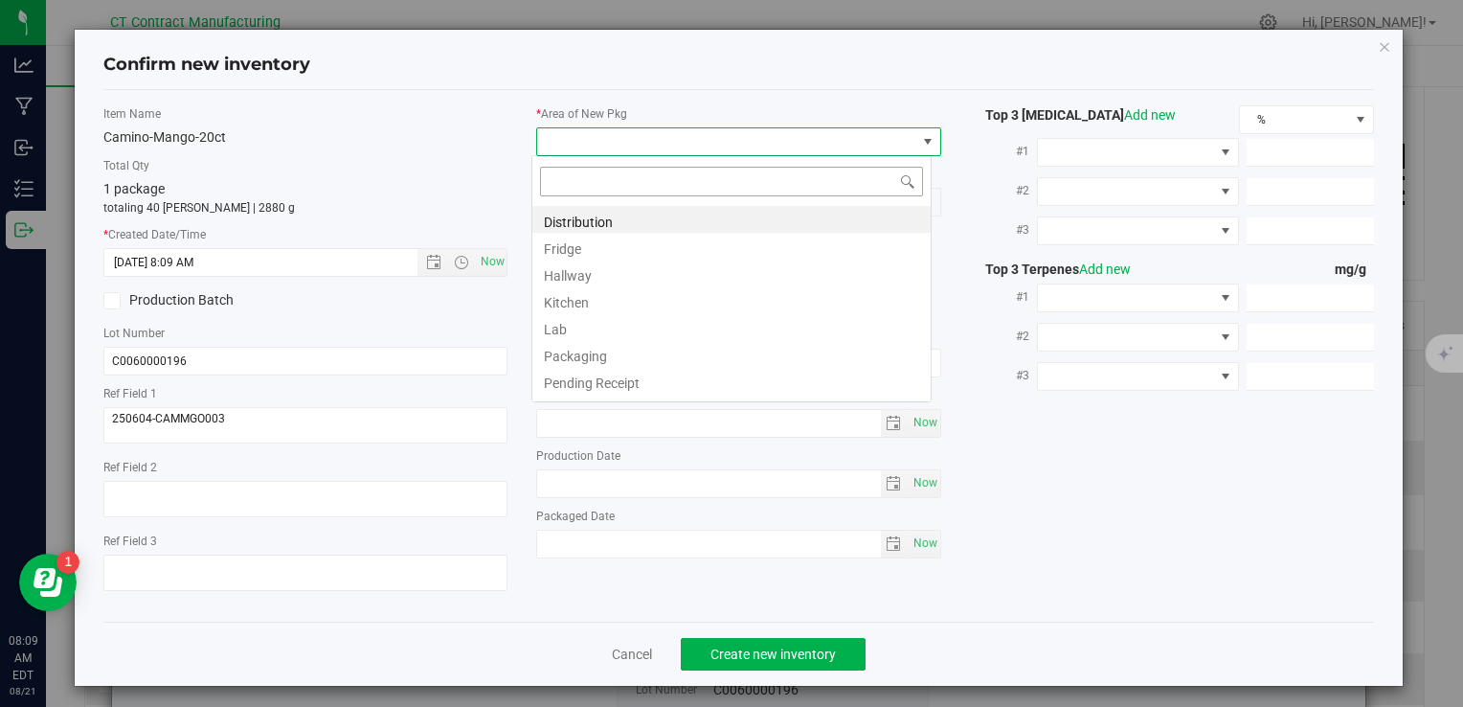
scroll to position [28, 400]
click at [595, 213] on li "Distribution" at bounding box center [731, 219] width 398 height 27
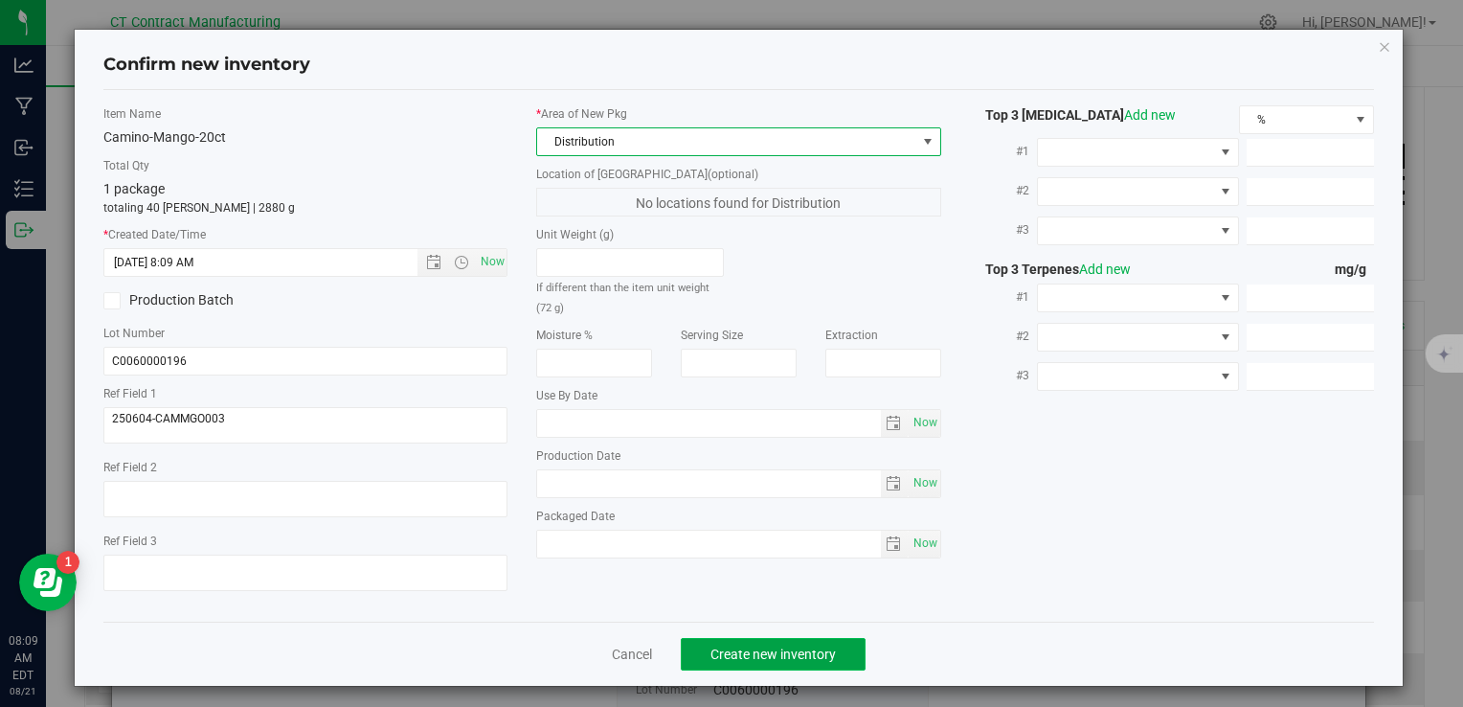
click at [774, 662] on button "Create new inventory" at bounding box center [773, 654] width 185 height 33
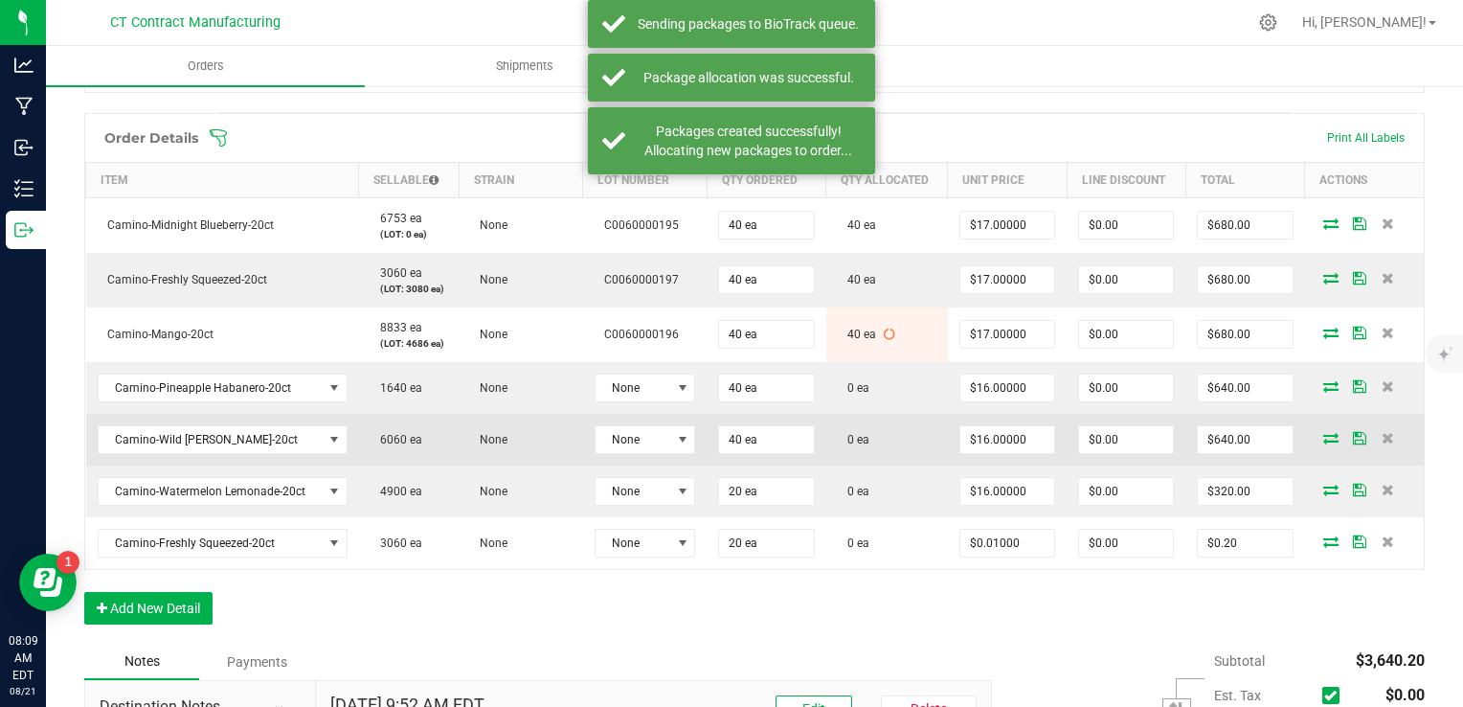
scroll to position [479, 0]
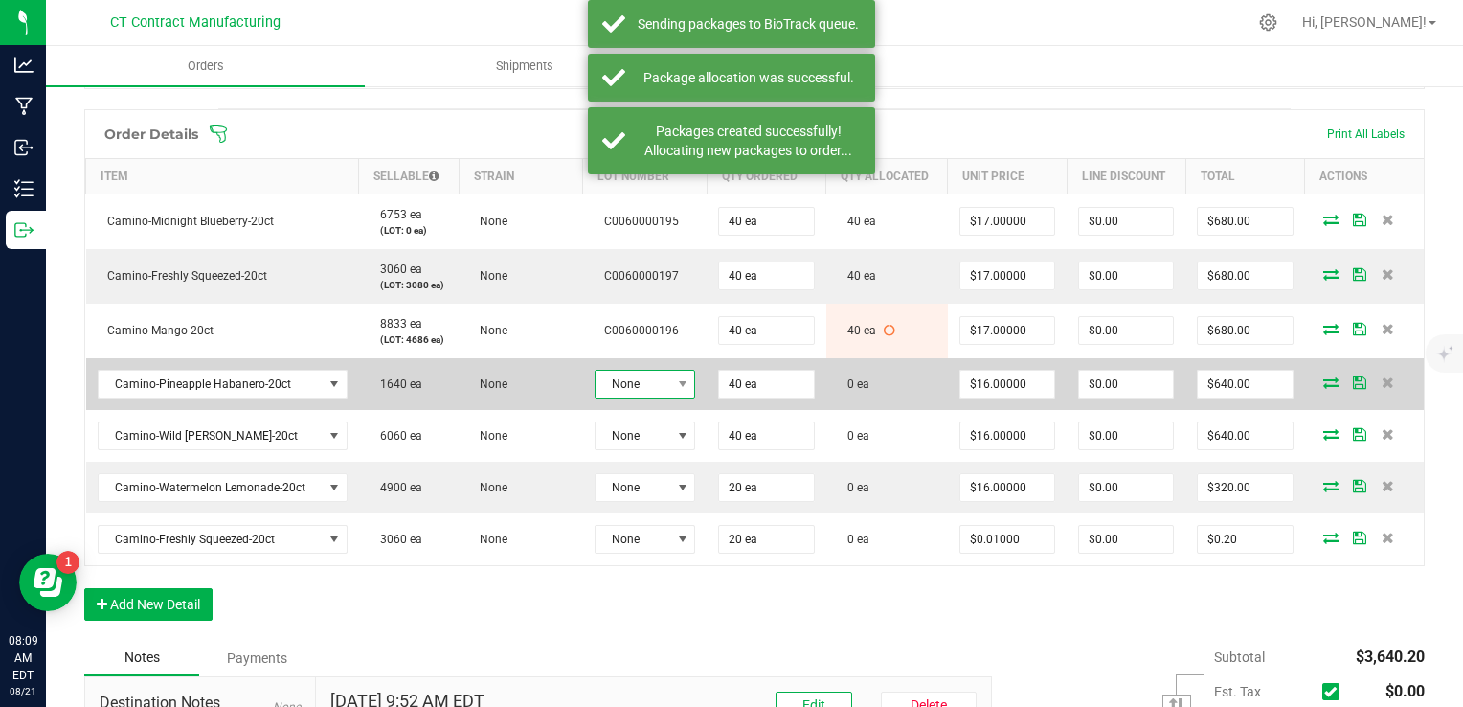
click at [655, 370] on span "None" at bounding box center [632, 383] width 75 height 27
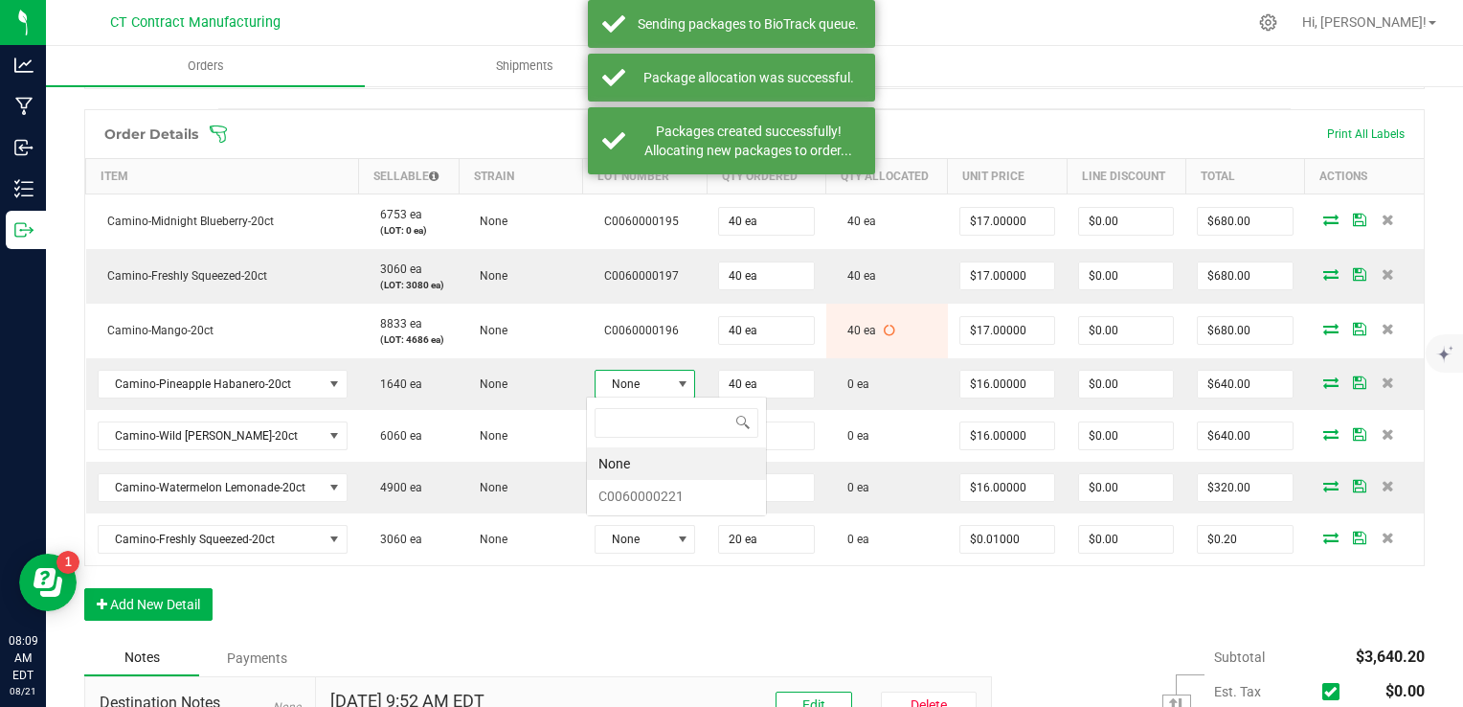
scroll to position [28, 100]
click at [664, 486] on li "C0060000221" at bounding box center [676, 496] width 179 height 33
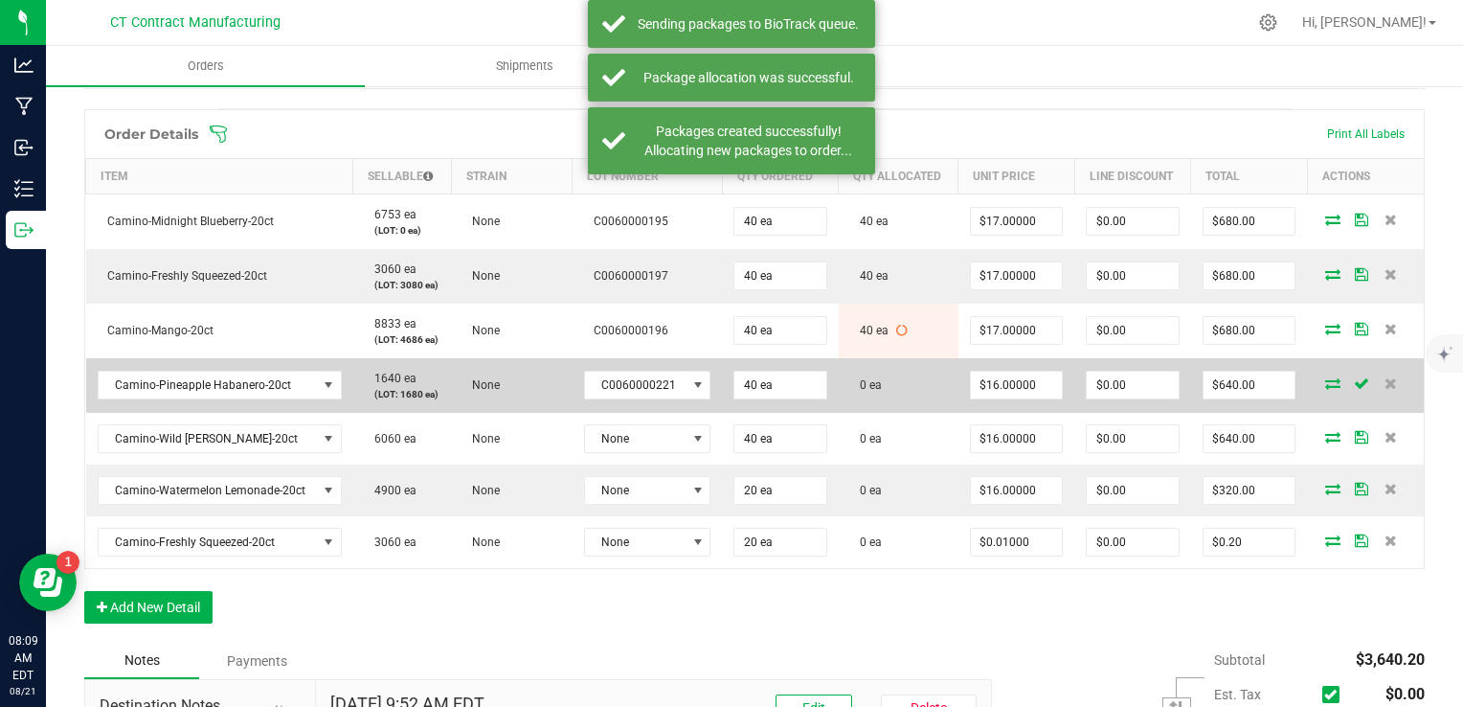
click at [1325, 377] on icon at bounding box center [1332, 382] width 15 height 11
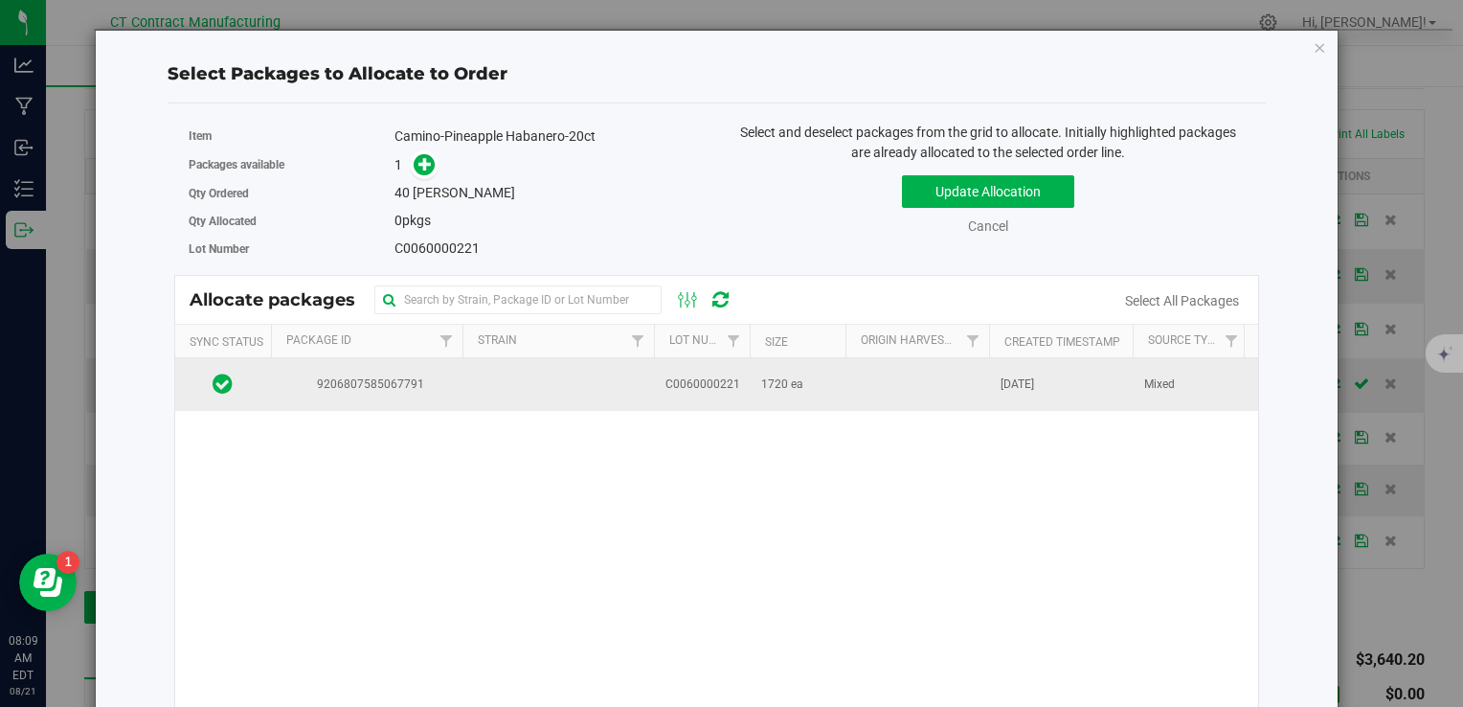
click at [650, 392] on td at bounding box center [557, 384] width 191 height 52
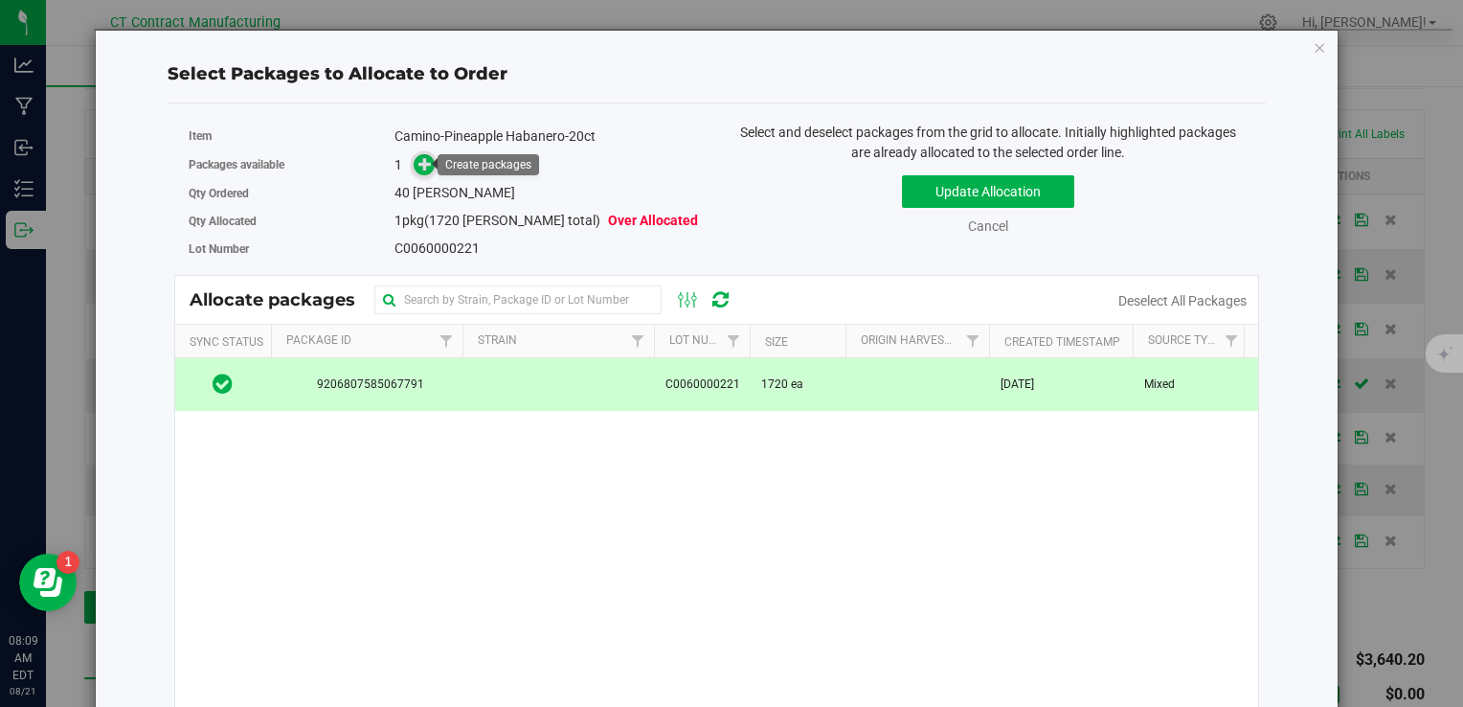
click at [418, 158] on icon at bounding box center [425, 163] width 14 height 14
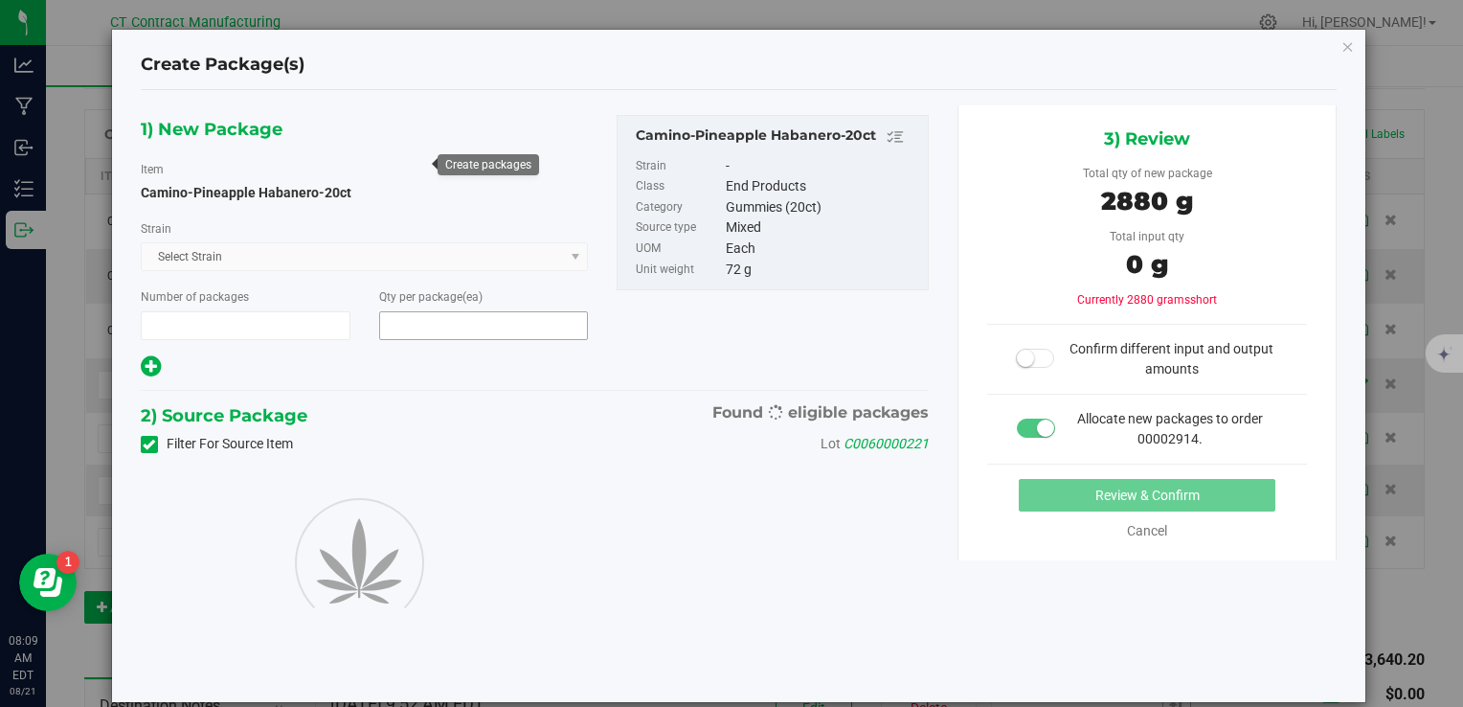
type input "1"
type input "40"
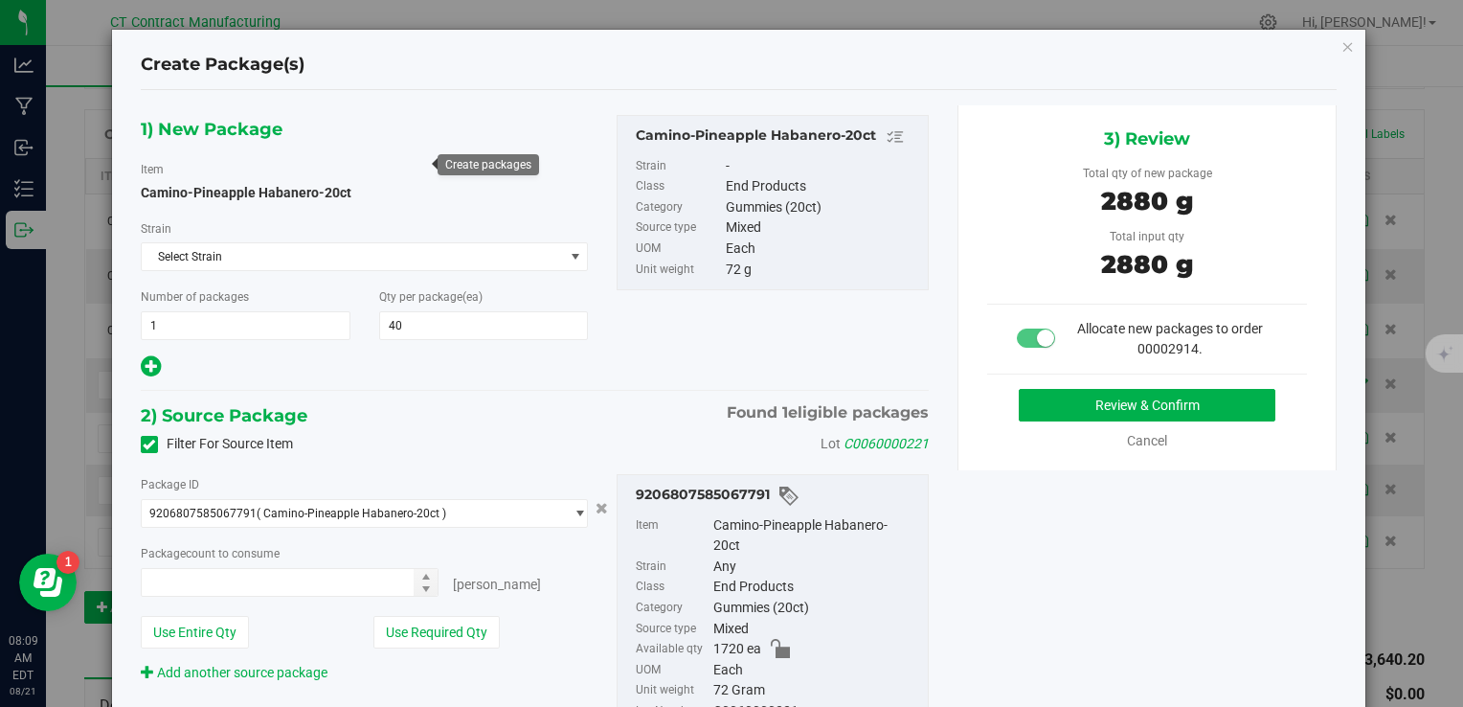
type input "40 ea"
click at [1053, 402] on button "Review & Confirm" at bounding box center [1147, 405] width 257 height 33
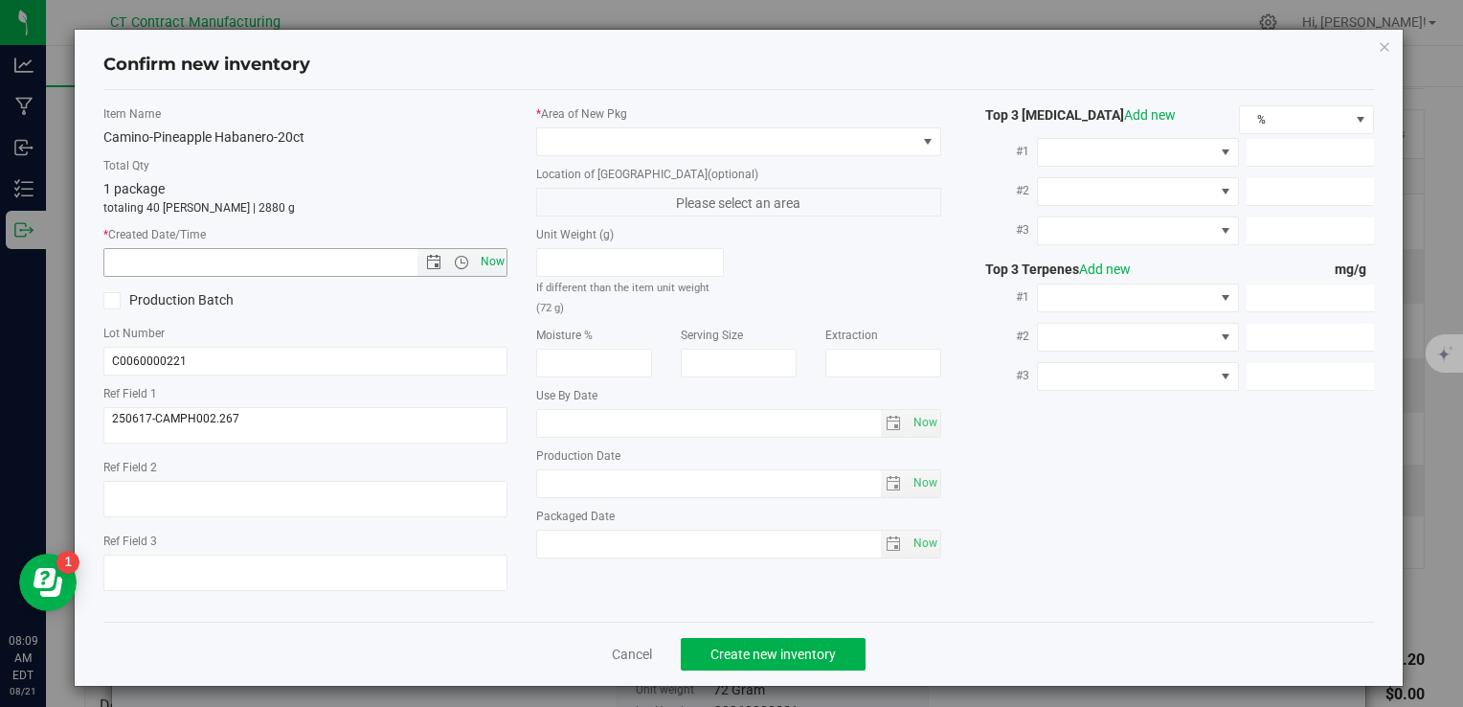
click at [490, 263] on span "Now" at bounding box center [492, 262] width 33 height 28
type input "[DATE] 8:09 AM"
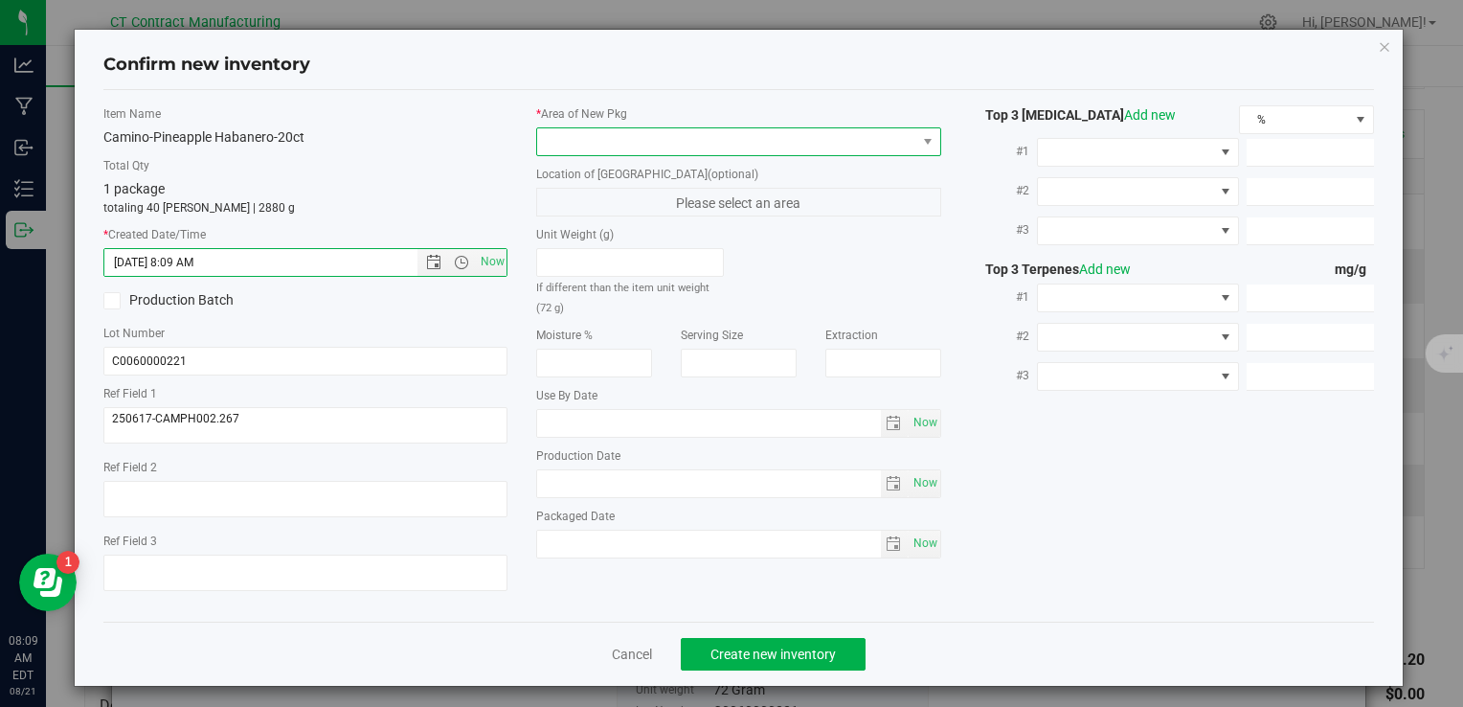
click at [594, 128] on span at bounding box center [726, 141] width 378 height 27
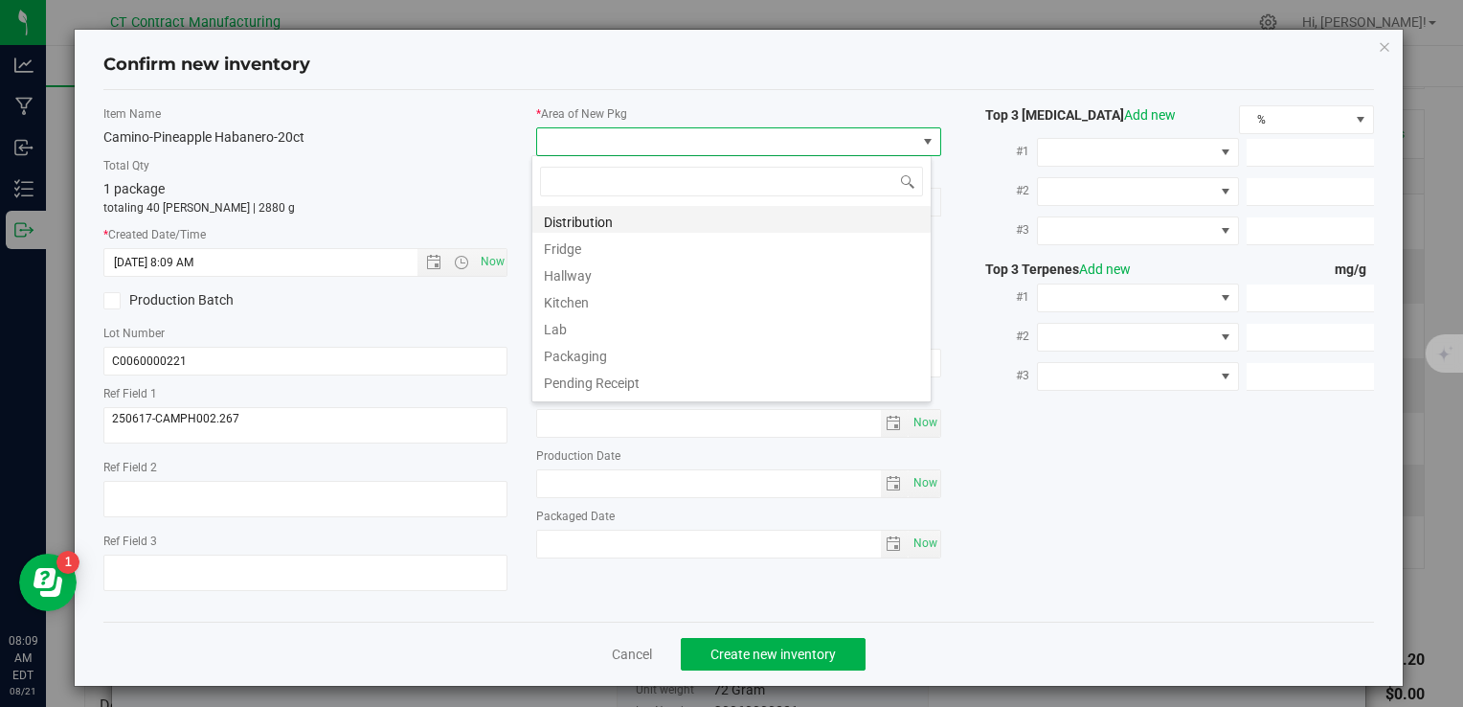
scroll to position [28, 400]
click at [625, 219] on li "Distribution" at bounding box center [731, 219] width 398 height 27
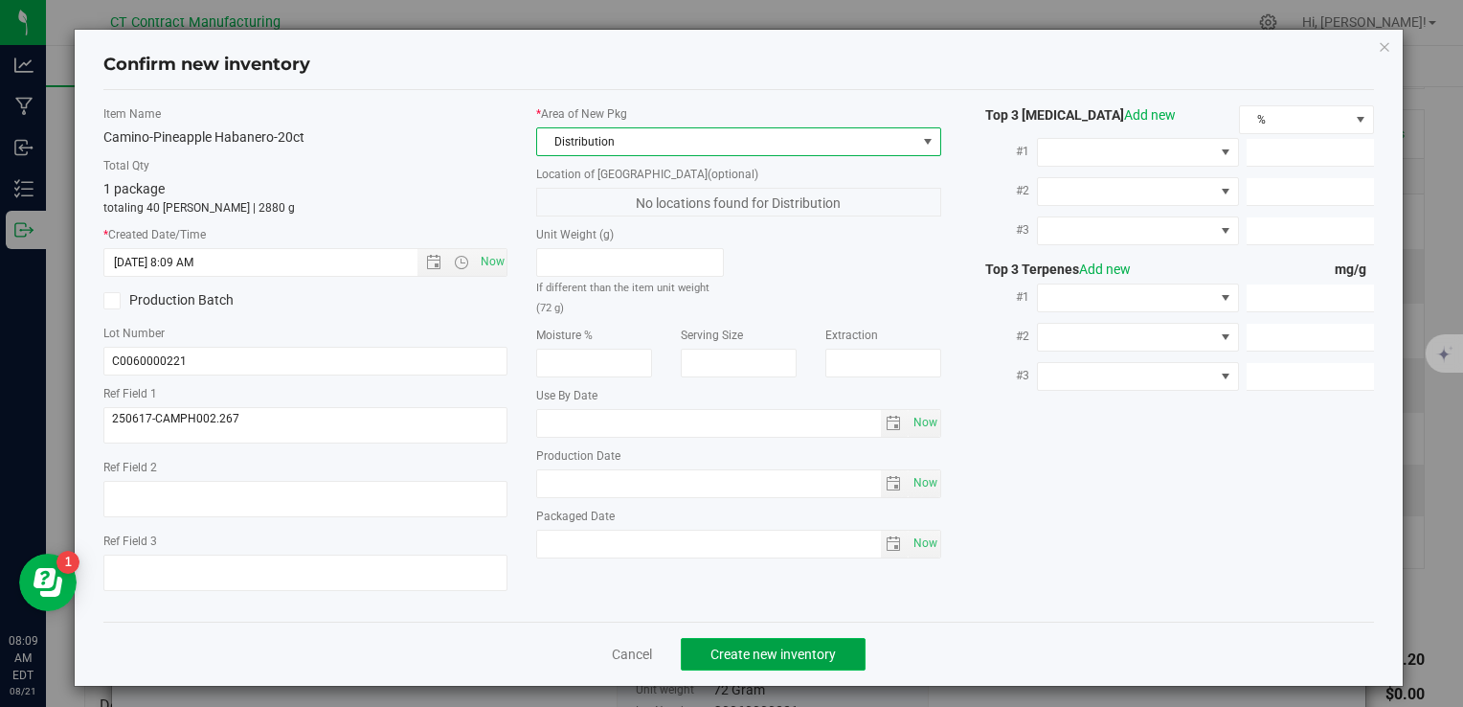
click at [728, 652] on span "Create new inventory" at bounding box center [772, 653] width 125 height 15
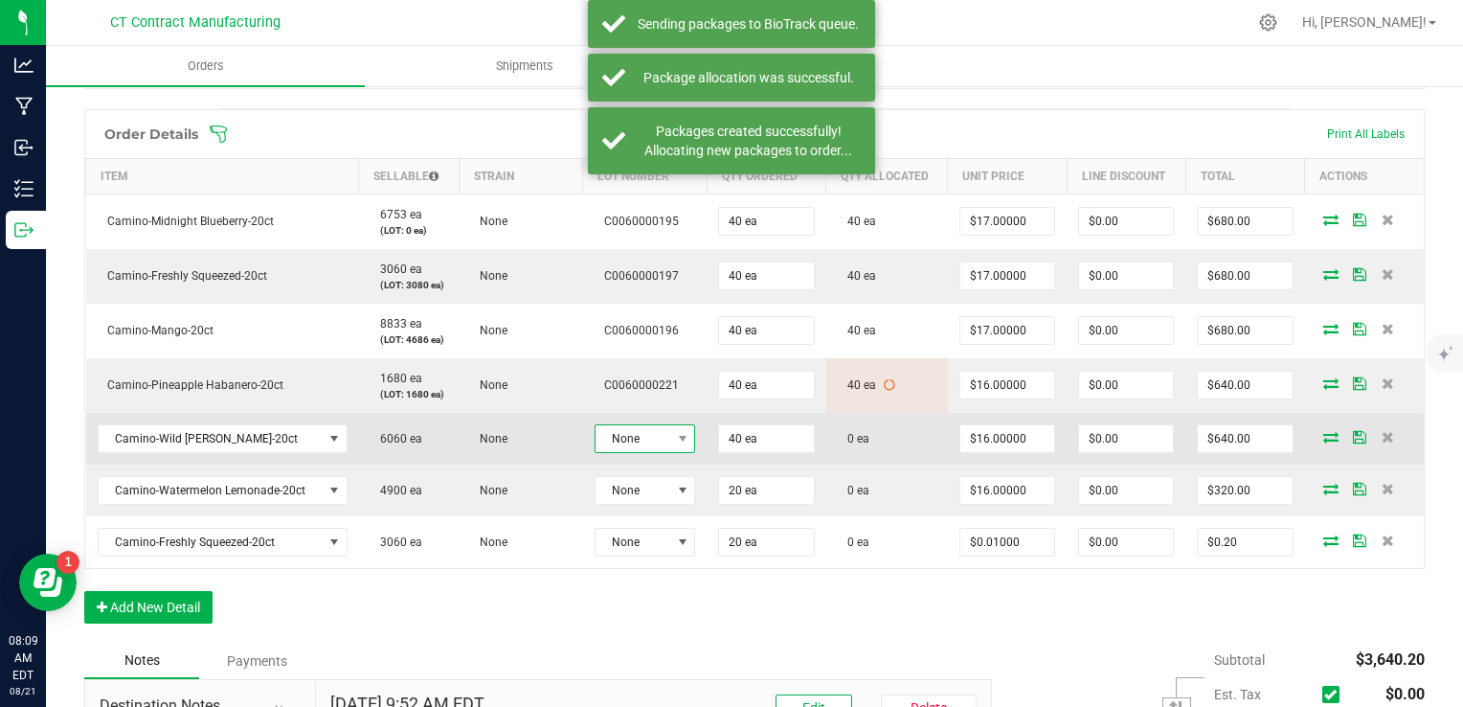
click at [670, 430] on span at bounding box center [682, 438] width 24 height 27
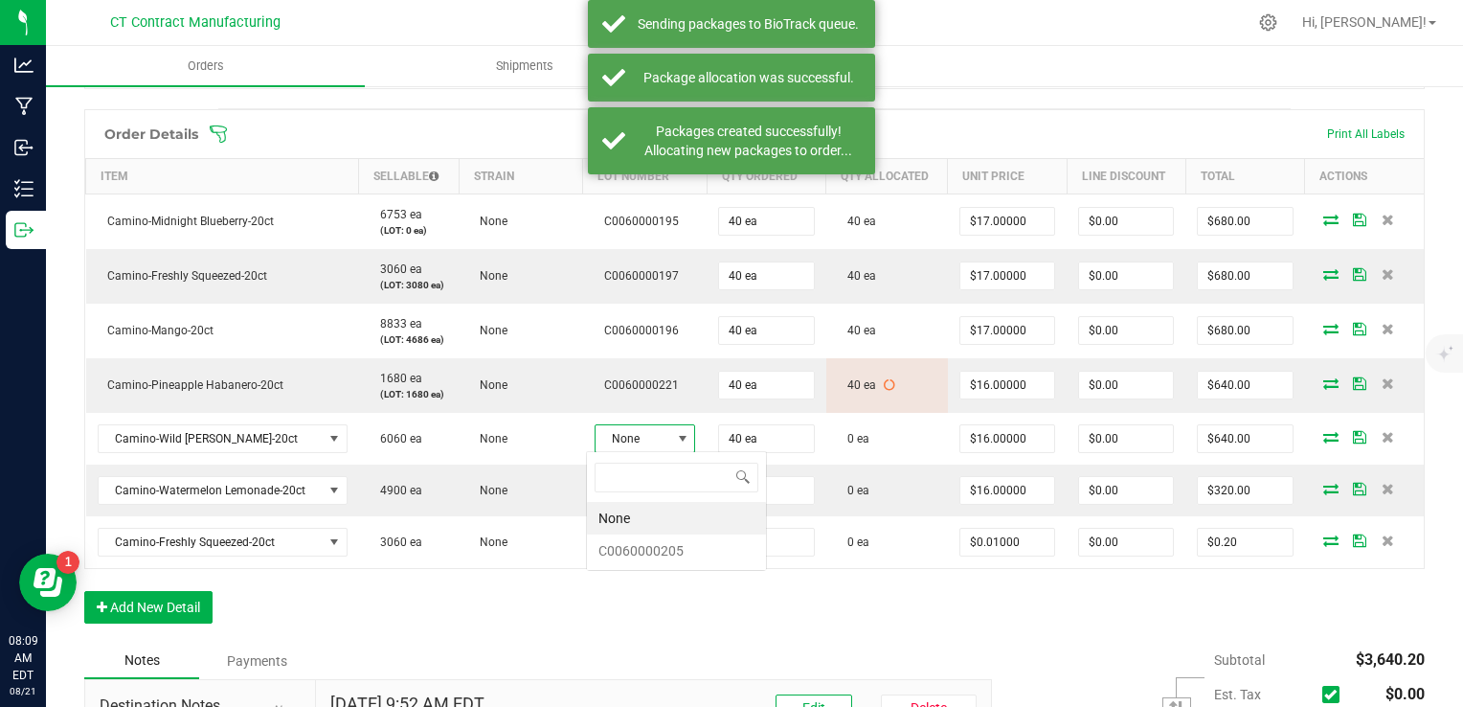
scroll to position [28, 100]
click at [672, 547] on li "C0060000205" at bounding box center [676, 550] width 179 height 33
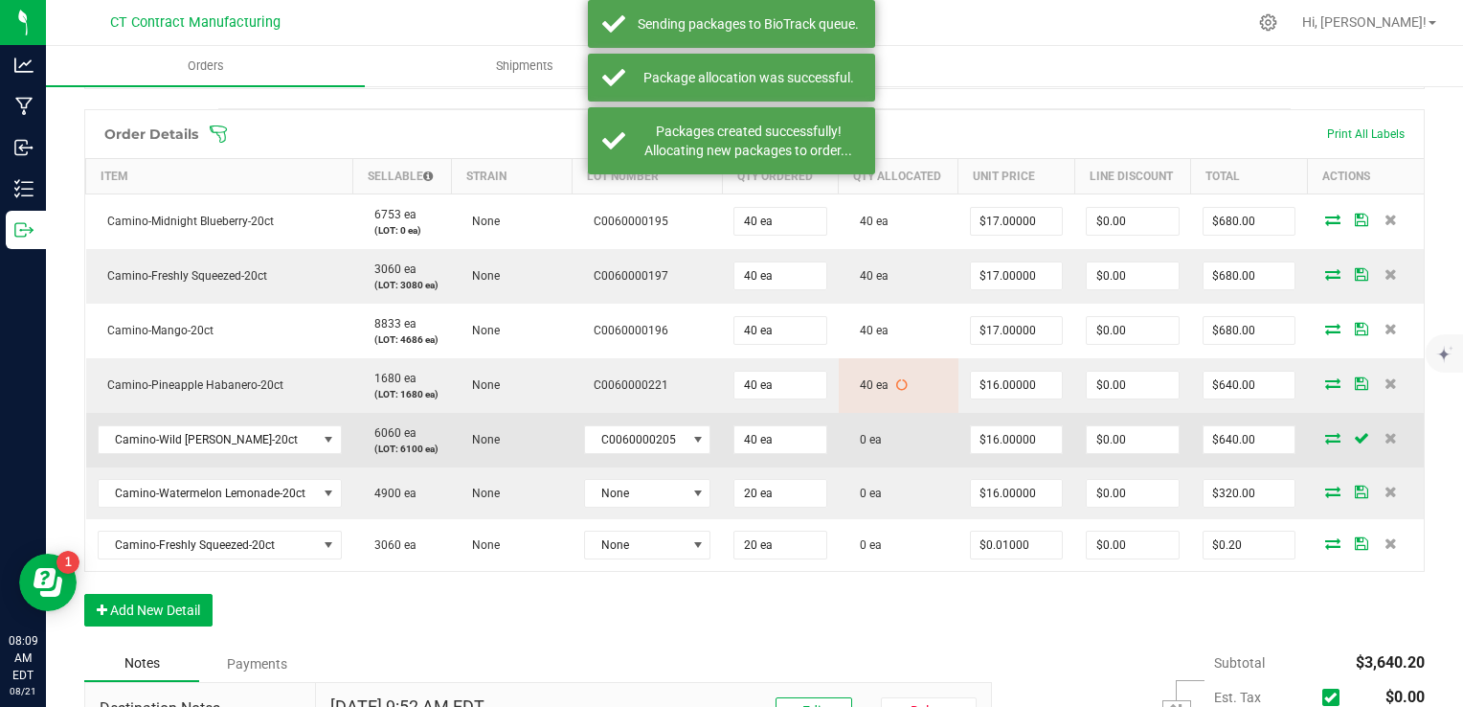
click at [1318, 437] on span at bounding box center [1332, 437] width 29 height 11
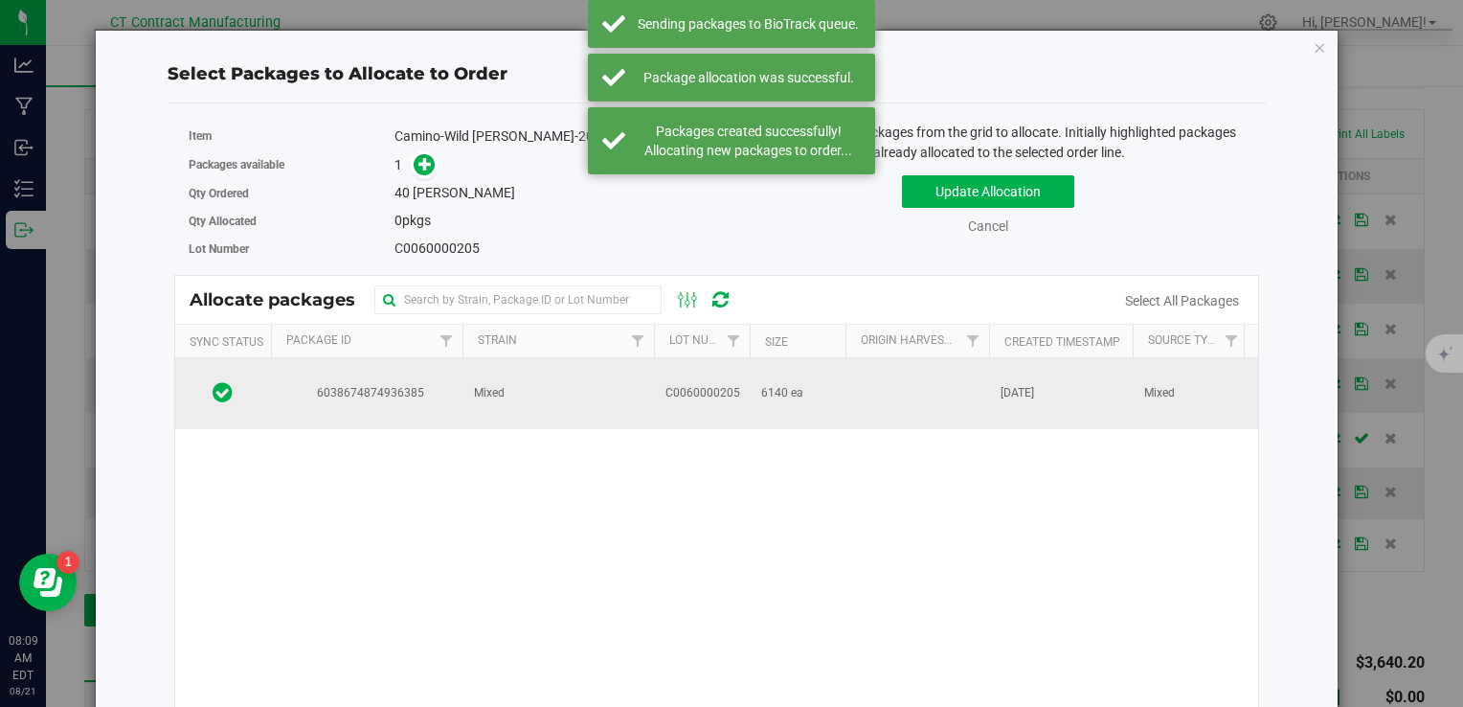
click at [715, 394] on span "C0060000205" at bounding box center [702, 393] width 75 height 18
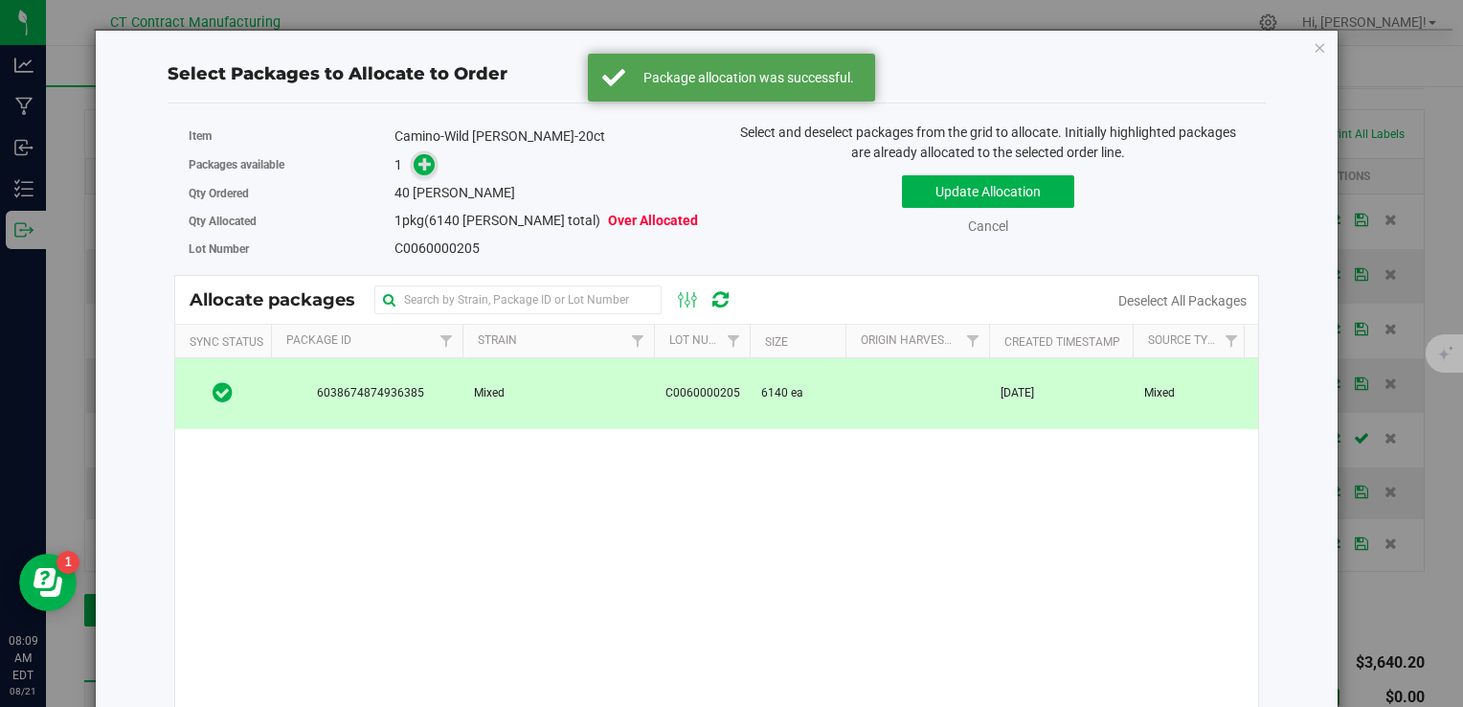
click at [418, 169] on icon at bounding box center [425, 163] width 14 height 14
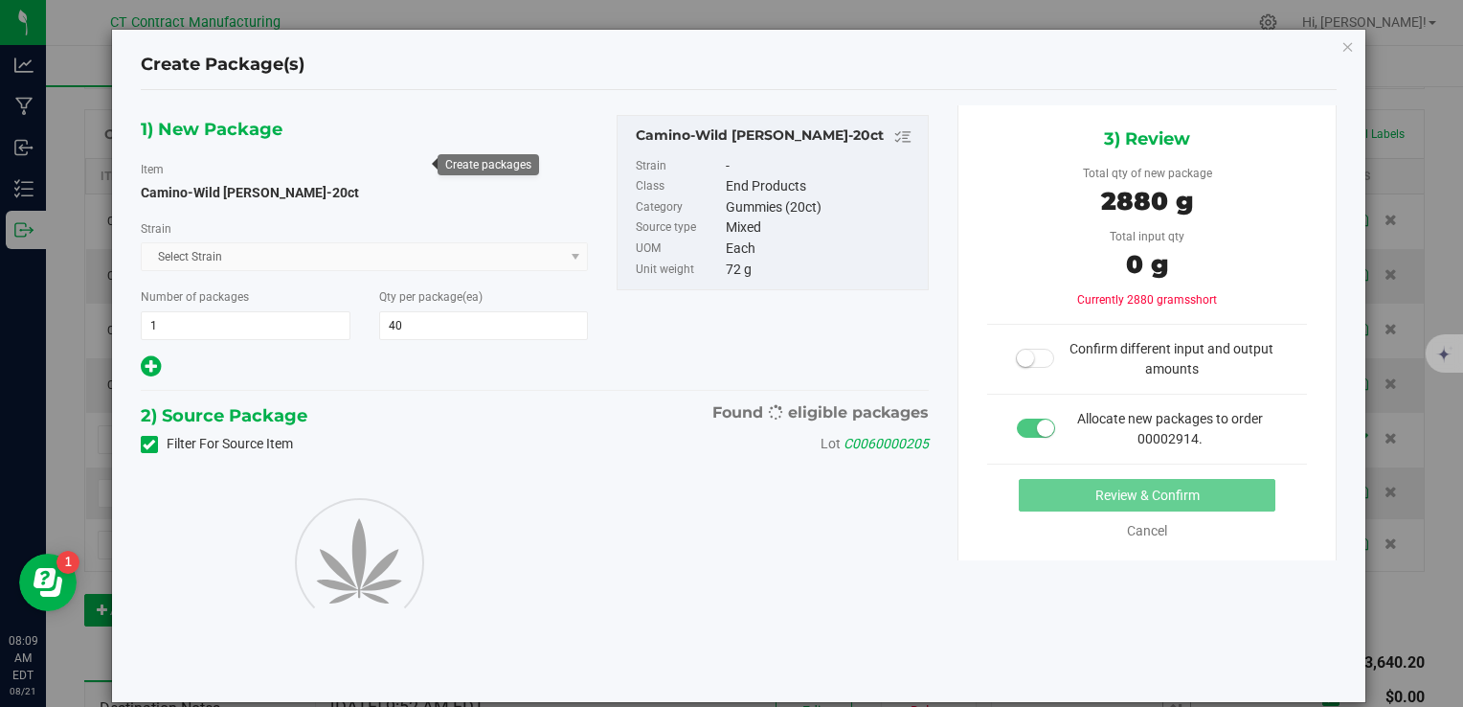
type input "40"
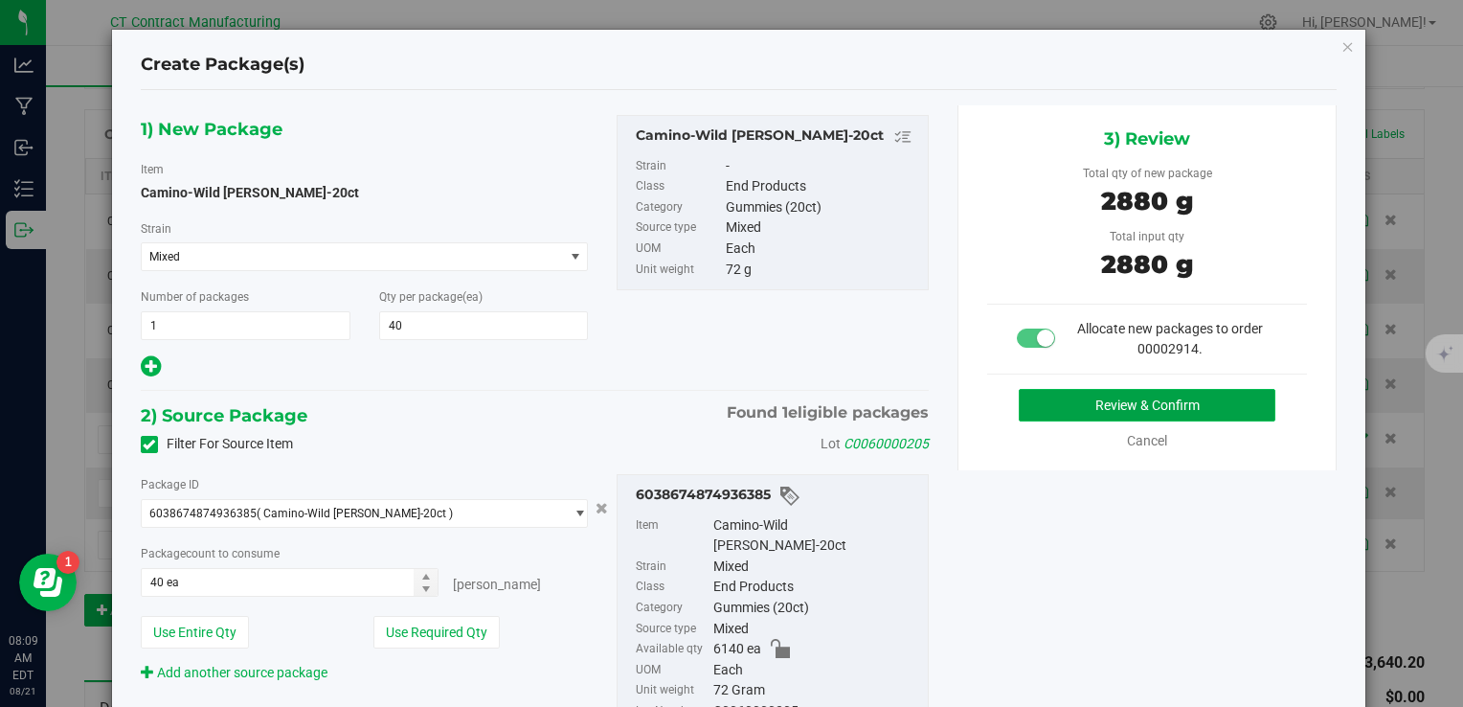
click at [1111, 397] on button "Review & Confirm" at bounding box center [1147, 405] width 257 height 33
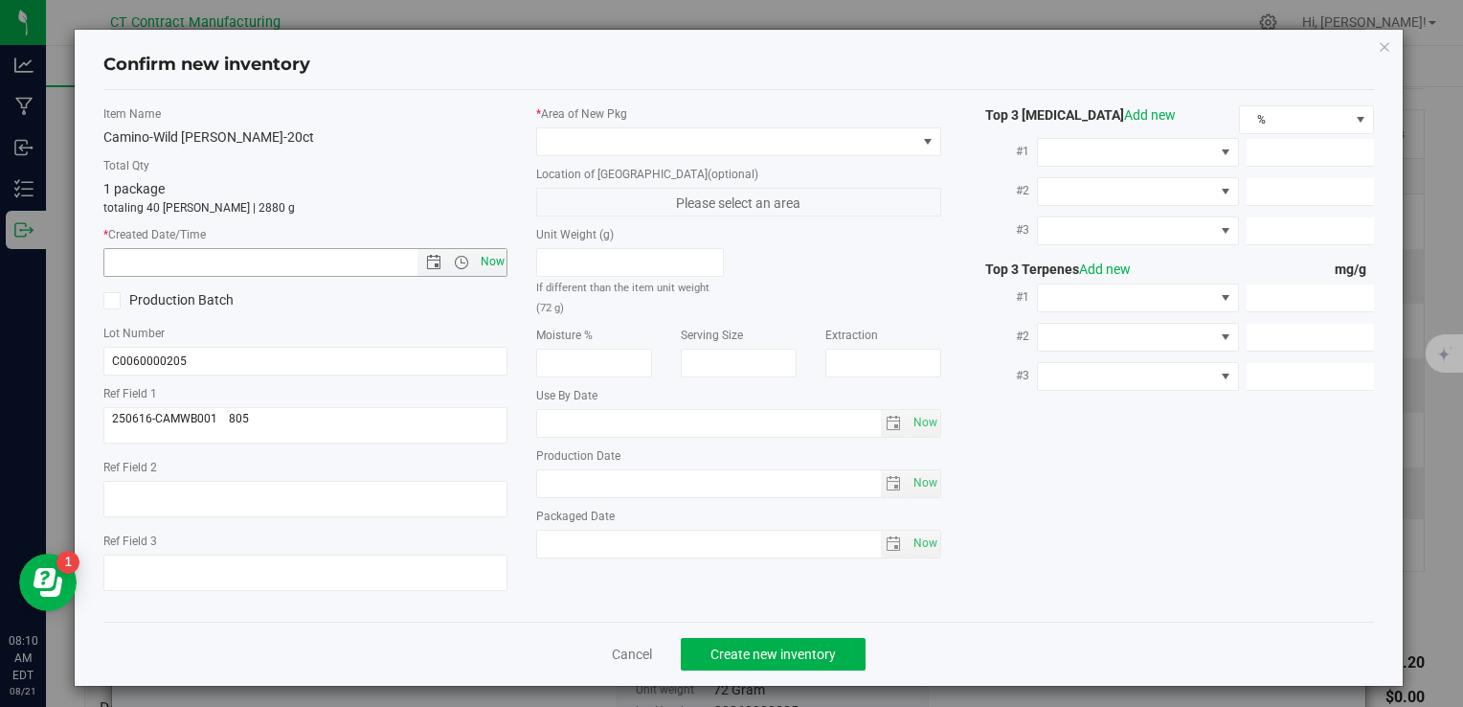
click at [494, 248] on span "Now" at bounding box center [492, 262] width 33 height 28
type input "[DATE] 8:10 AM"
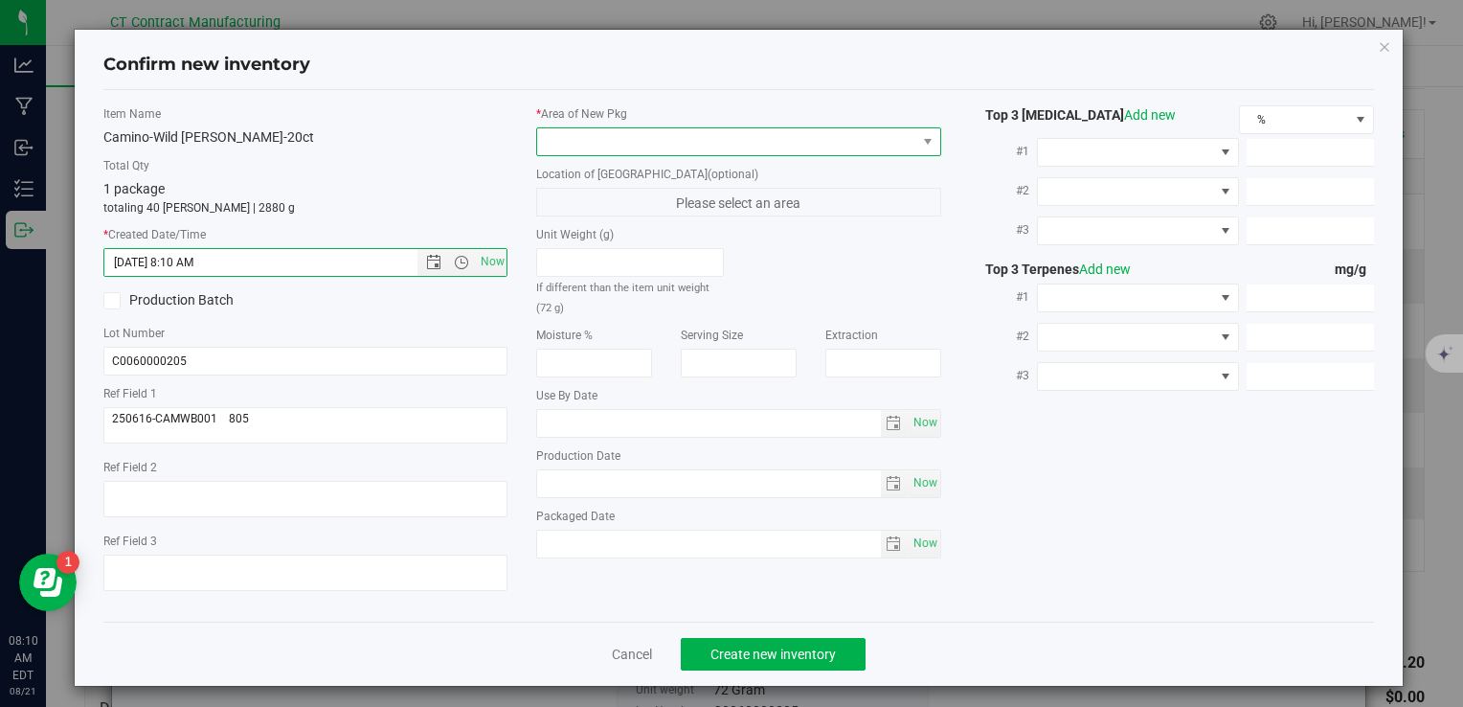
click at [584, 128] on span at bounding box center [726, 141] width 378 height 27
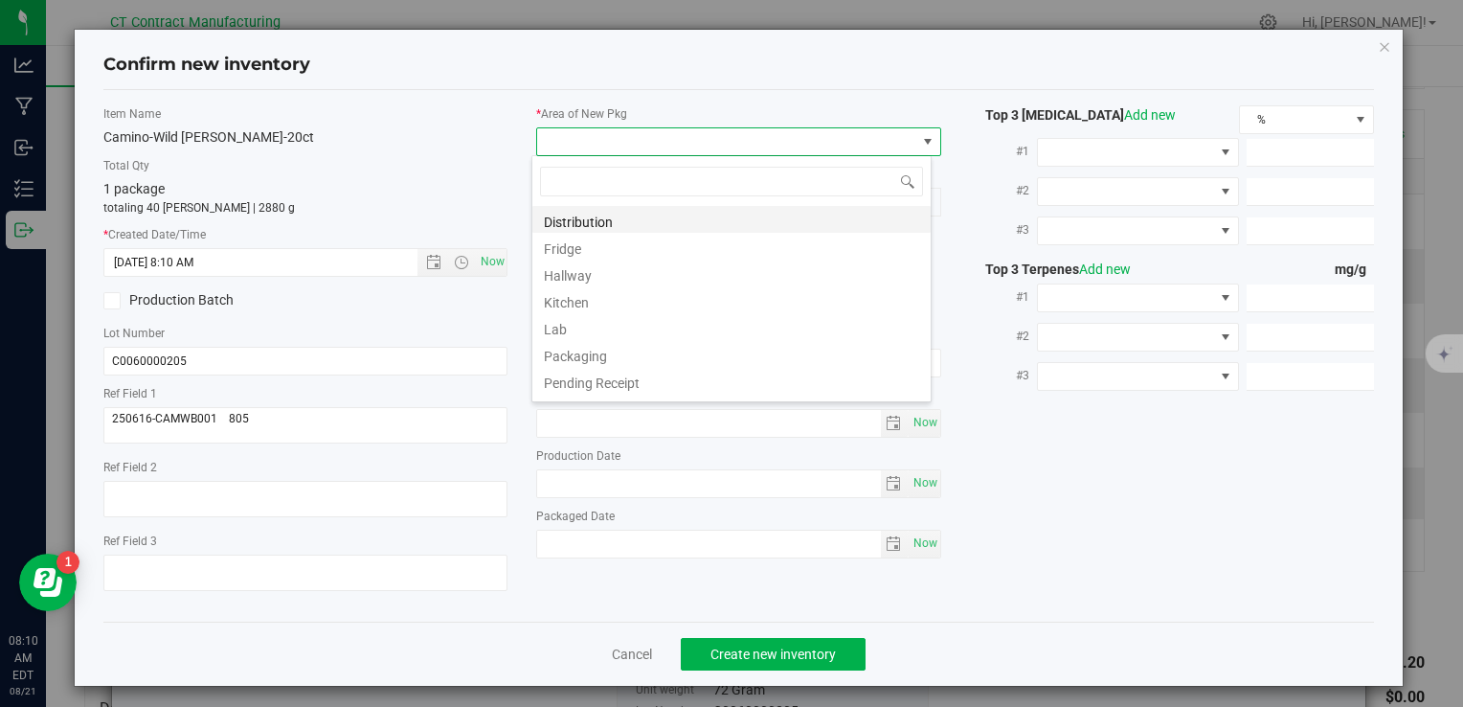
scroll to position [28, 400]
click at [586, 222] on li "Distribution" at bounding box center [731, 219] width 398 height 27
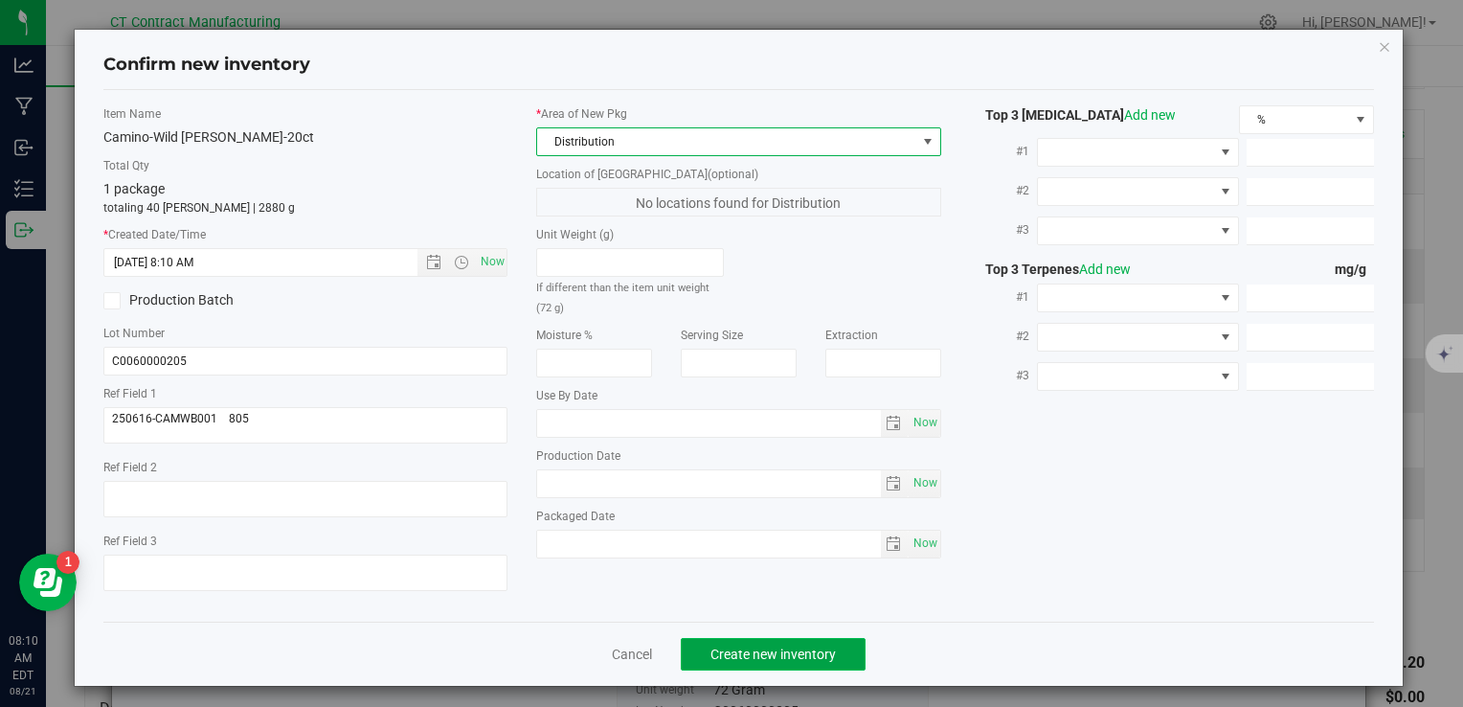
click at [738, 654] on span "Create new inventory" at bounding box center [772, 653] width 125 height 15
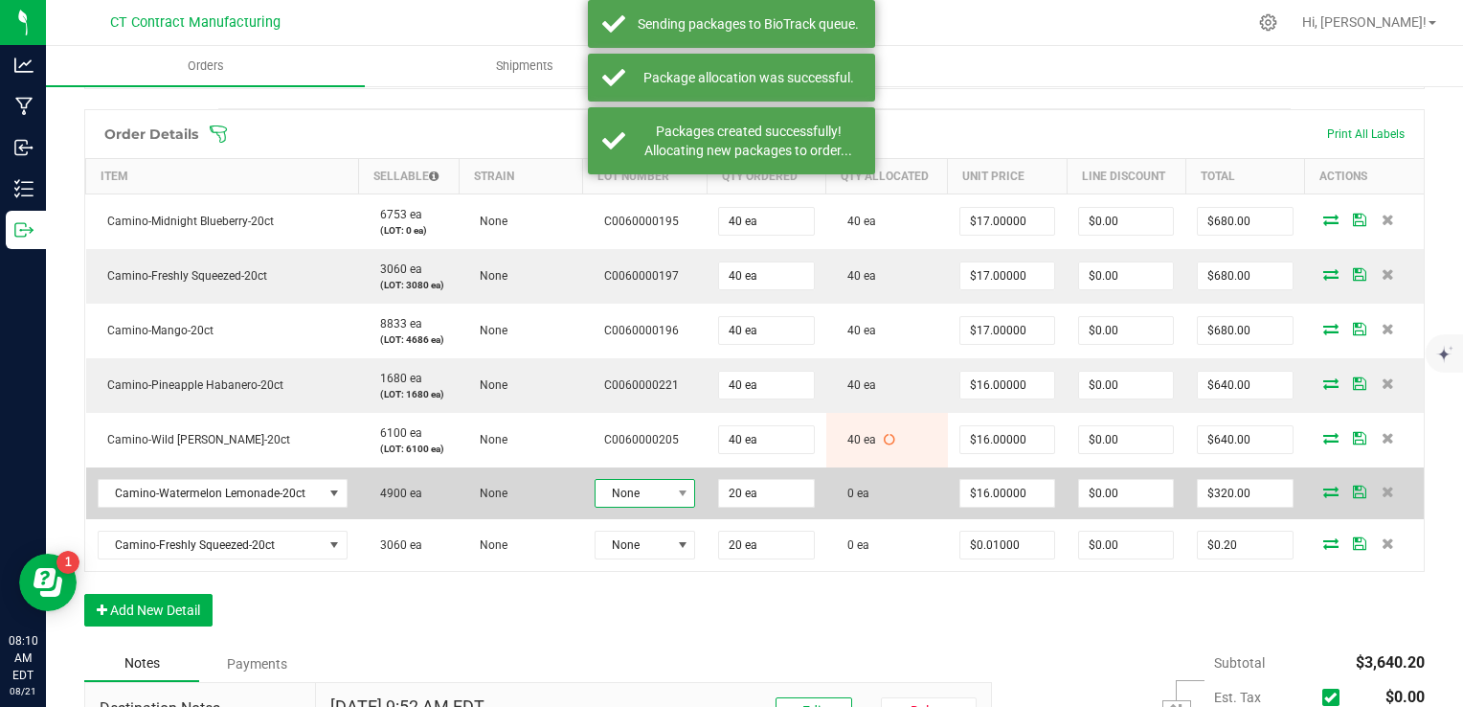
click at [670, 482] on span at bounding box center [682, 493] width 24 height 27
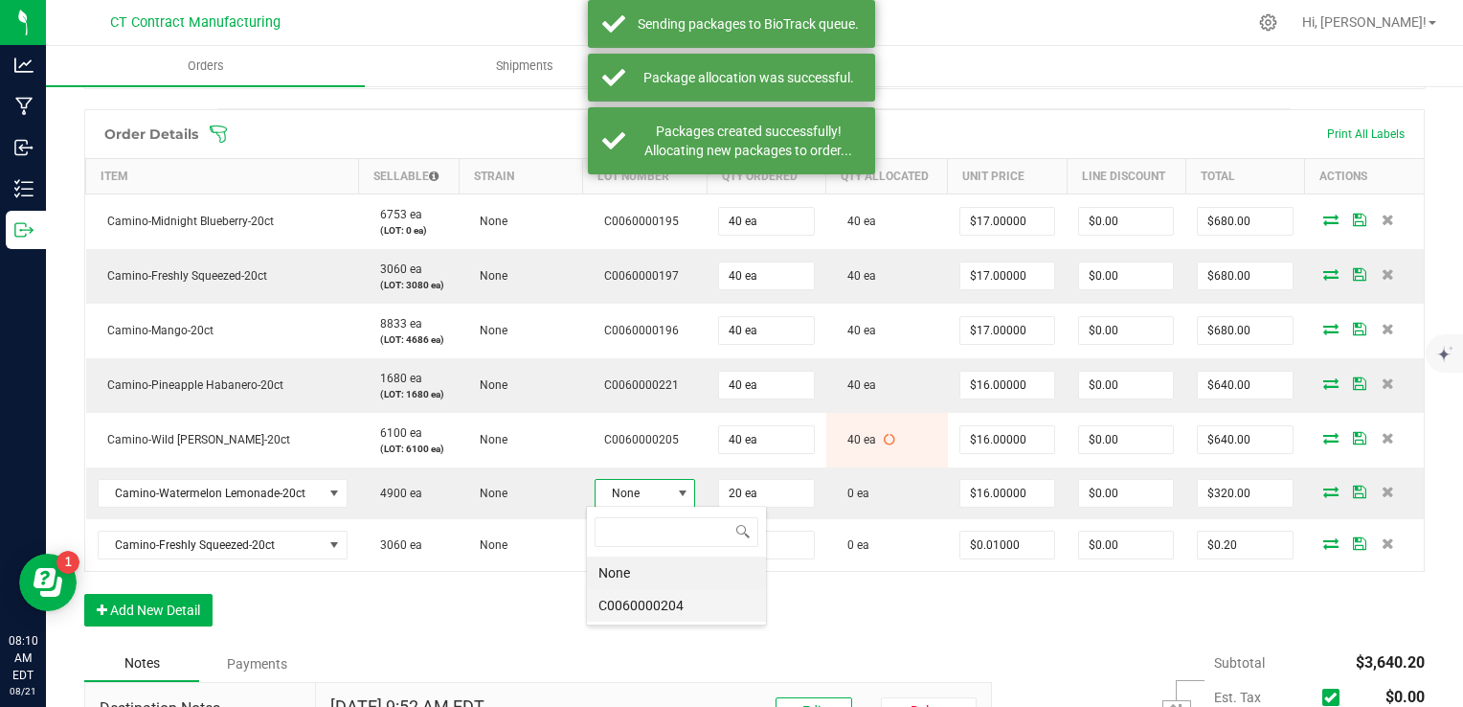
click at [683, 602] on li "C0060000204" at bounding box center [676, 605] width 179 height 33
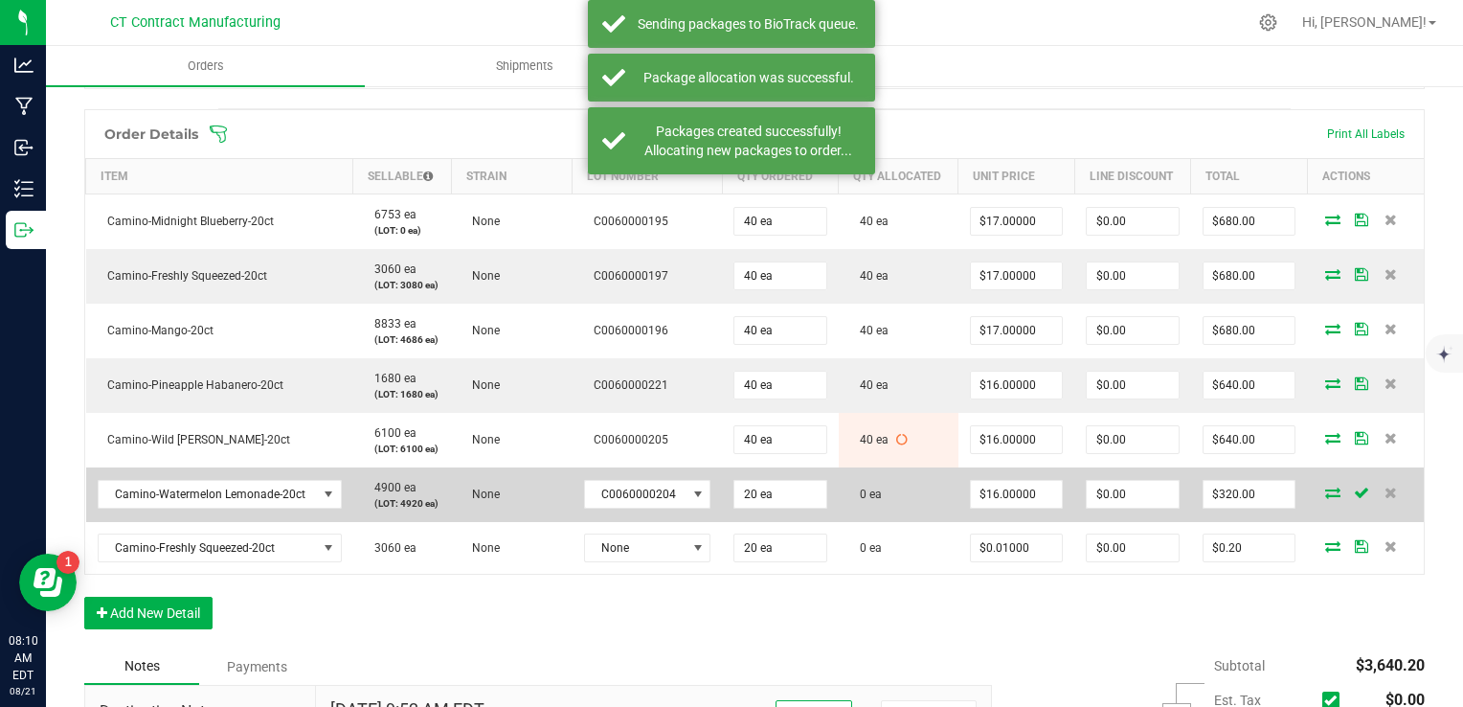
click at [1325, 487] on icon at bounding box center [1332, 491] width 15 height 11
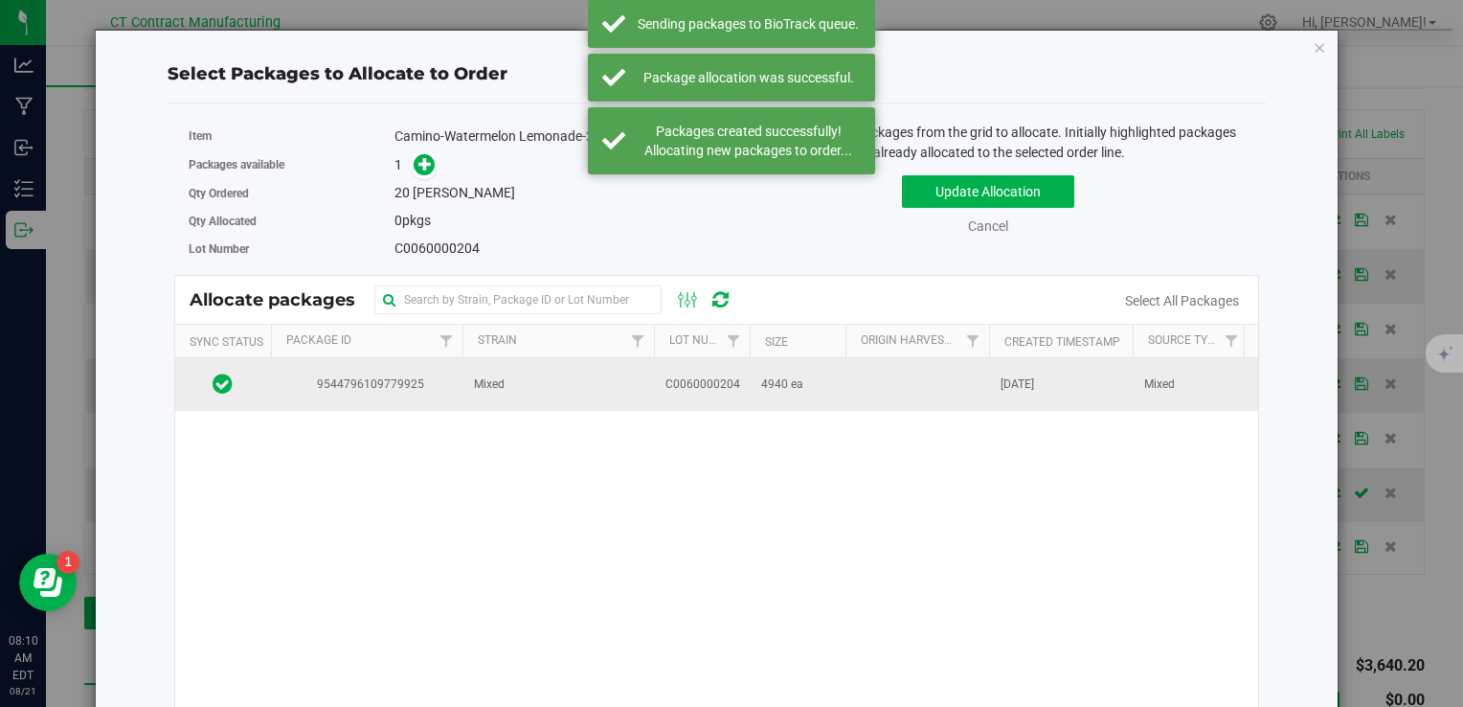
click at [720, 400] on td "C0060000204" at bounding box center [702, 384] width 96 height 52
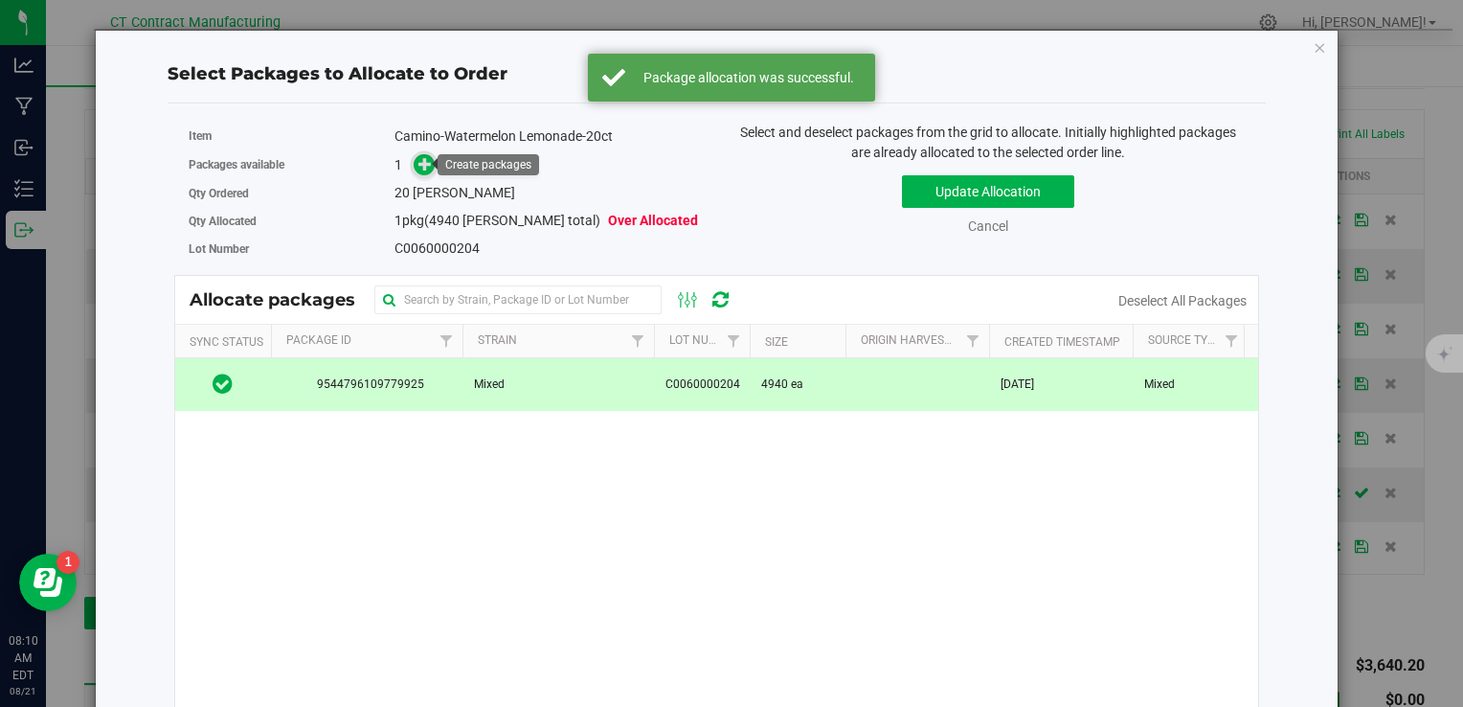
click at [427, 167] on icon at bounding box center [424, 163] width 13 height 13
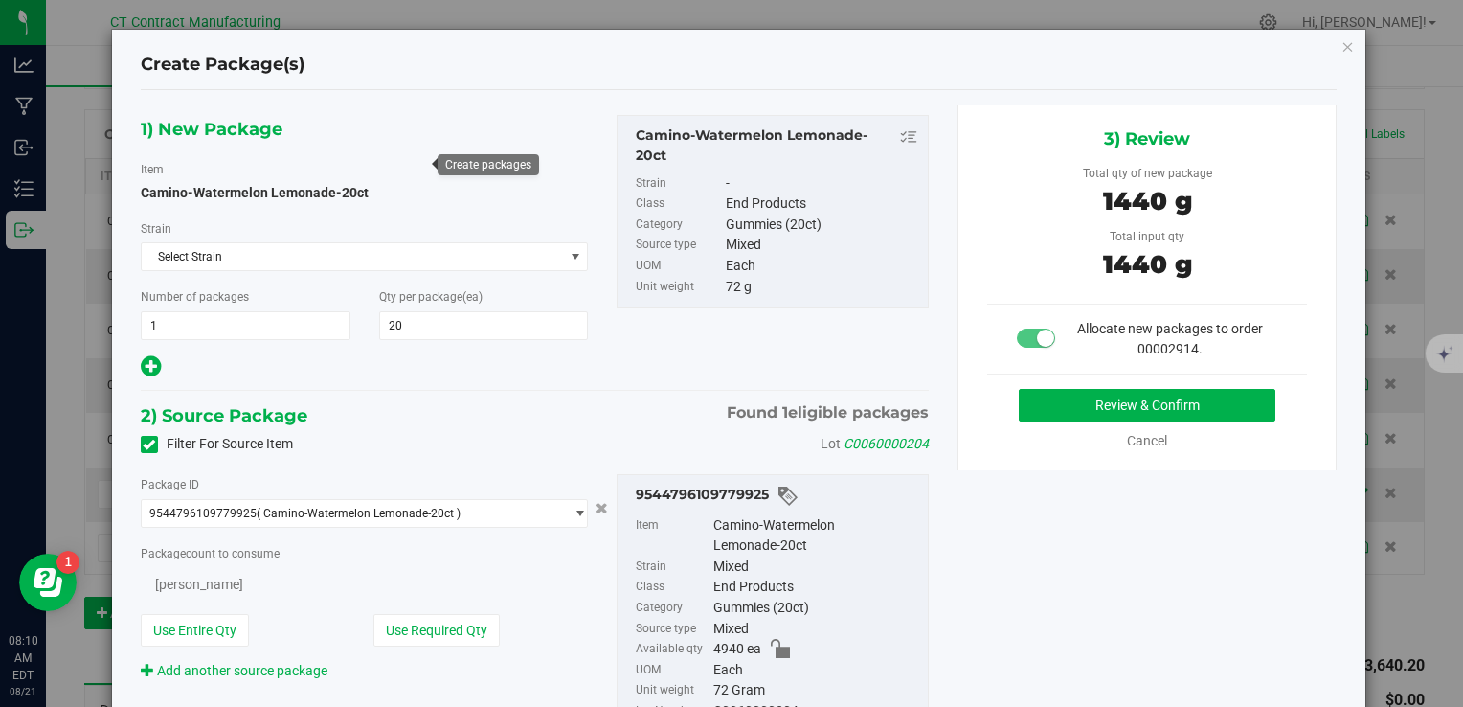
type input "20"
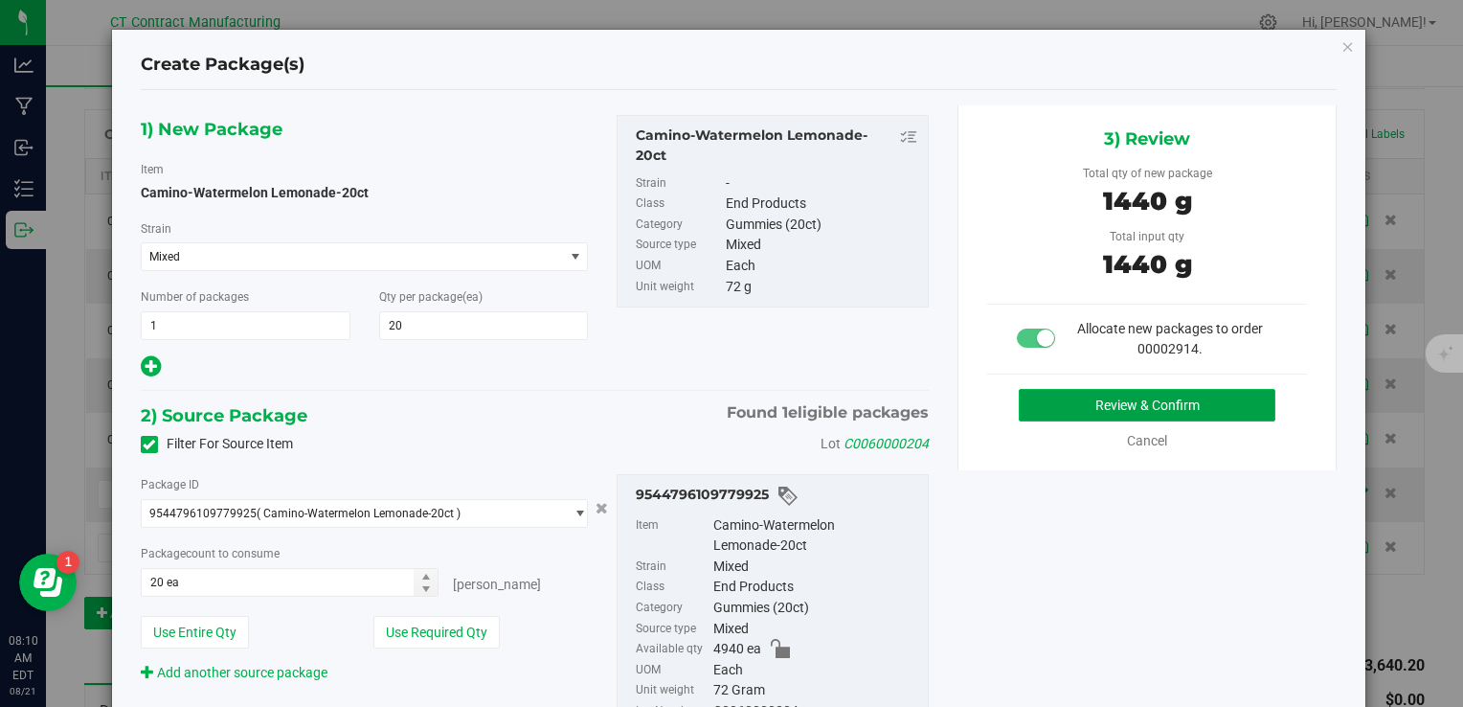
click at [1134, 405] on button "Review & Confirm" at bounding box center [1147, 405] width 257 height 33
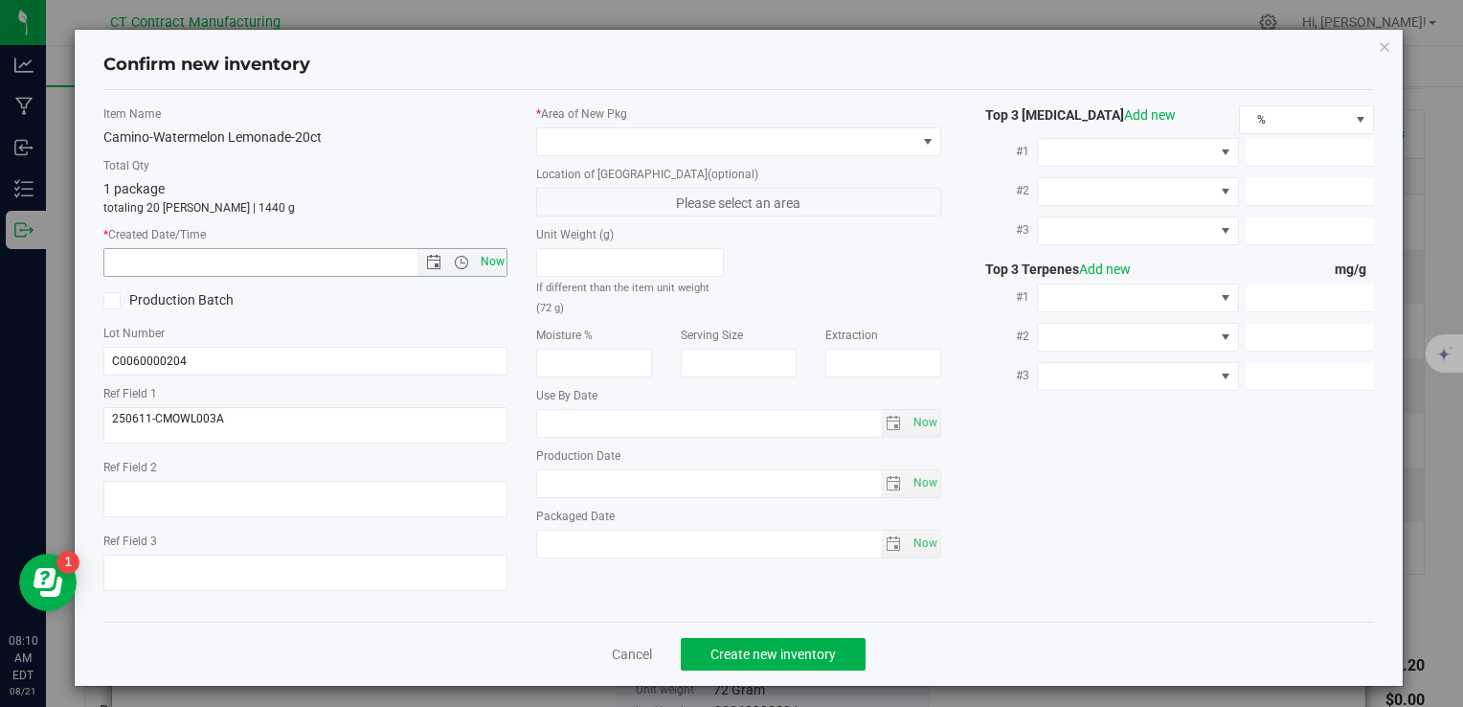
click at [498, 265] on span "Now" at bounding box center [492, 262] width 33 height 28
type input "[DATE] 8:10 AM"
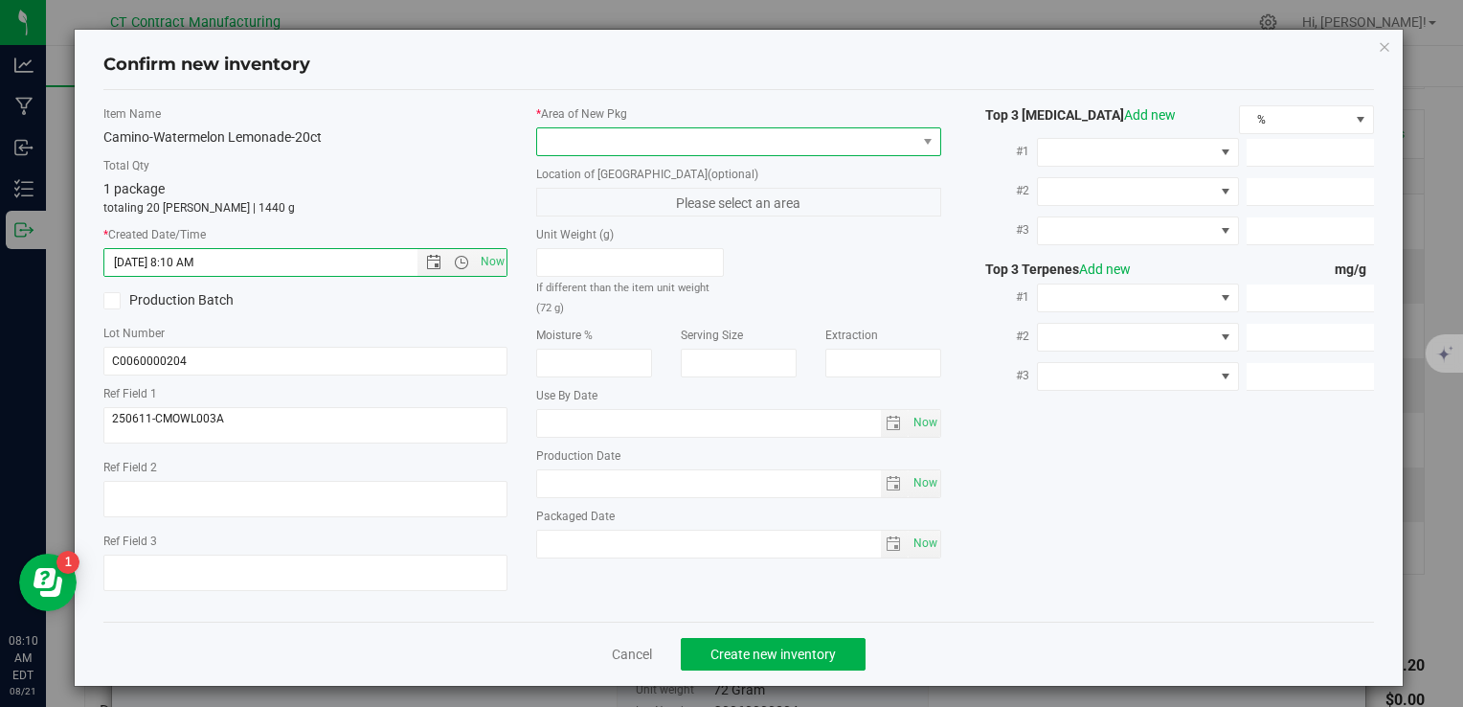
click at [580, 144] on span at bounding box center [726, 141] width 378 height 27
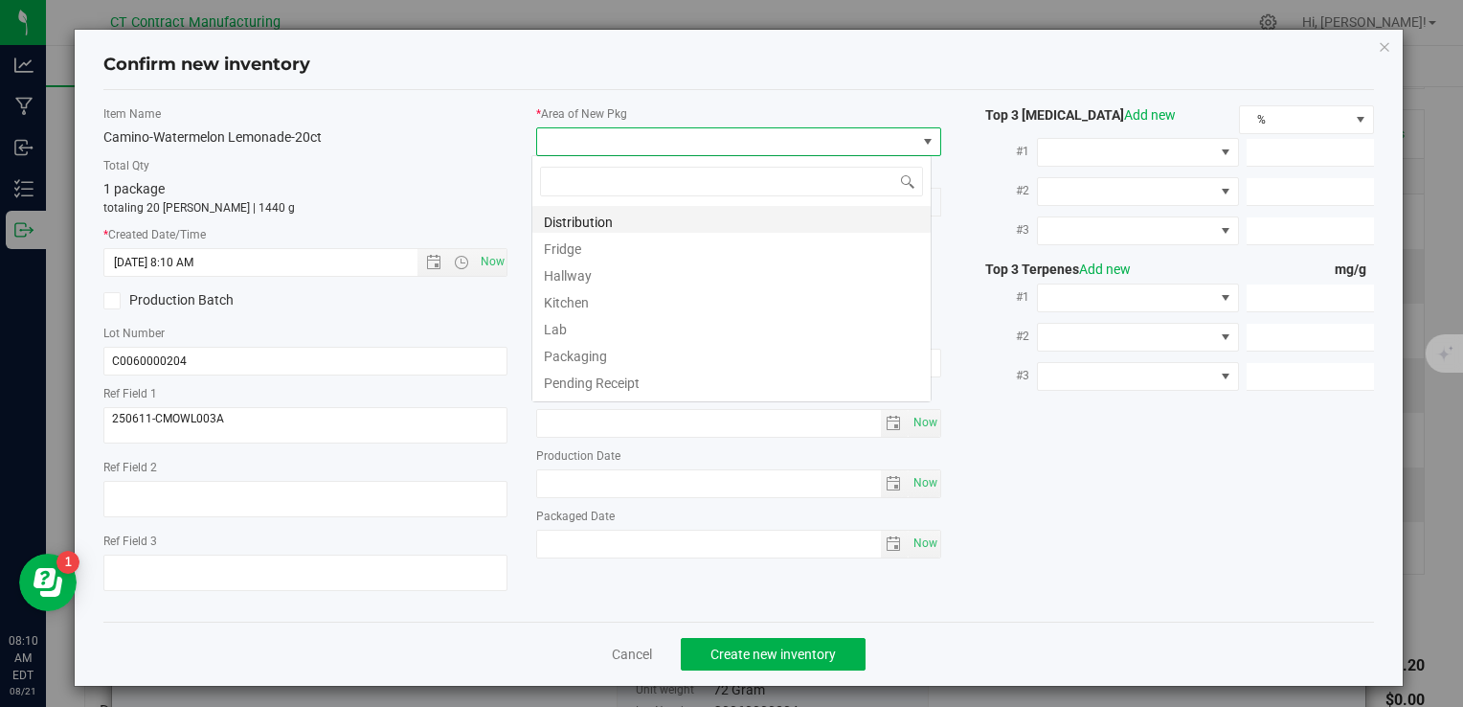
scroll to position [28, 400]
click at [621, 206] on li "Distribution" at bounding box center [731, 219] width 398 height 27
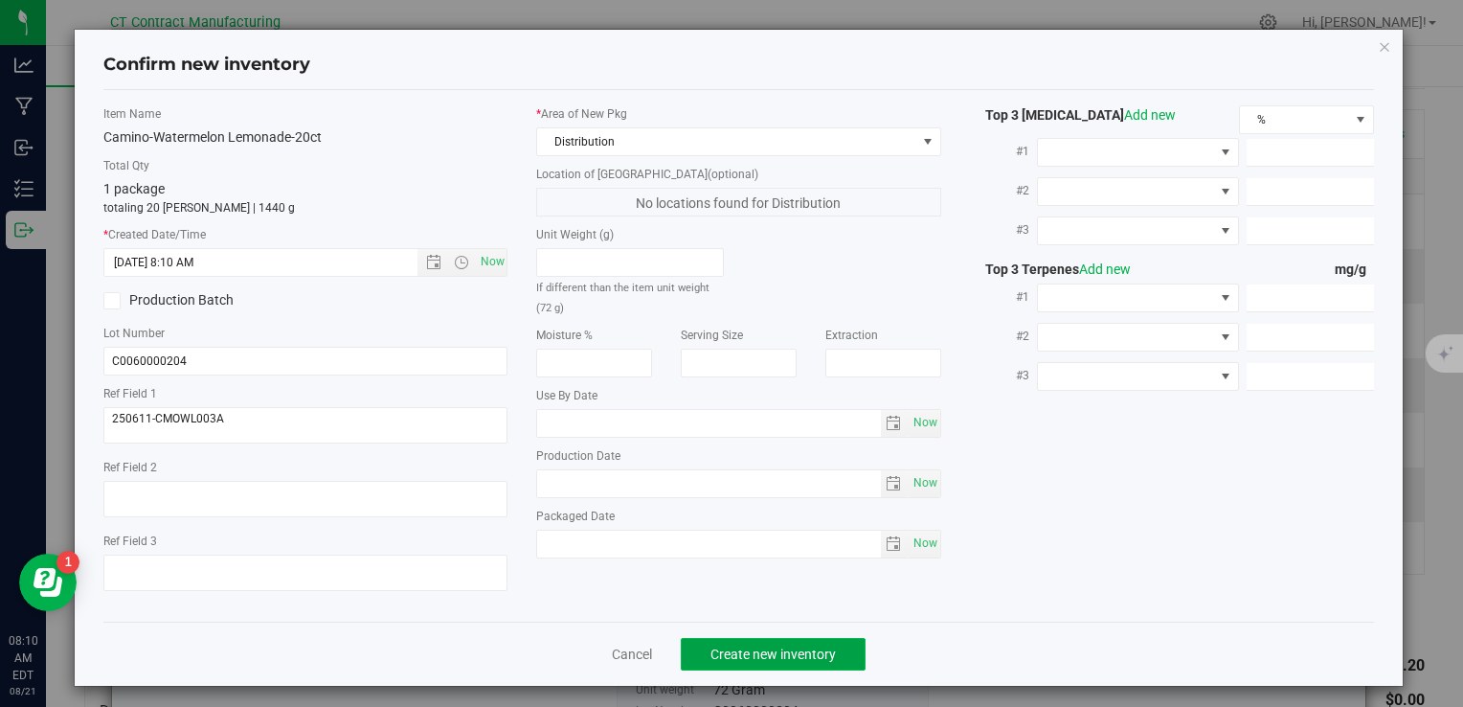
click at [768, 646] on span "Create new inventory" at bounding box center [772, 653] width 125 height 15
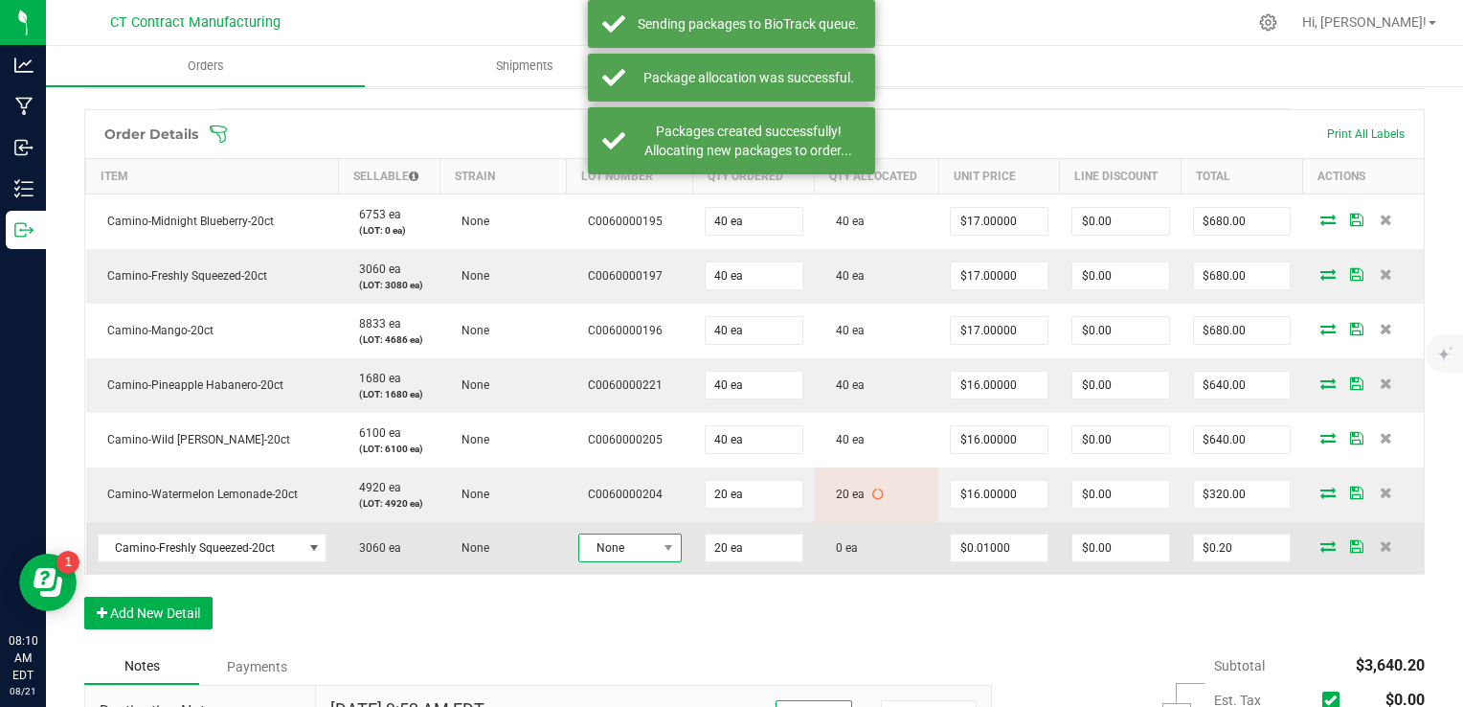
click at [597, 546] on span "None" at bounding box center [618, 547] width 78 height 27
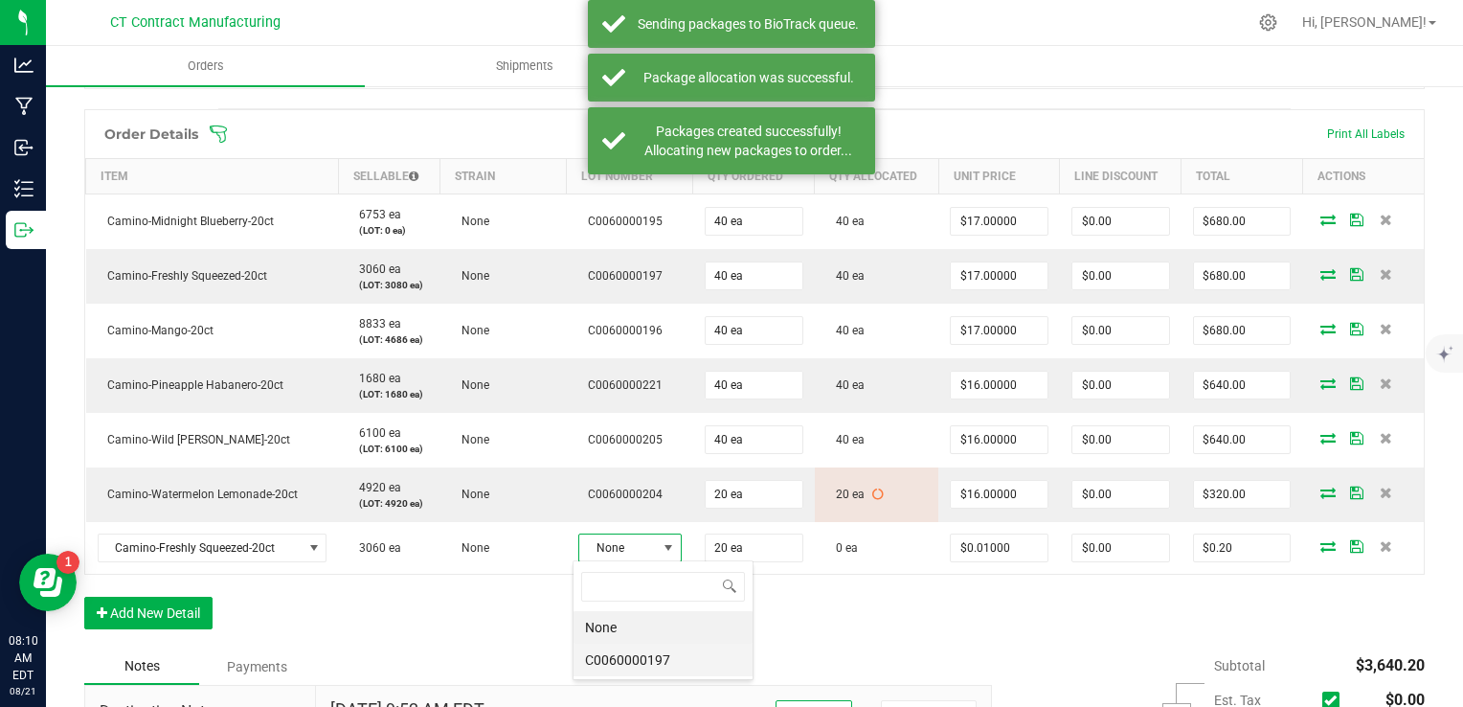
click at [651, 649] on li "C0060000197" at bounding box center [662, 659] width 179 height 33
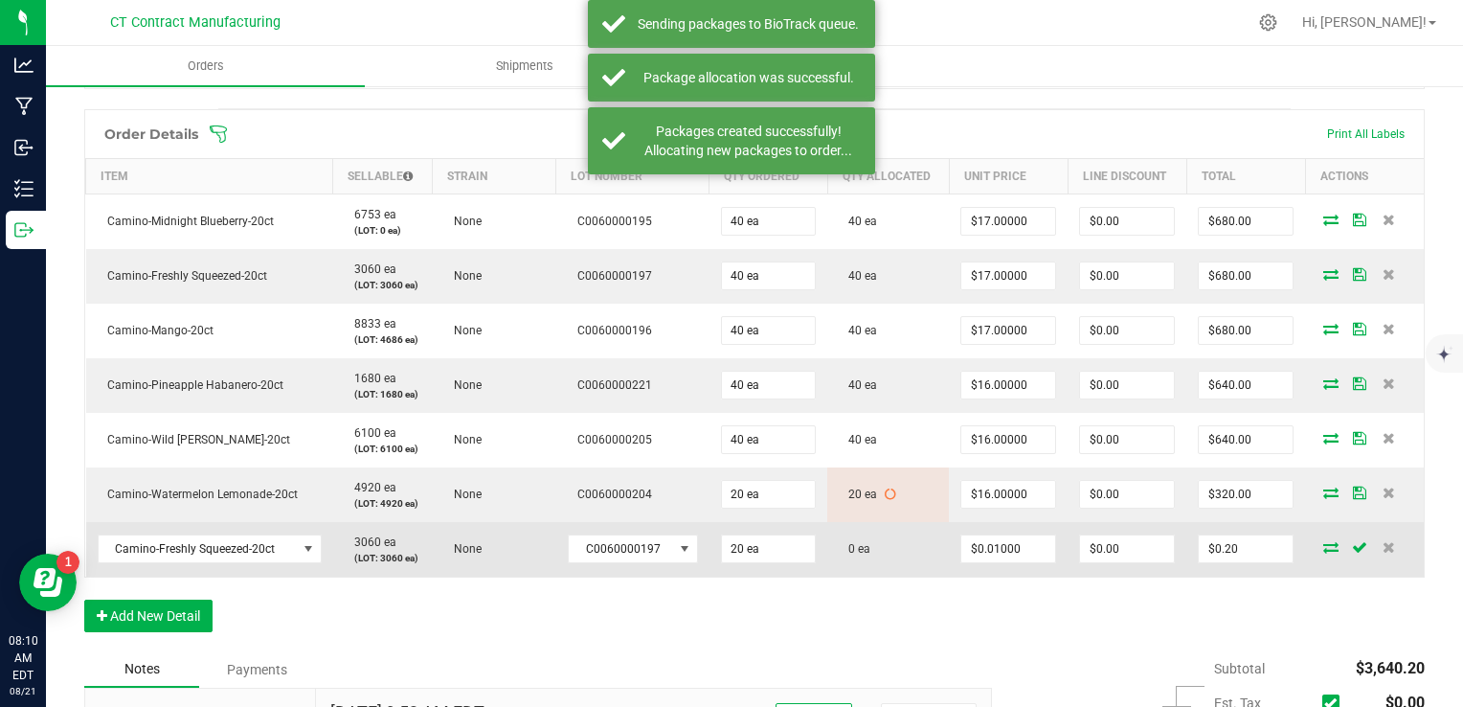
click at [1323, 545] on icon at bounding box center [1330, 546] width 15 height 11
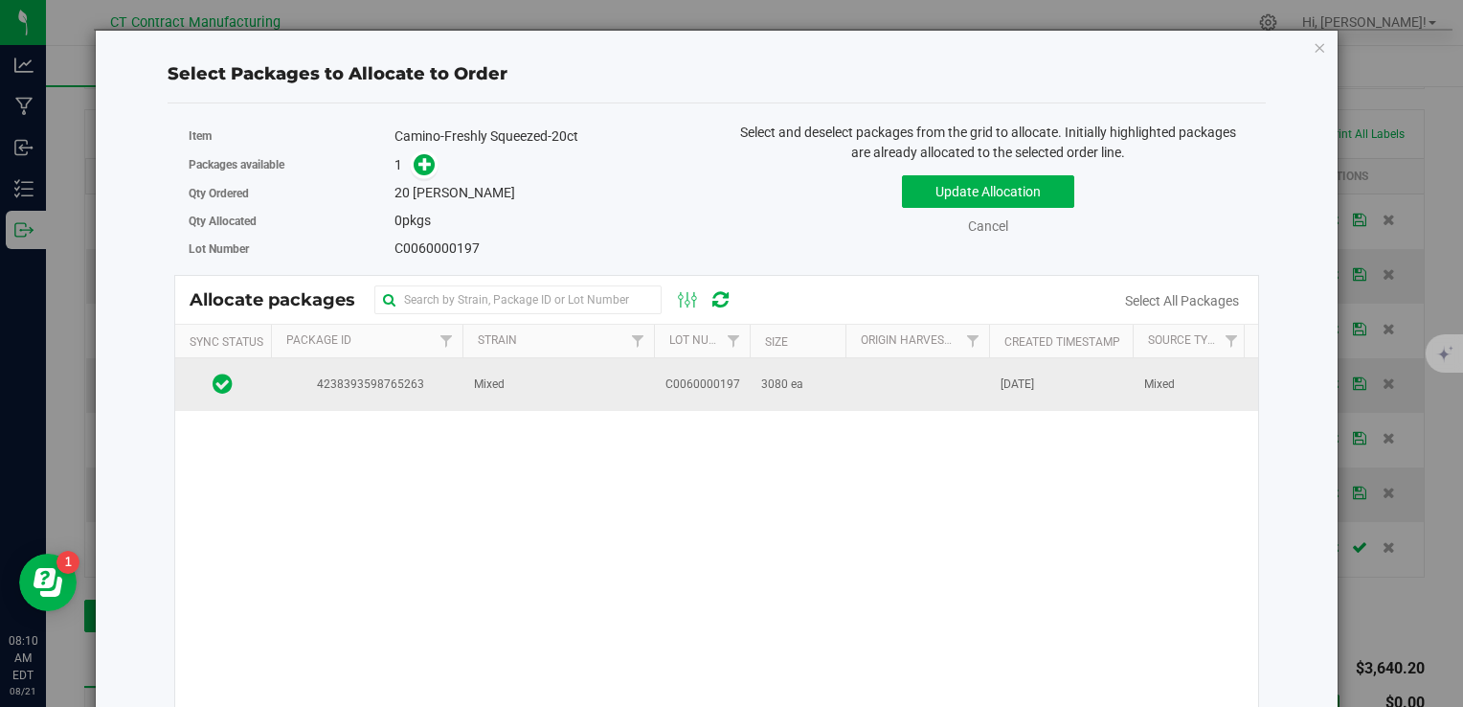
click at [636, 366] on td "Mixed" at bounding box center [557, 384] width 191 height 52
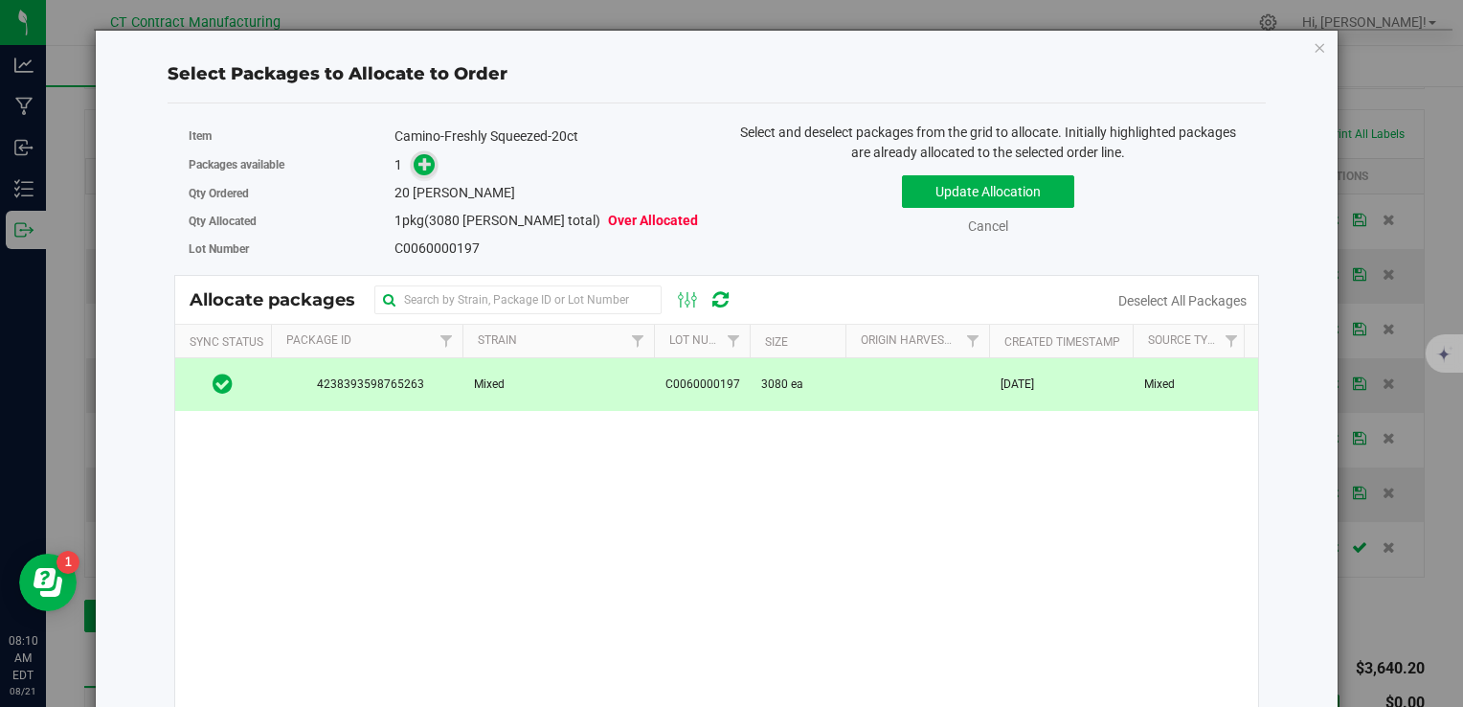
click at [425, 165] on icon at bounding box center [424, 163] width 13 height 13
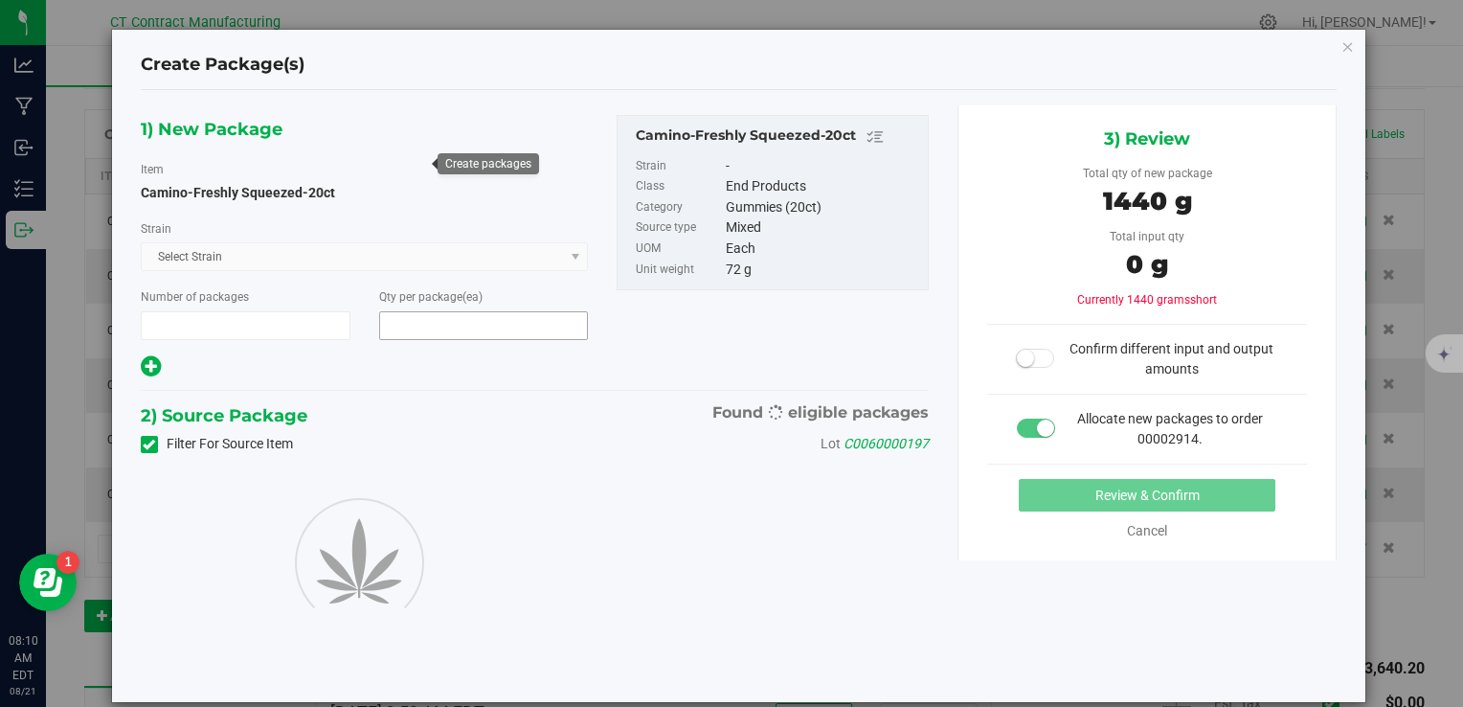
type input "1"
type input "20"
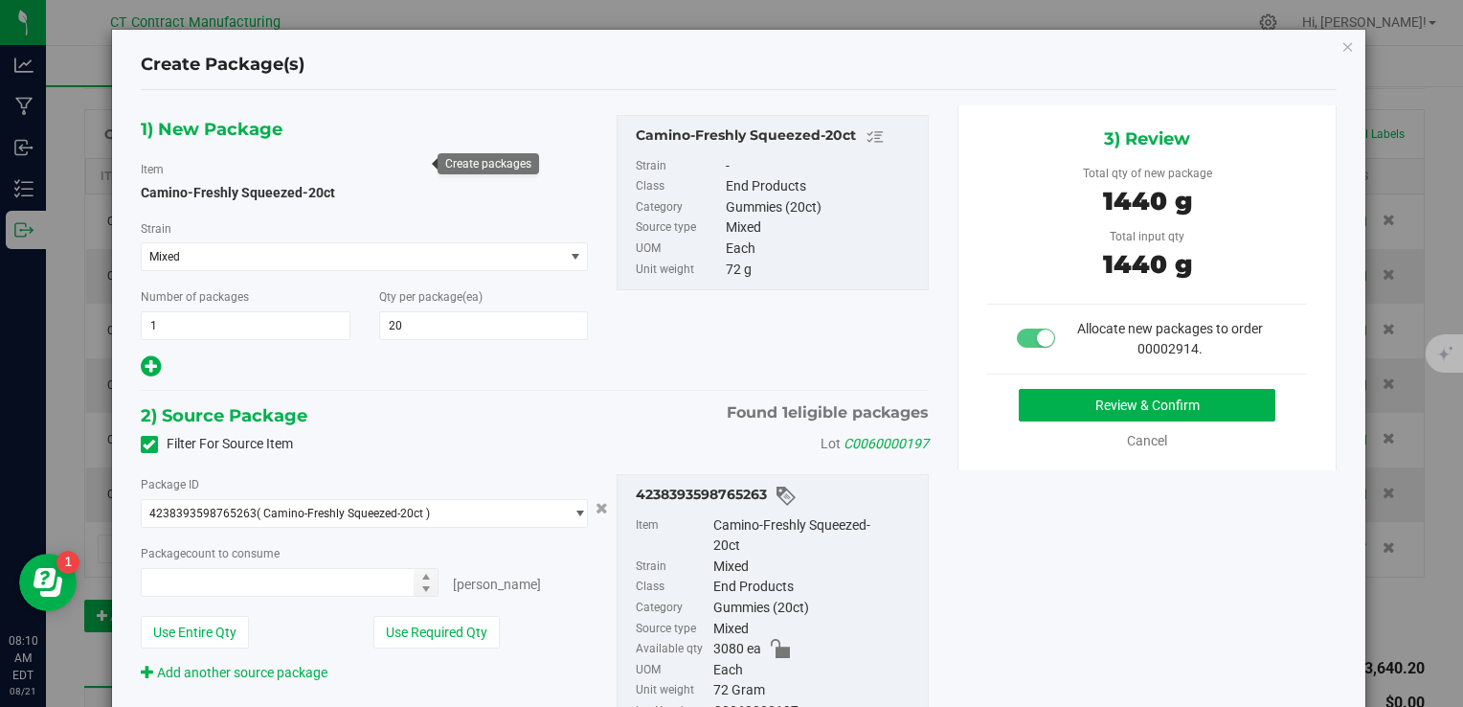
type input "20 ea"
click at [1057, 402] on button "Review & Confirm" at bounding box center [1147, 405] width 257 height 33
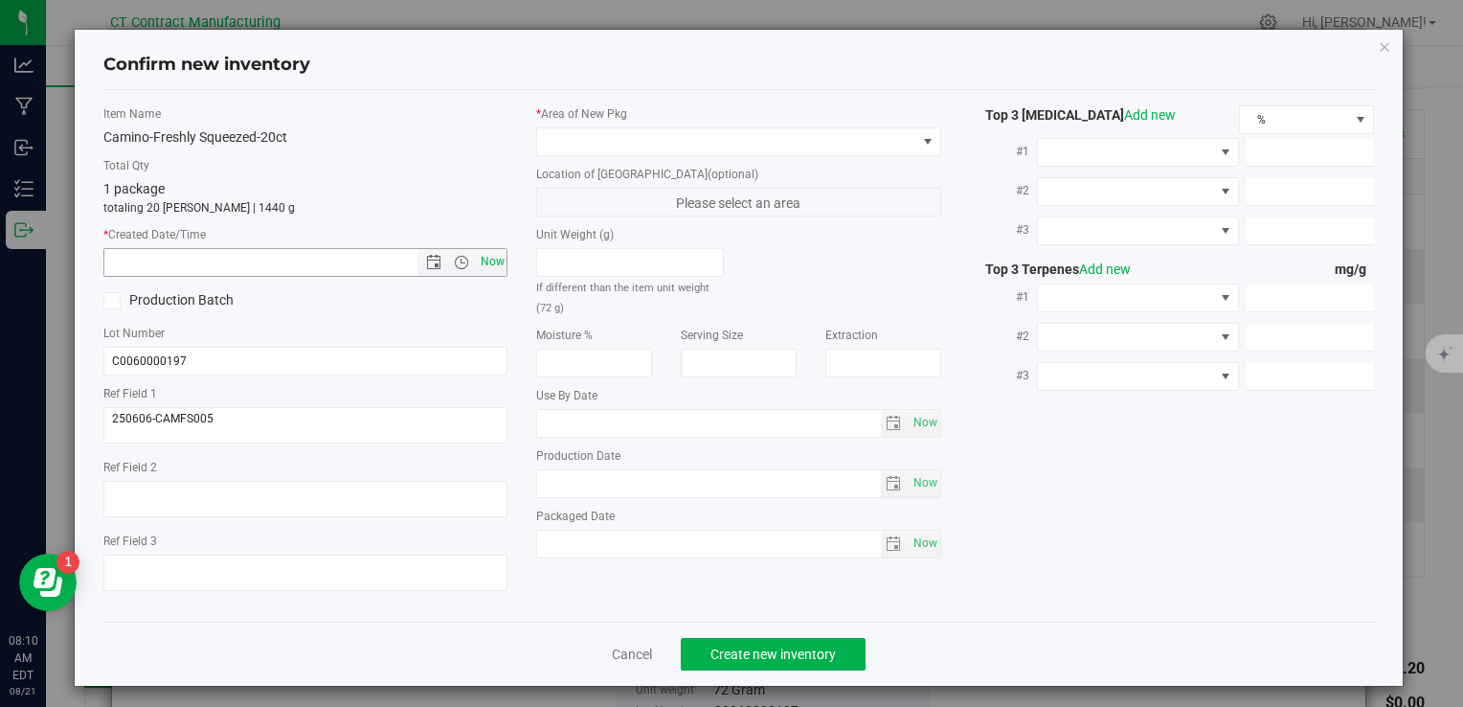
click at [485, 261] on span "Now" at bounding box center [492, 262] width 33 height 28
type input "[DATE] 8:10 AM"
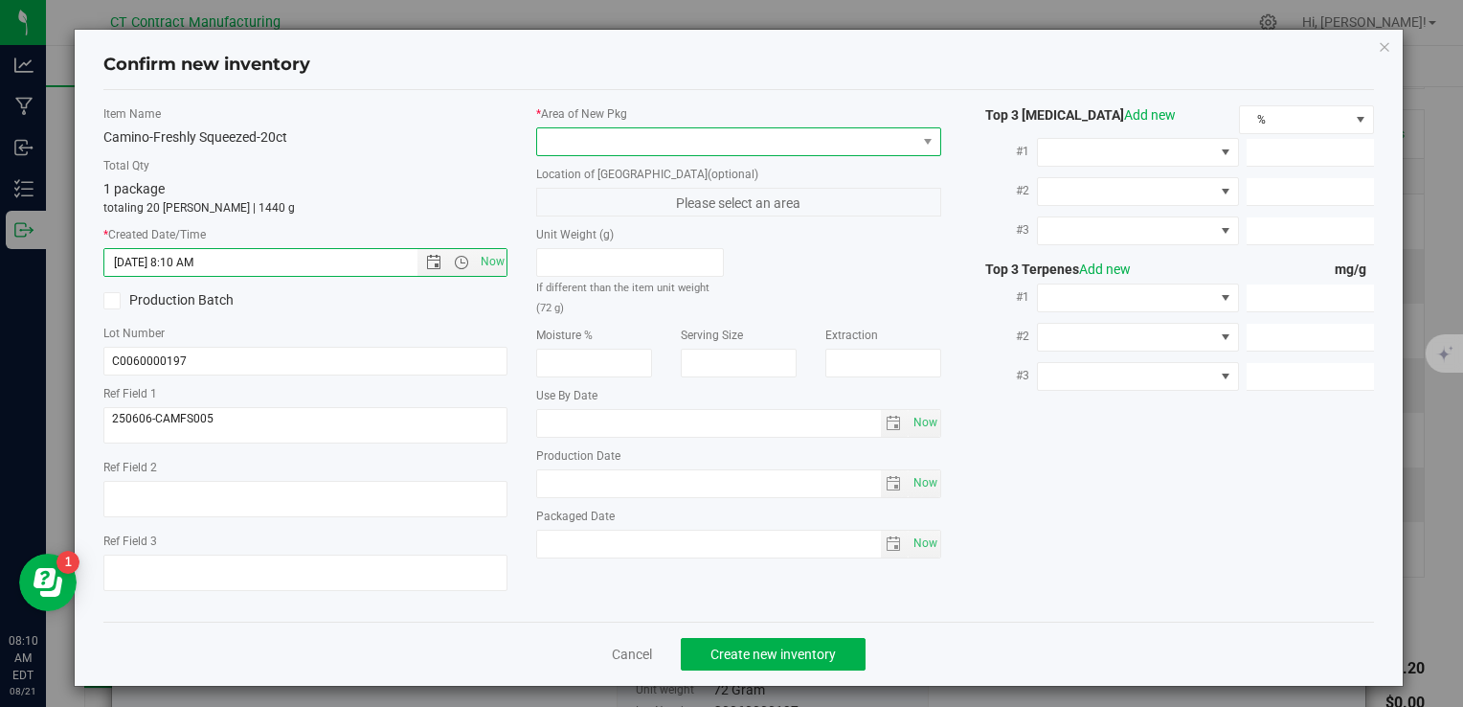
click at [578, 127] on span at bounding box center [738, 141] width 404 height 29
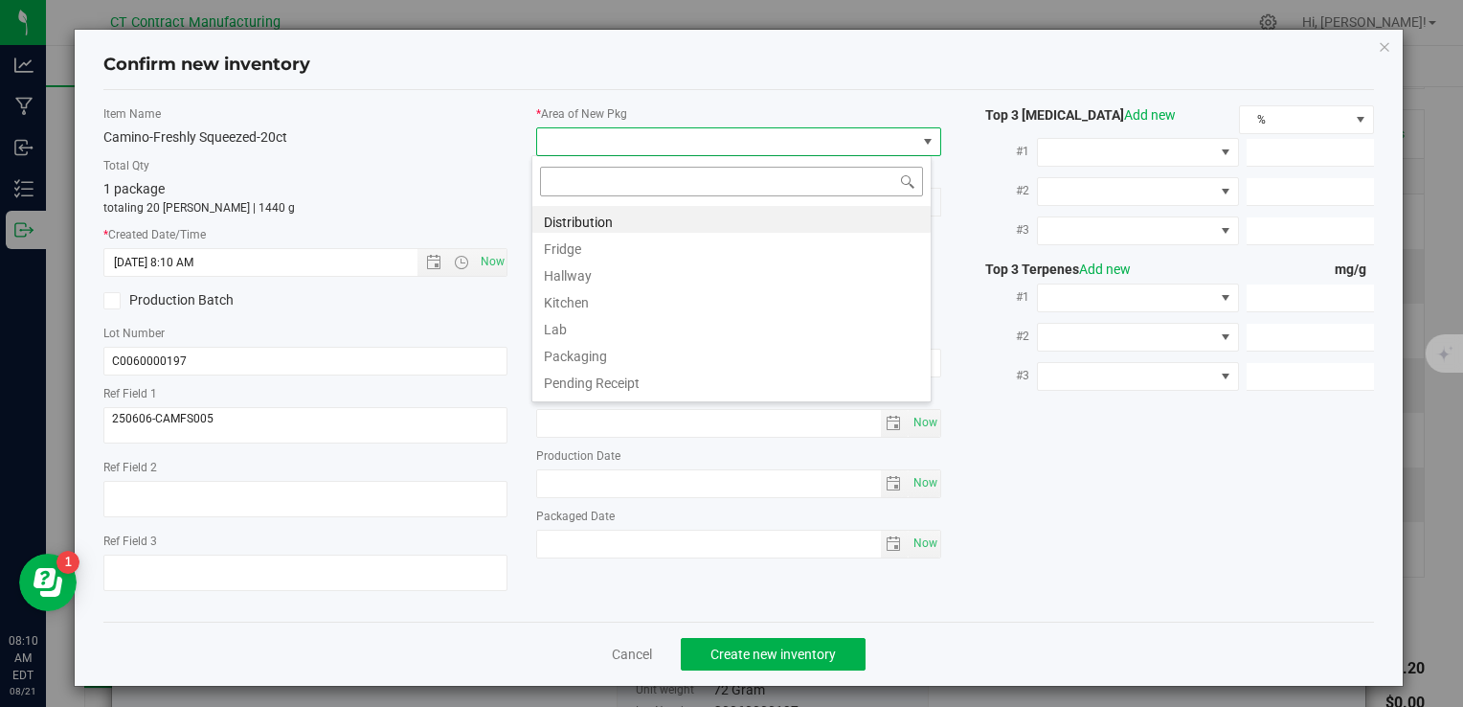
scroll to position [28, 400]
click at [624, 218] on li "Distribution" at bounding box center [731, 219] width 398 height 27
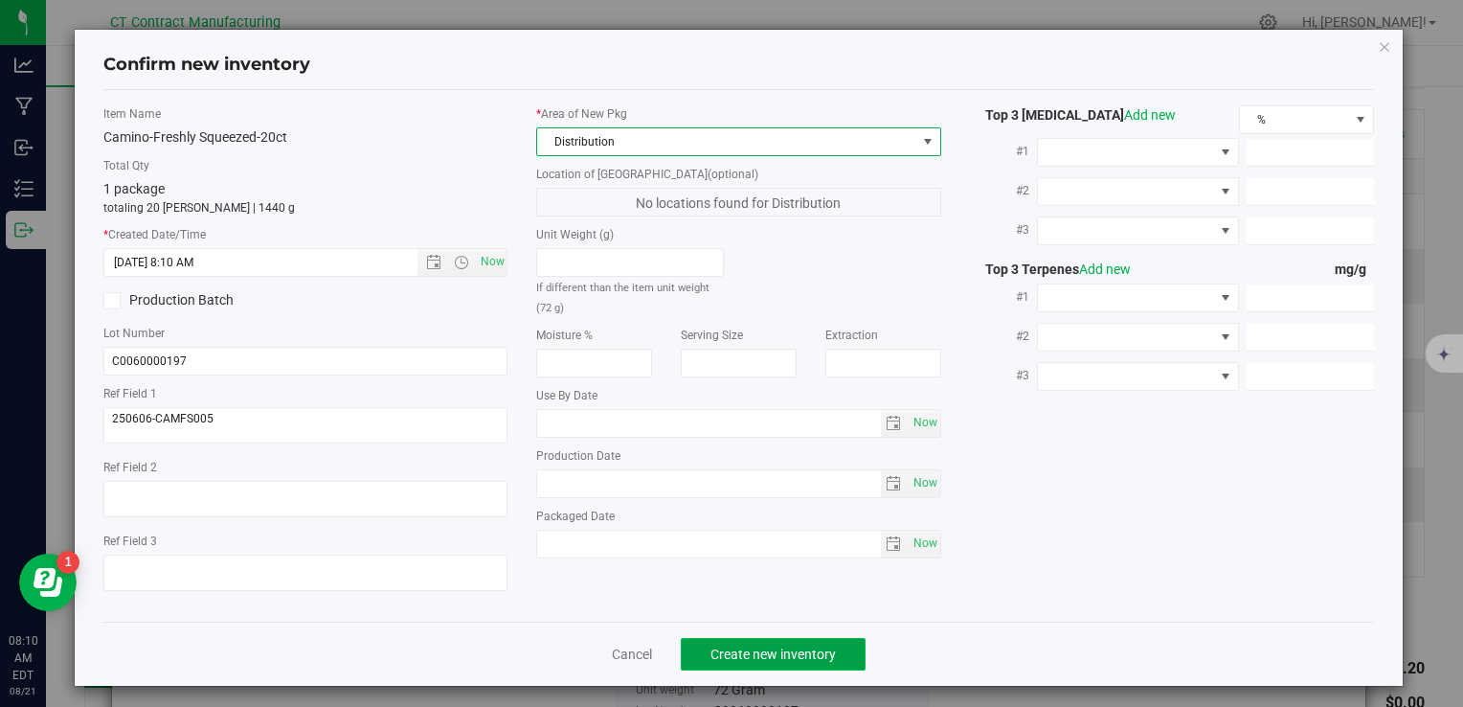
click at [770, 641] on button "Create new inventory" at bounding box center [773, 654] width 185 height 33
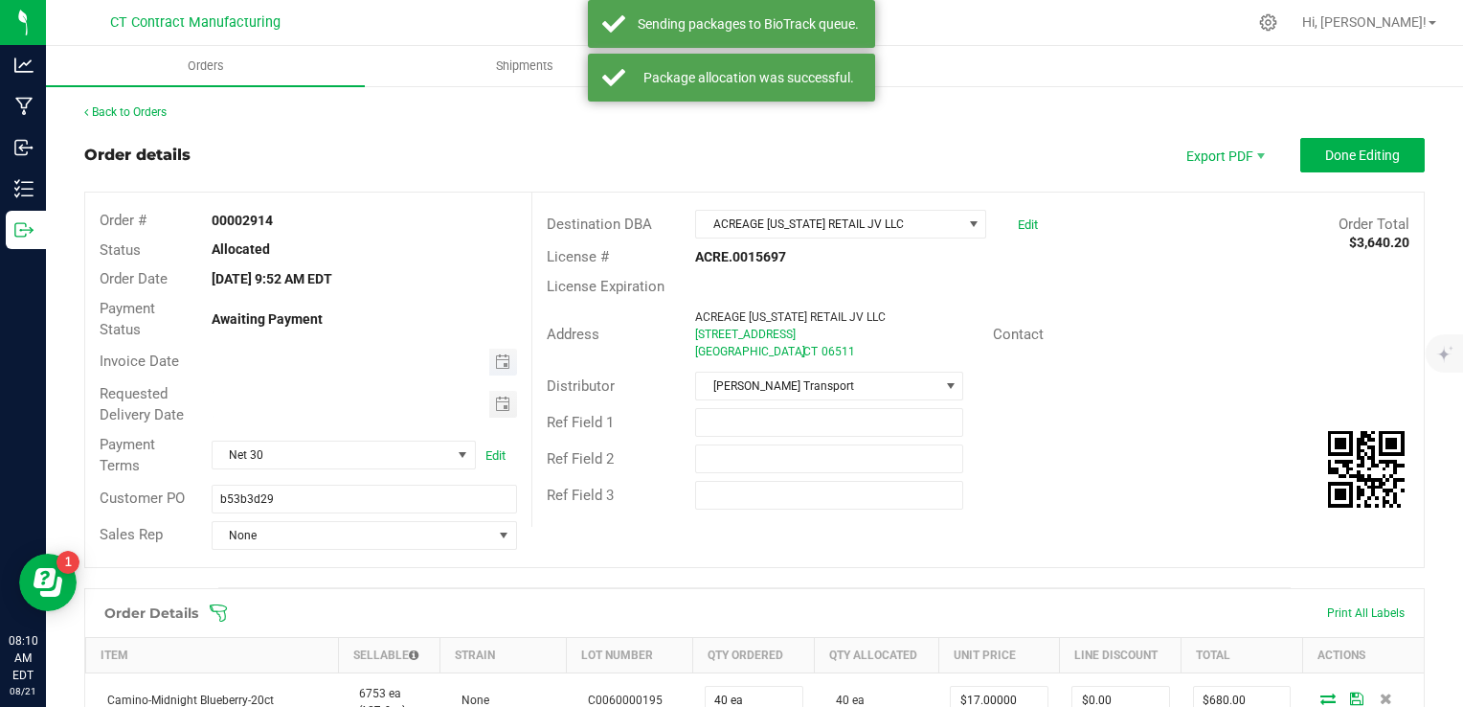
click at [505, 353] on span "Toggle calendar" at bounding box center [503, 361] width 28 height 27
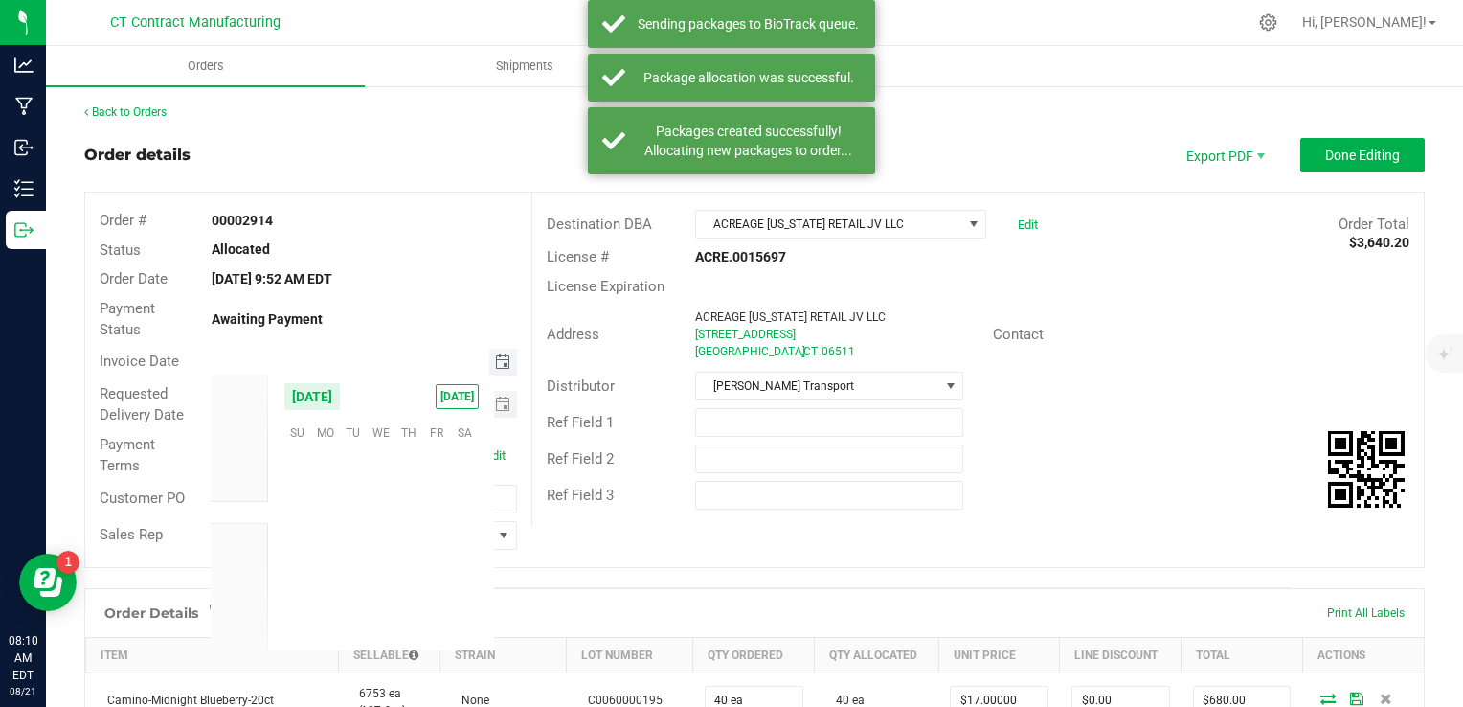
scroll to position [310326, 0]
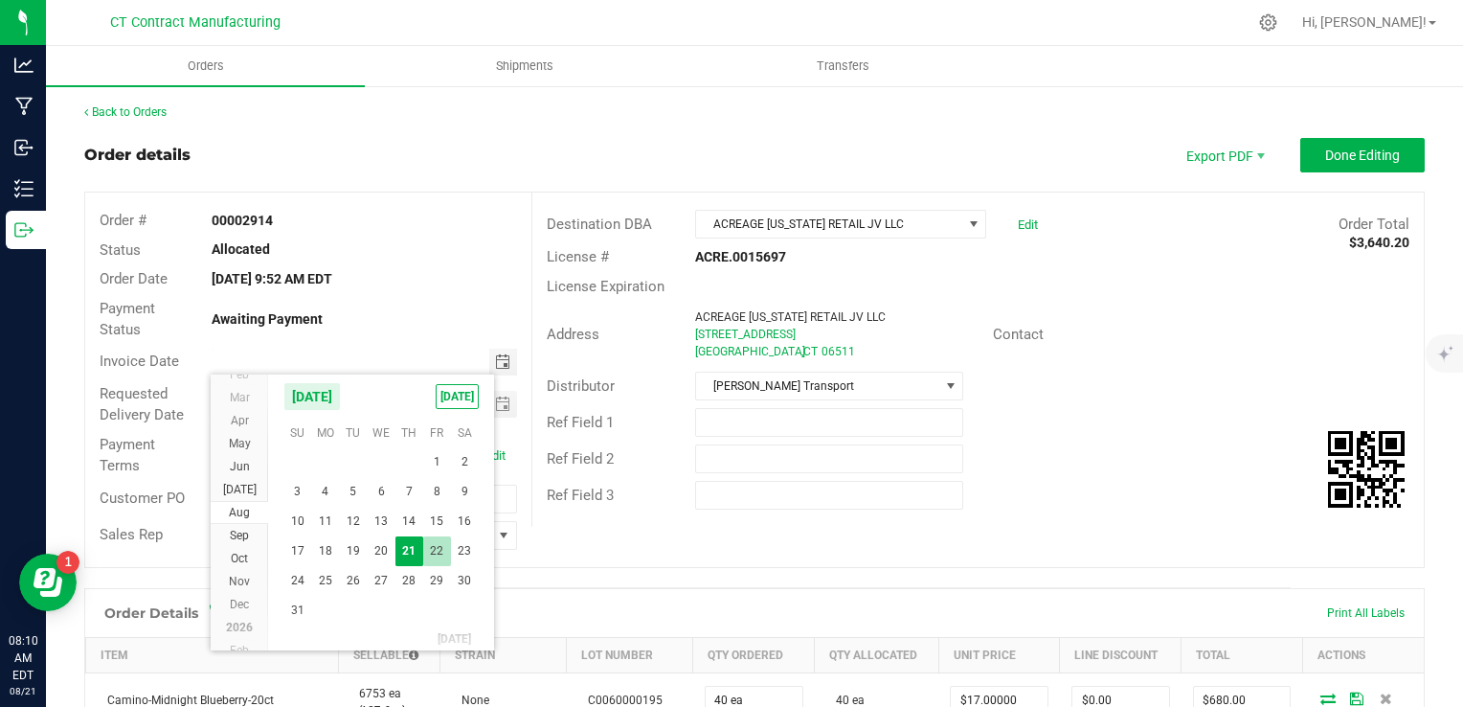
click at [424, 546] on span "22" at bounding box center [437, 551] width 28 height 30
type input "[DATE]"
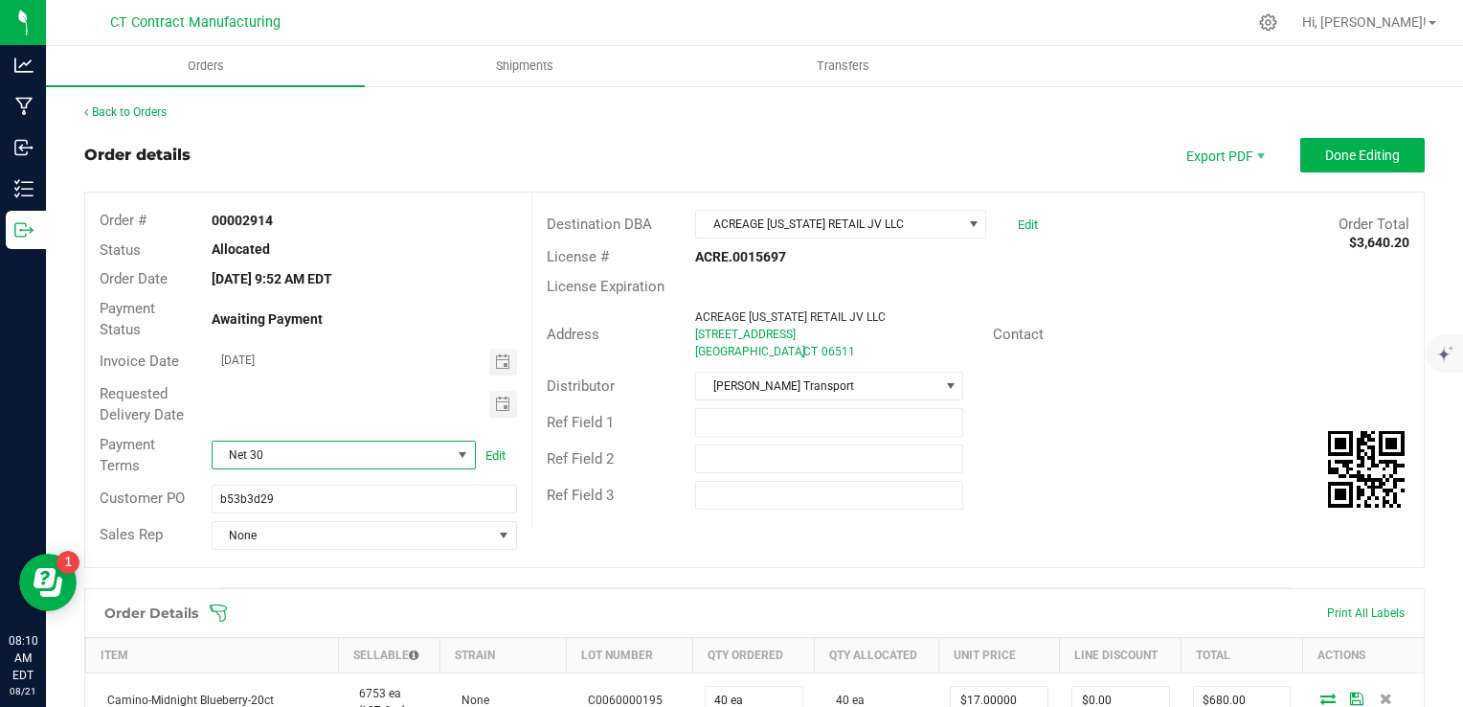
click at [367, 450] on span "Net 30" at bounding box center [332, 454] width 238 height 27
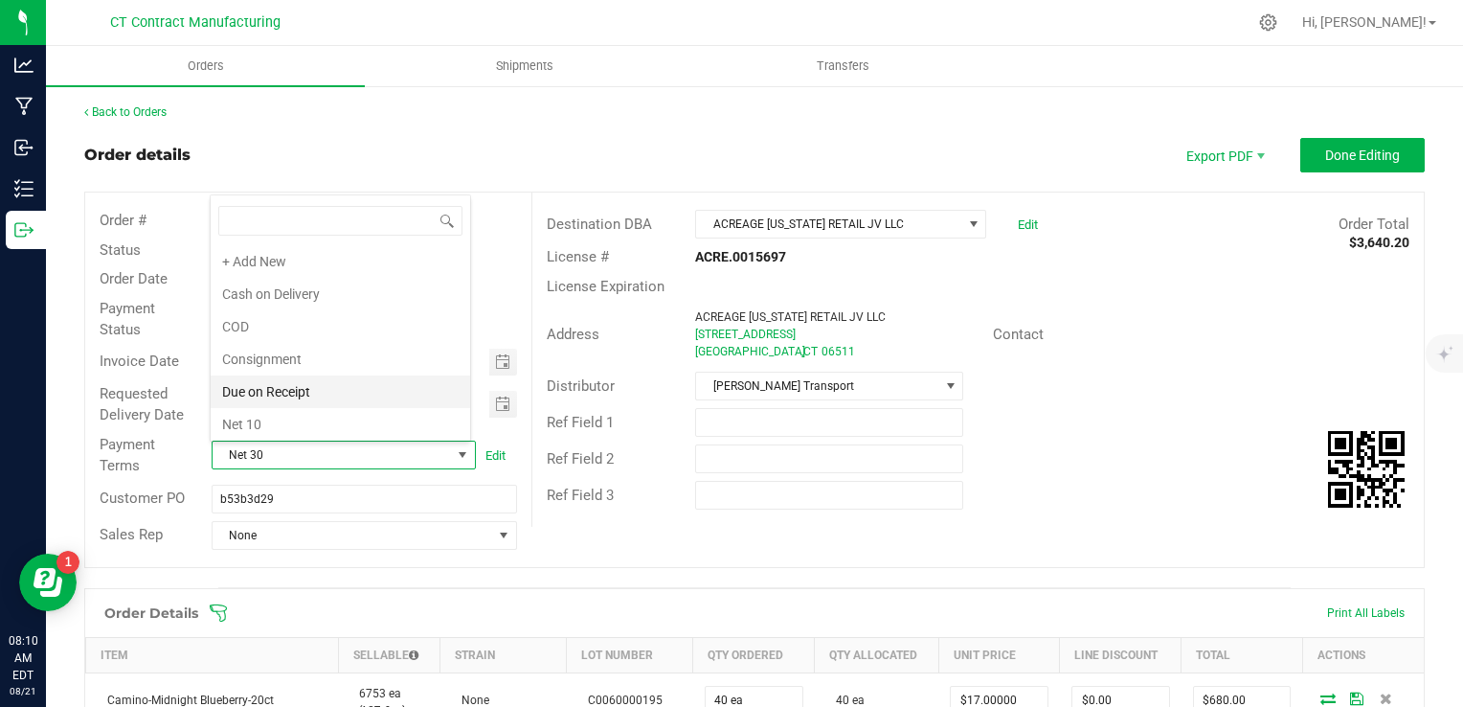
click at [347, 389] on li "Due on Receipt" at bounding box center [340, 391] width 259 height 33
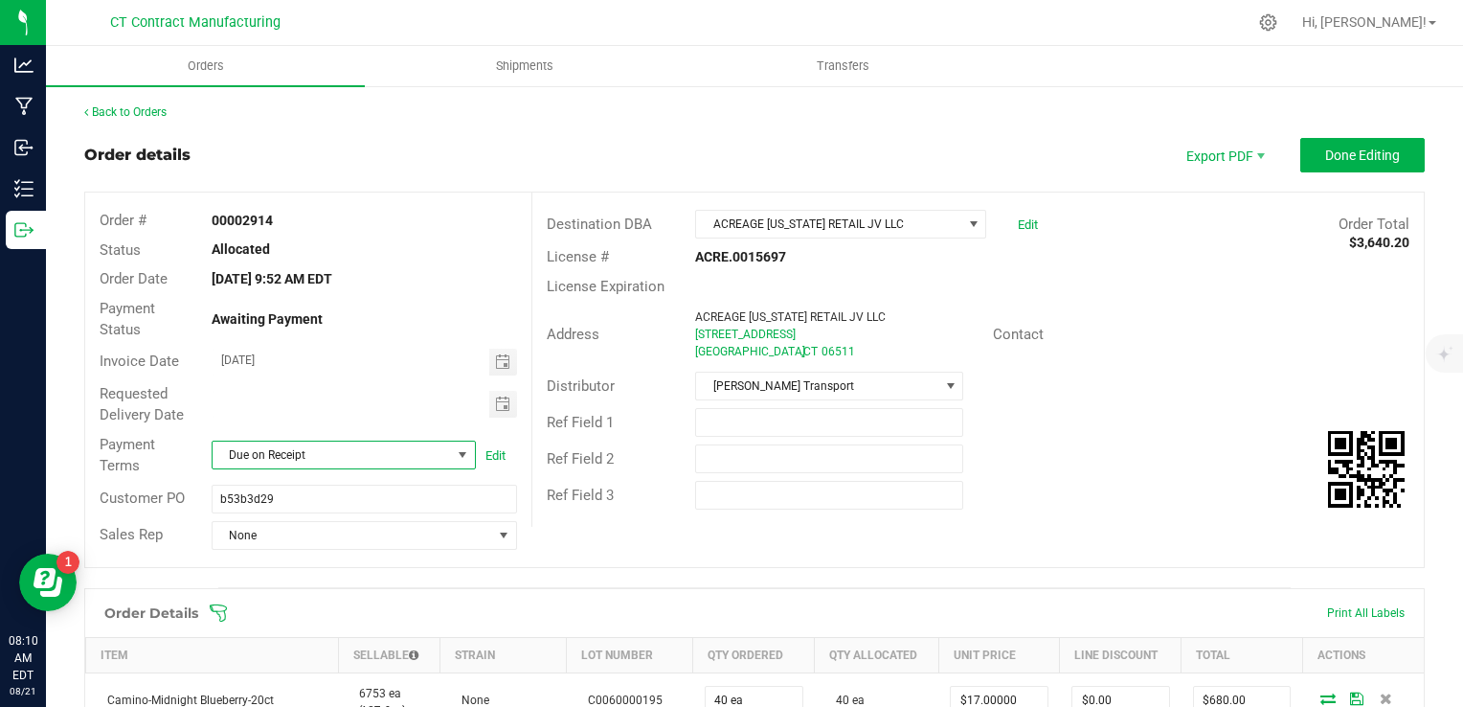
click at [497, 159] on div "Order details Export PDF Done Editing" at bounding box center [754, 155] width 1340 height 34
click at [1356, 157] on span "Done Editing" at bounding box center [1362, 154] width 75 height 15
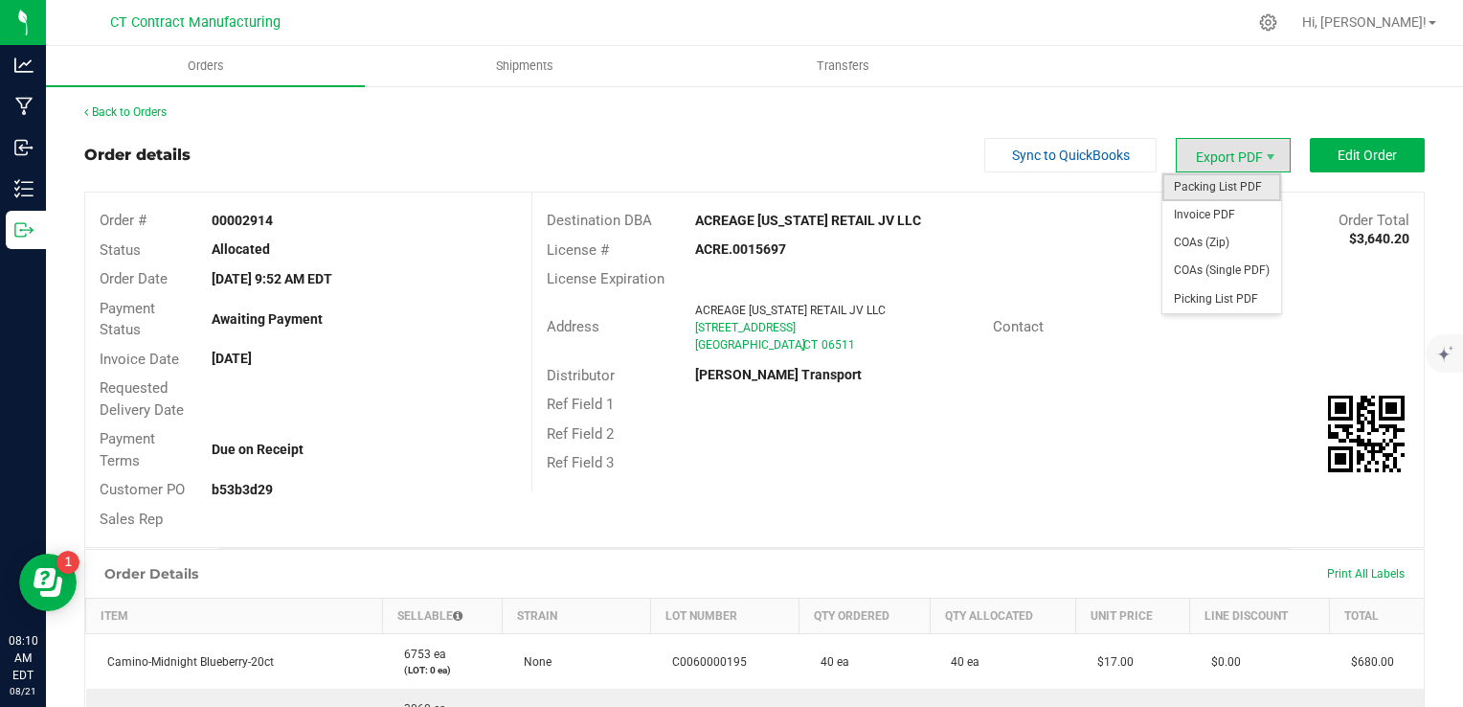
click at [1242, 186] on span "Packing List PDF" at bounding box center [1221, 187] width 119 height 28
click at [1248, 218] on span "Invoice PDF" at bounding box center [1221, 215] width 119 height 28
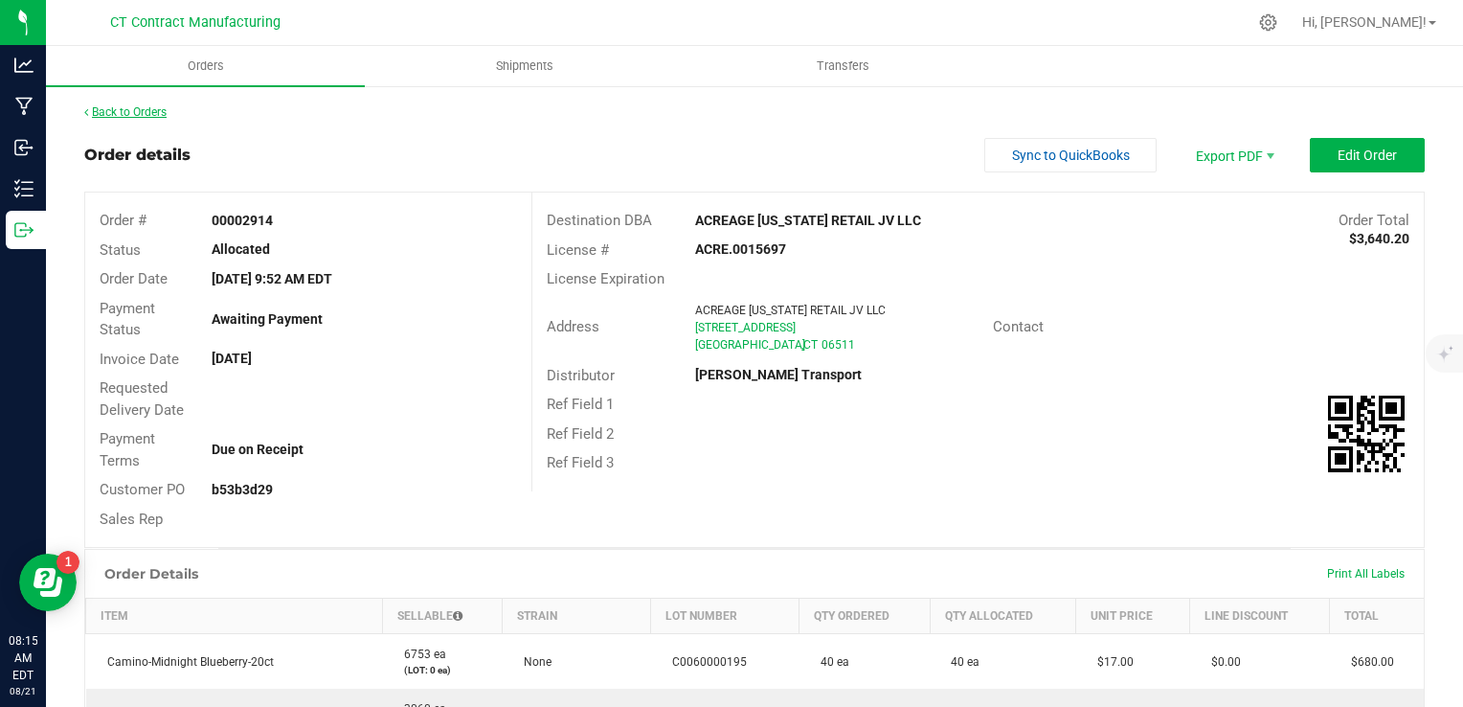
click at [153, 105] on link "Back to Orders" at bounding box center [125, 111] width 82 height 13
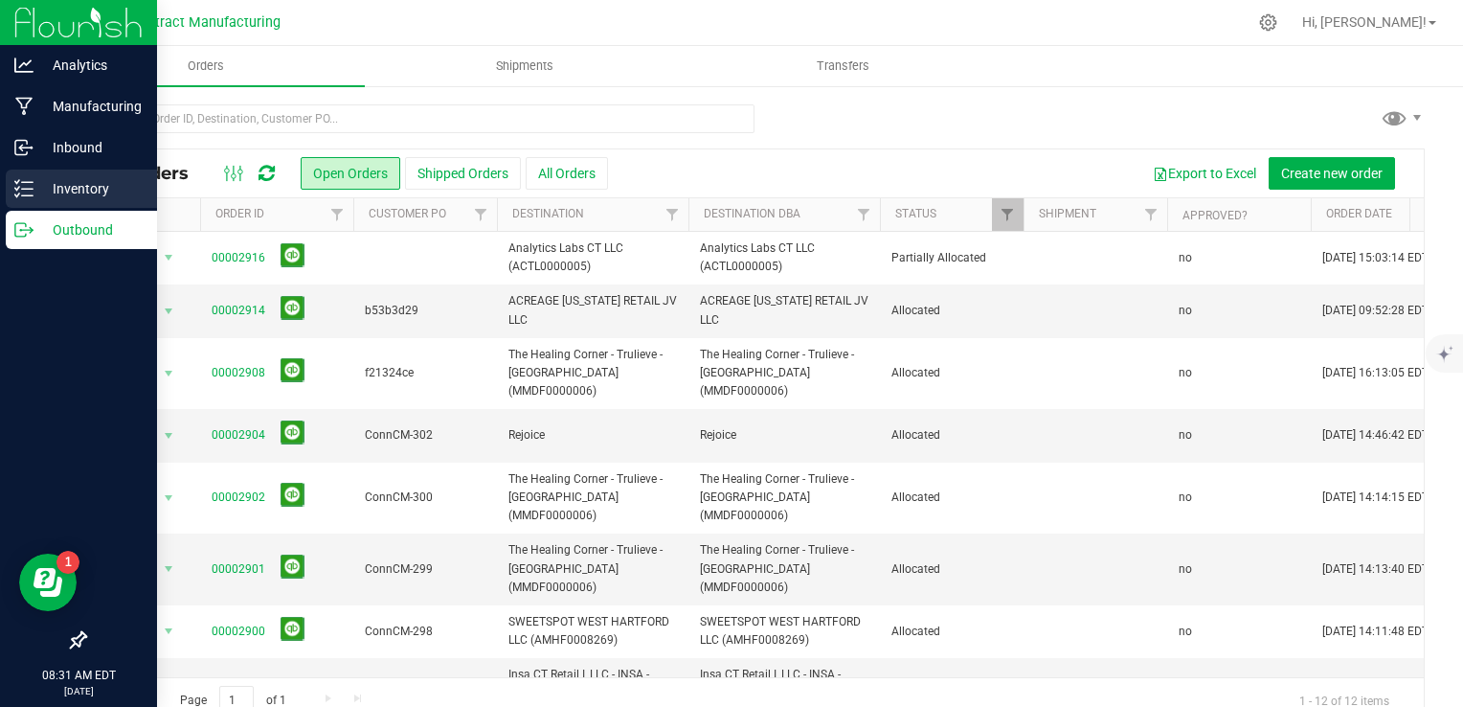
click at [50, 194] on p "Inventory" at bounding box center [91, 188] width 115 height 23
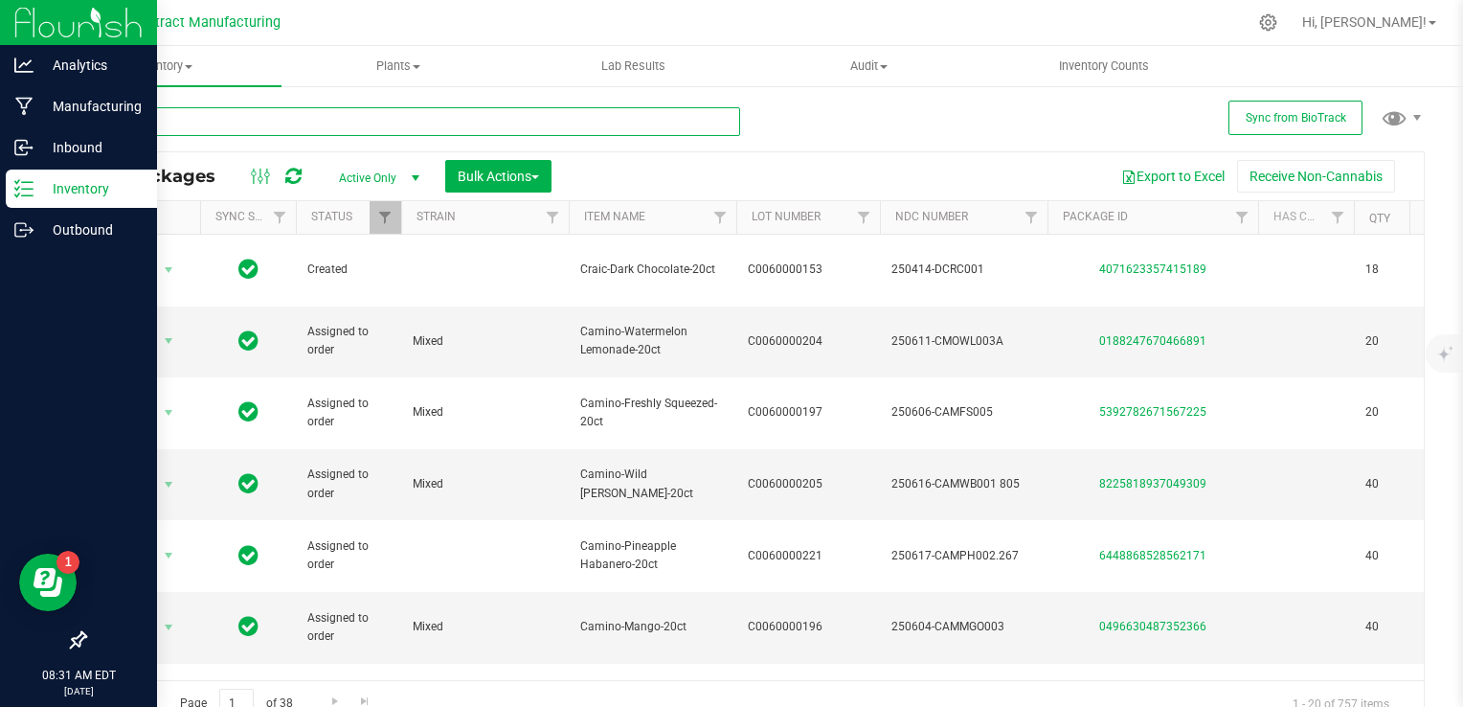
click at [228, 128] on input "text" at bounding box center [412, 121] width 656 height 29
type input "lighthouse"
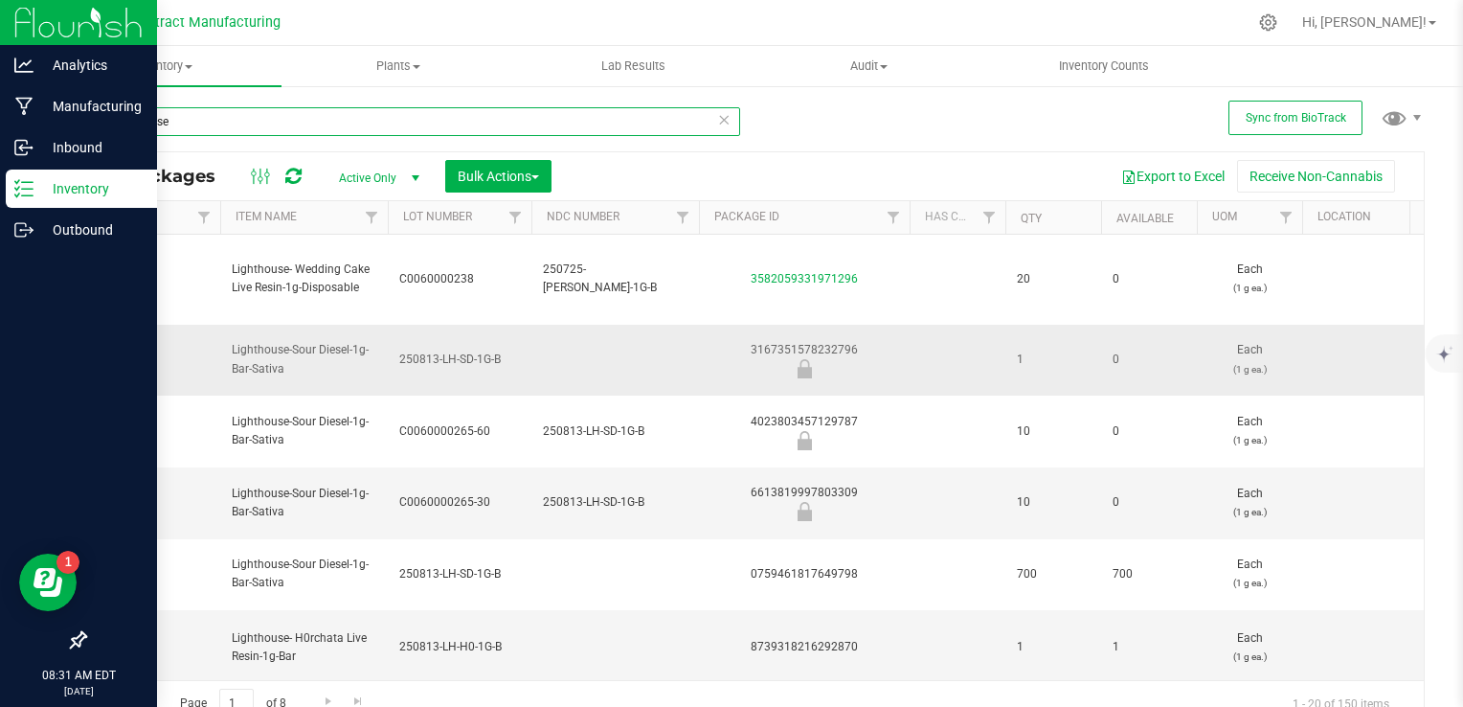
scroll to position [0, 620]
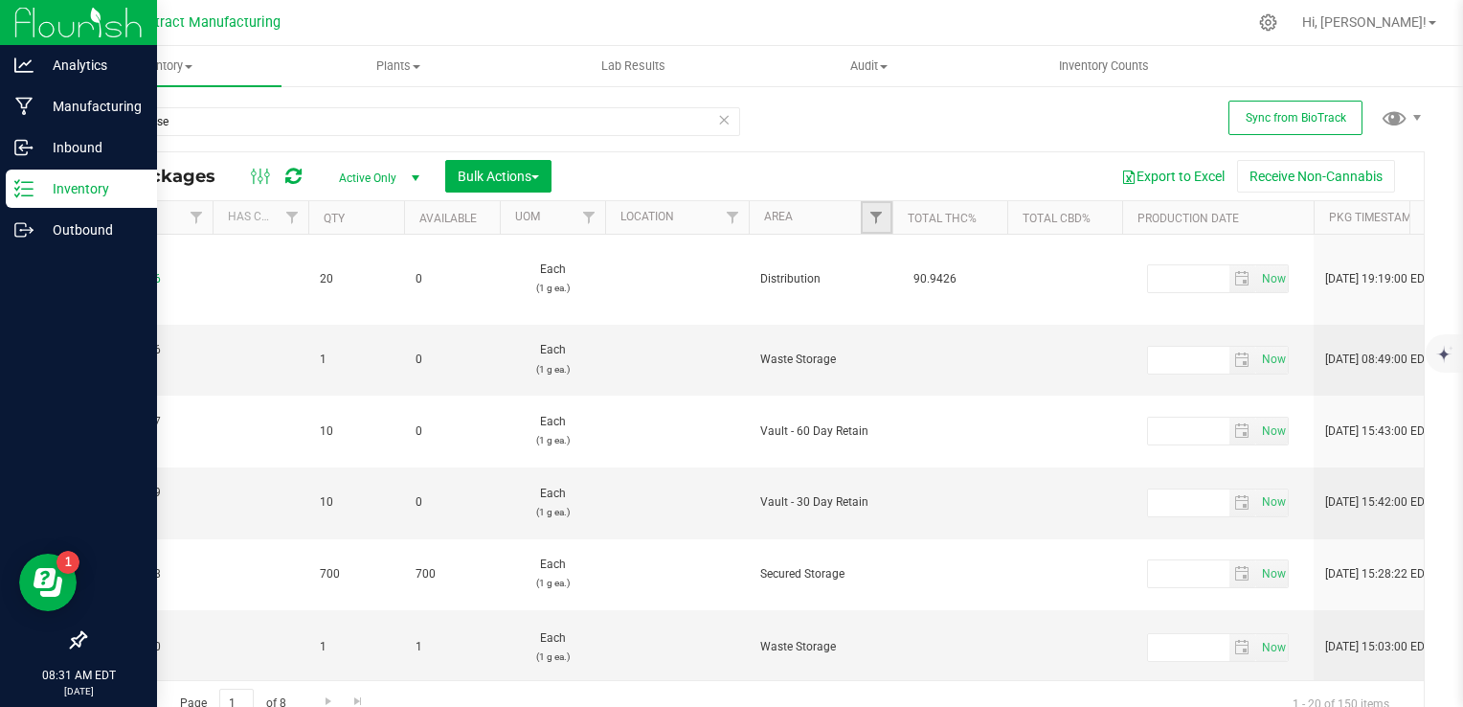
click at [866, 218] on link "Filter" at bounding box center [877, 217] width 32 height 33
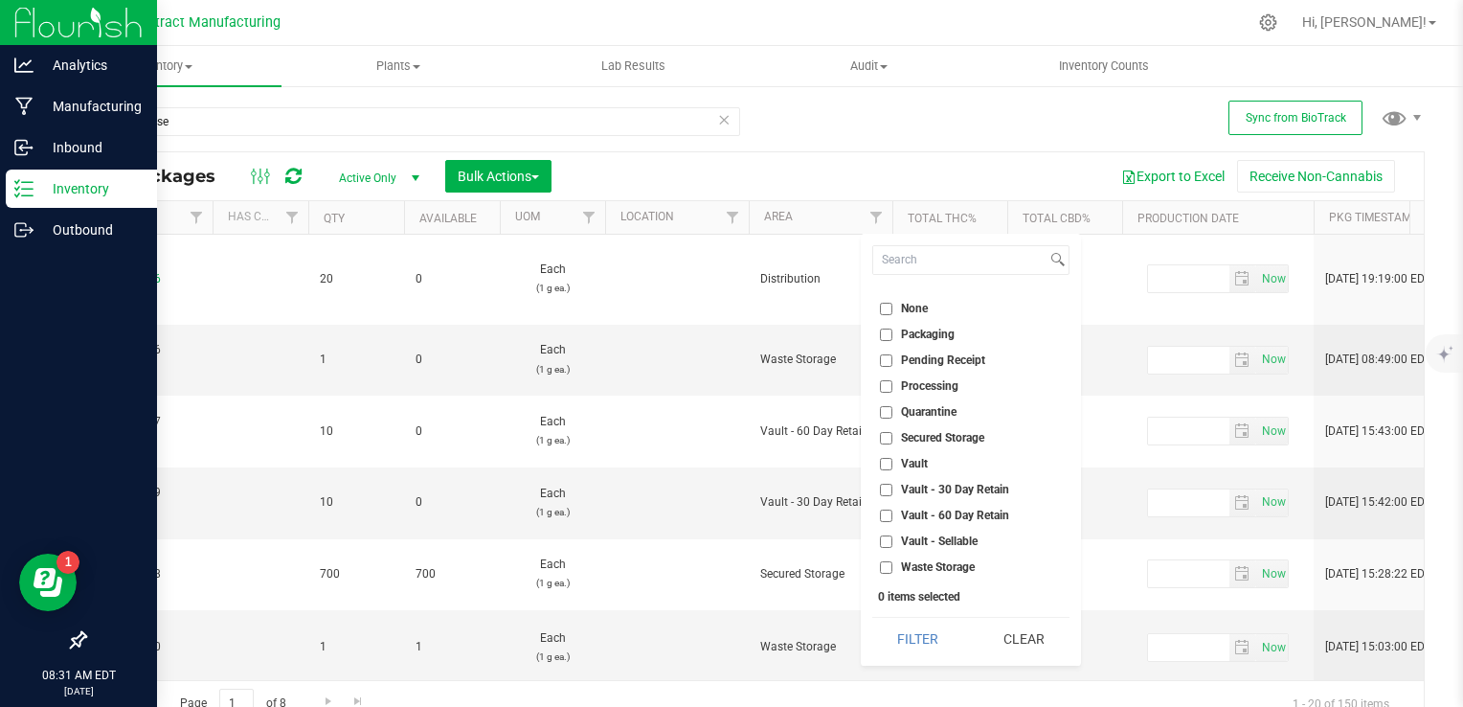
click at [882, 542] on input "Vault - Sellable" at bounding box center [886, 541] width 12 height 12
checkbox input "true"
click at [910, 635] on button "Filter" at bounding box center [918, 638] width 92 height 42
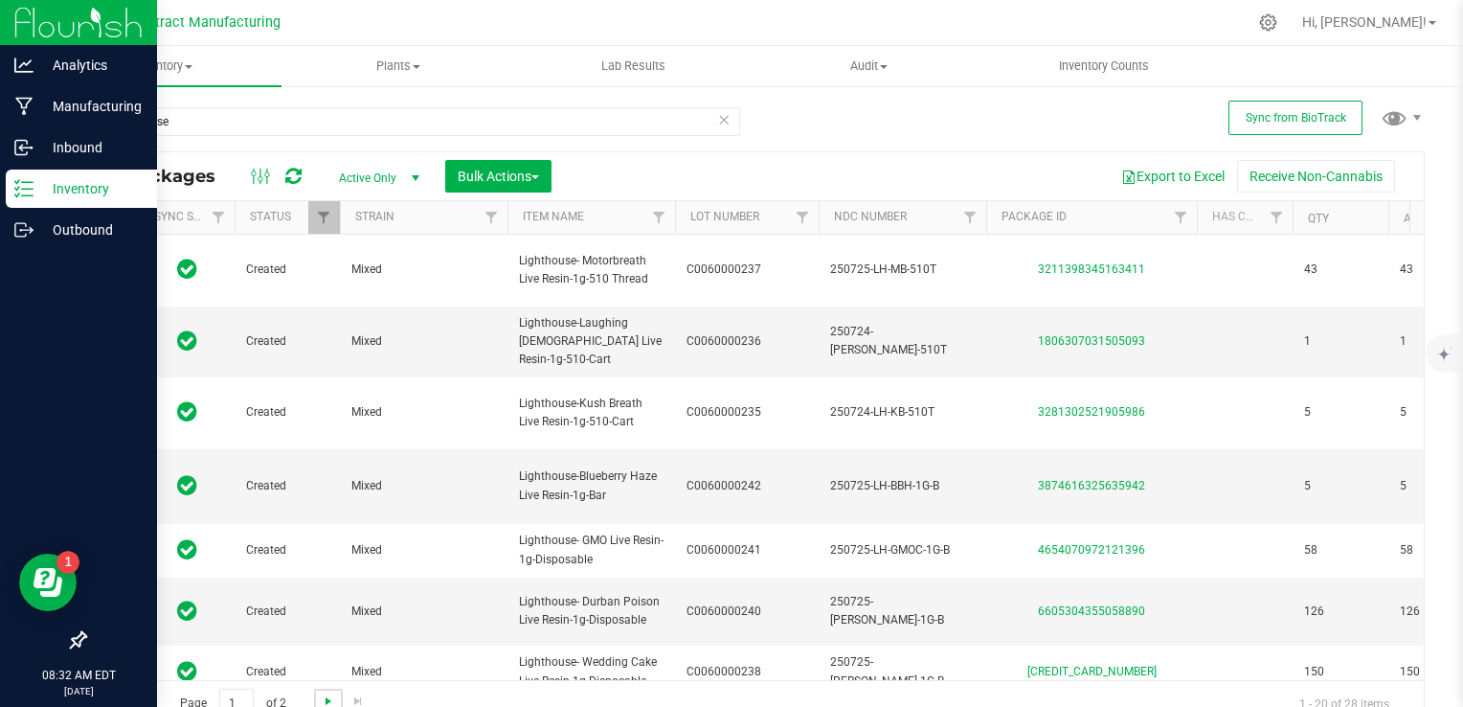
click at [325, 695] on span "Go to the next page" at bounding box center [328, 700] width 15 height 15
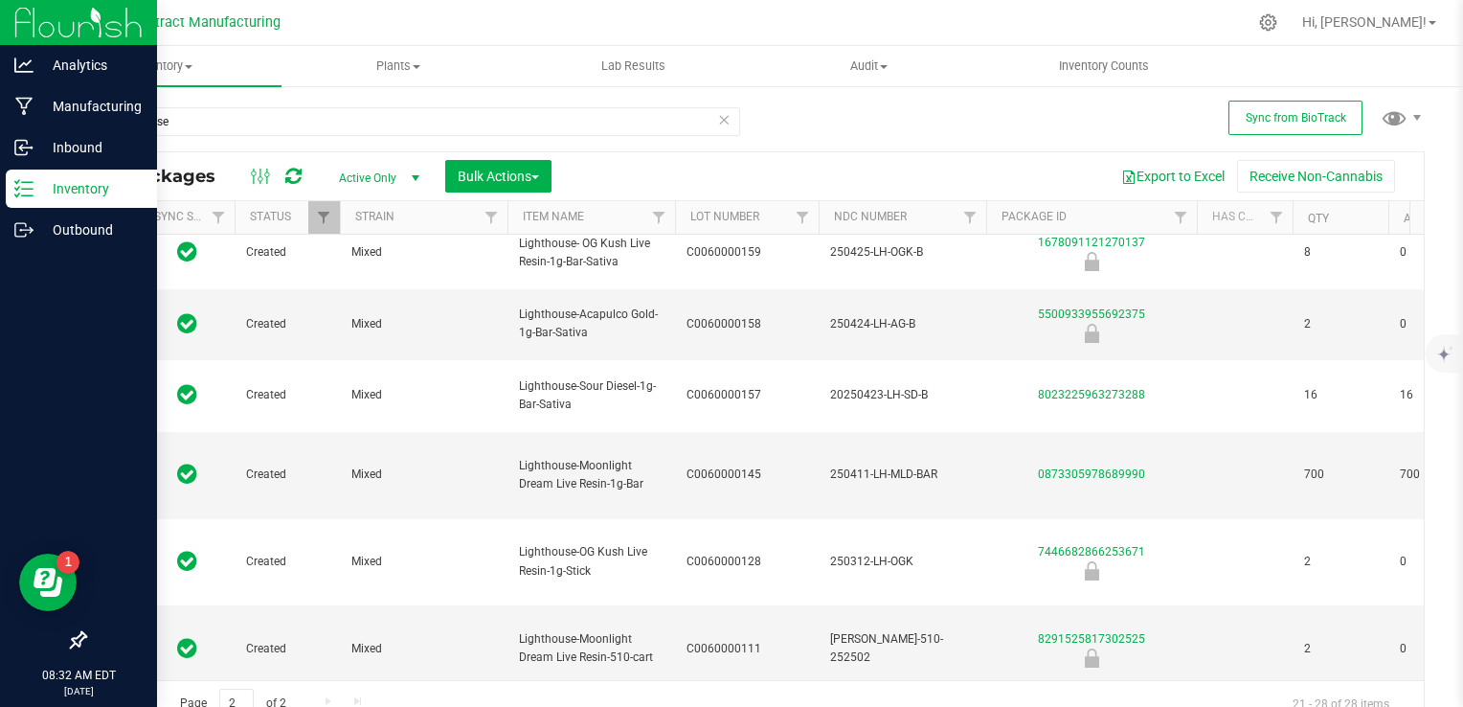
click at [131, 701] on span "Go to the previous page" at bounding box center [137, 700] width 15 height 15
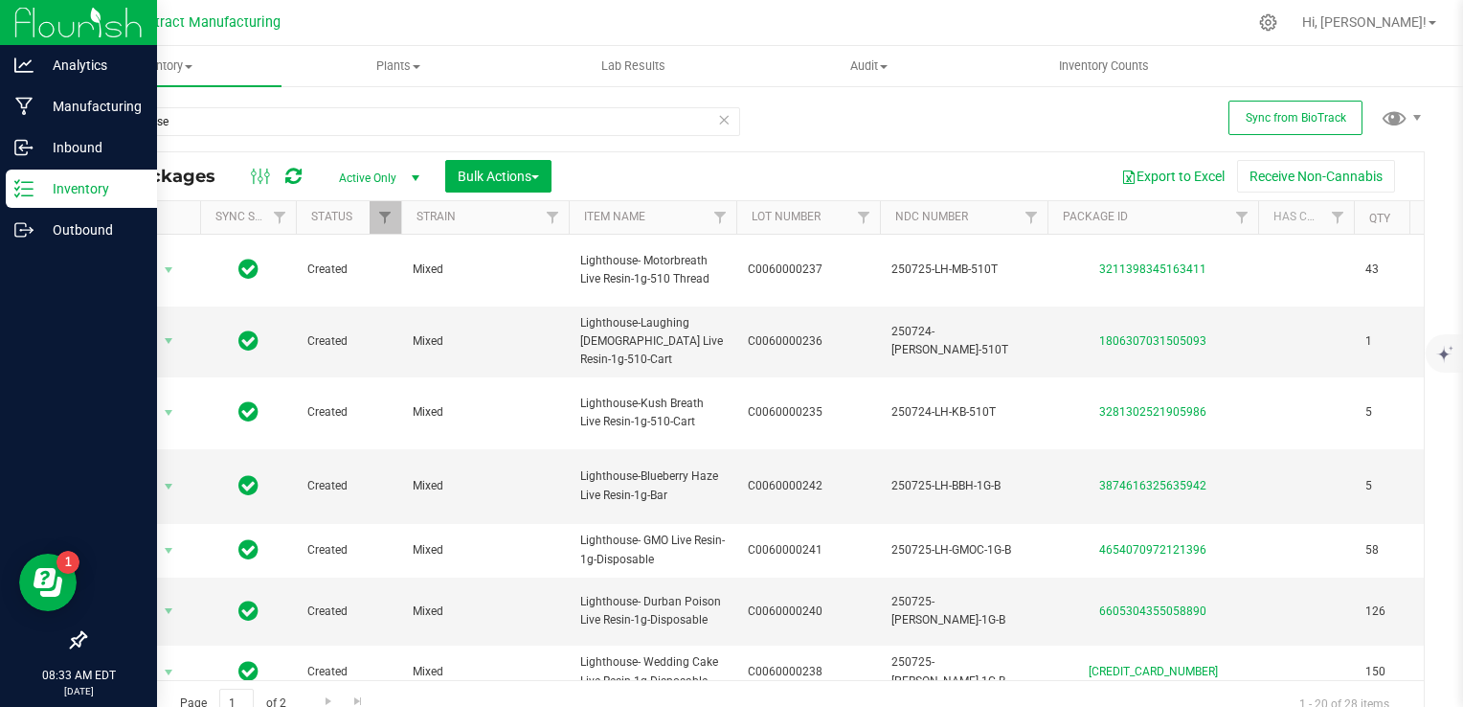
click at [1034, 44] on nav "CT Contract Manufacturing Hi, [PERSON_NAME]!" at bounding box center [754, 23] width 1417 height 46
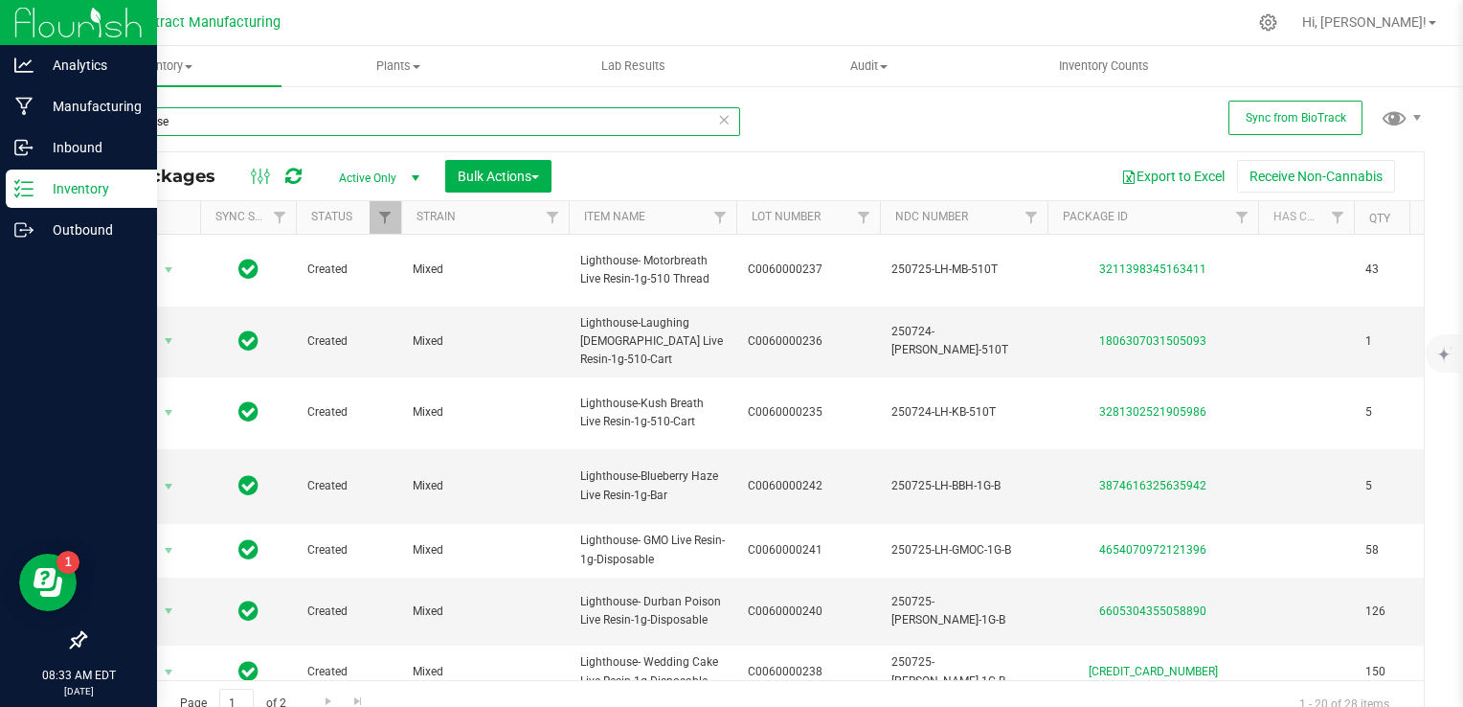
click at [230, 124] on input "lighthouse" at bounding box center [412, 121] width 656 height 29
type input "amigos"
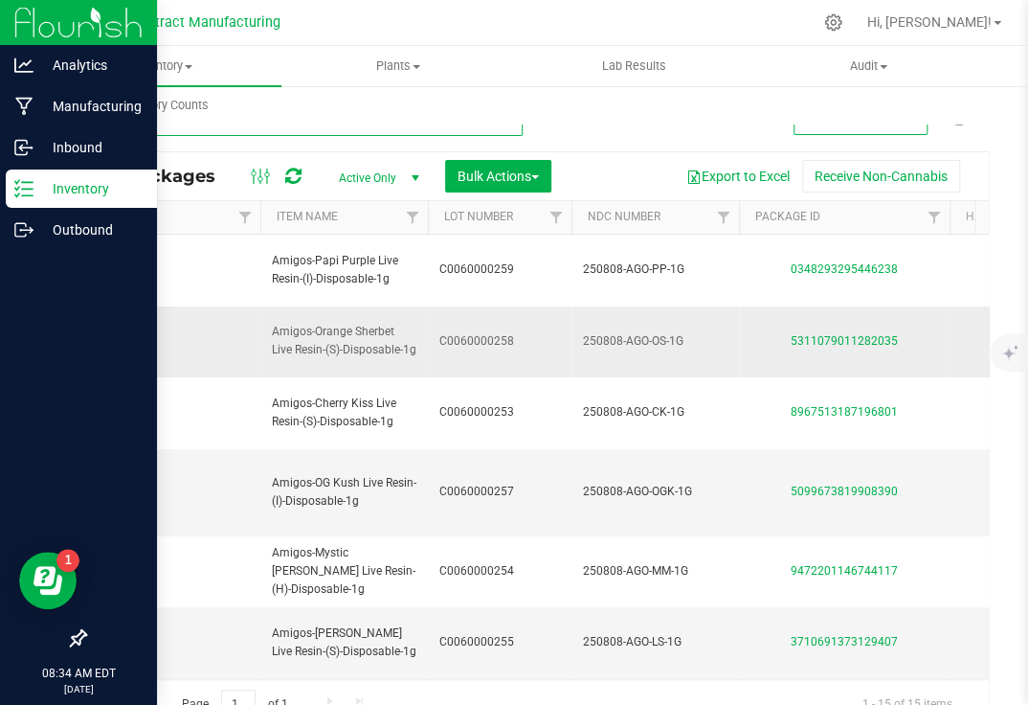
scroll to position [0, 493]
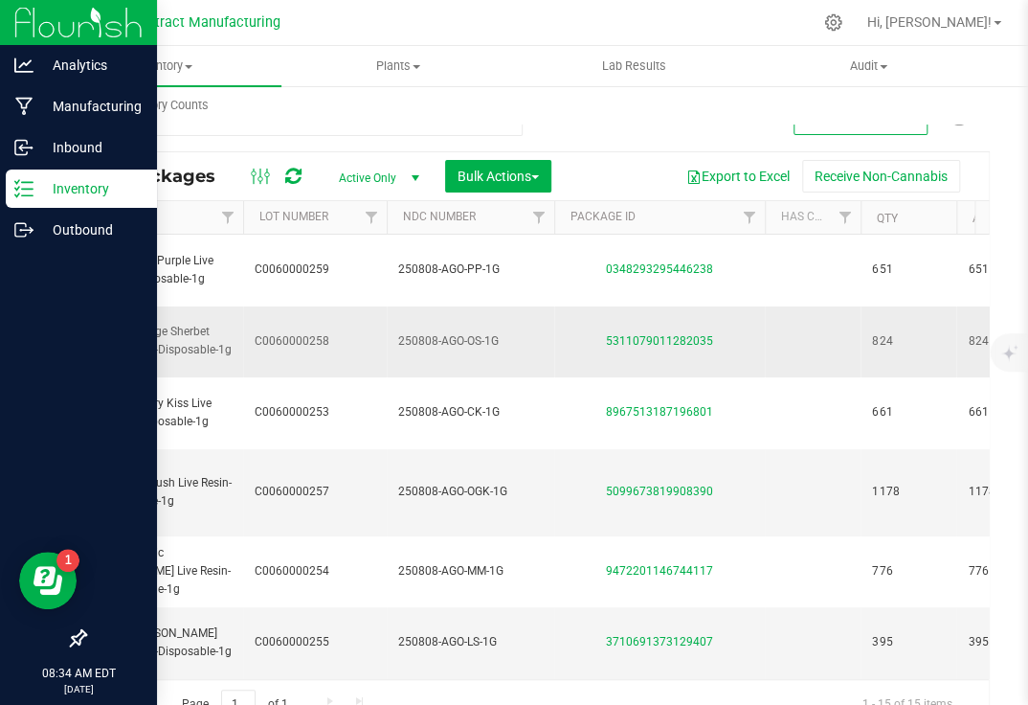
click at [578, 351] on td "5311079011282035" at bounding box center [659, 342] width 211 height 72
click at [551, 124] on div "Inventory All packages All inventory Waste log Create inventory Plants All plan…" at bounding box center [560, 85] width 1028 height 79
click at [524, 474] on td "250808-AGO-OGK-1G" at bounding box center [471, 492] width 168 height 87
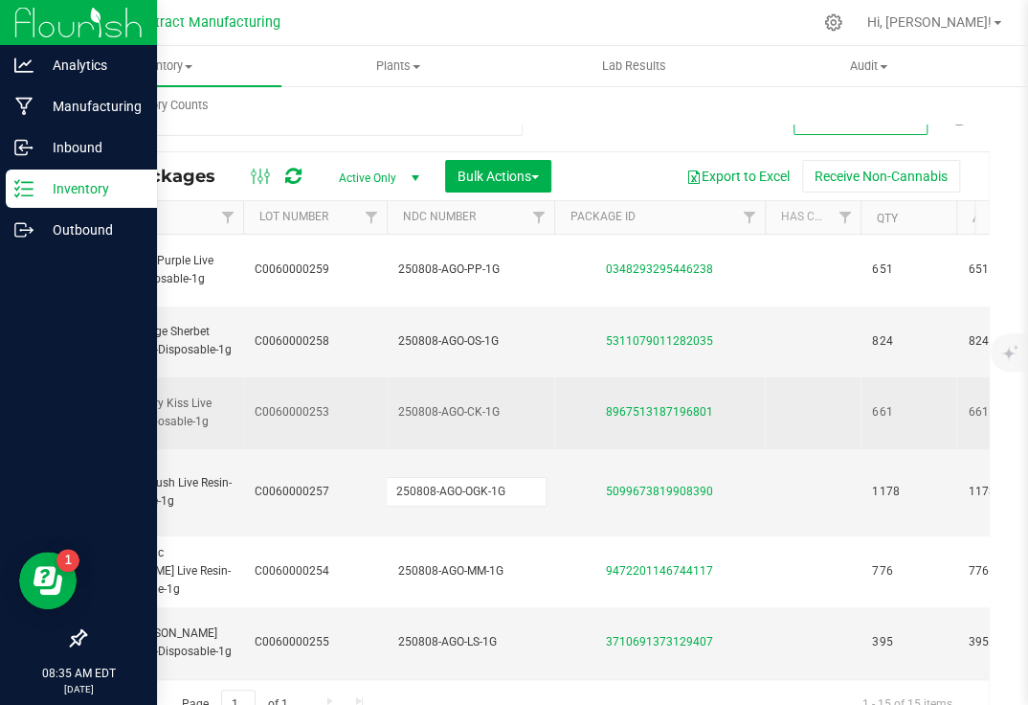
click at [555, 377] on td "8967513187196801" at bounding box center [659, 413] width 211 height 72
click at [529, 377] on td "250808-AGO-CK-1G" at bounding box center [471, 413] width 168 height 72
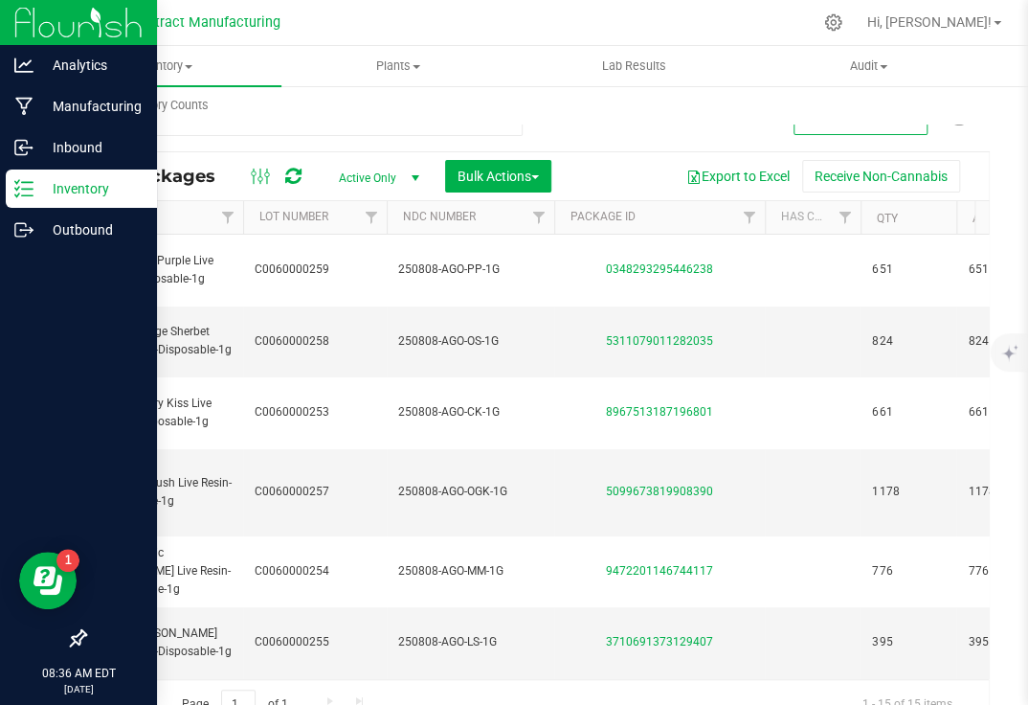
click at [523, 111] on div "Inventory All packages All inventory Waste log Create inventory Plants All plan…" at bounding box center [560, 85] width 1028 height 79
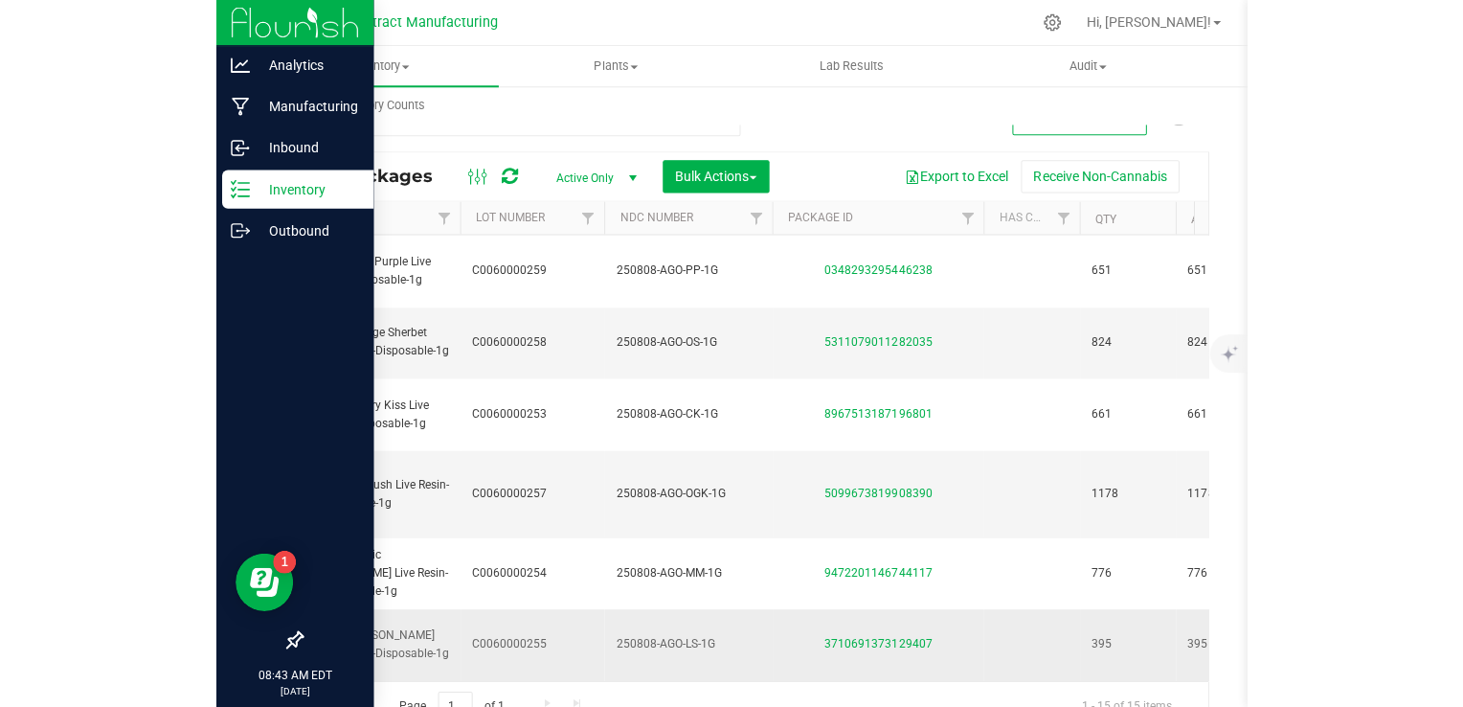
scroll to position [96, 493]
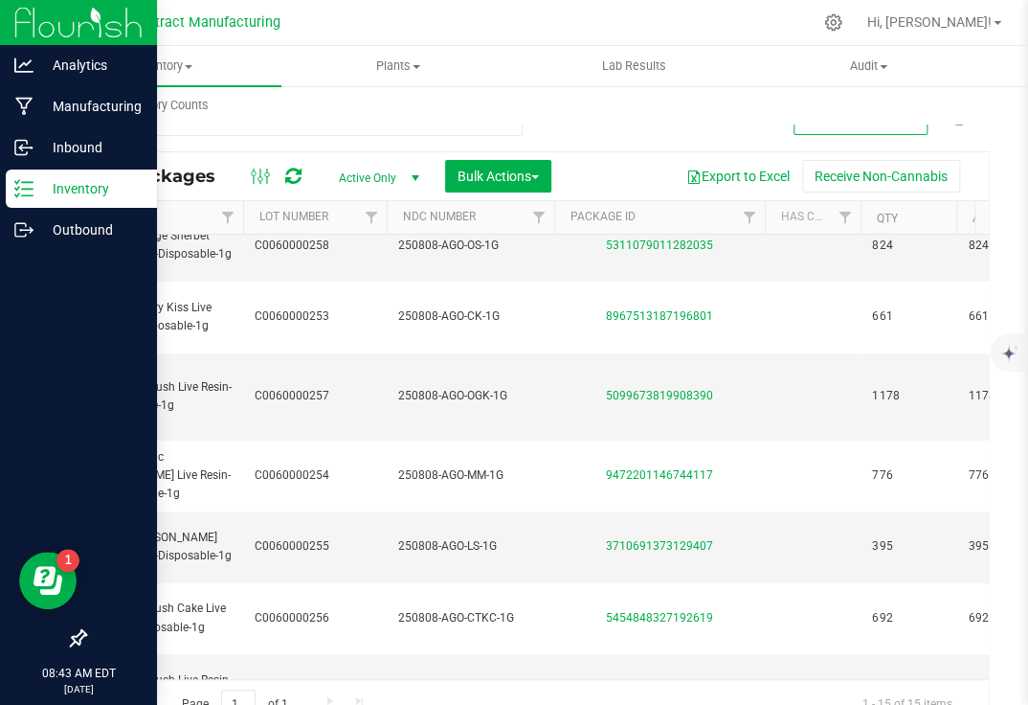
click at [558, 118] on div "Inventory All packages All inventory Waste log Create inventory Plants All plan…" at bounding box center [560, 85] width 1028 height 79
click at [522, 143] on div "amigos" at bounding box center [310, 120] width 453 height 61
click at [446, 143] on div "amigos" at bounding box center [303, 129] width 438 height 44
